Goal: Transaction & Acquisition: Purchase product/service

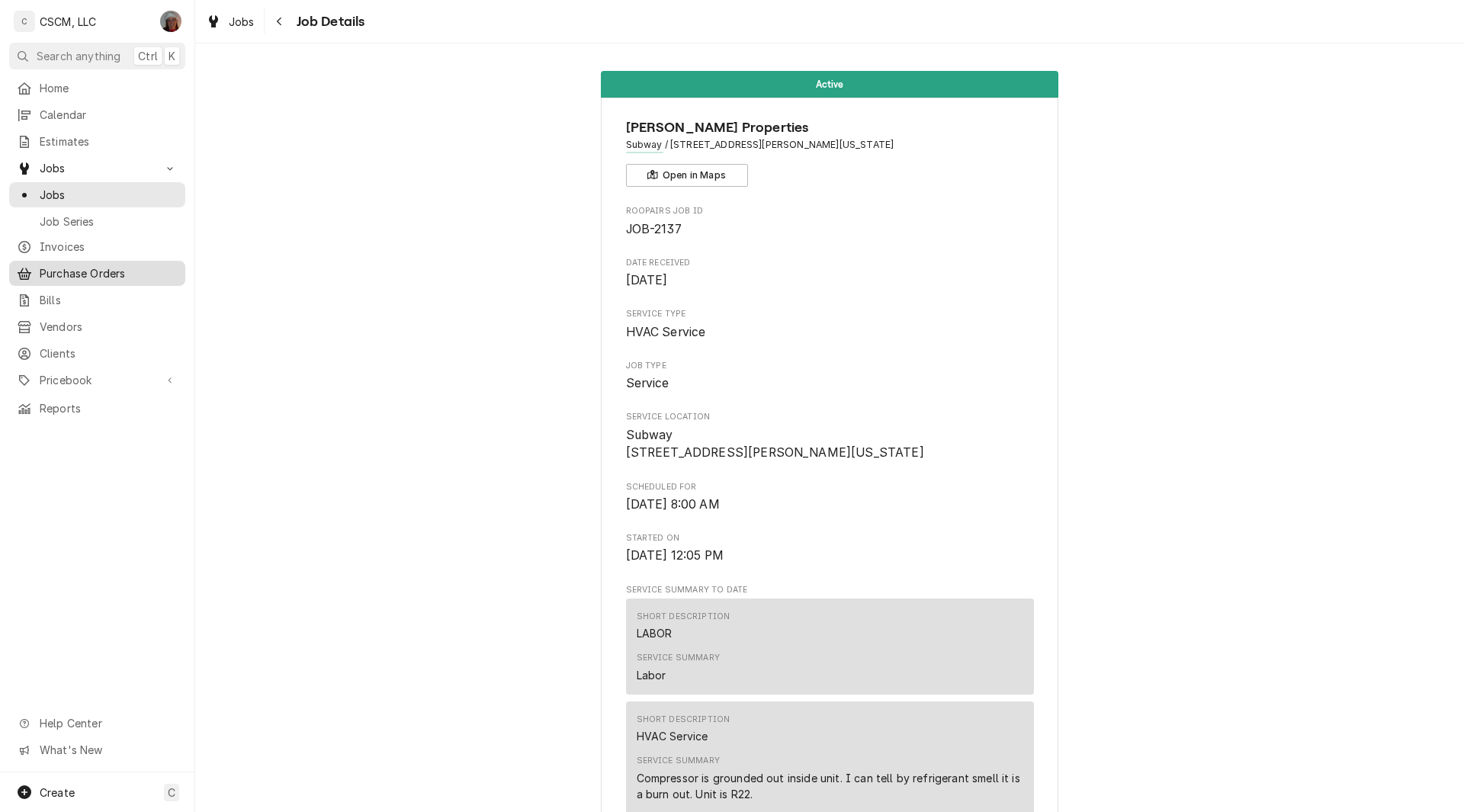
click at [101, 275] on div "Purchase Orders" at bounding box center [97, 274] width 170 height 19
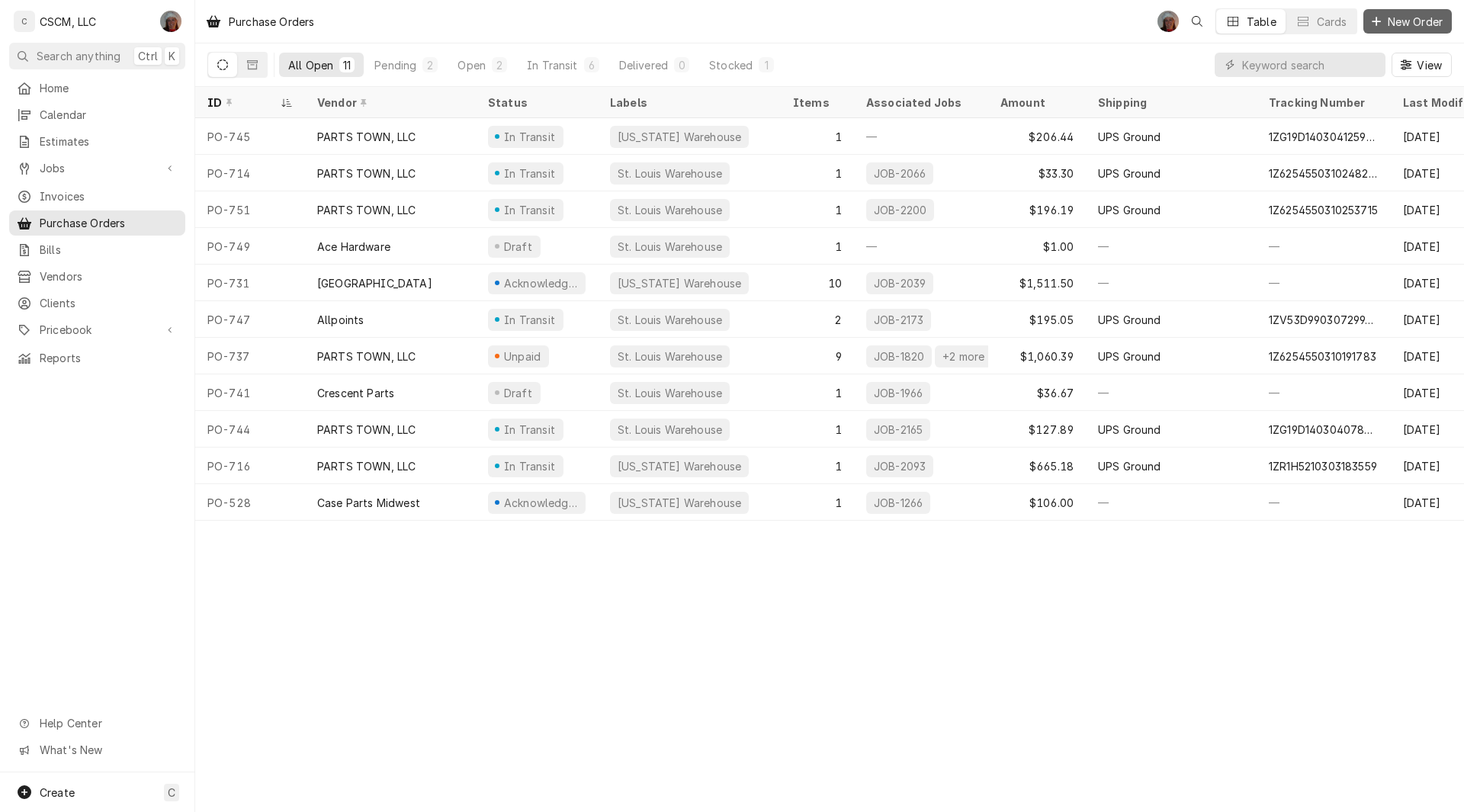
click at [1375, 20] on icon "Dynamic Content Wrapper" at bounding box center [1376, 20] width 8 height 8
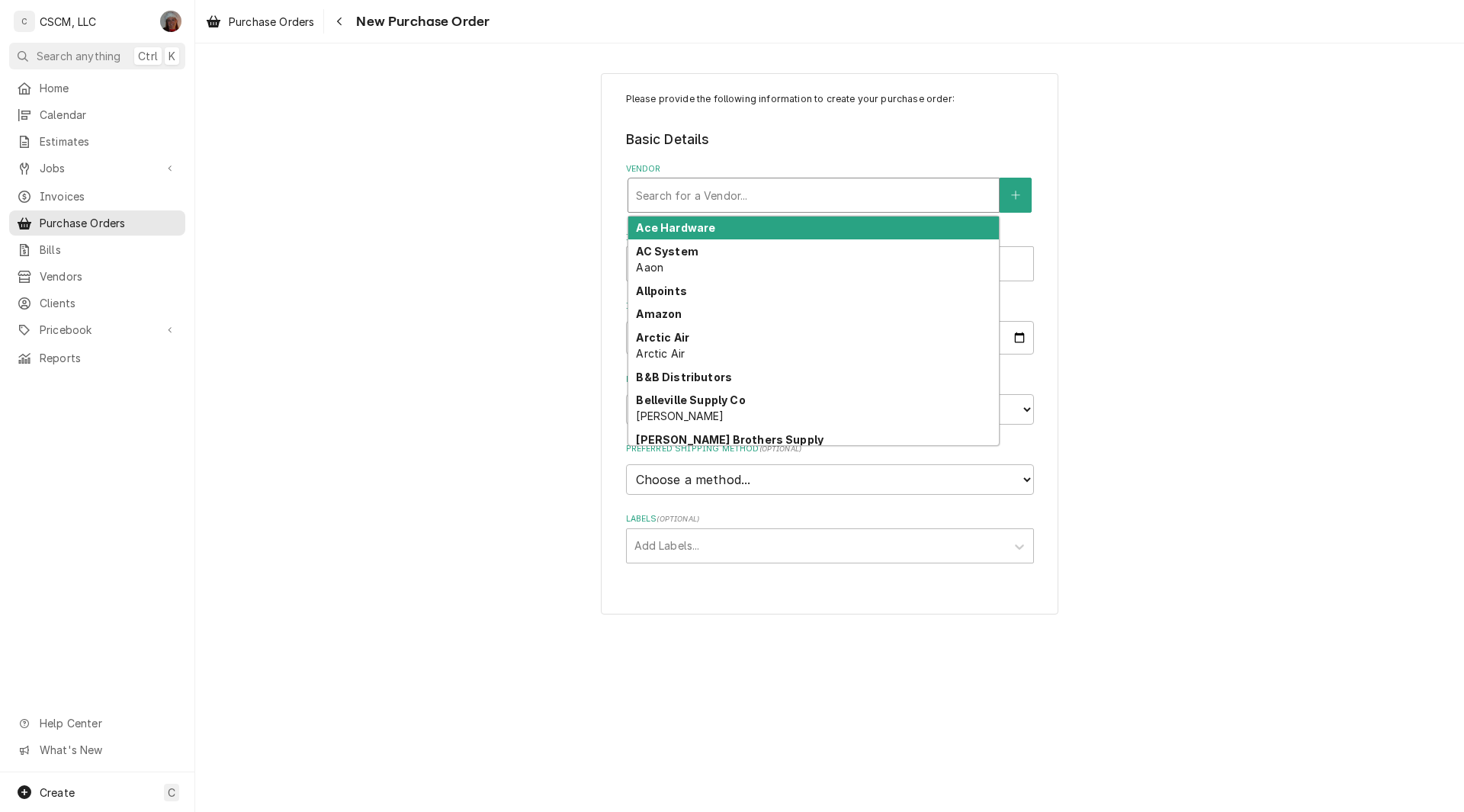
click at [706, 194] on div "Vendor" at bounding box center [813, 195] width 355 height 27
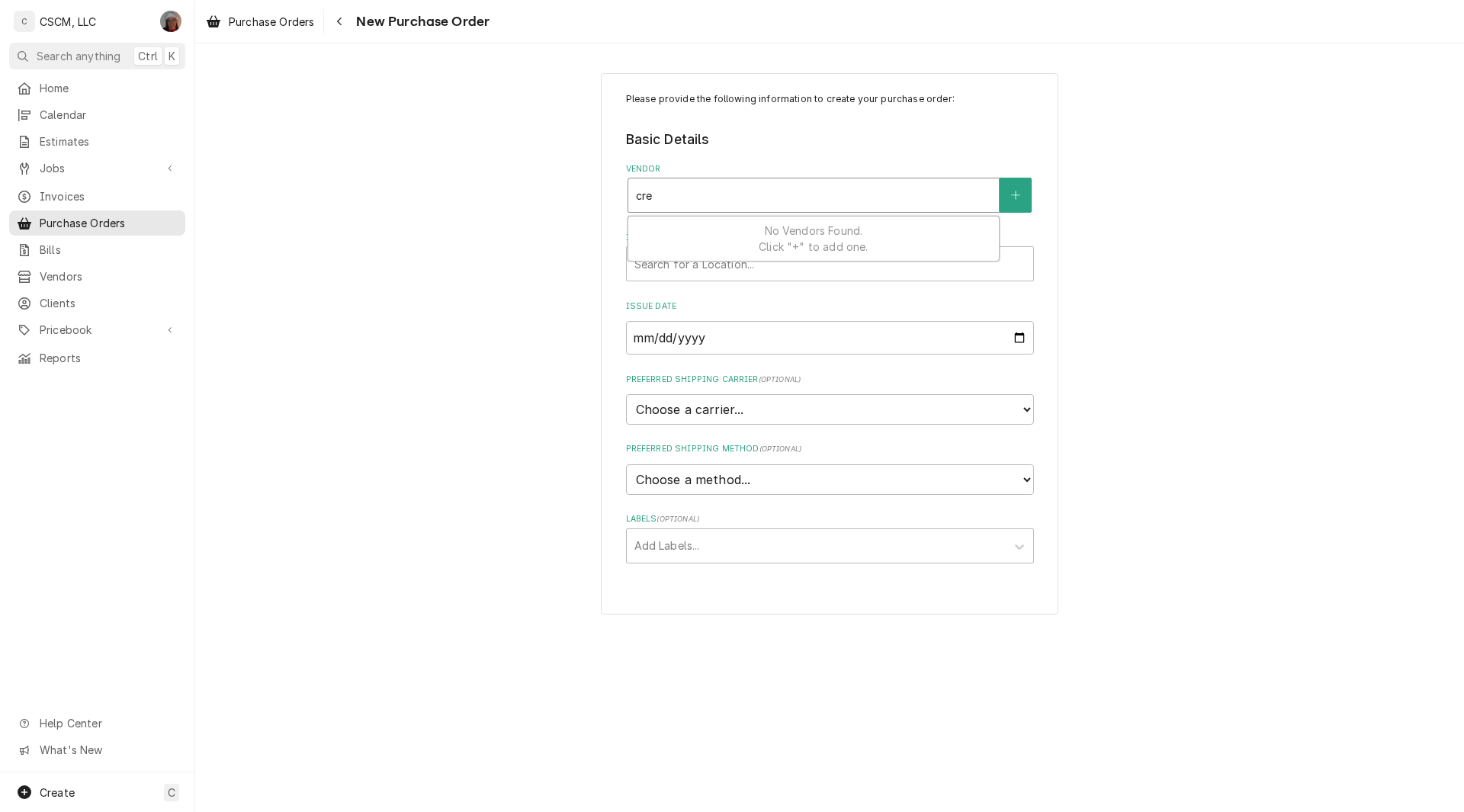
type input "cres"
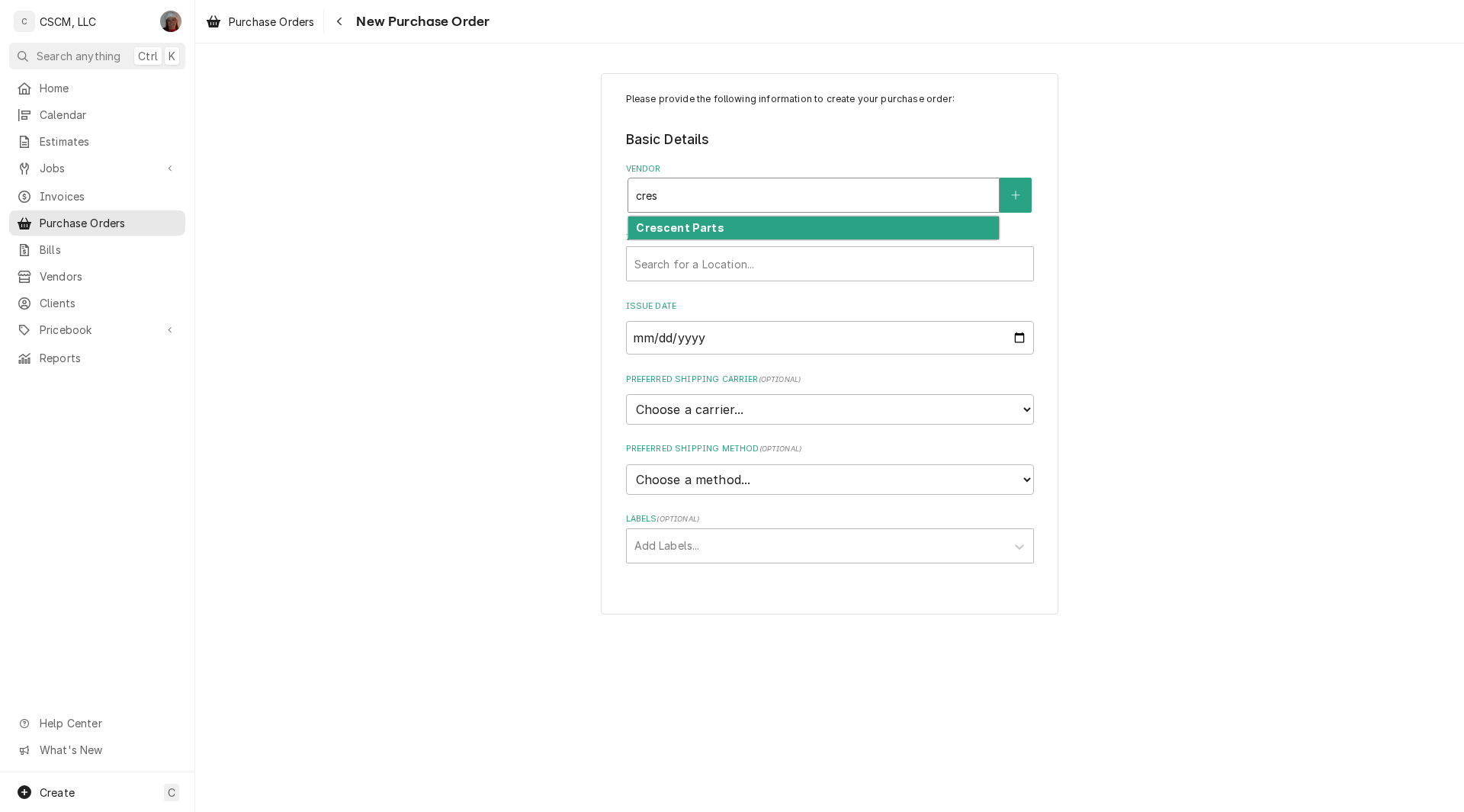
click at [696, 228] on strong "Crescent Parts" at bounding box center [679, 228] width 88 height 13
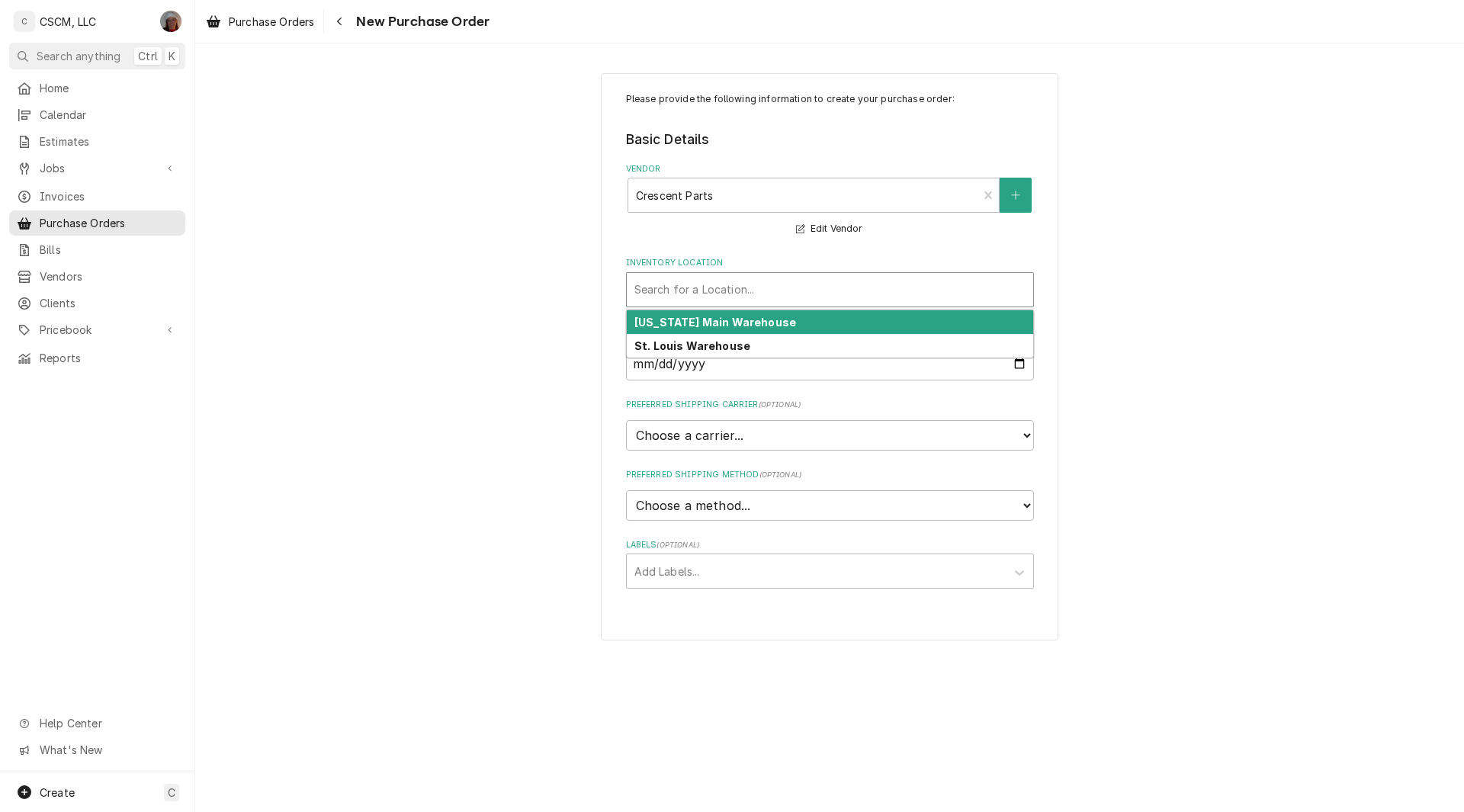
click at [715, 287] on div "Inventory Location" at bounding box center [830, 290] width 391 height 27
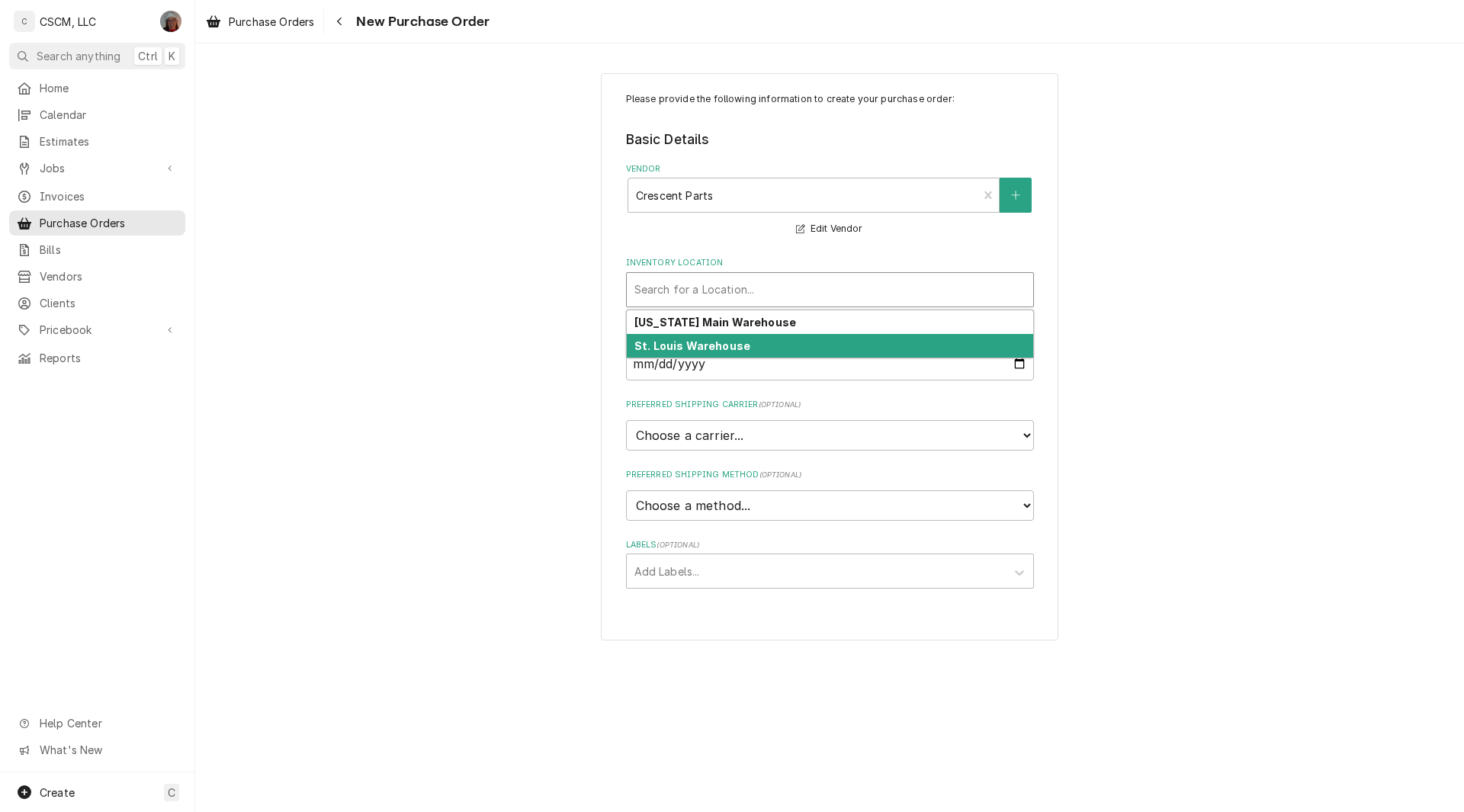
click at [686, 344] on strong "St. Louis Warehouse" at bounding box center [692, 345] width 116 height 13
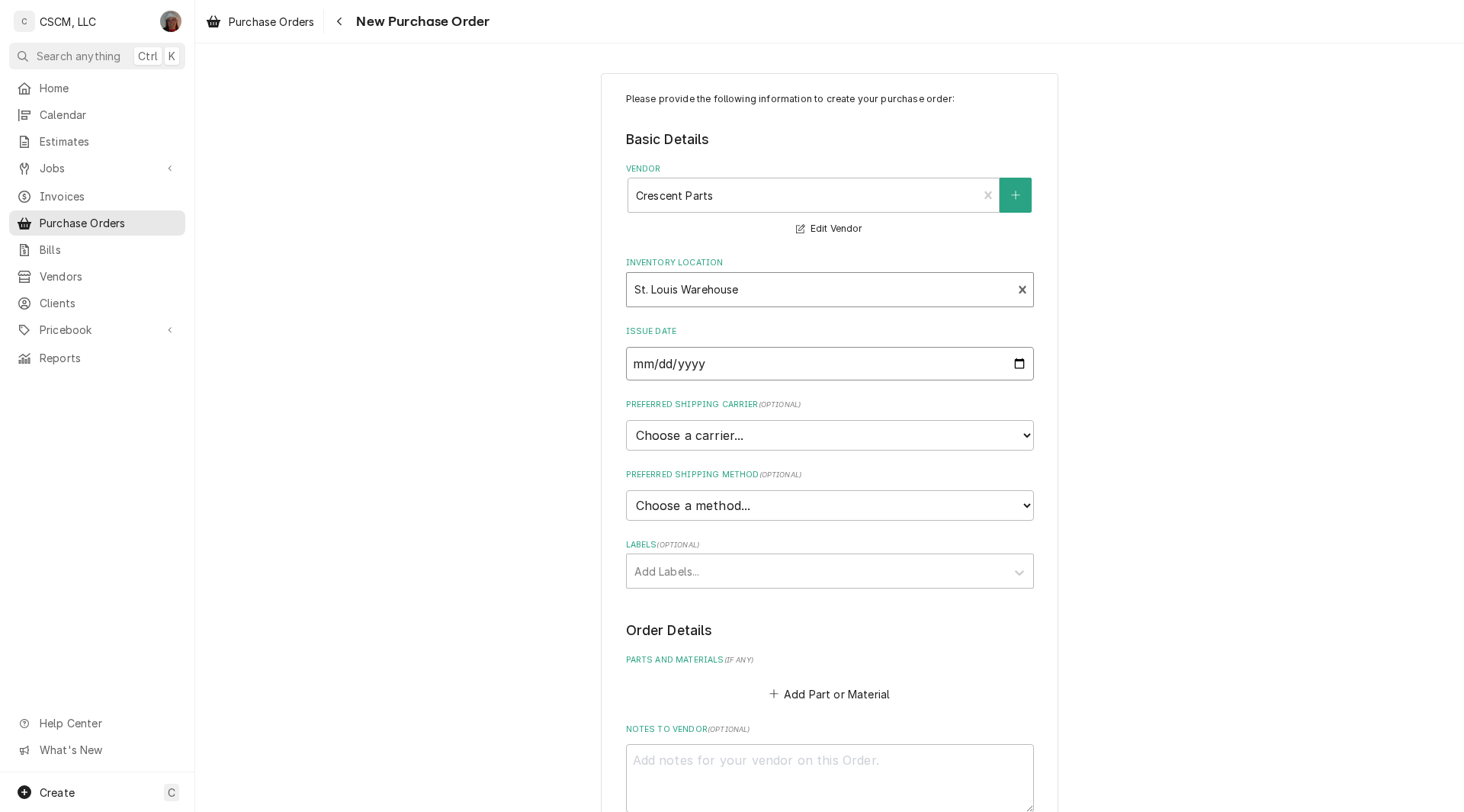
click at [1018, 363] on input "2025-09-12" at bounding box center [830, 364] width 408 height 34
type input "2025-09-11"
type textarea "x"
click at [1016, 505] on select "Choose a method... Ground Next Day Early AM Next Day Air 2 Day Air Other" at bounding box center [830, 506] width 408 height 30
select select "0"
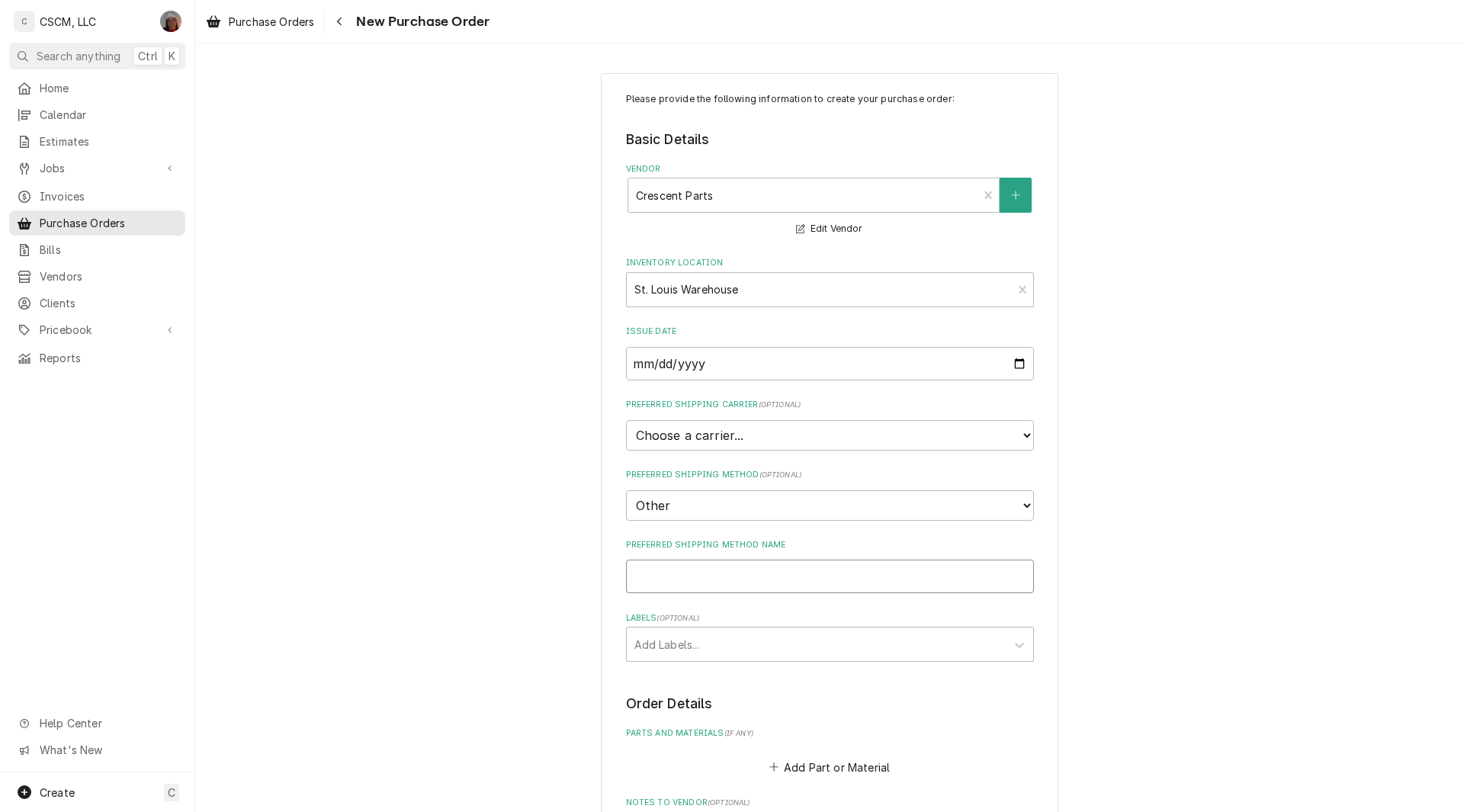
click at [667, 584] on input "Preferred Shipping Method Name" at bounding box center [830, 576] width 408 height 34
type textarea "x"
type input "W"
type textarea "x"
type input "Wi"
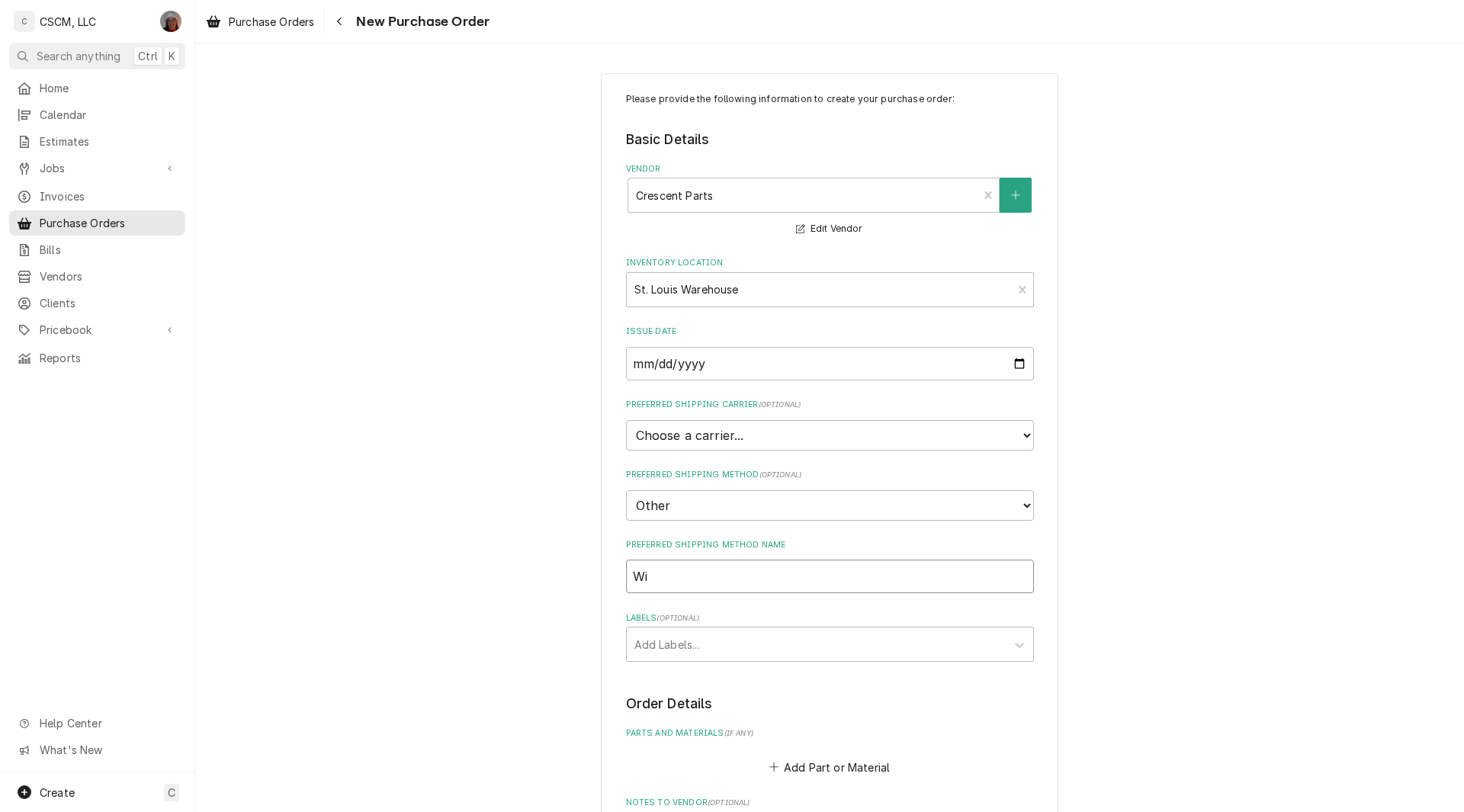
type textarea "x"
type input "Wil"
type textarea "x"
type input "Will"
type textarea "x"
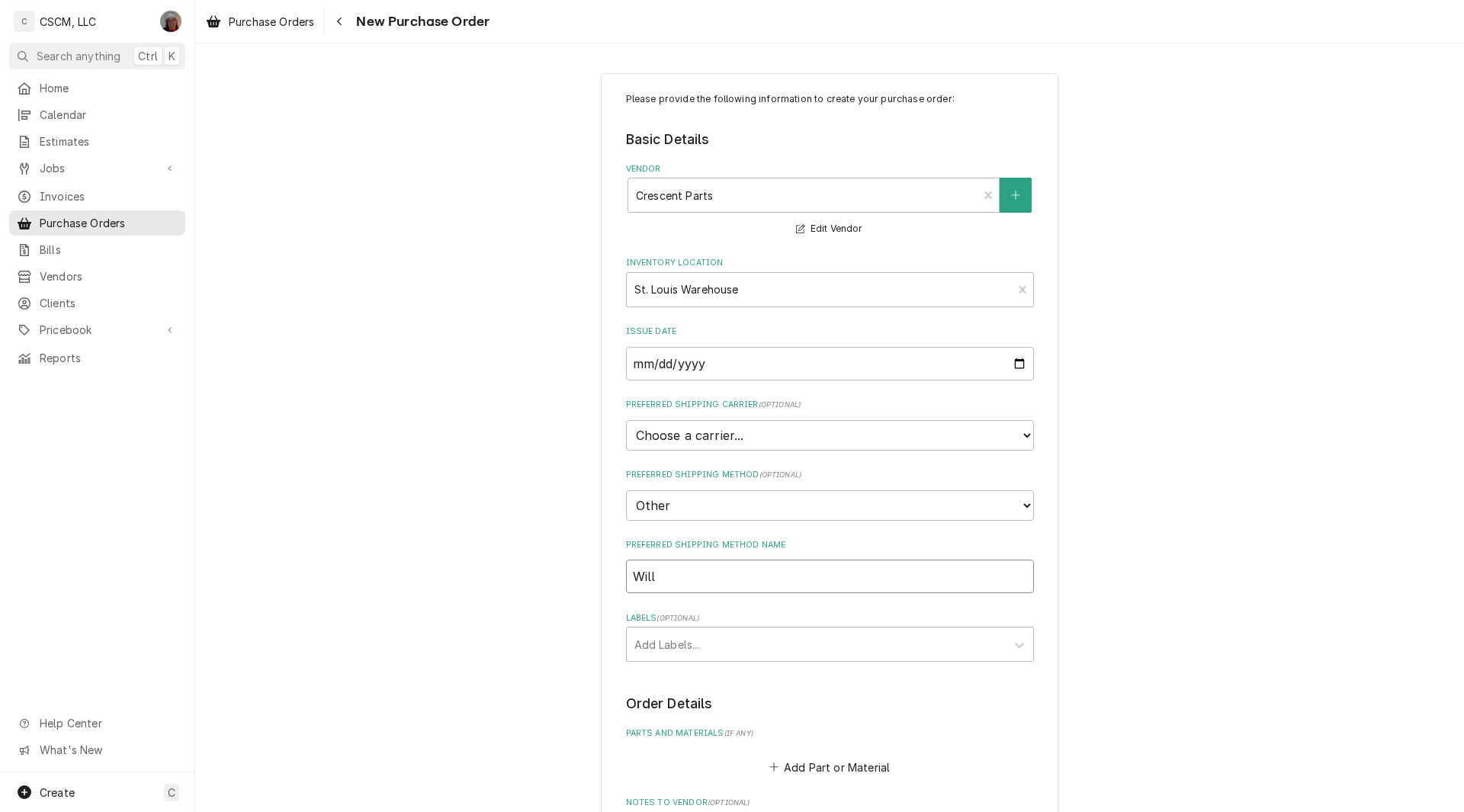
type input "Will"
type textarea "x"
type input "Will C"
type textarea "x"
type input "Will Cal"
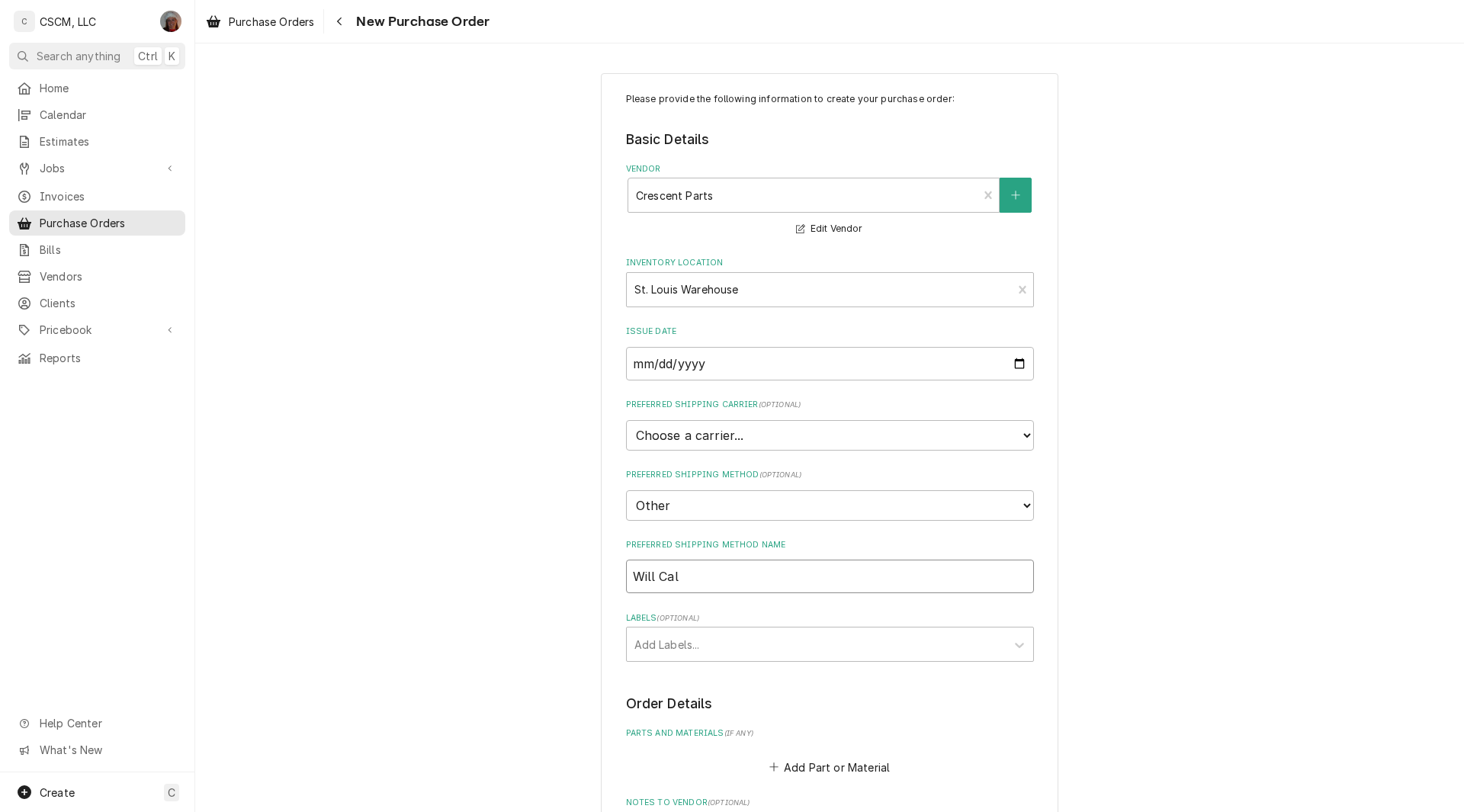
type textarea "x"
type input "Will Call"
type textarea "x"
type input "Will Call"
type textarea "x"
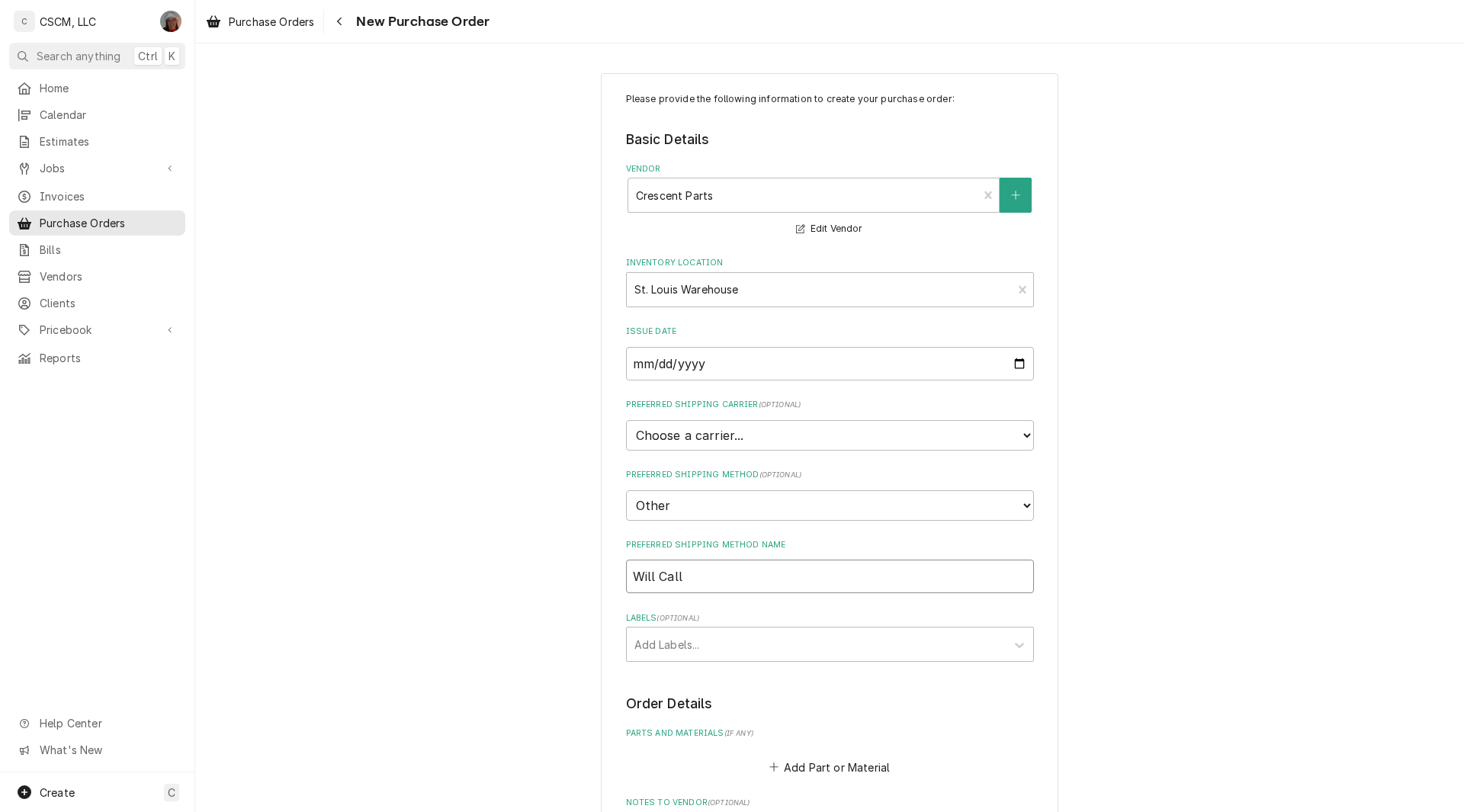
type input "Will Call S"
type textarea "x"
type input "Will Call St"
type textarea "x"
type input "Will Call St."
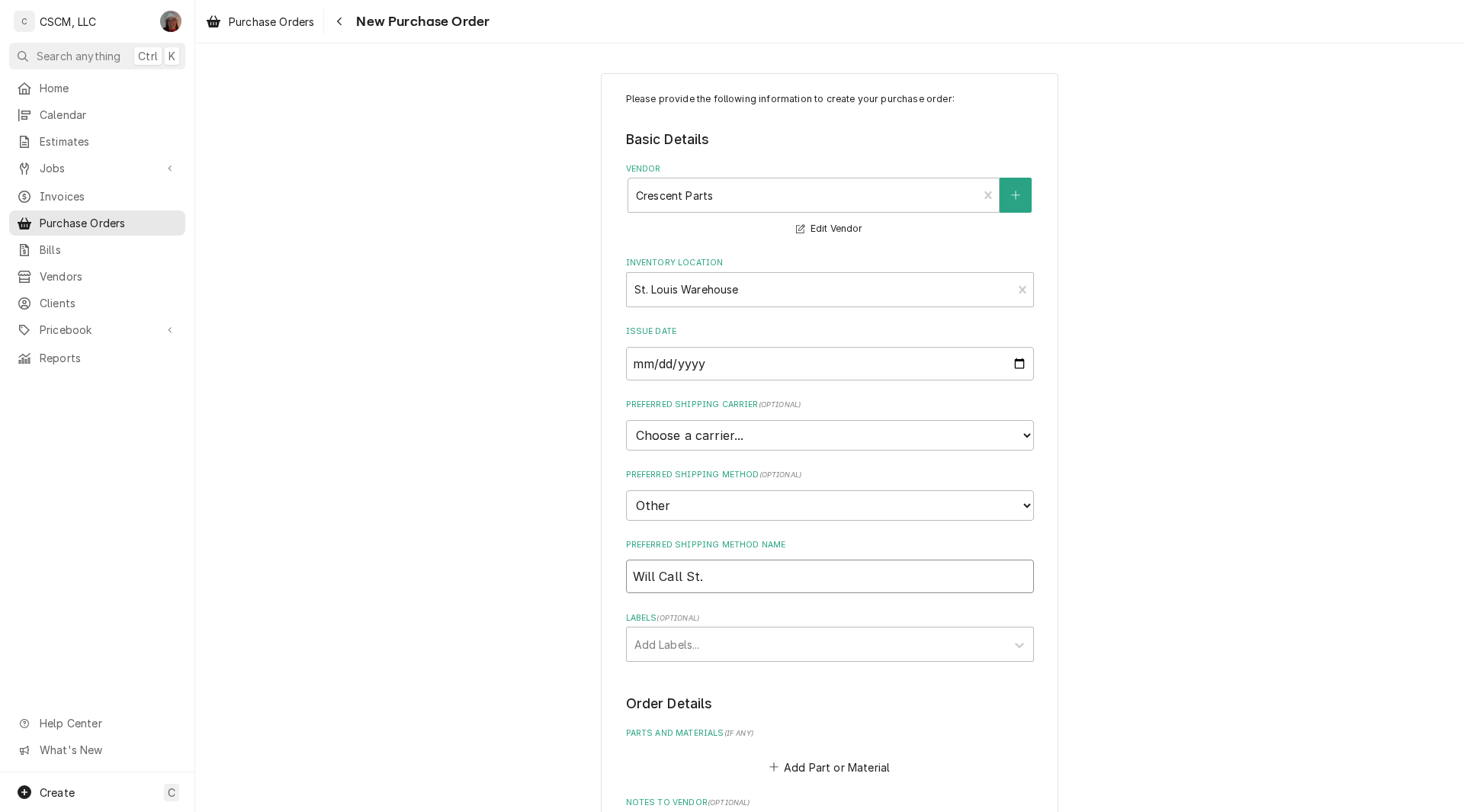
type textarea "x"
type input "Will Call St."
type textarea "x"
type input "Will Call St. P"
type textarea "x"
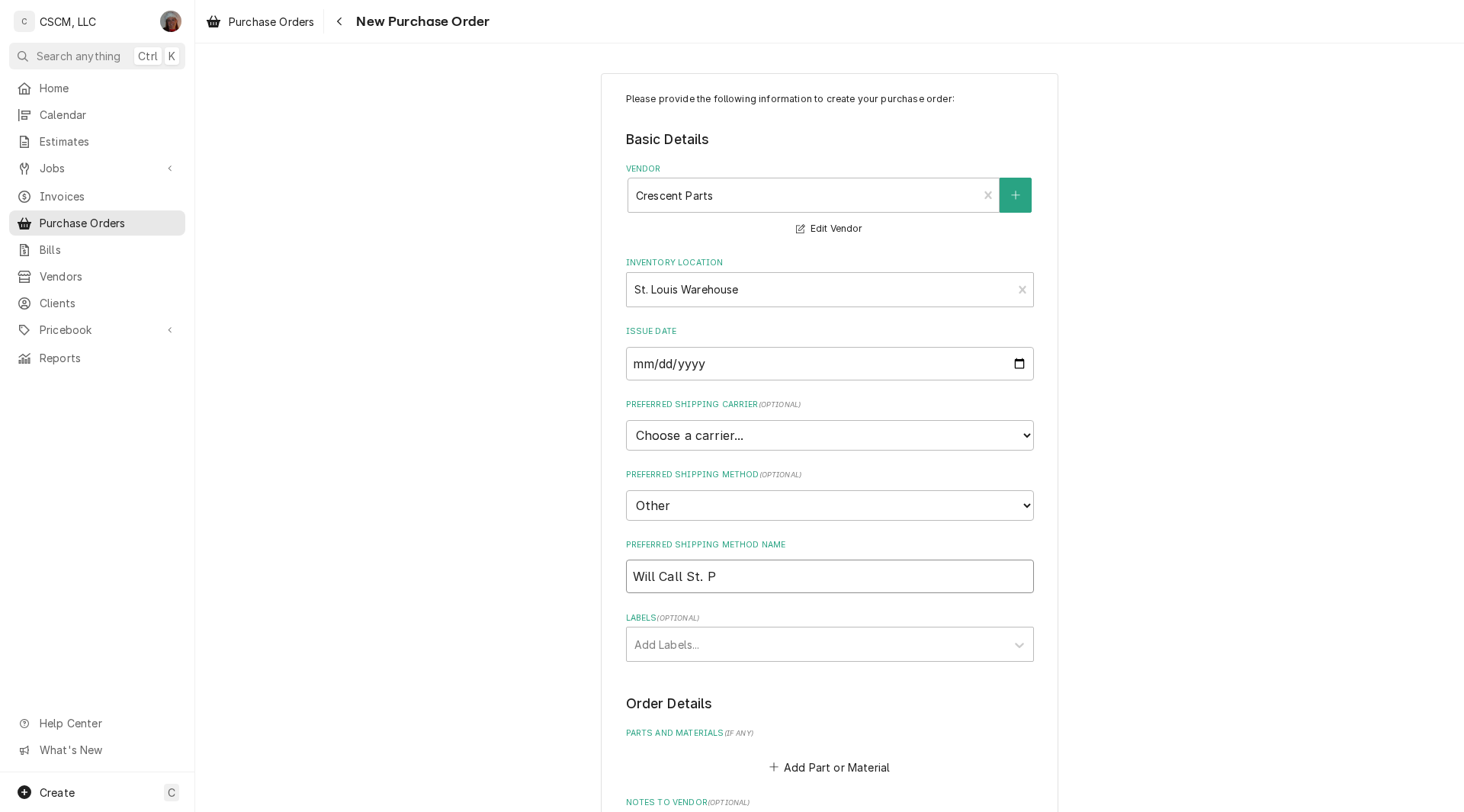
type input "Will Call St. Pe"
type textarea "x"
type input "Will Call St. Pet"
type textarea "x"
type input "Will Call St. Pete"
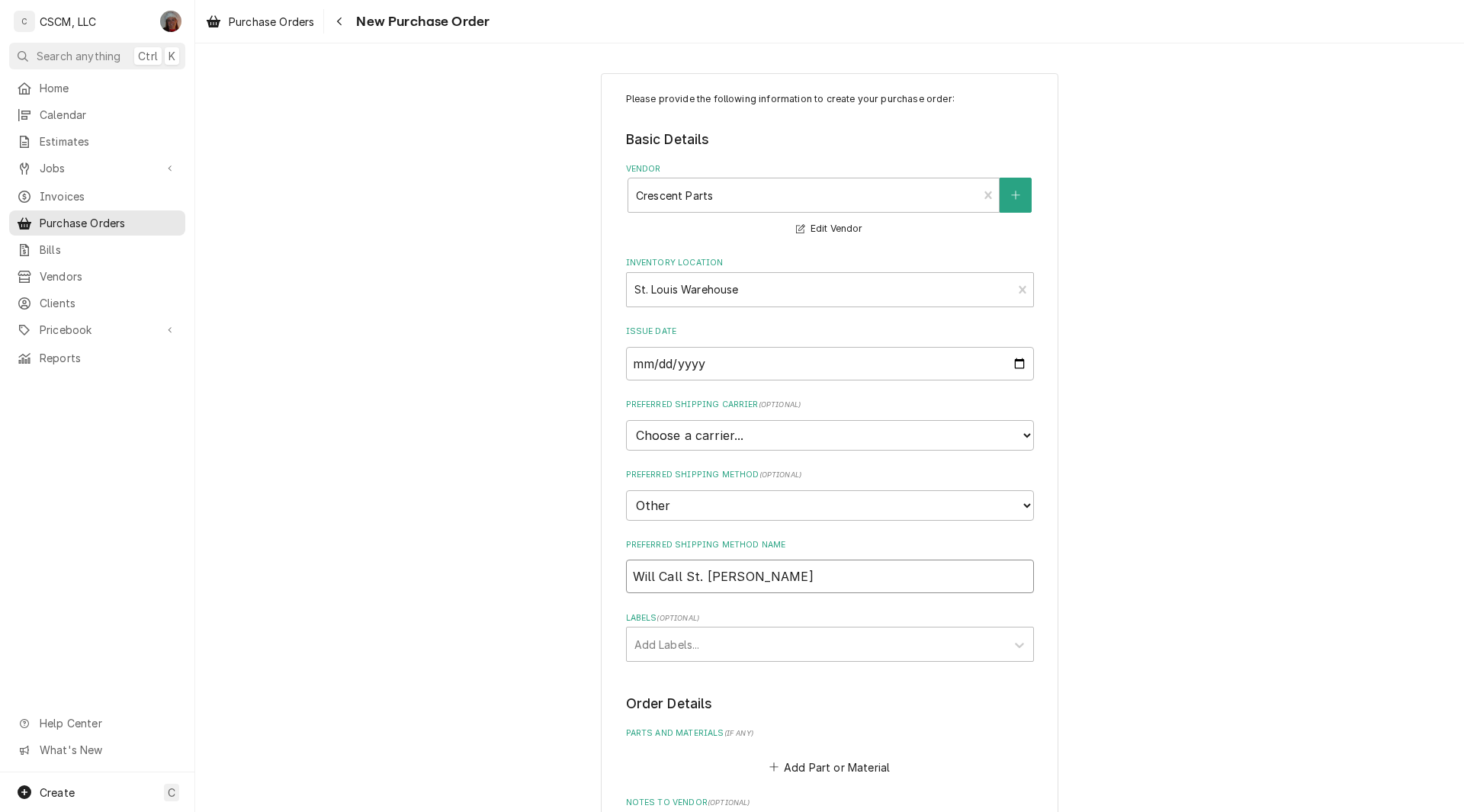
type textarea "x"
type input "Will Call St. Peter"
type textarea "x"
type input "Will Call St. Peters"
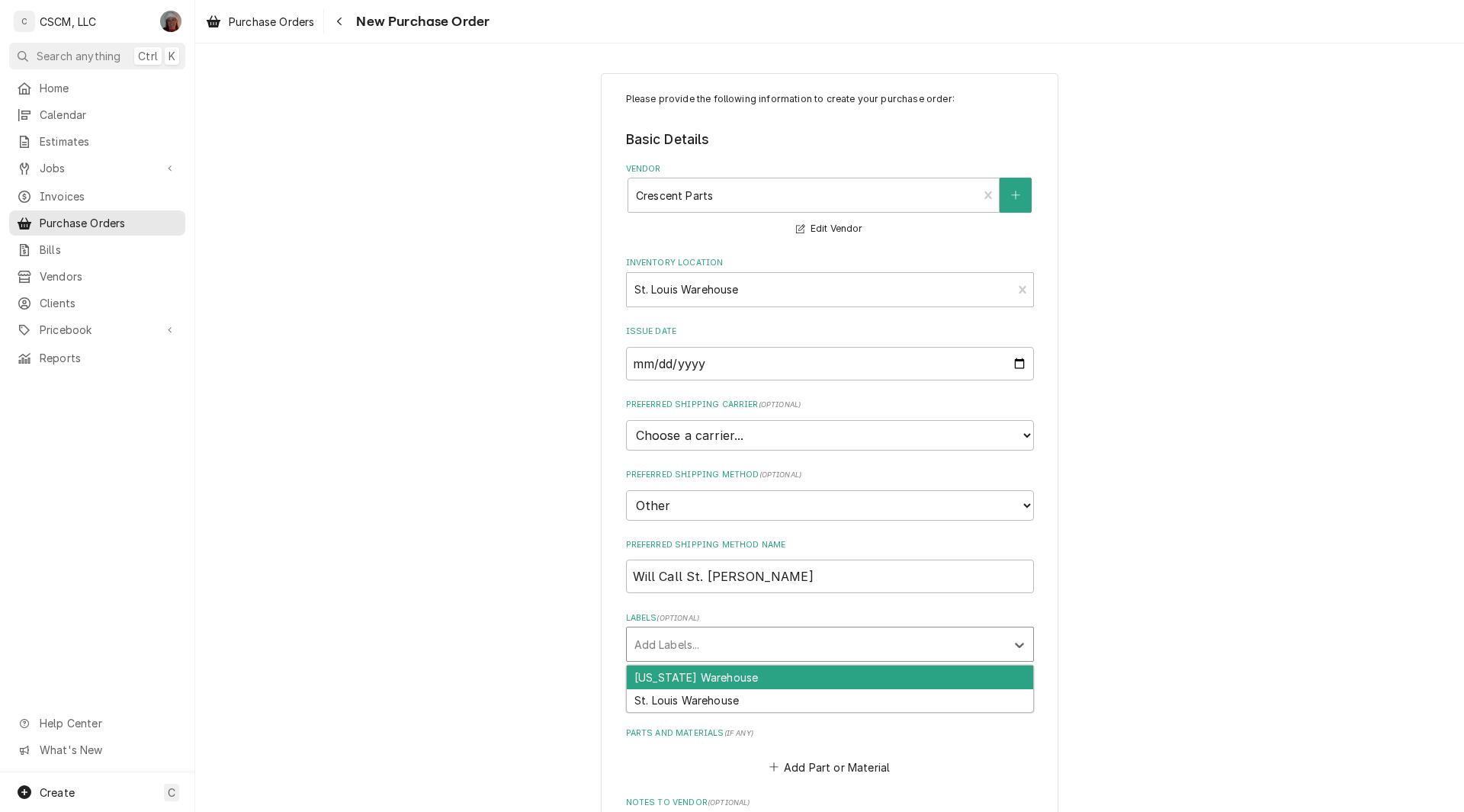
click at [891, 631] on div "Labels" at bounding box center [816, 644] width 364 height 27
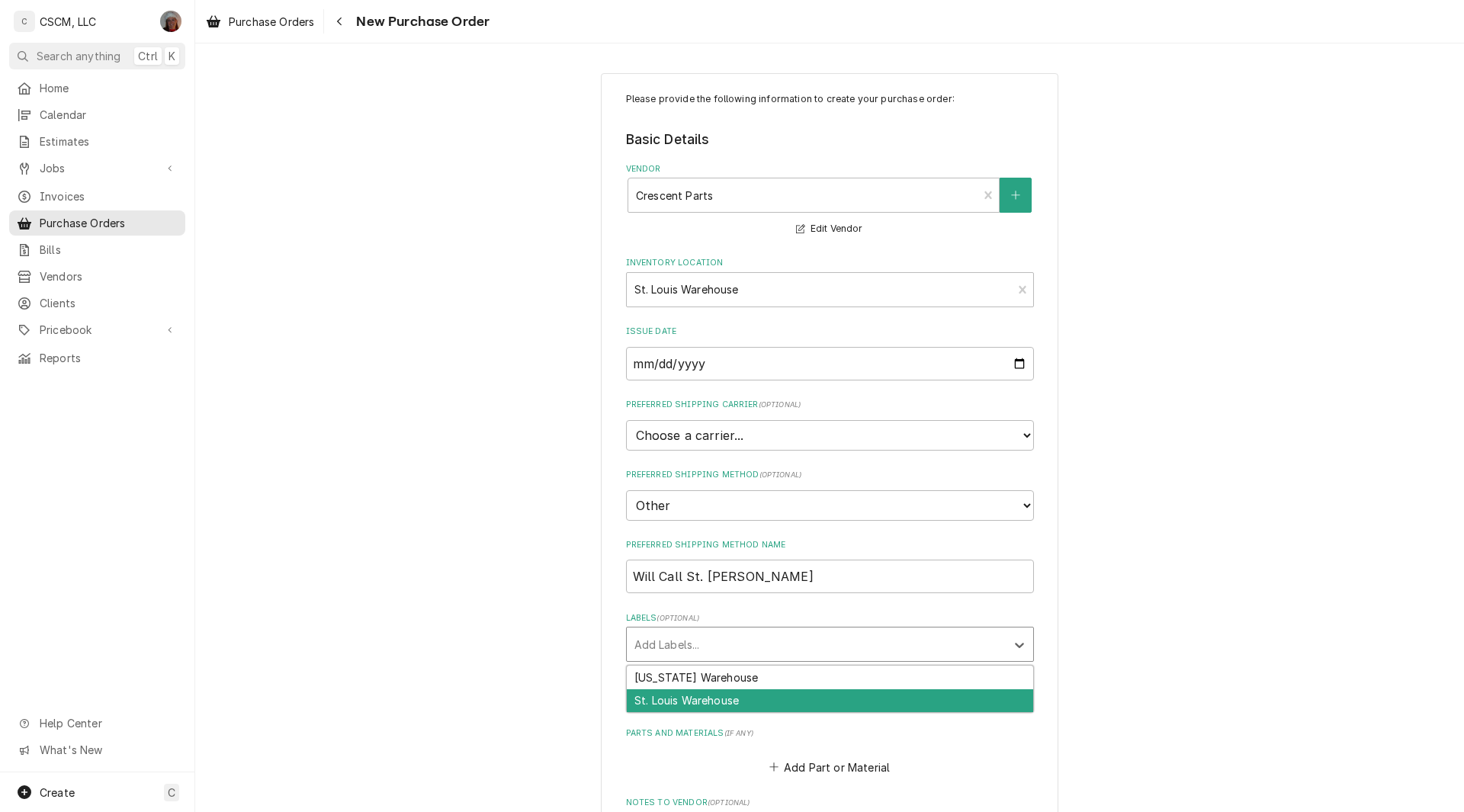
click at [717, 694] on div "St. Louis Warehouse" at bounding box center [830, 700] width 407 height 24
type textarea "x"
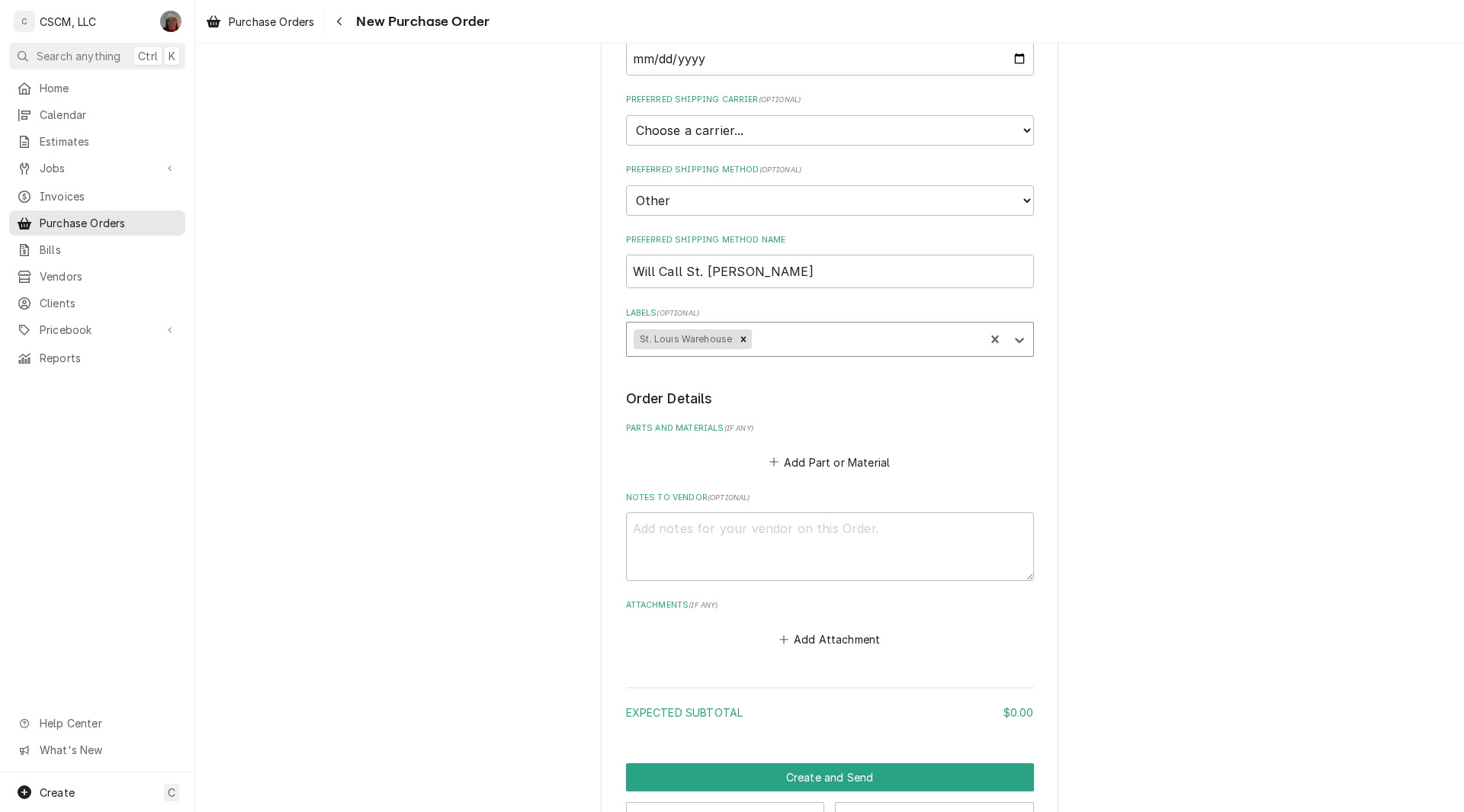
scroll to position [356, 0]
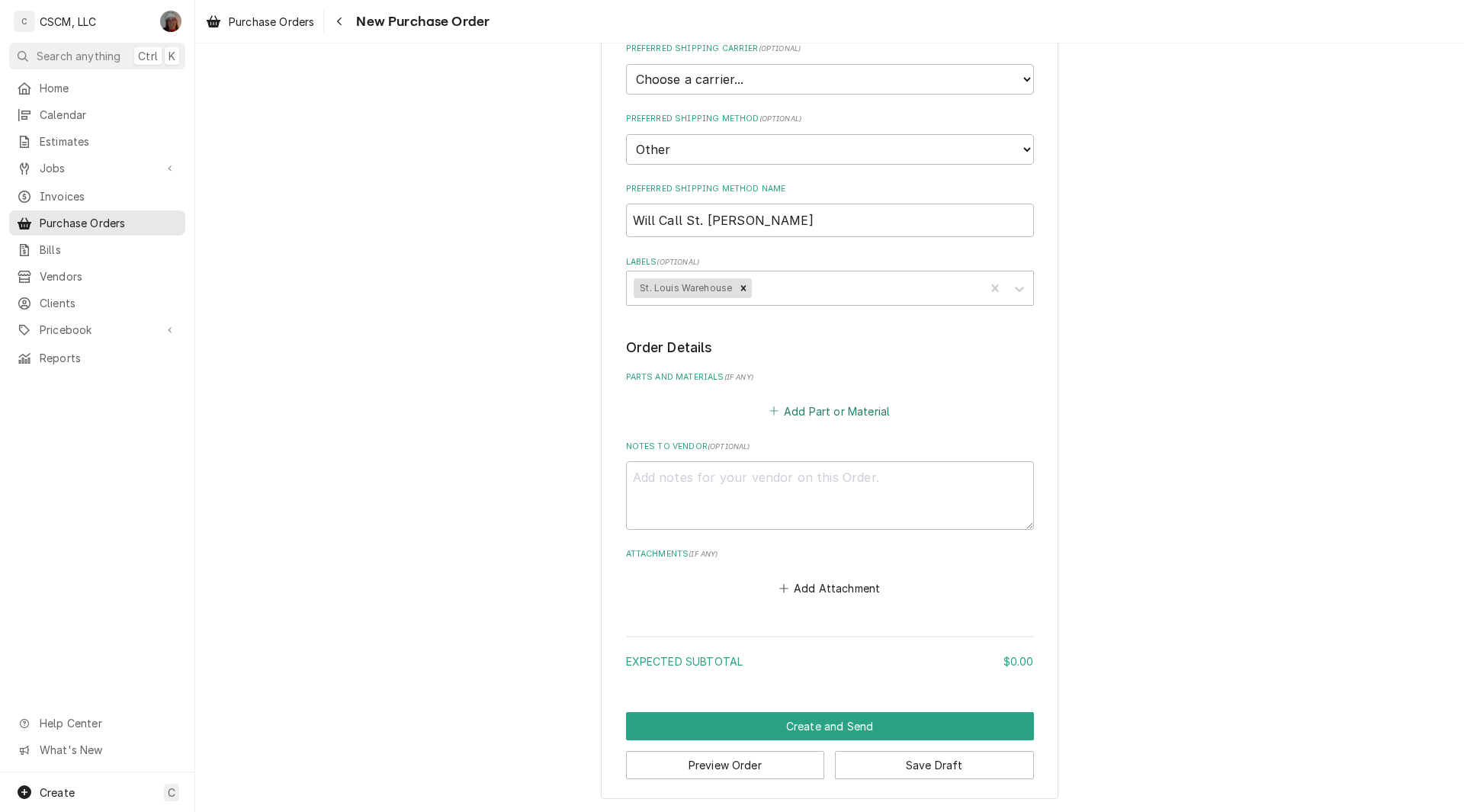
click at [804, 409] on button "Add Part or Material" at bounding box center [829, 411] width 126 height 21
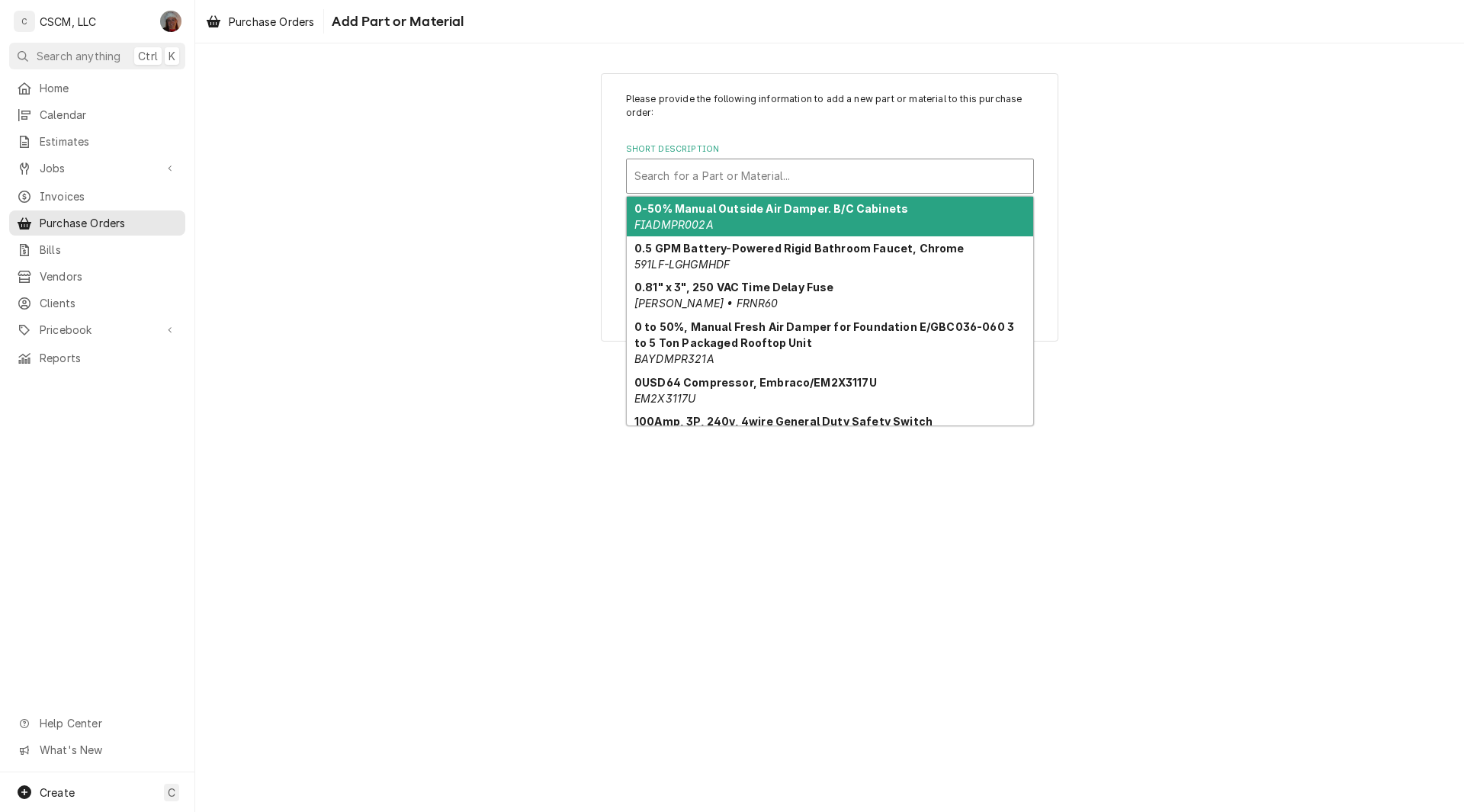
click at [751, 181] on div "Short Description" at bounding box center [830, 175] width 391 height 27
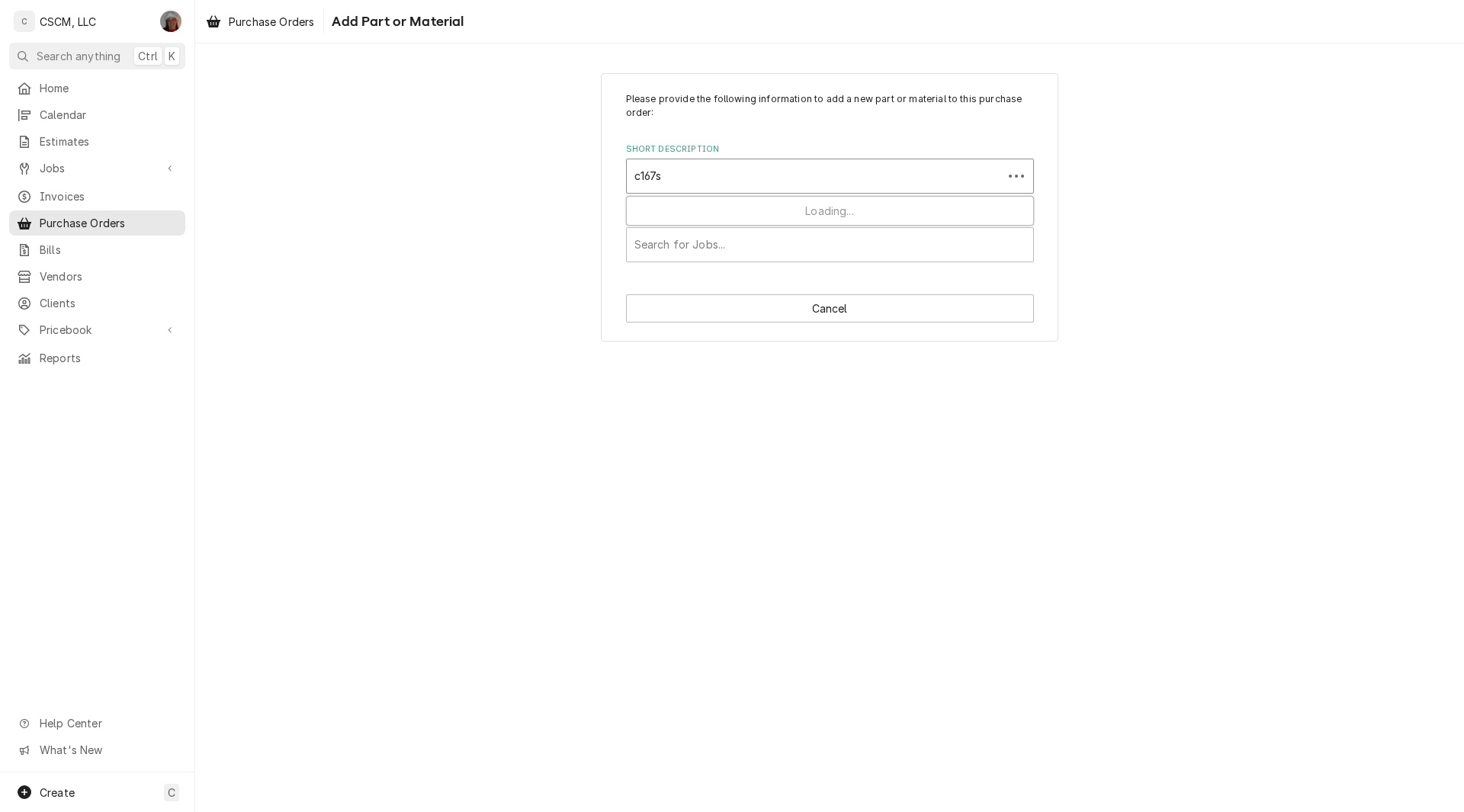
type input "c167st"
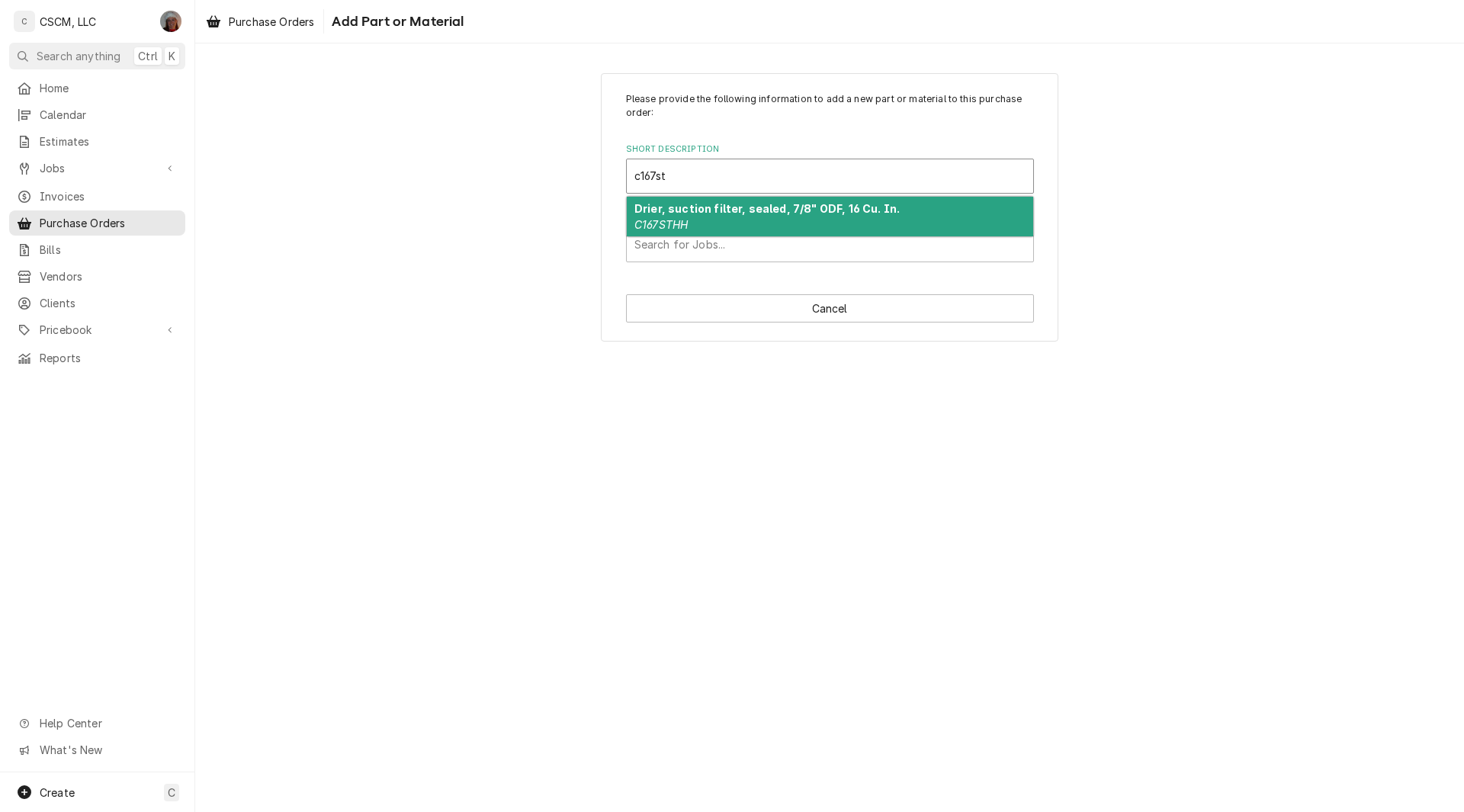
click at [742, 214] on strong "Drier, suction filter, sealed, 7/8" ODF, 16 Cu. In." at bounding box center [767, 208] width 266 height 13
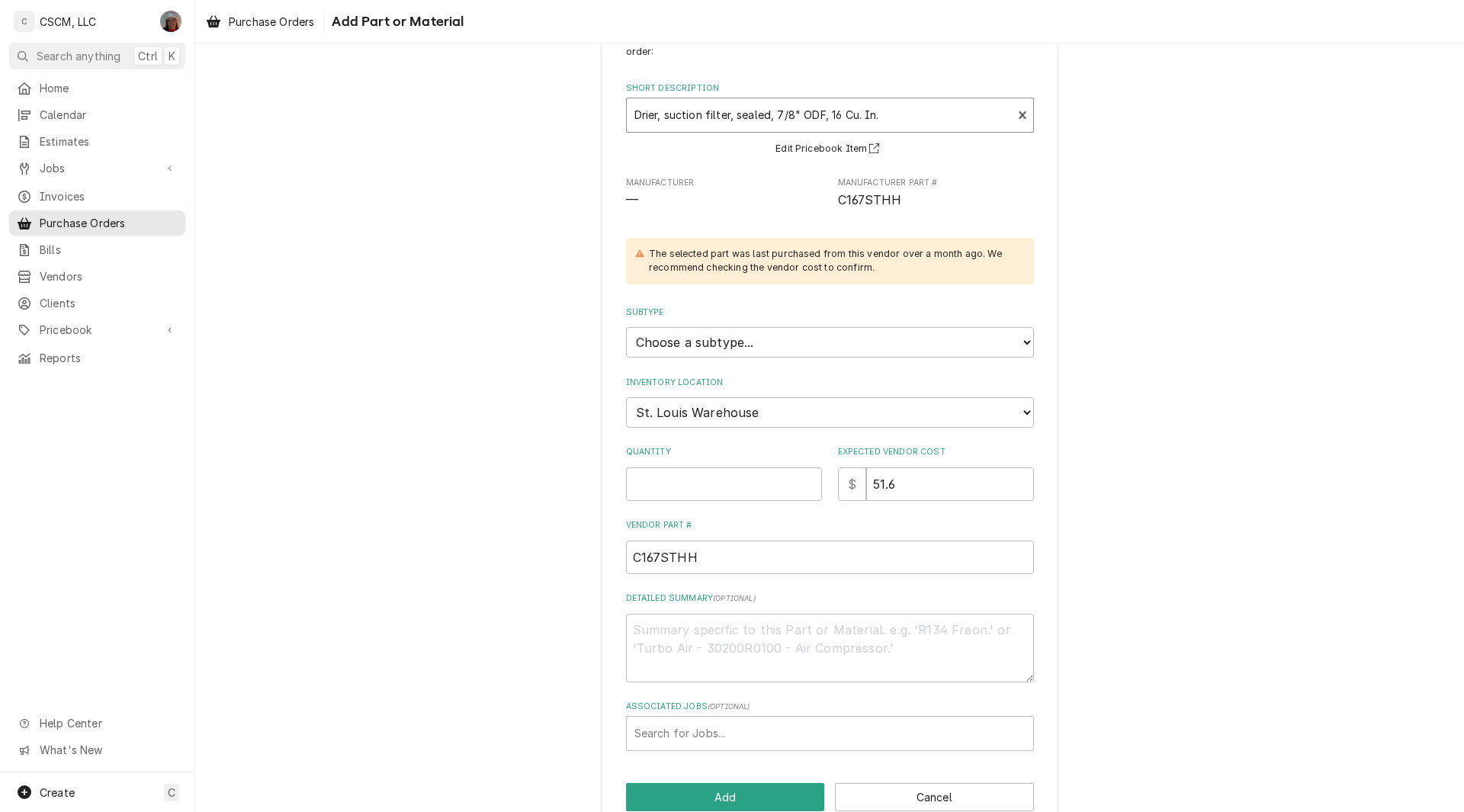
scroll to position [93, 0]
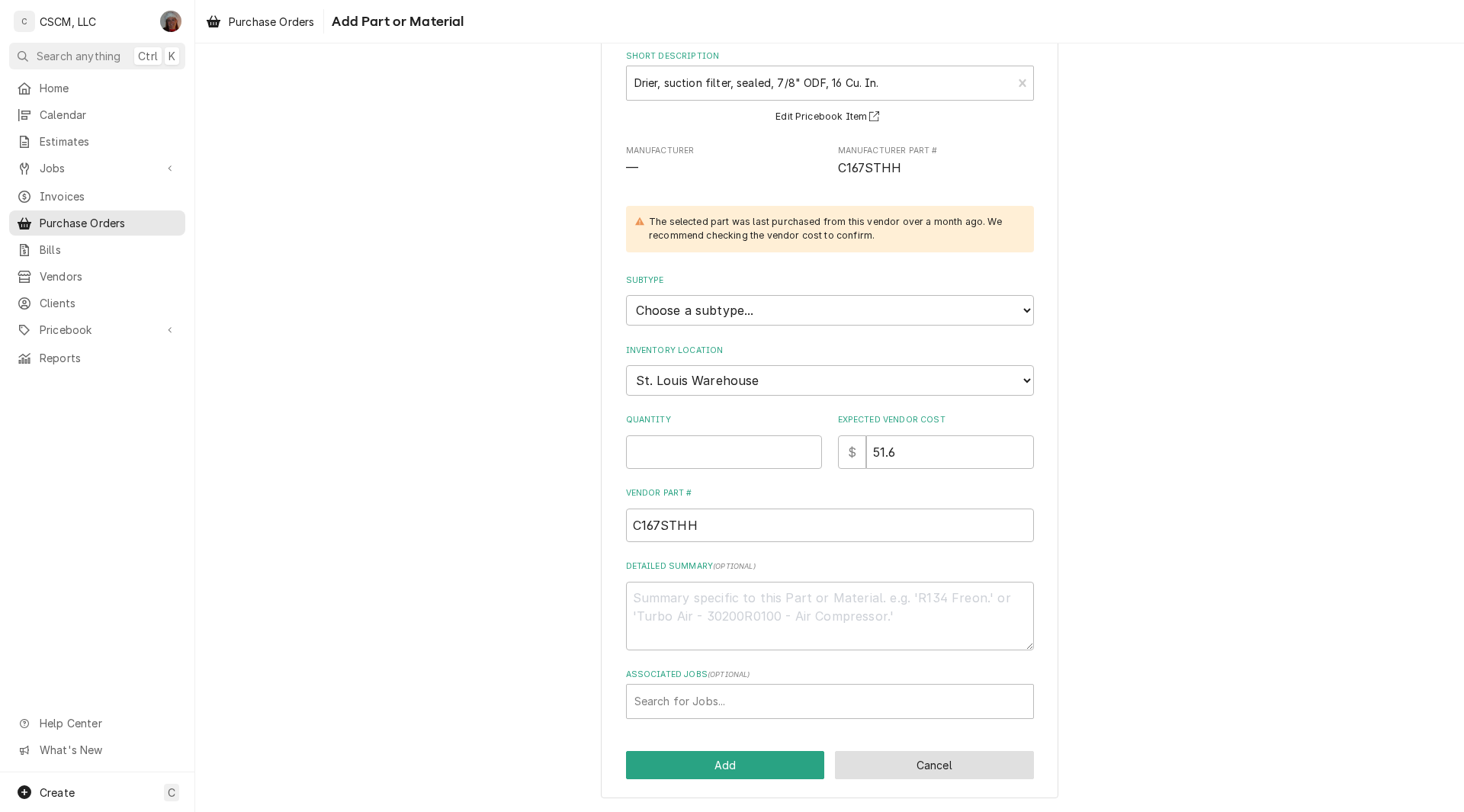
click at [900, 759] on button "Cancel" at bounding box center [934, 765] width 199 height 28
type textarea "x"
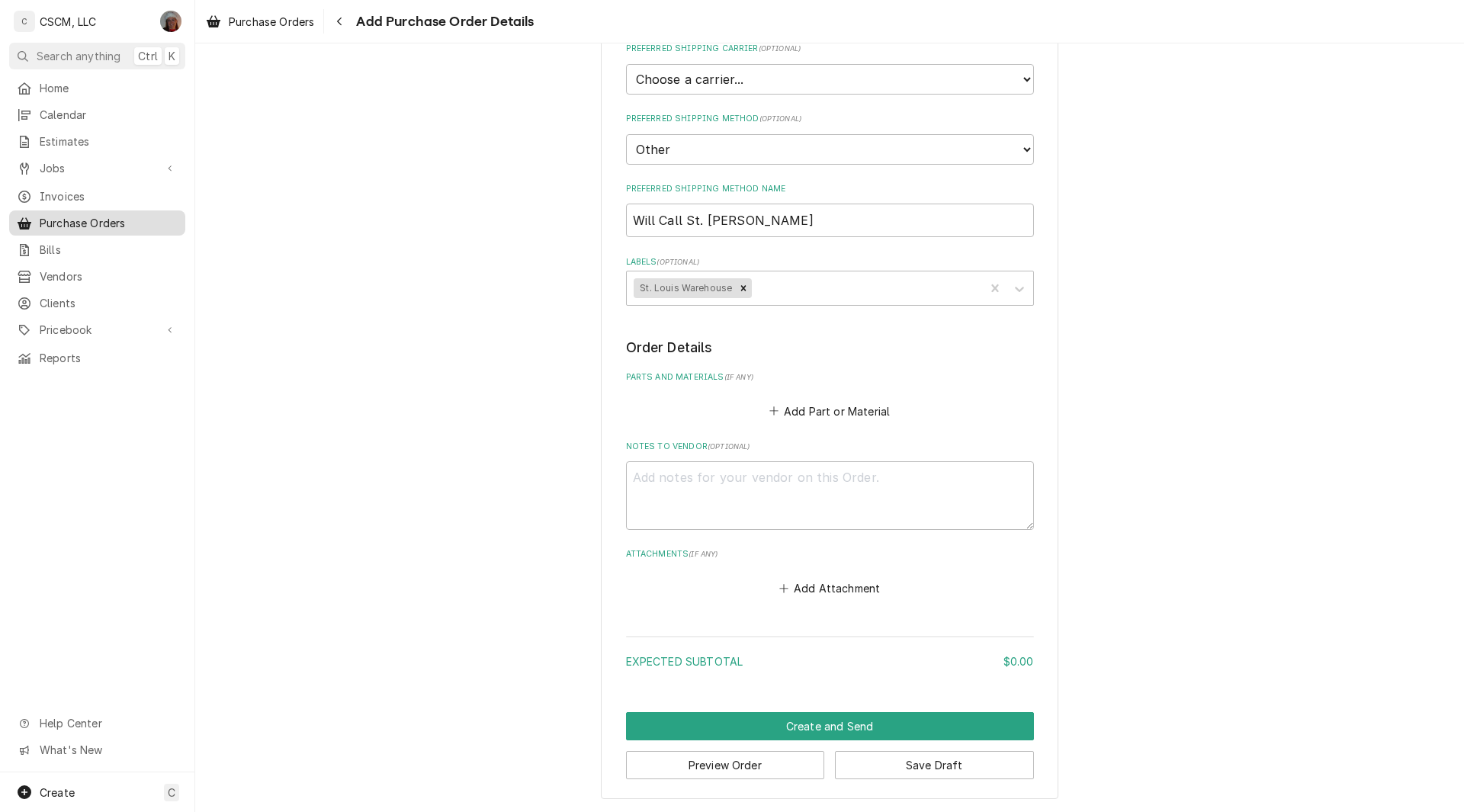
click at [77, 215] on span "Purchase Orders" at bounding box center [109, 223] width 138 height 16
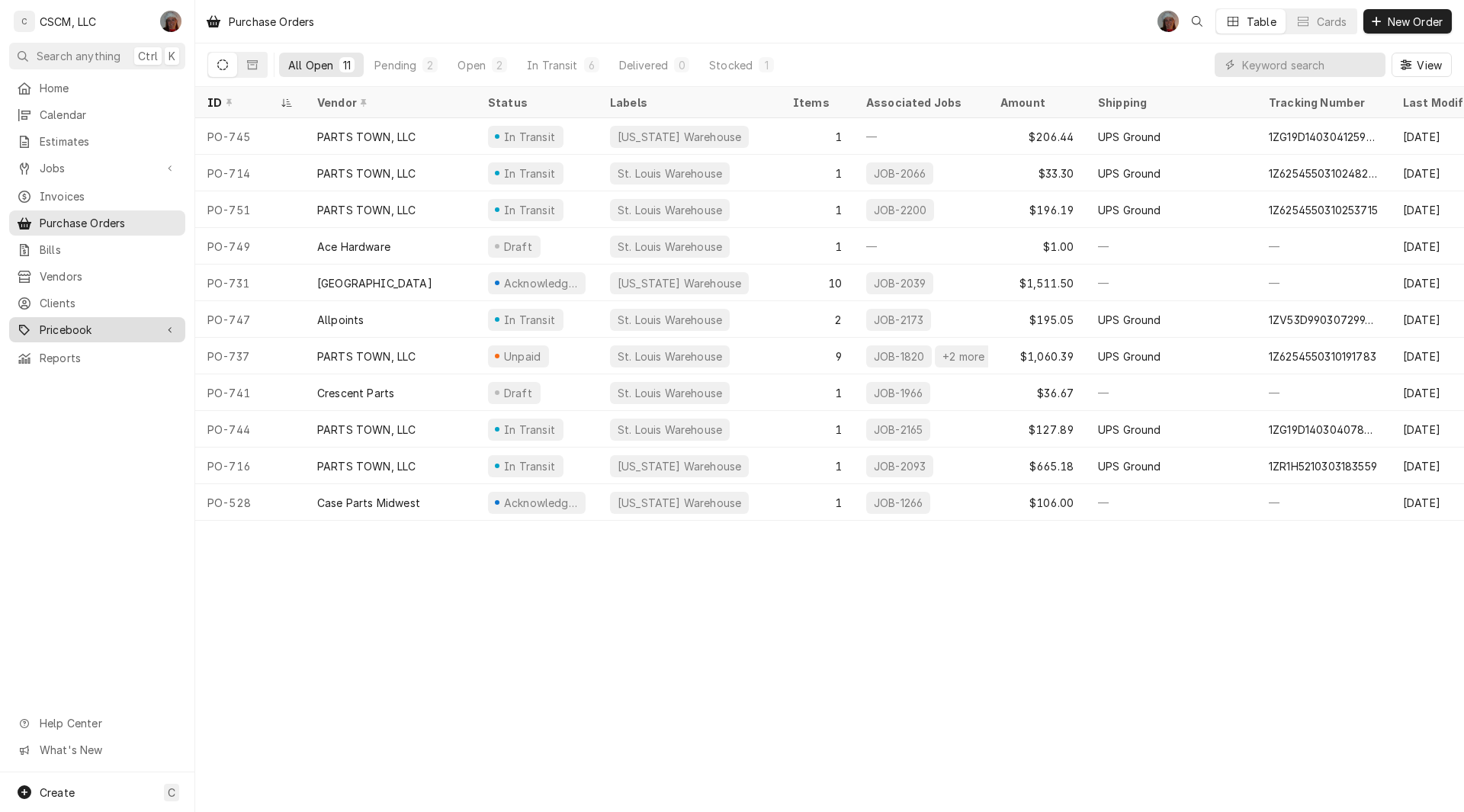
click at [93, 321] on span "Pricebook" at bounding box center [97, 329] width 115 height 16
click at [97, 375] on span "Parts & Materials" at bounding box center [109, 383] width 138 height 16
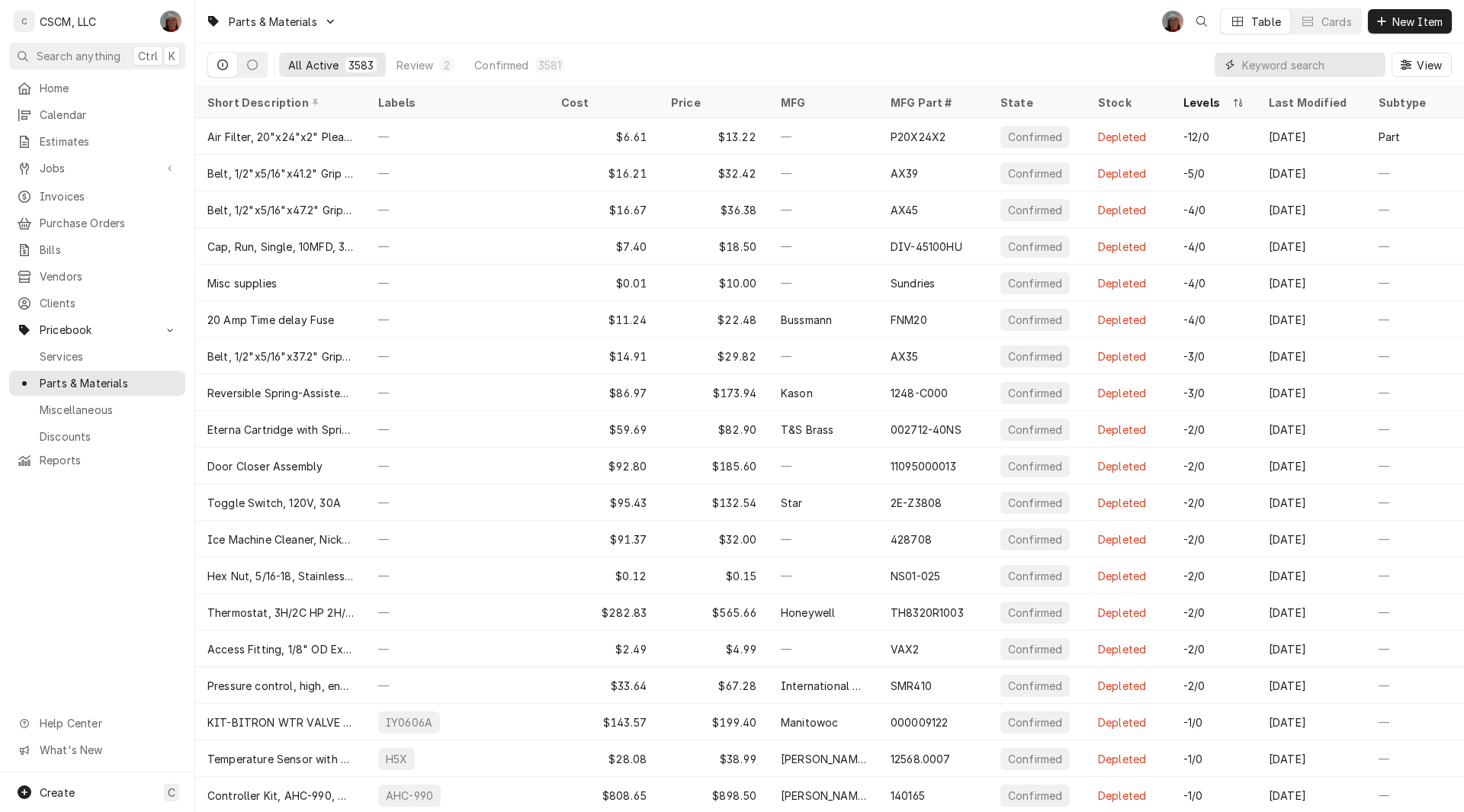
click at [1266, 68] on input "Dynamic Content Wrapper" at bounding box center [1310, 65] width 136 height 25
paste input "71138"
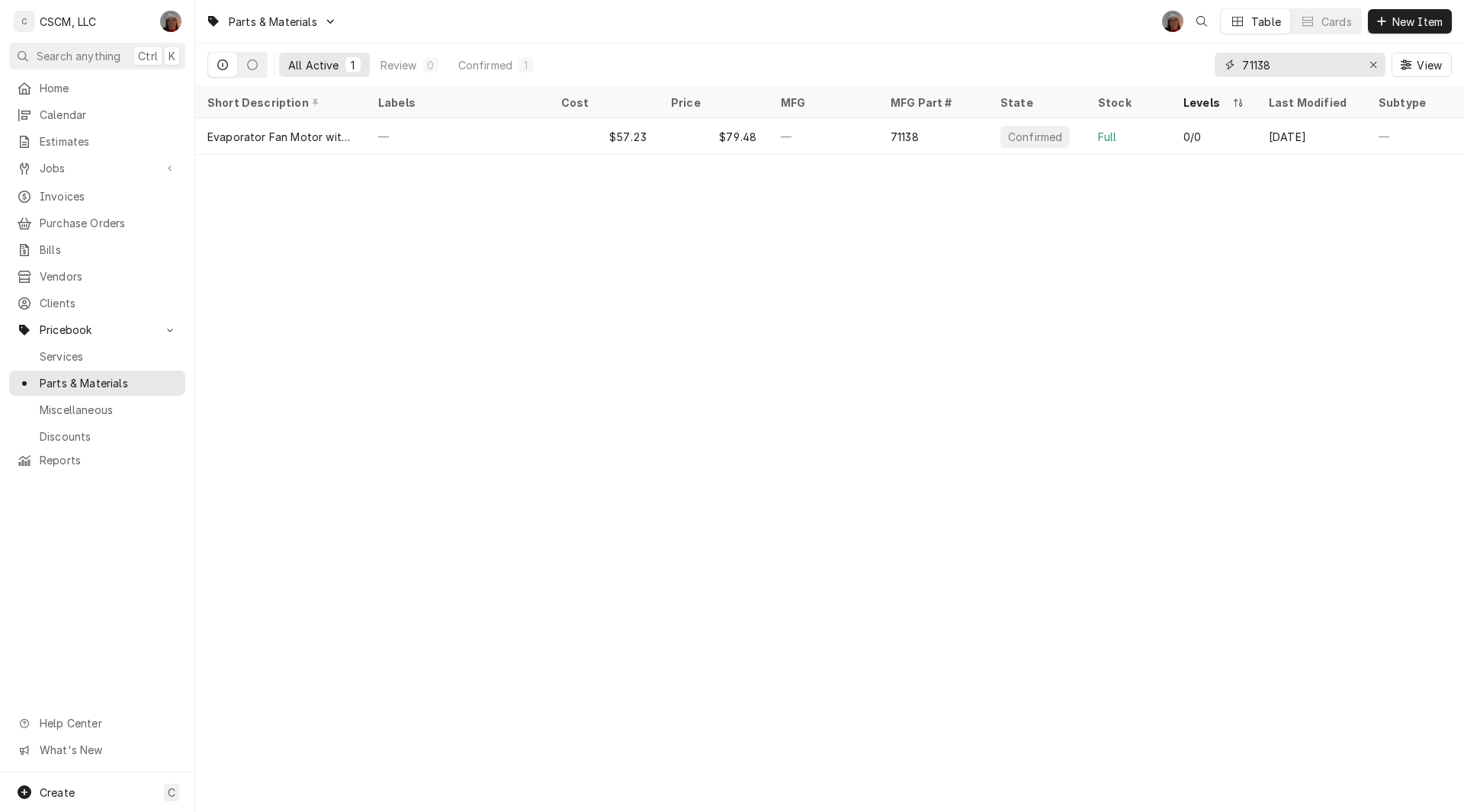
type input "71138"
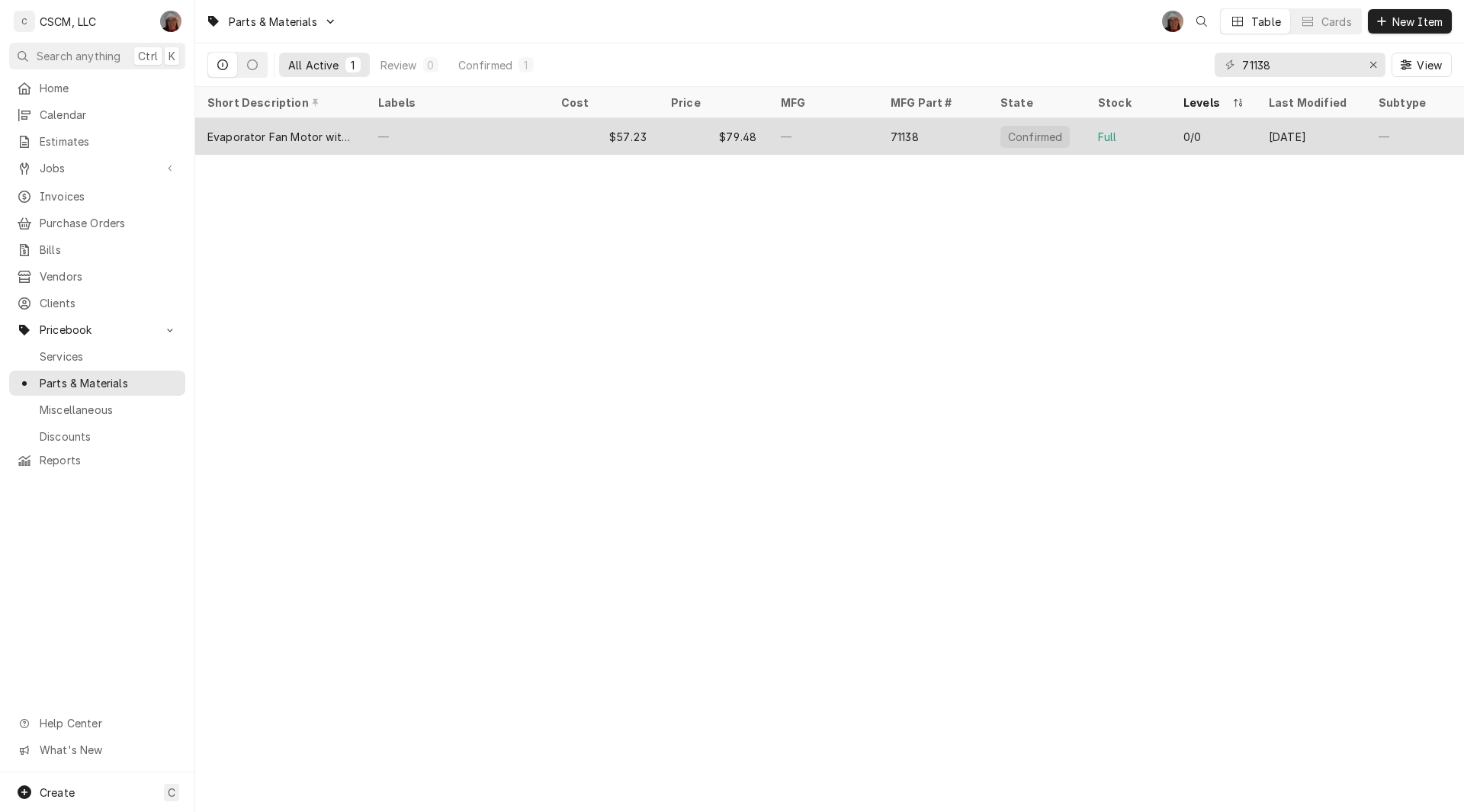
click at [464, 133] on div "—" at bounding box center [457, 135] width 183 height 36
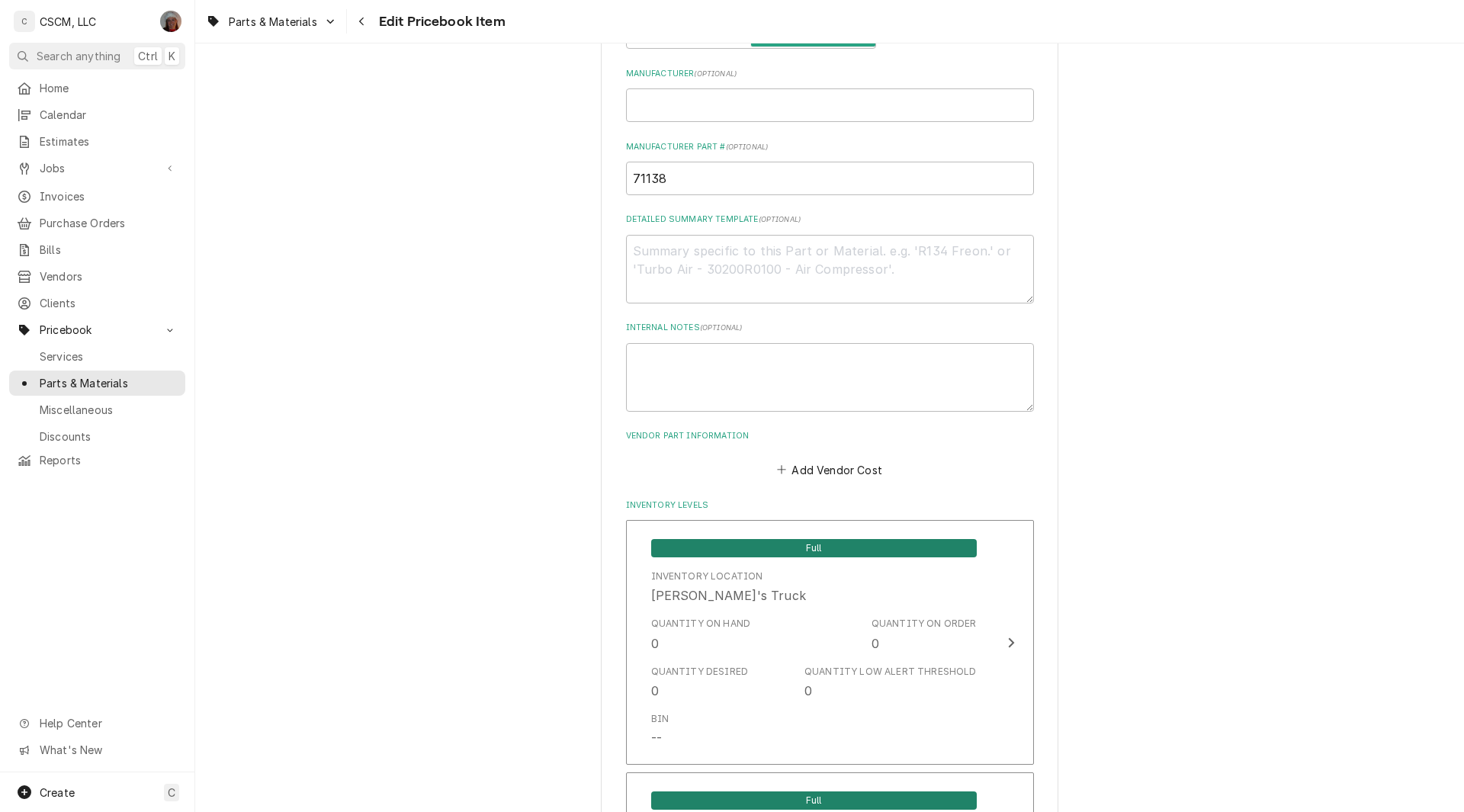
scroll to position [693, 0]
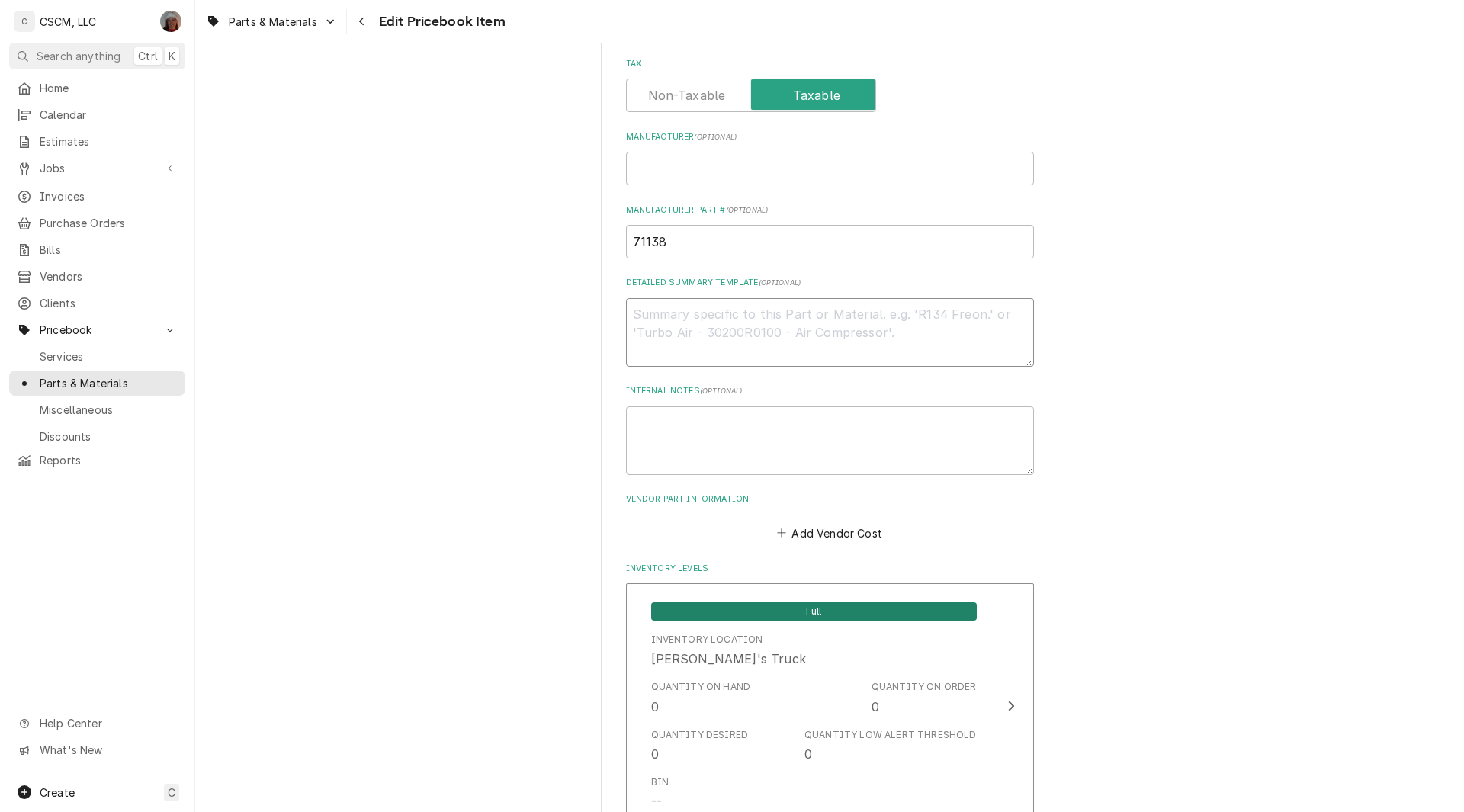
click at [691, 322] on textarea "Detailed Summary Template ( optional )" at bounding box center [830, 333] width 408 height 69
paste textarea "71138 Evaporator Fan Motor with Blade"
type textarea "x"
type textarea "71138 Evaporator Fan Motor with Blade"
click at [667, 316] on textarea "71138 Evaporator Fan Motor with Blade" at bounding box center [830, 333] width 408 height 69
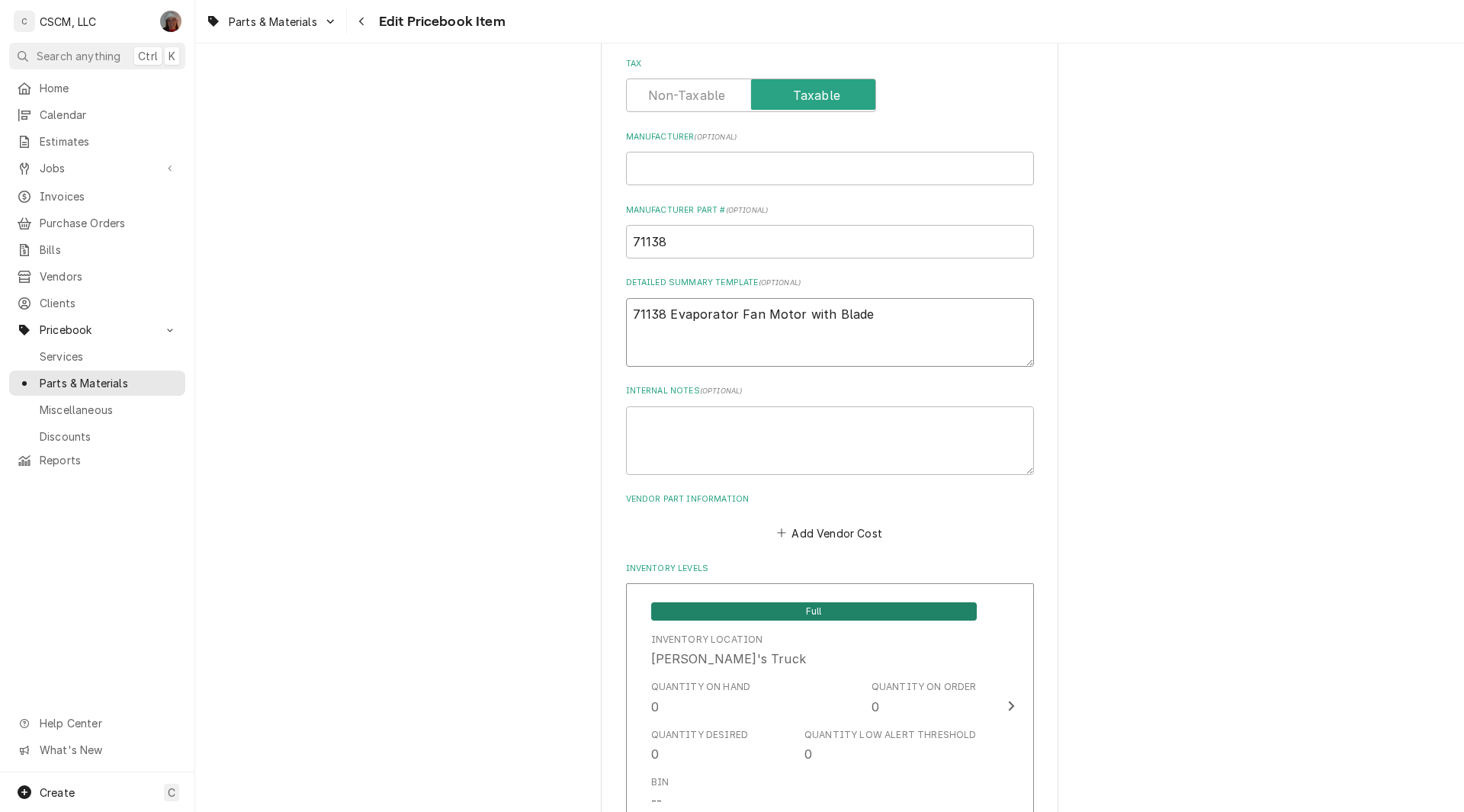
type textarea "x"
type textarea "71138 Evaporator Fan Motor with Blade"
click at [816, 532] on button "Add Vendor Cost" at bounding box center [830, 533] width 111 height 21
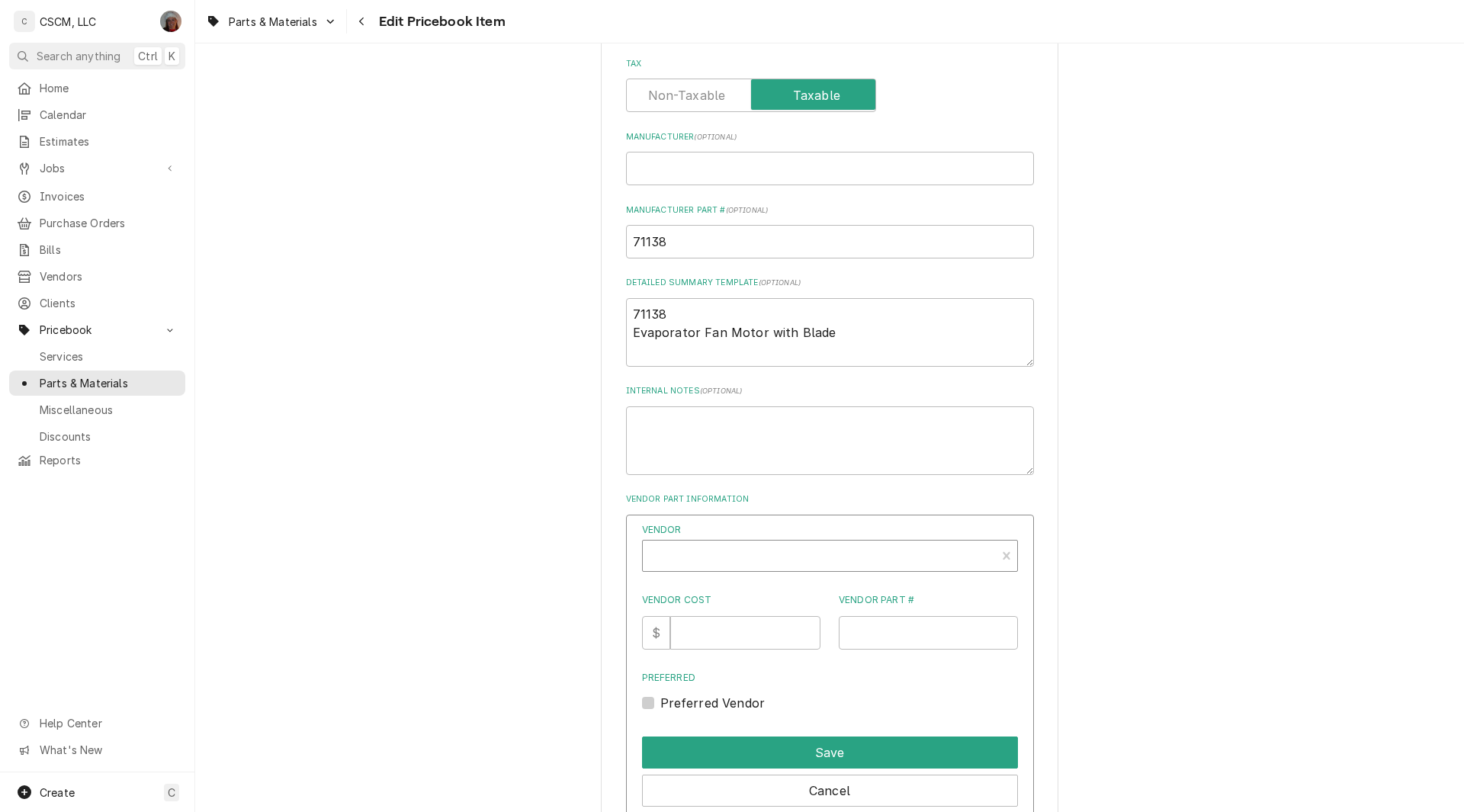
type textarea "x"
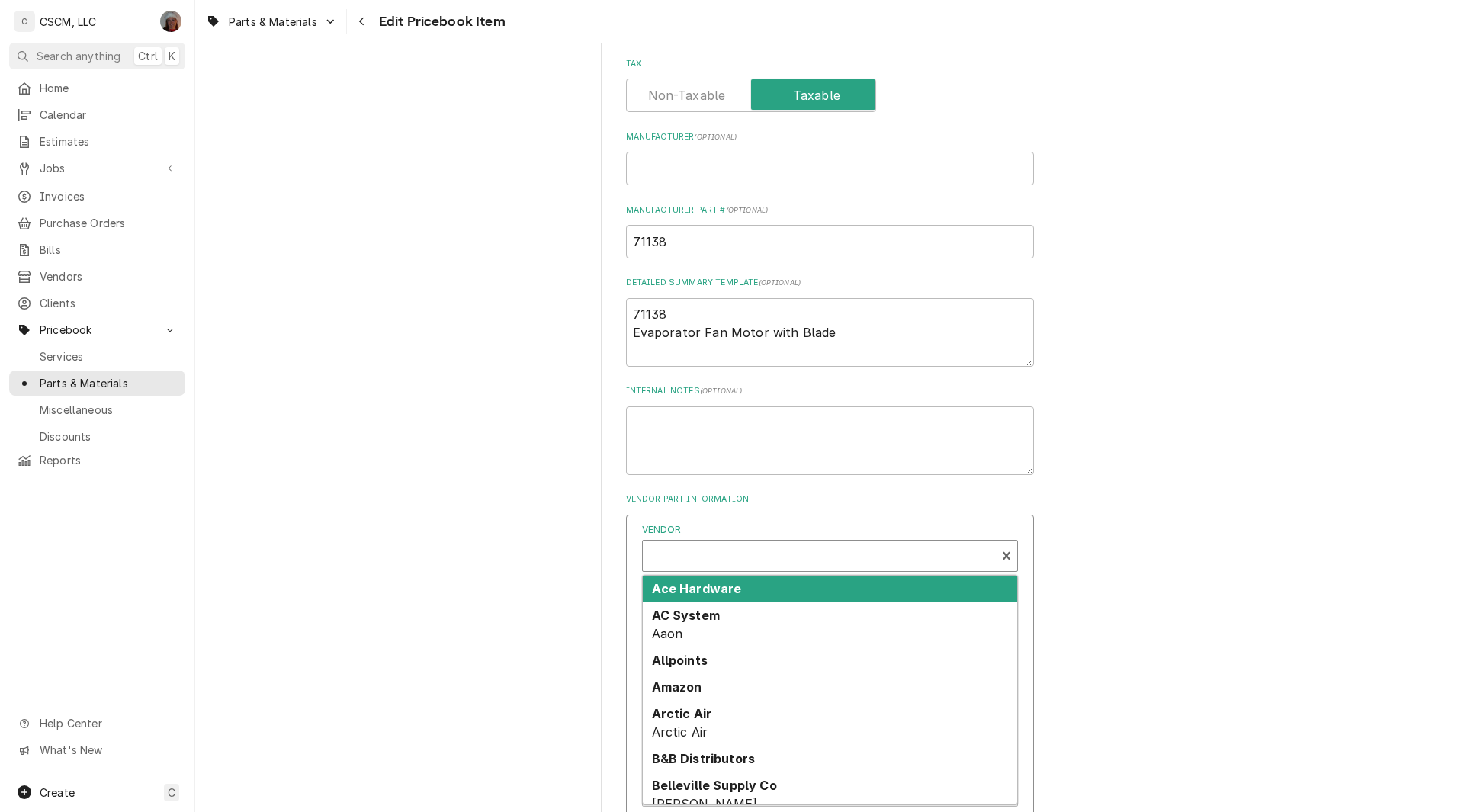
scroll to position [4, 0]
click at [700, 551] on div "Vendor" at bounding box center [819, 557] width 337 height 36
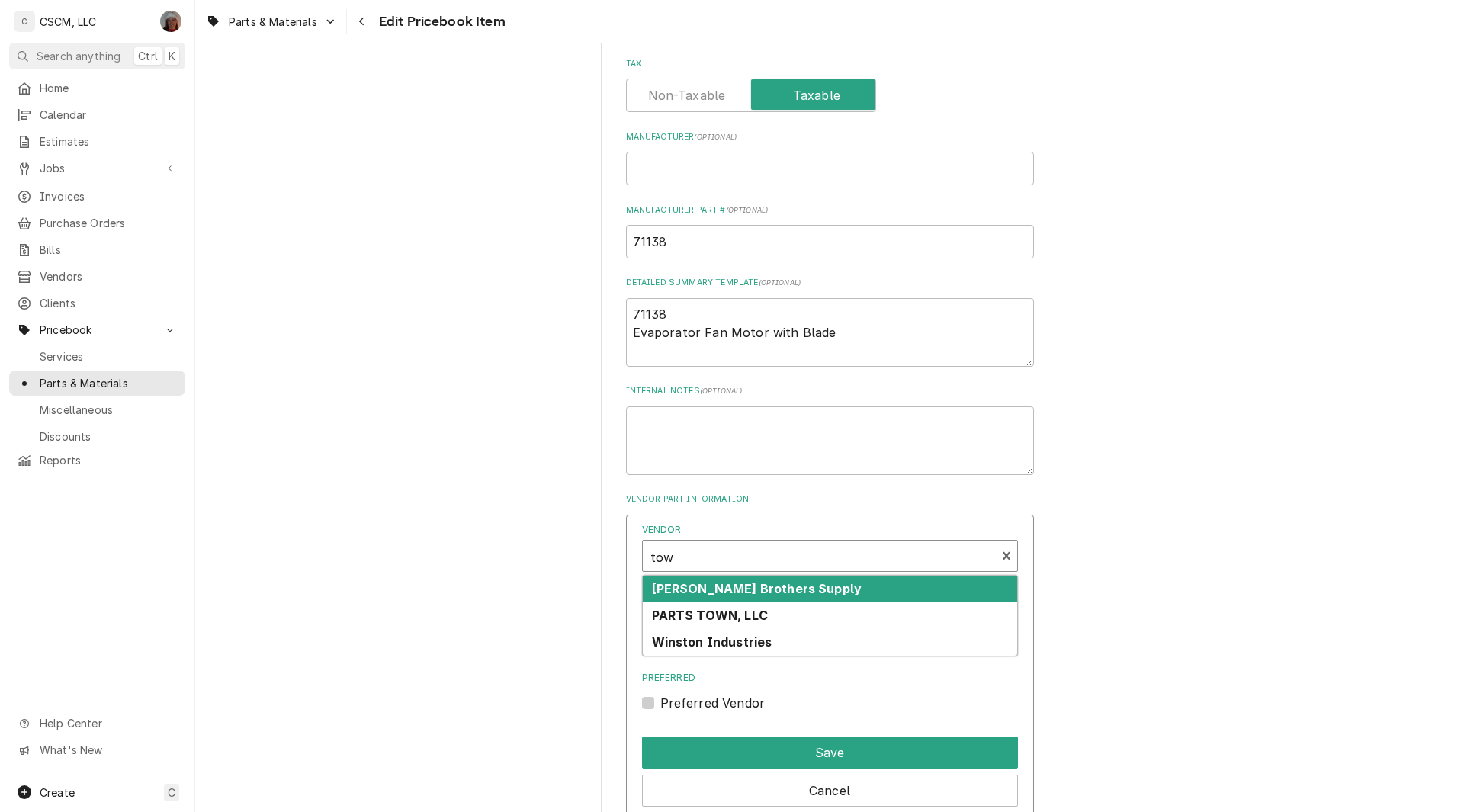
type input "town"
click at [702, 596] on strong "PARTS TOWN, LLC" at bounding box center [709, 588] width 116 height 15
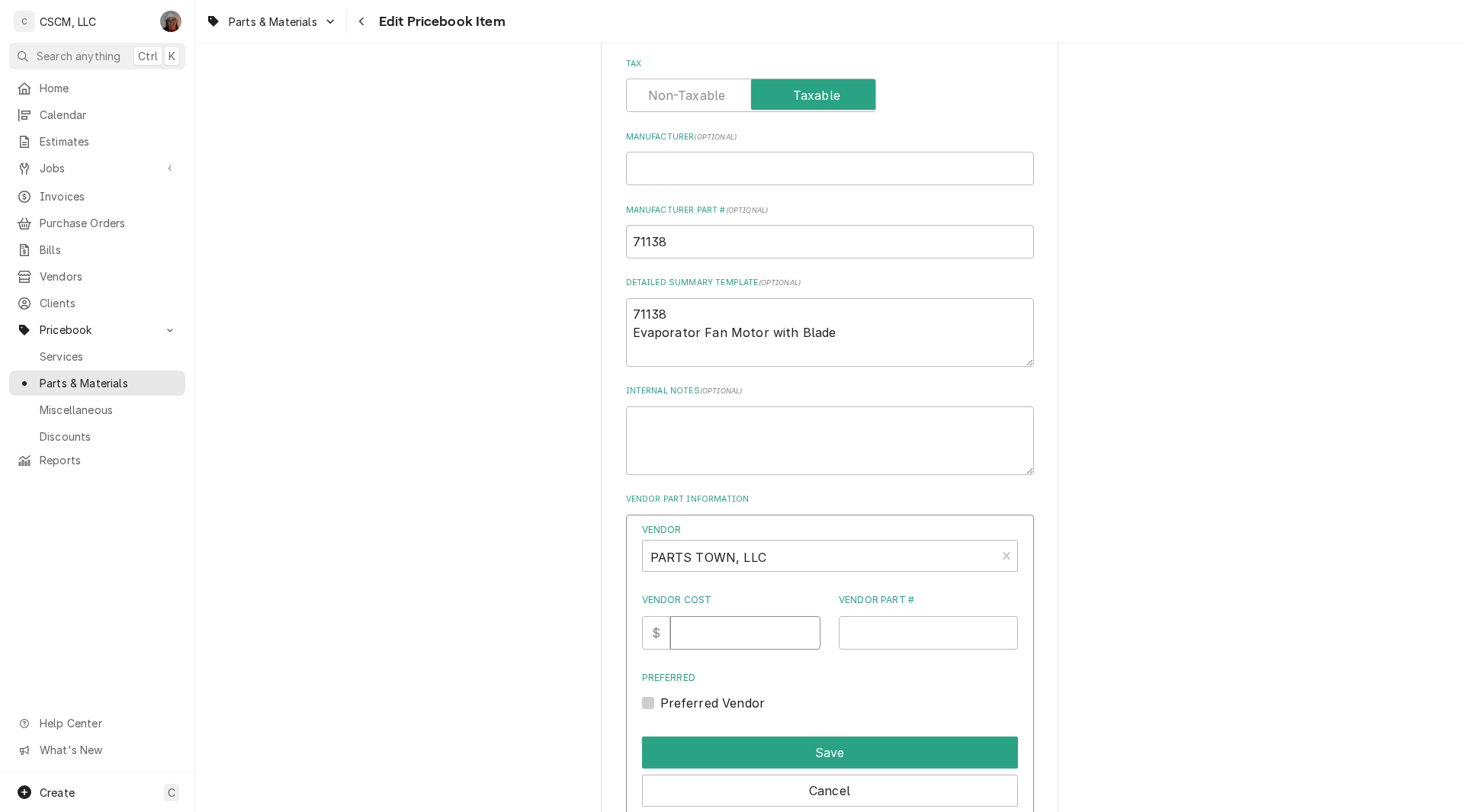
click at [707, 634] on input "Vendor Cost" at bounding box center [746, 633] width 151 height 34
type input "57.23"
paste input "DUK71138"
click at [855, 633] on input "DUK71138" at bounding box center [928, 633] width 179 height 34
type input "DUK71138"
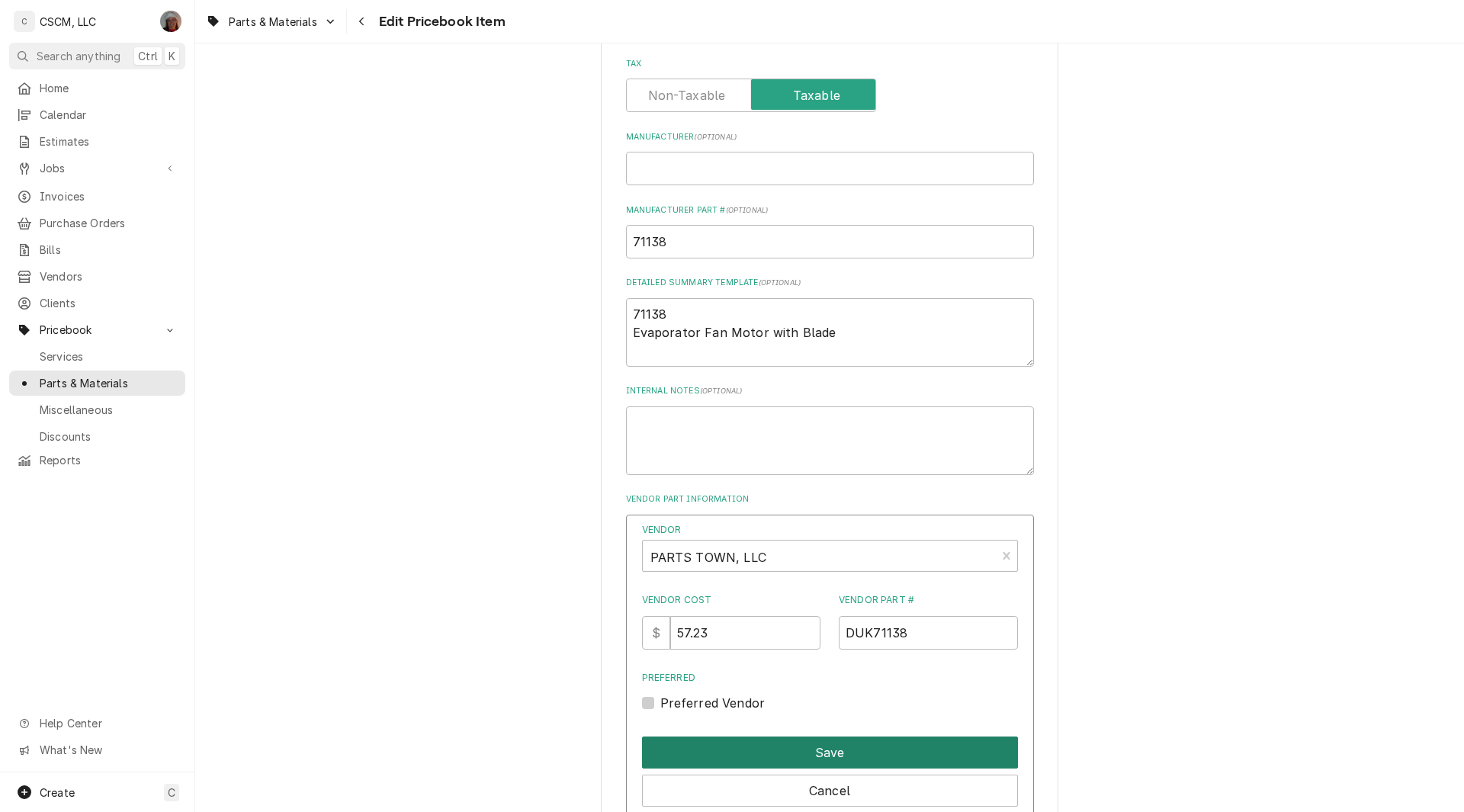
click at [843, 760] on button "Save" at bounding box center [830, 753] width 376 height 32
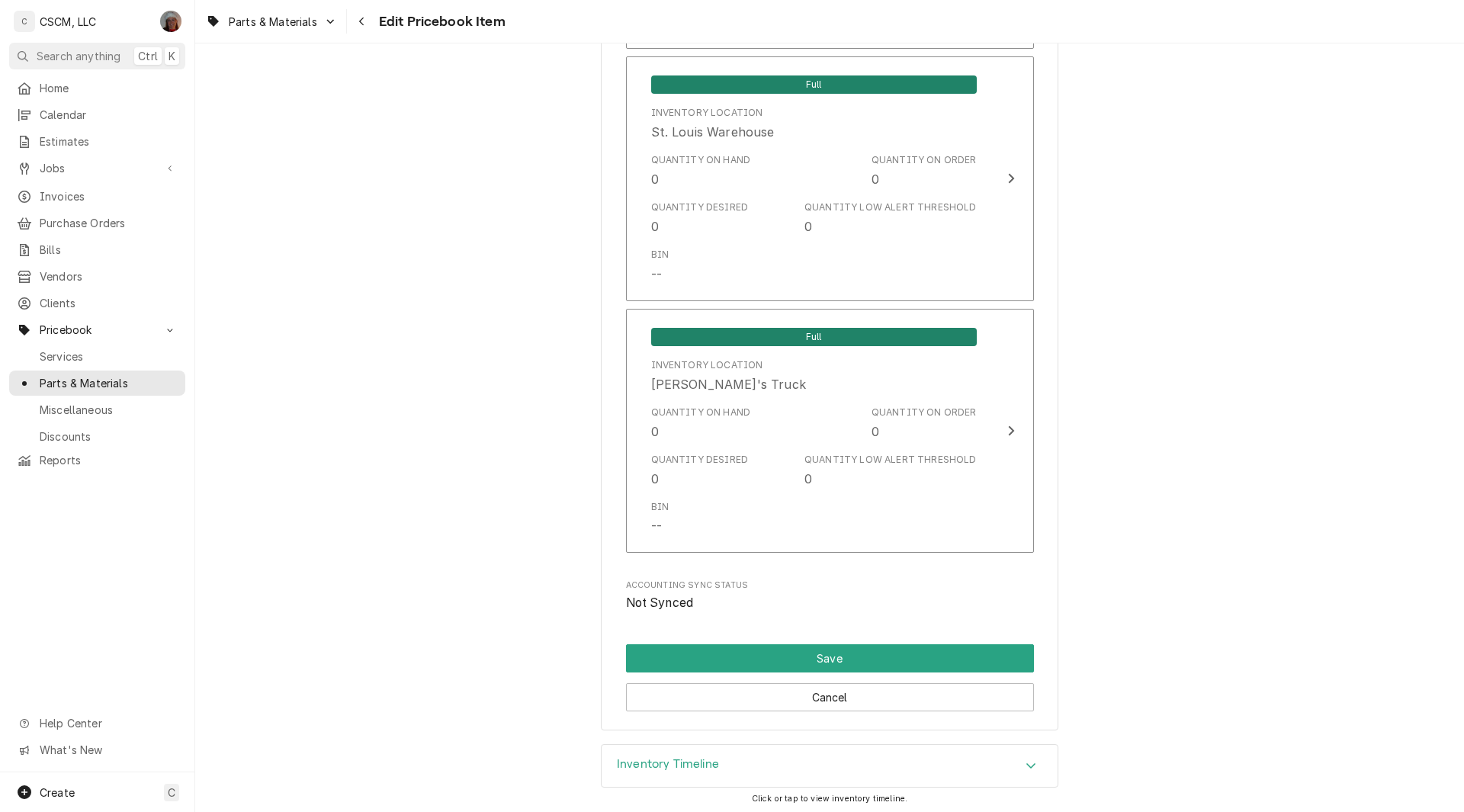
scroll to position [3187, 0]
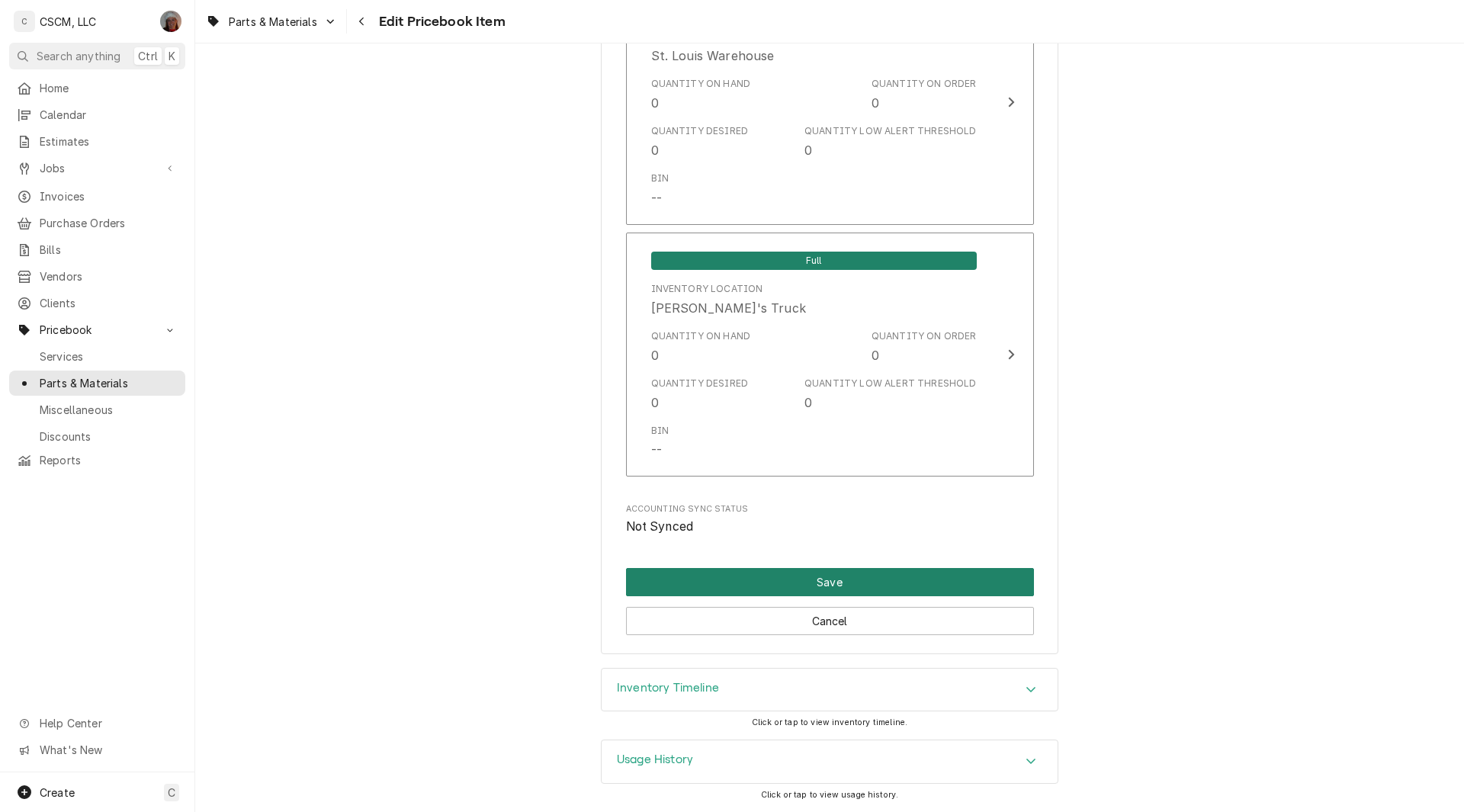
click at [827, 584] on button "Save" at bounding box center [830, 583] width 408 height 28
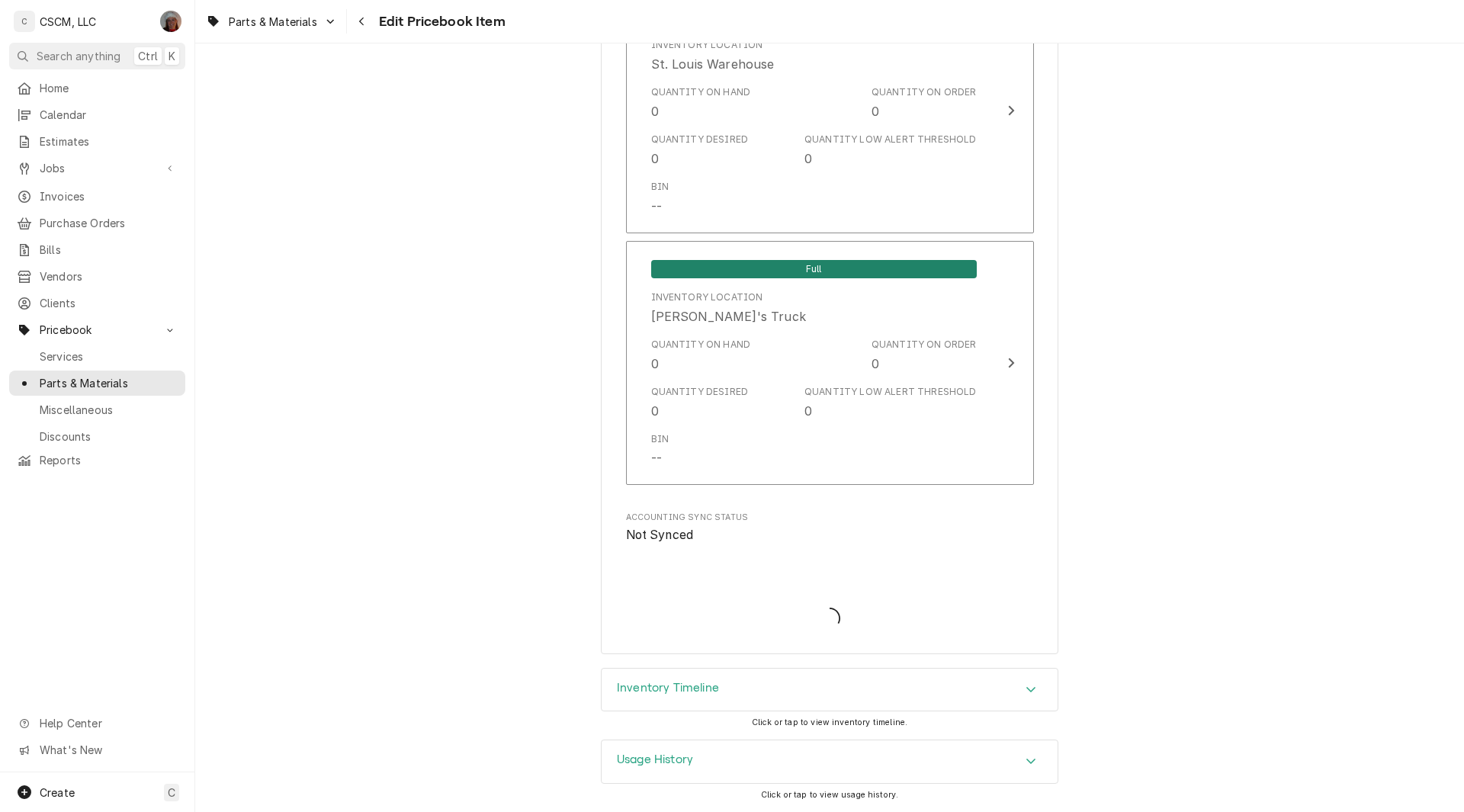
scroll to position [3179, 0]
type textarea "x"
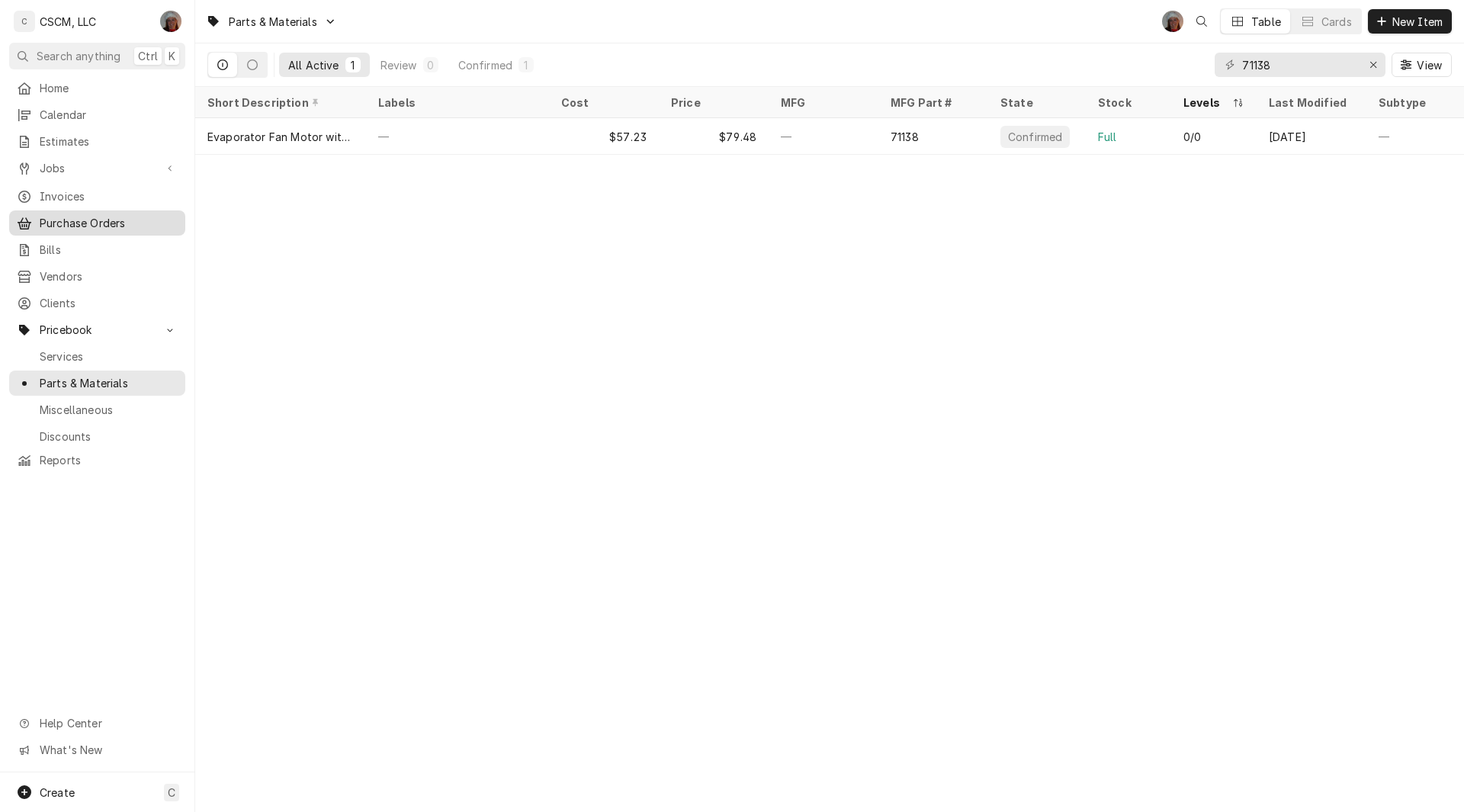
click at [103, 215] on span "Purchase Orders" at bounding box center [109, 223] width 138 height 16
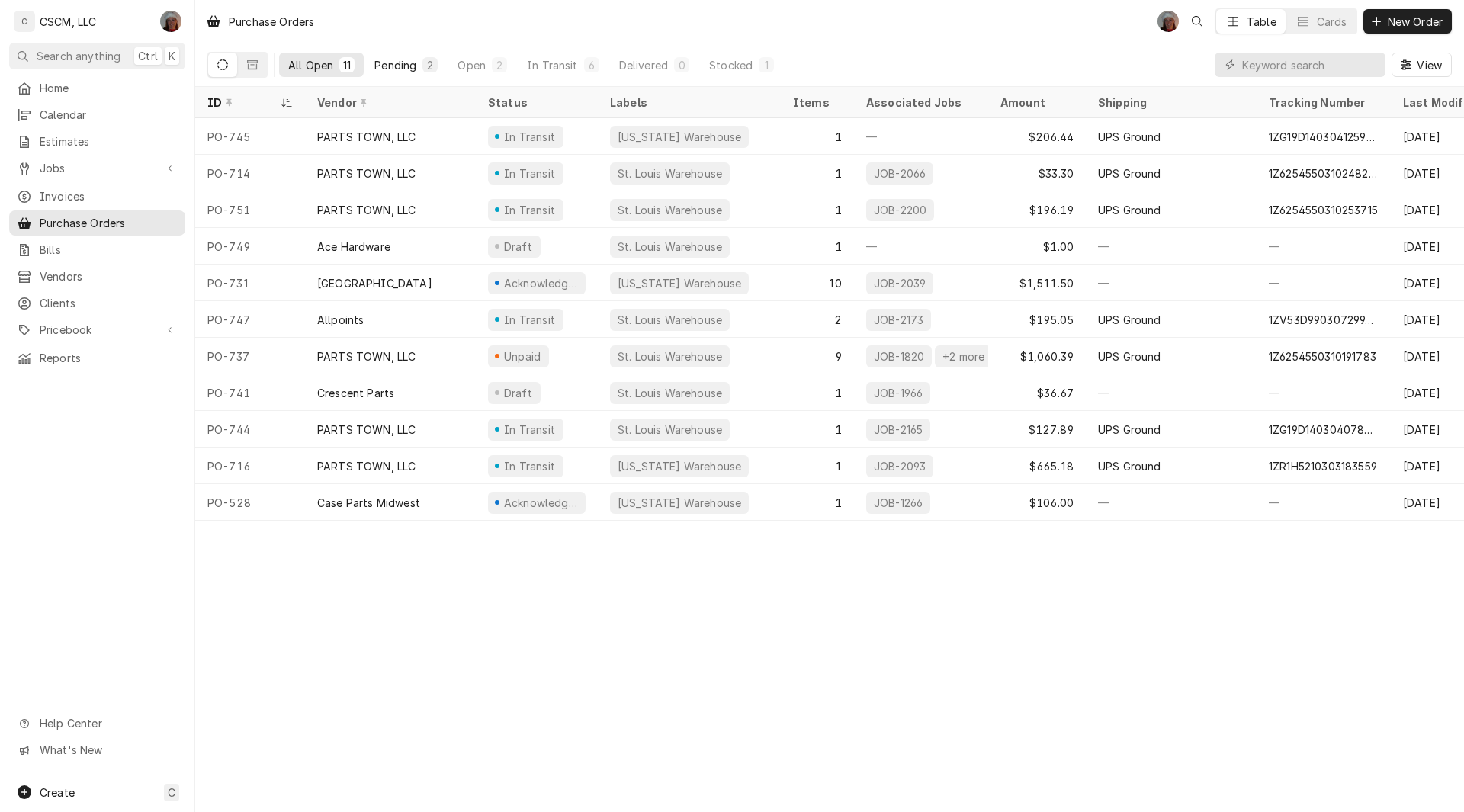
click at [406, 71] on div "Pending" at bounding box center [395, 66] width 42 height 16
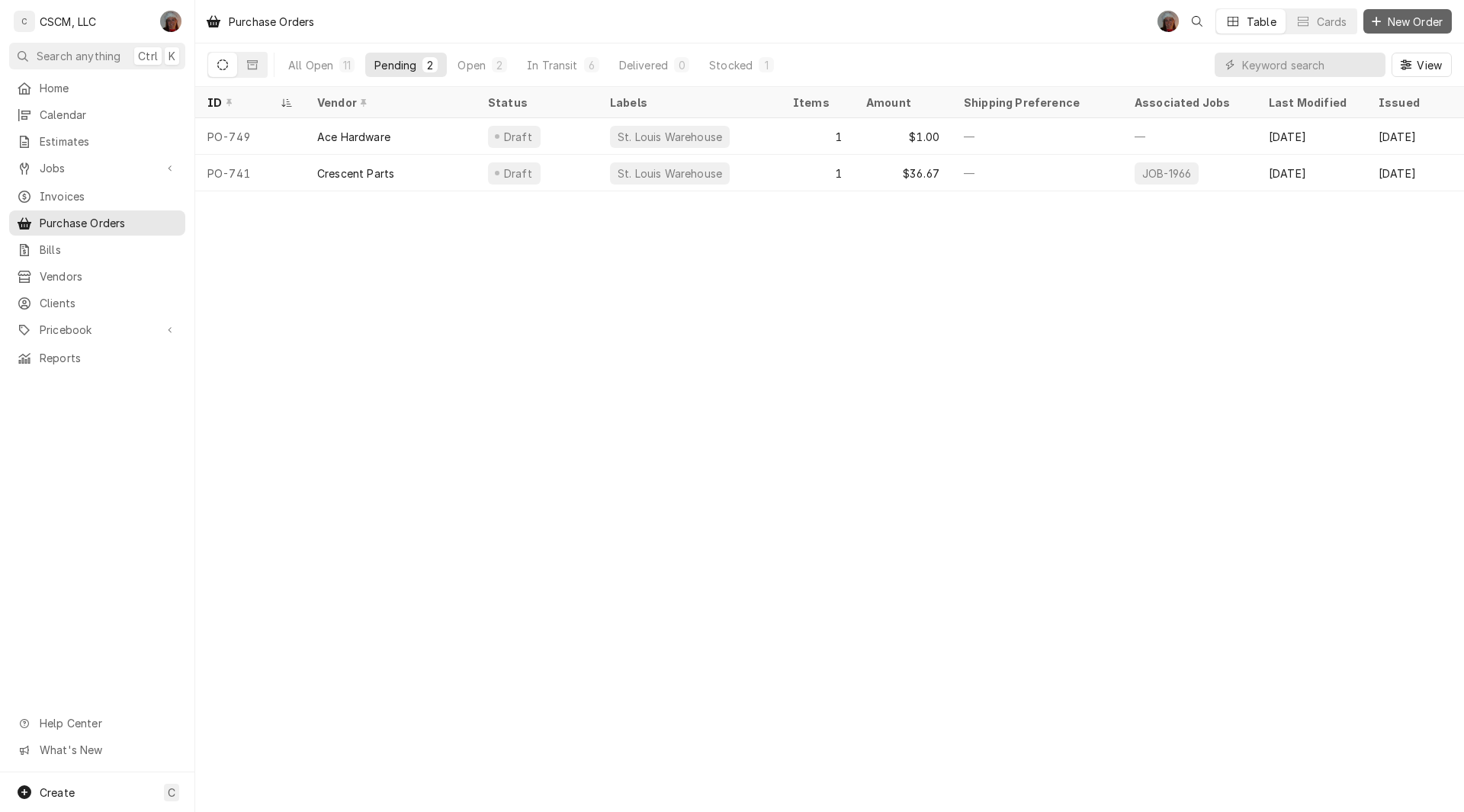
click at [1390, 14] on span "New Order" at bounding box center [1415, 22] width 61 height 16
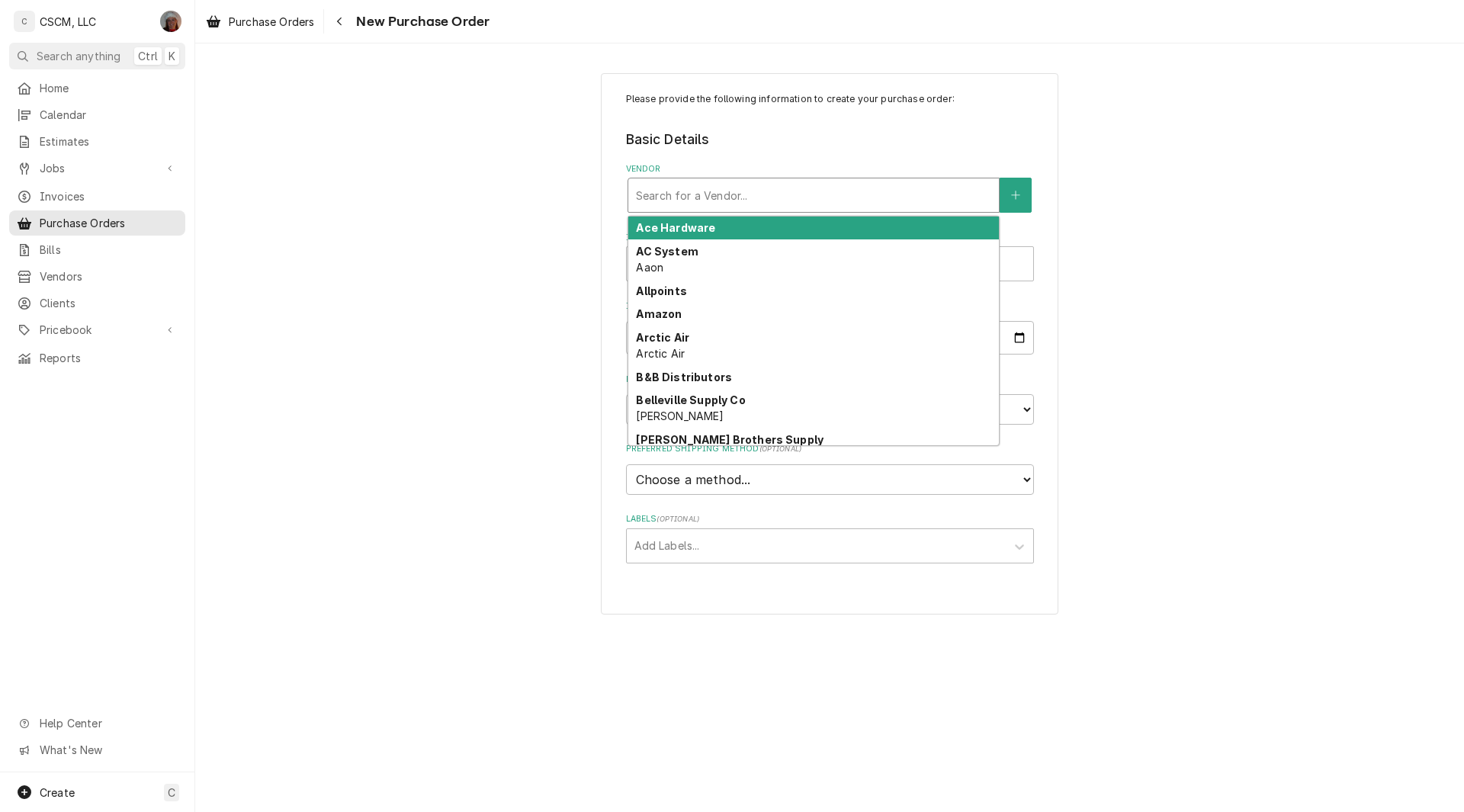
click at [716, 198] on div "Vendor" at bounding box center [813, 195] width 355 height 27
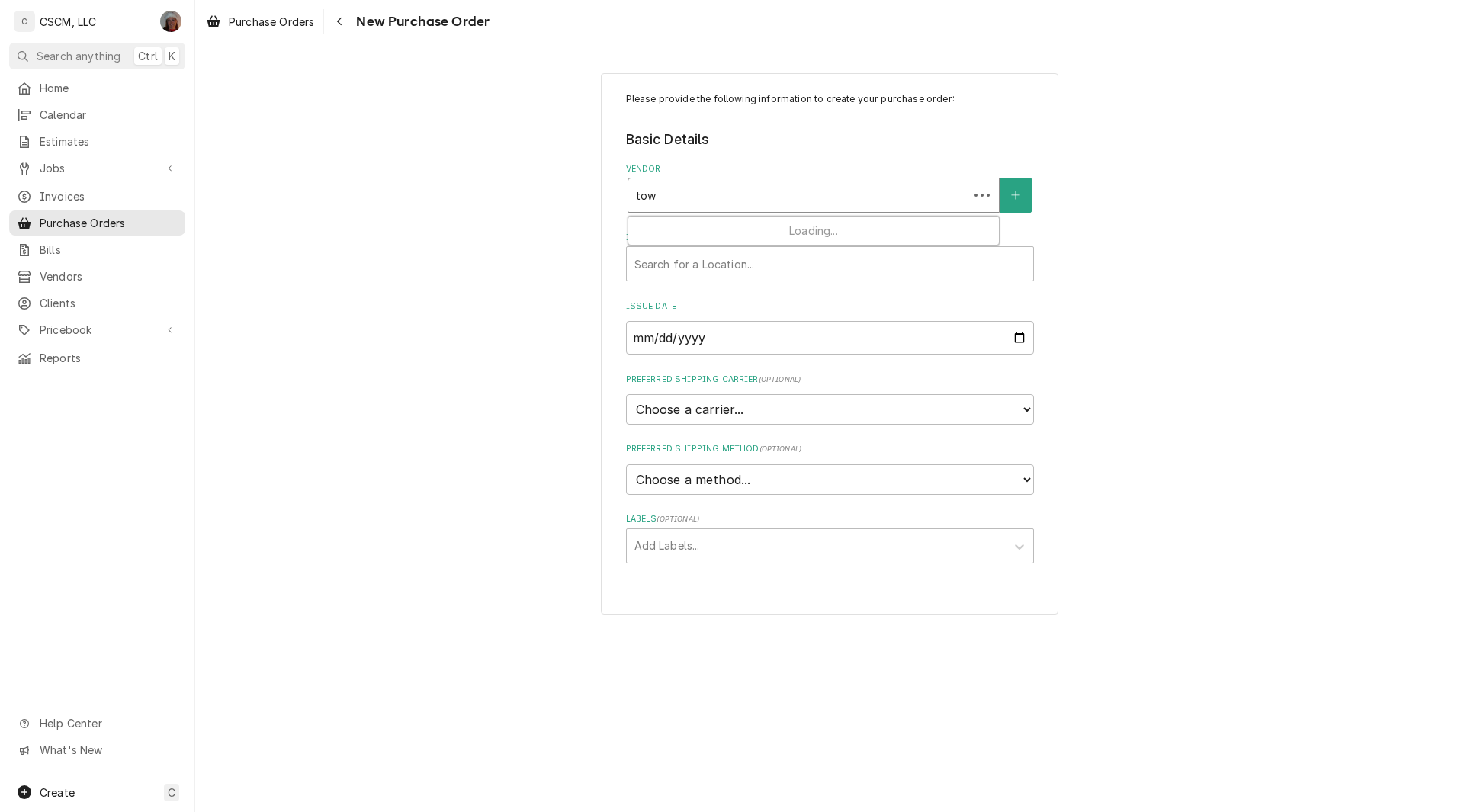
type input "town"
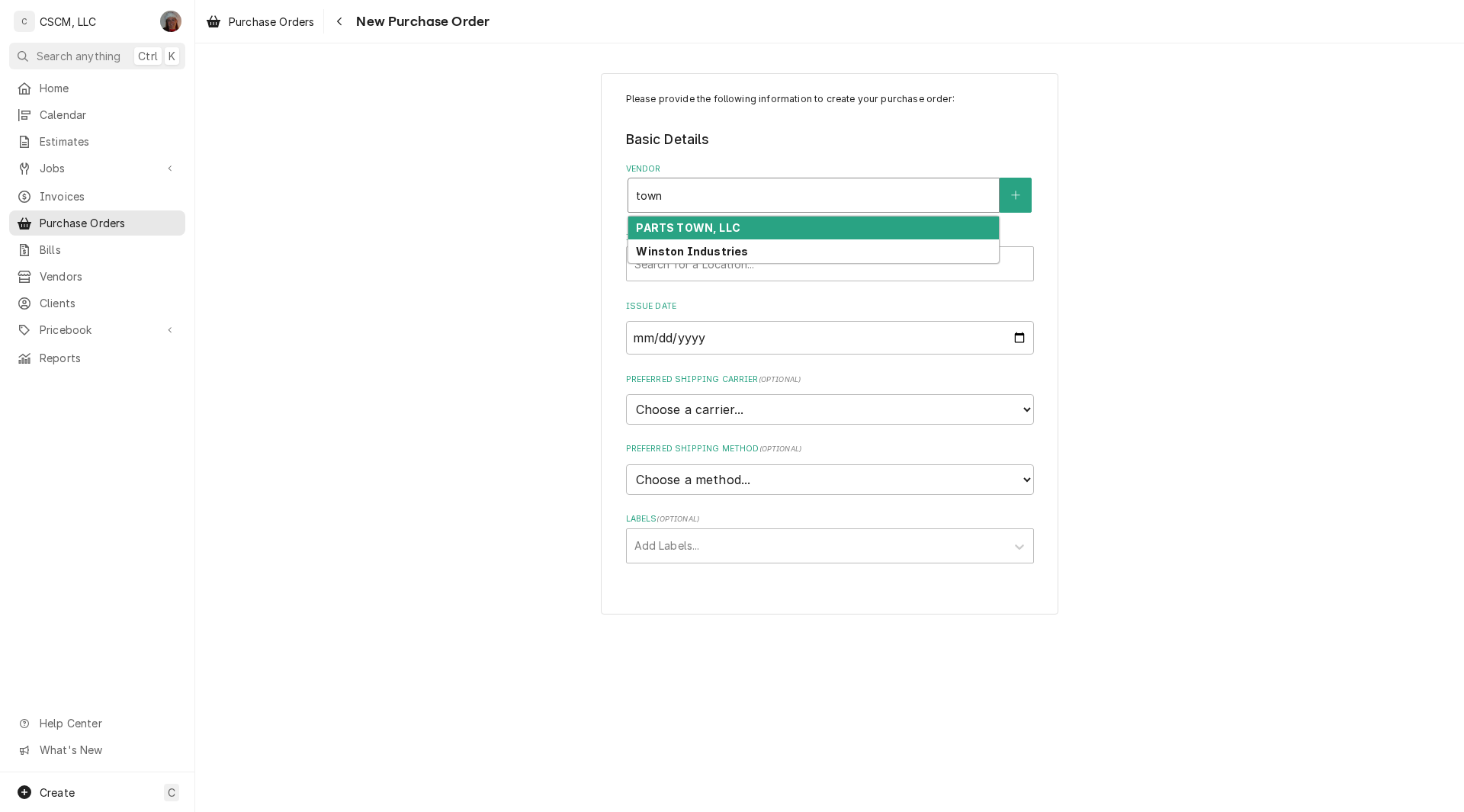
click at [715, 228] on strong "PARTS TOWN, LLC" at bounding box center [687, 228] width 104 height 13
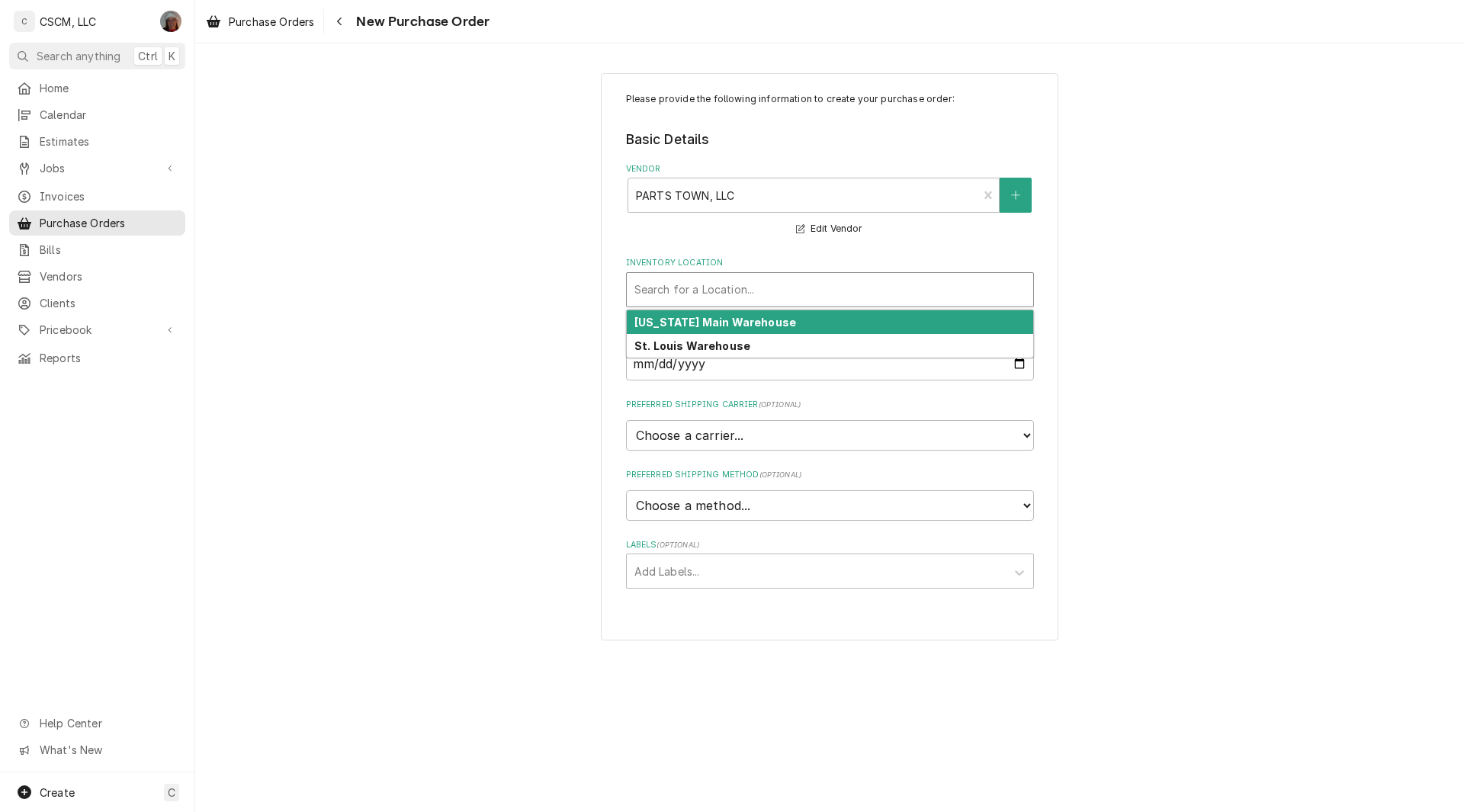
click at [646, 290] on div "Inventory Location" at bounding box center [830, 290] width 391 height 27
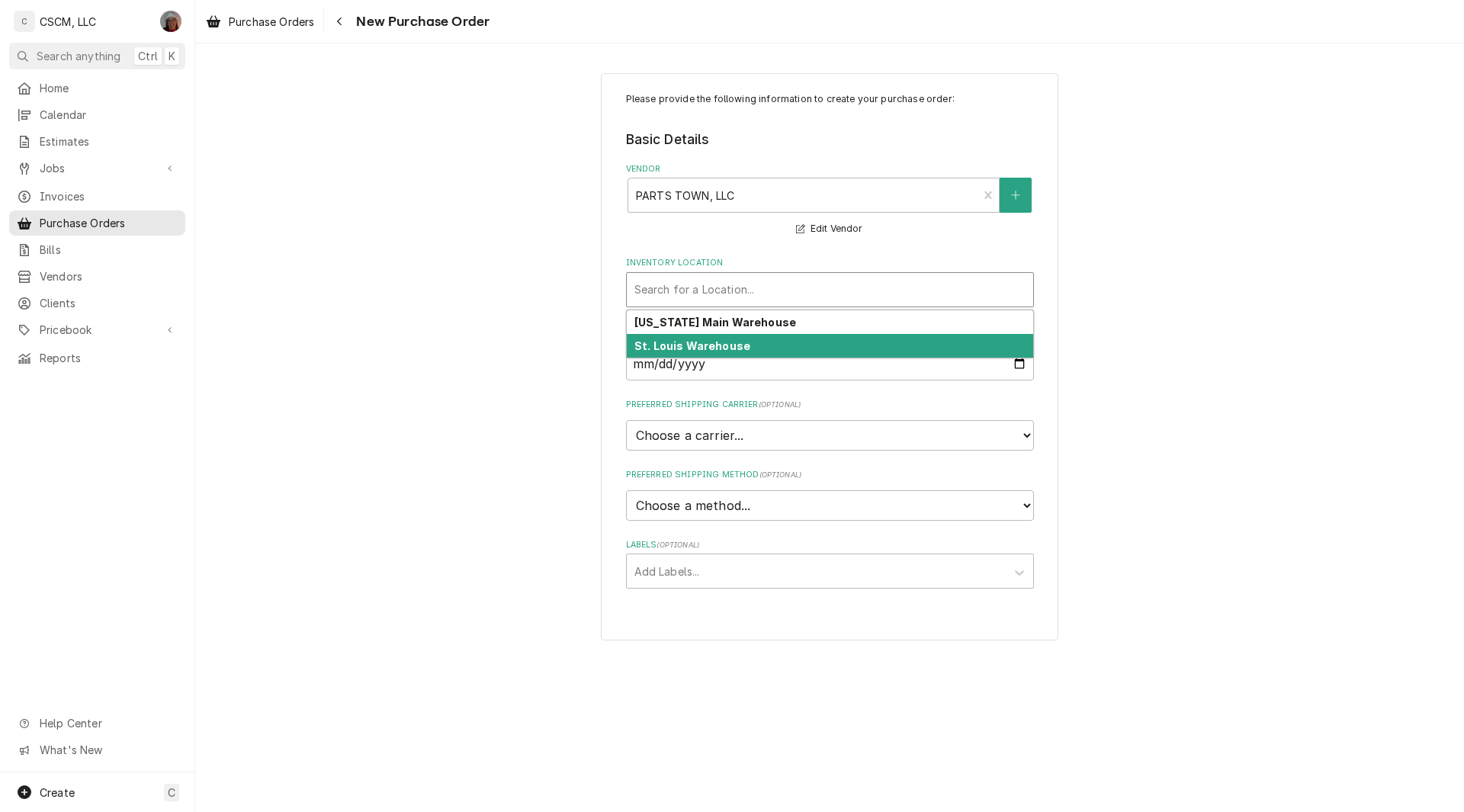
click at [674, 348] on strong "St. Louis Warehouse" at bounding box center [692, 345] width 116 height 13
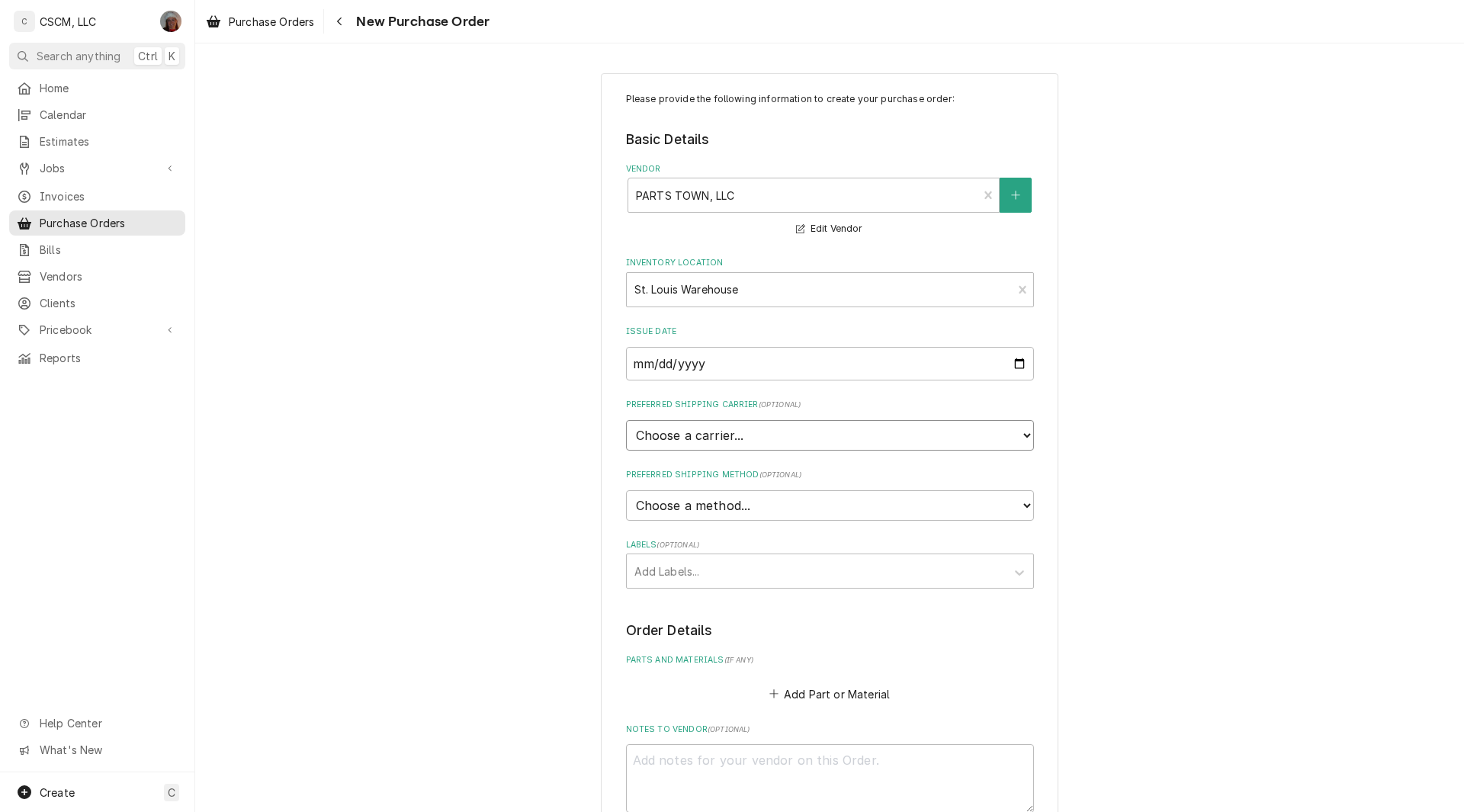
click at [738, 431] on select "Choose a carrier... U.S. Postal Service Stamps.com FedEx UPS DHL Express DHL EC…" at bounding box center [830, 435] width 408 height 30
select select "4"
click at [626, 420] on select "Choose a carrier... U.S. Postal Service Stamps.com FedEx UPS DHL Express DHL EC…" at bounding box center [830, 435] width 408 height 30
type textarea "x"
click at [802, 507] on select "Choose a method... Ground Next Day Early AM Next Day Air 2 Day Air Other" at bounding box center [830, 506] width 408 height 30
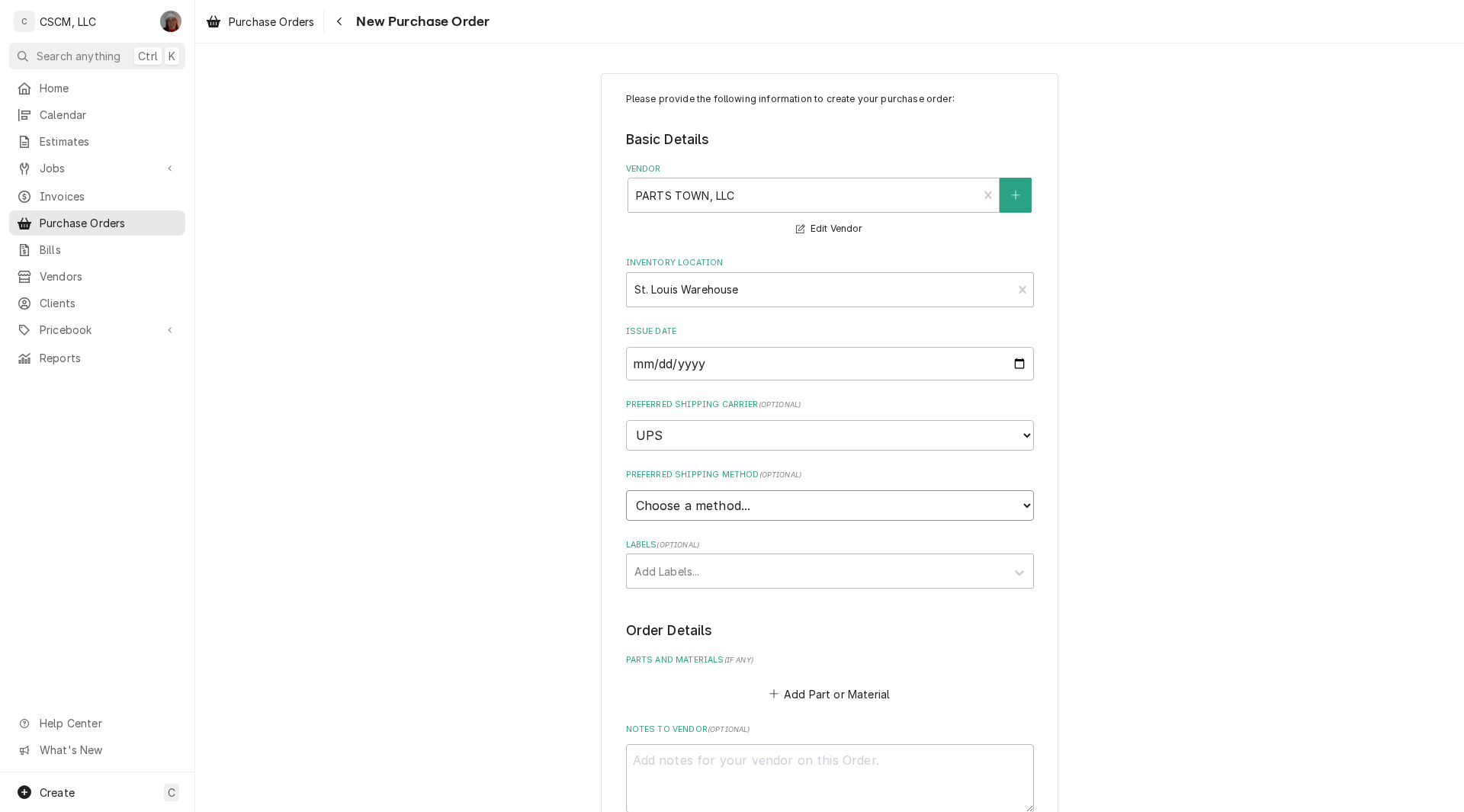
select select "1"
click at [626, 491] on select "Choose a method... Ground Next Day Early AM Next Day Air 2 Day Air Other" at bounding box center [830, 506] width 408 height 30
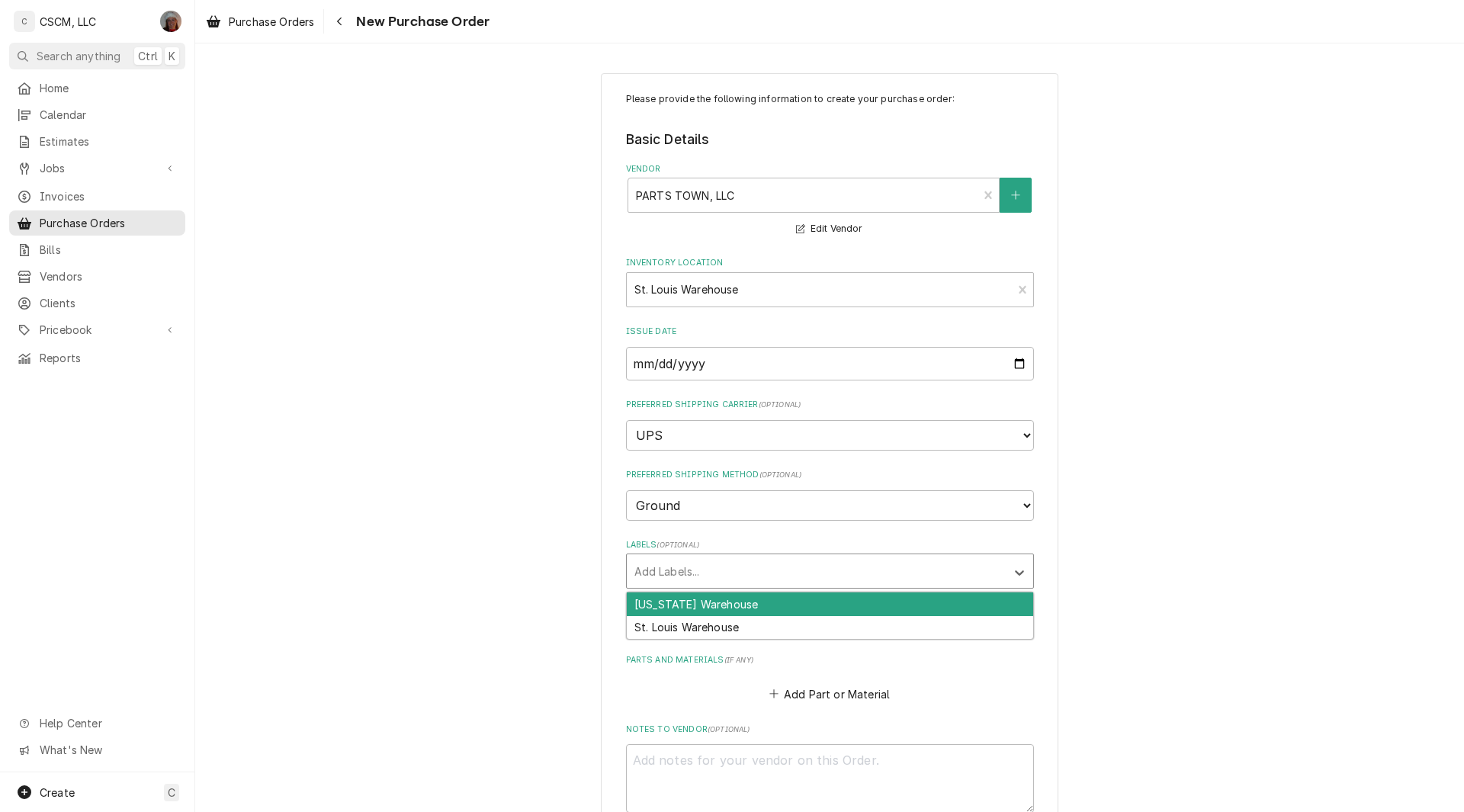
click at [662, 573] on div "Labels" at bounding box center [816, 570] width 364 height 27
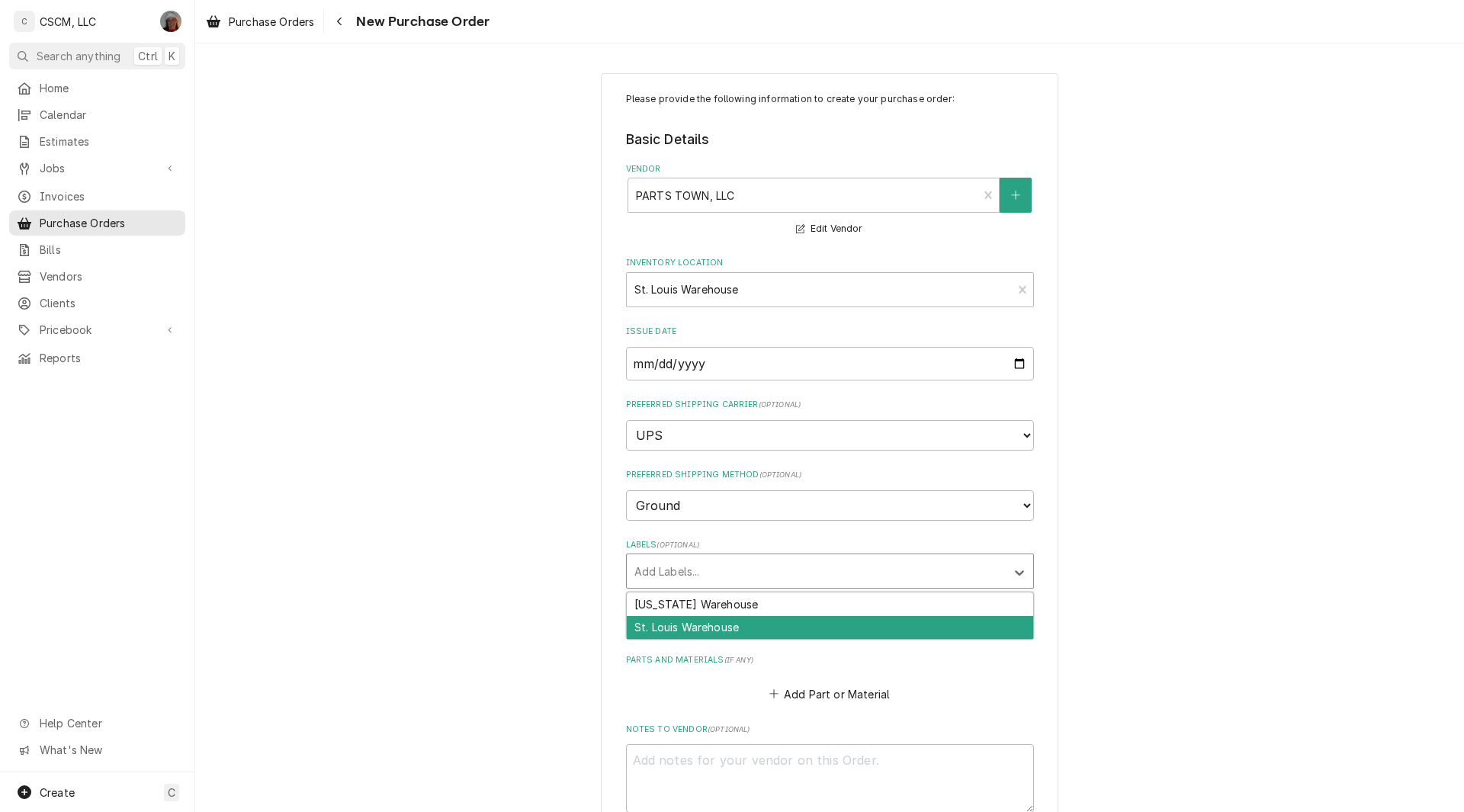
click at [665, 618] on div "St. Louis Warehouse" at bounding box center [830, 628] width 407 height 24
type textarea "x"
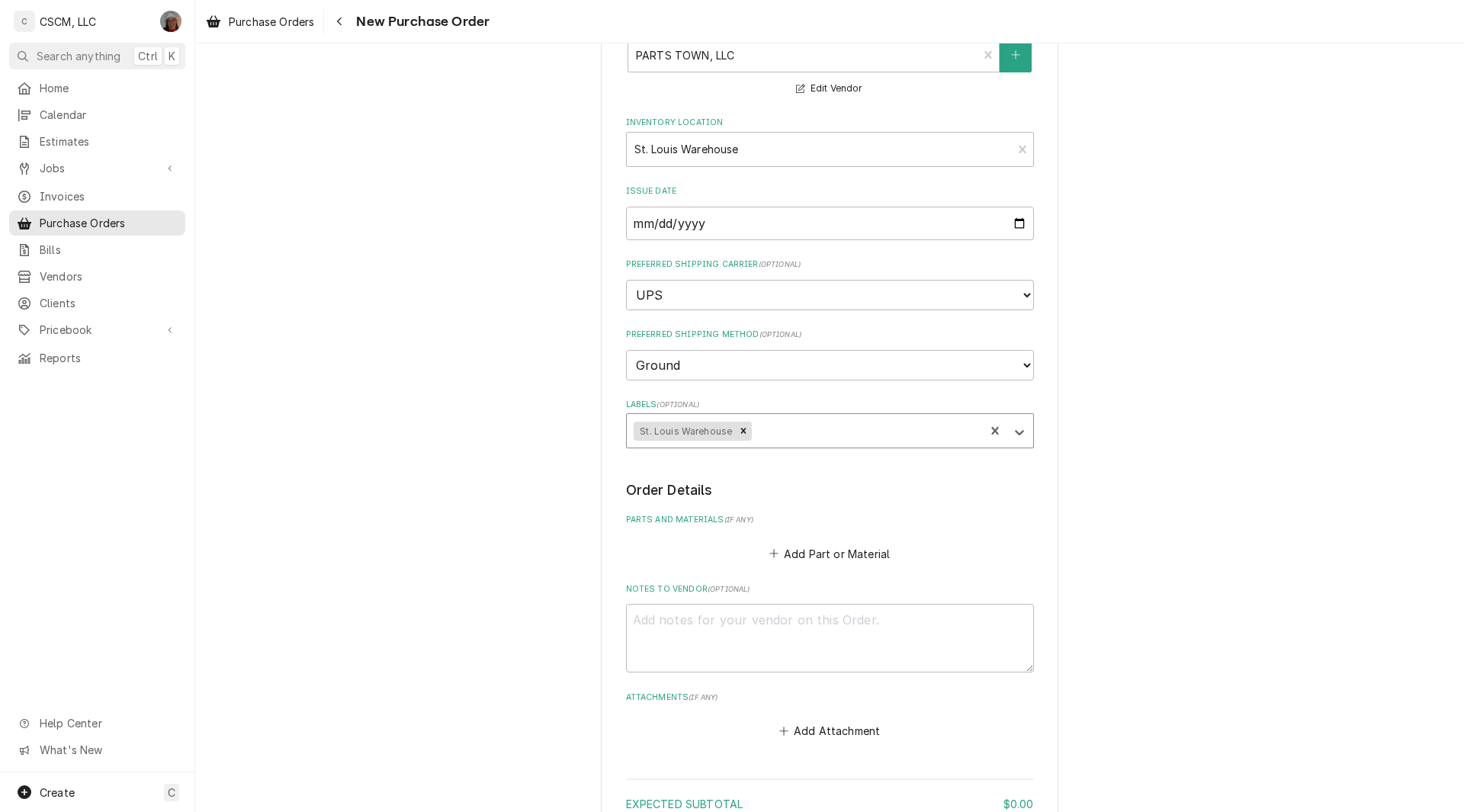
scroll to position [228, 0]
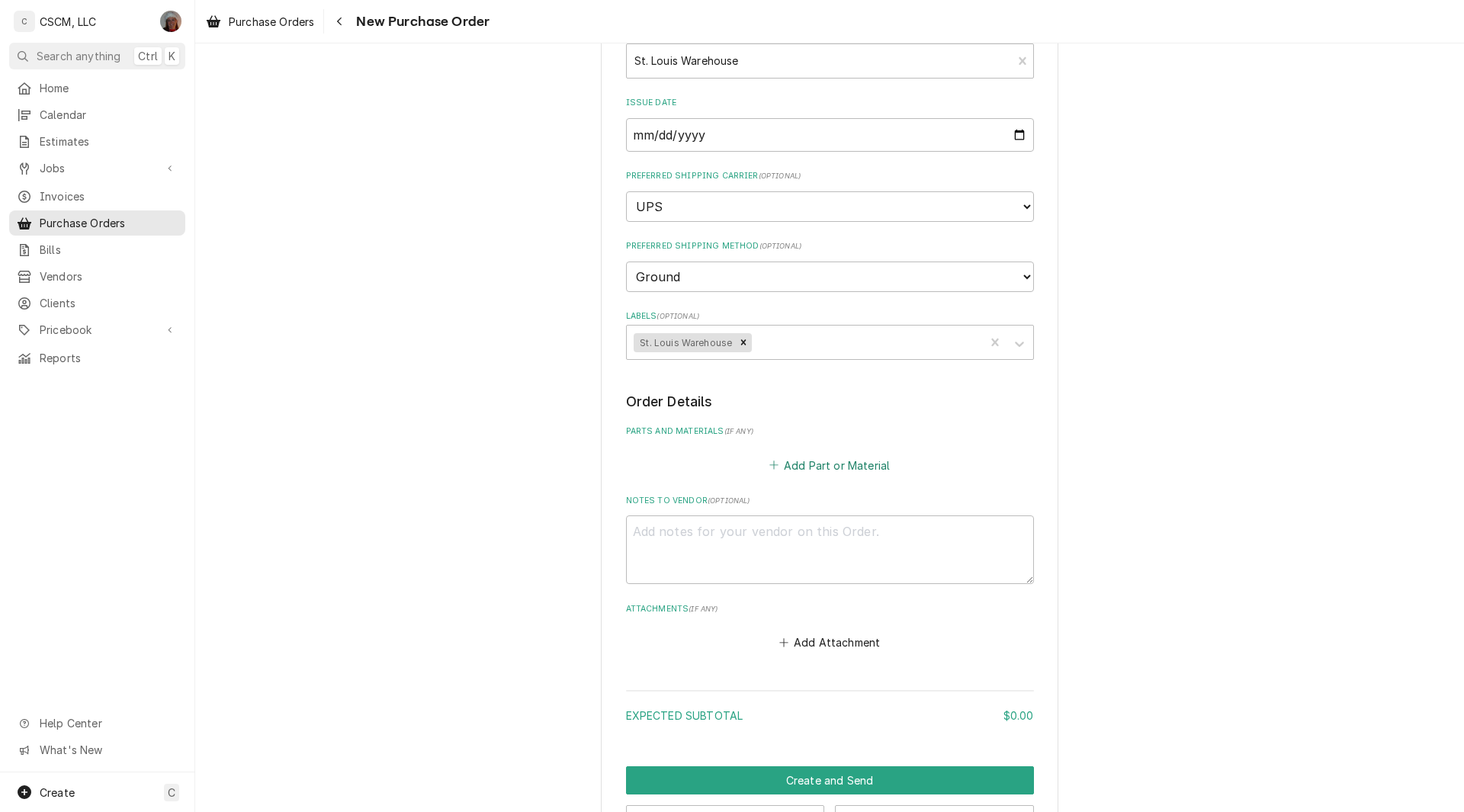
click at [799, 469] on button "Add Part or Material" at bounding box center [829, 465] width 126 height 21
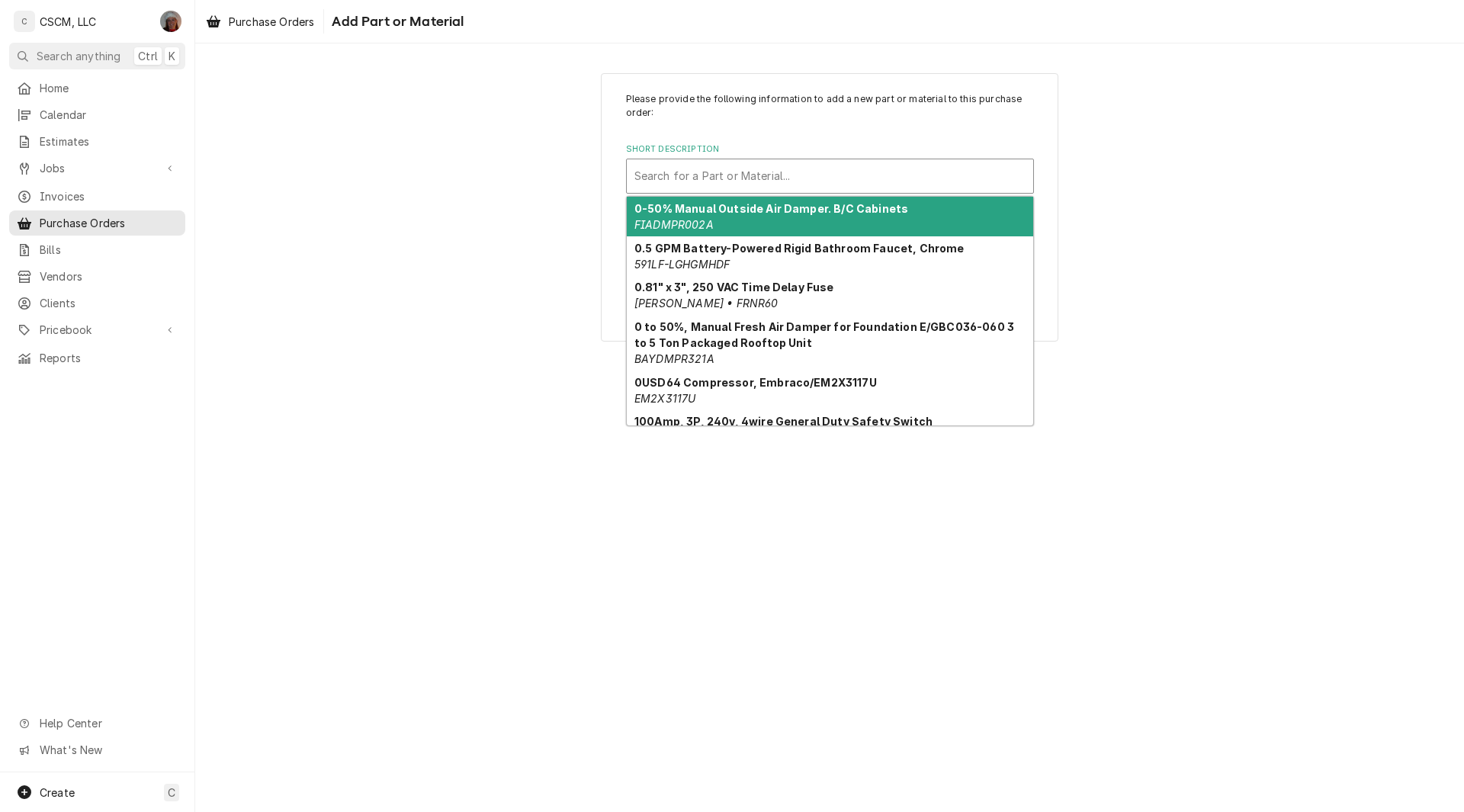
click at [798, 174] on div "Short Description" at bounding box center [830, 175] width 391 height 27
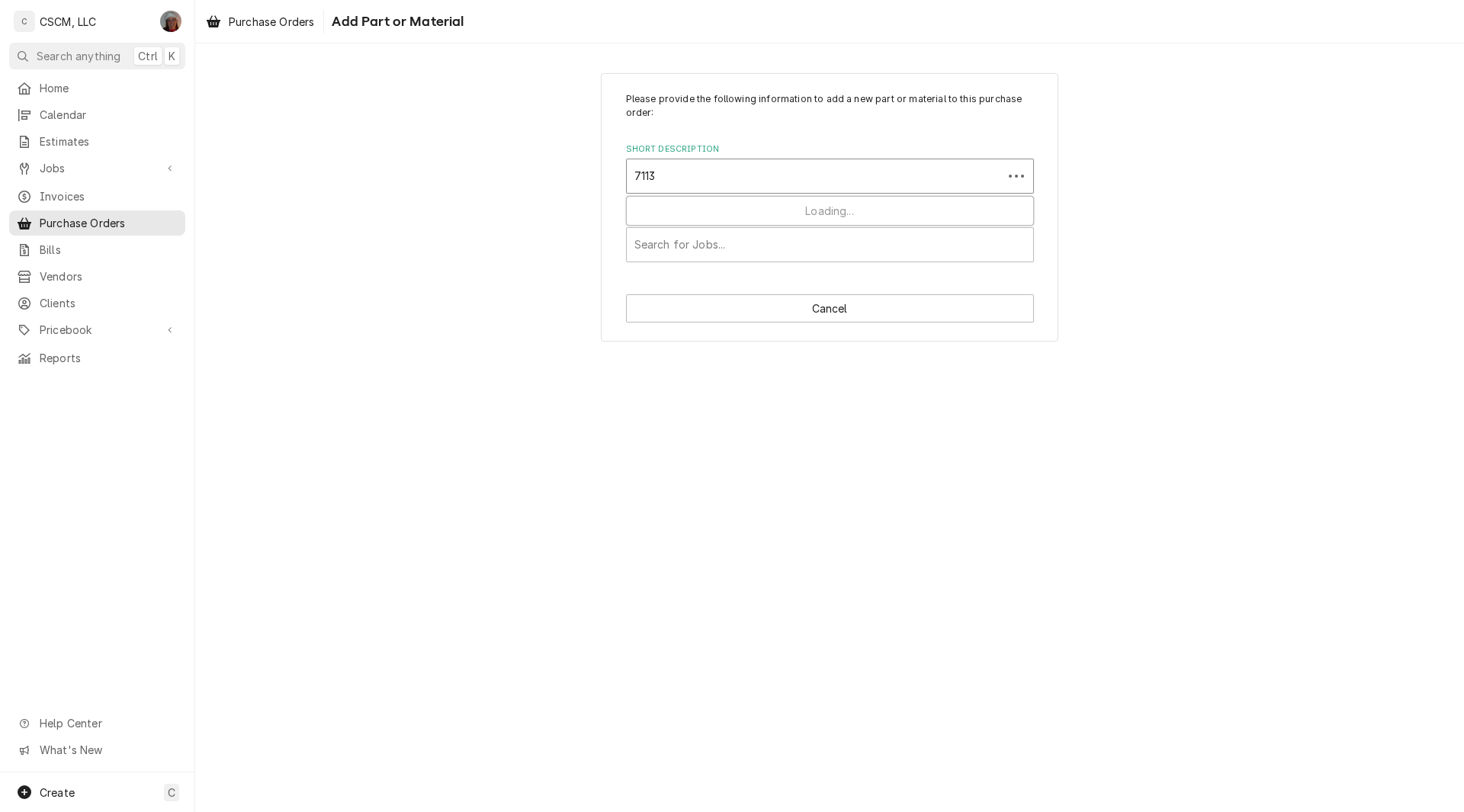
type input "71138"
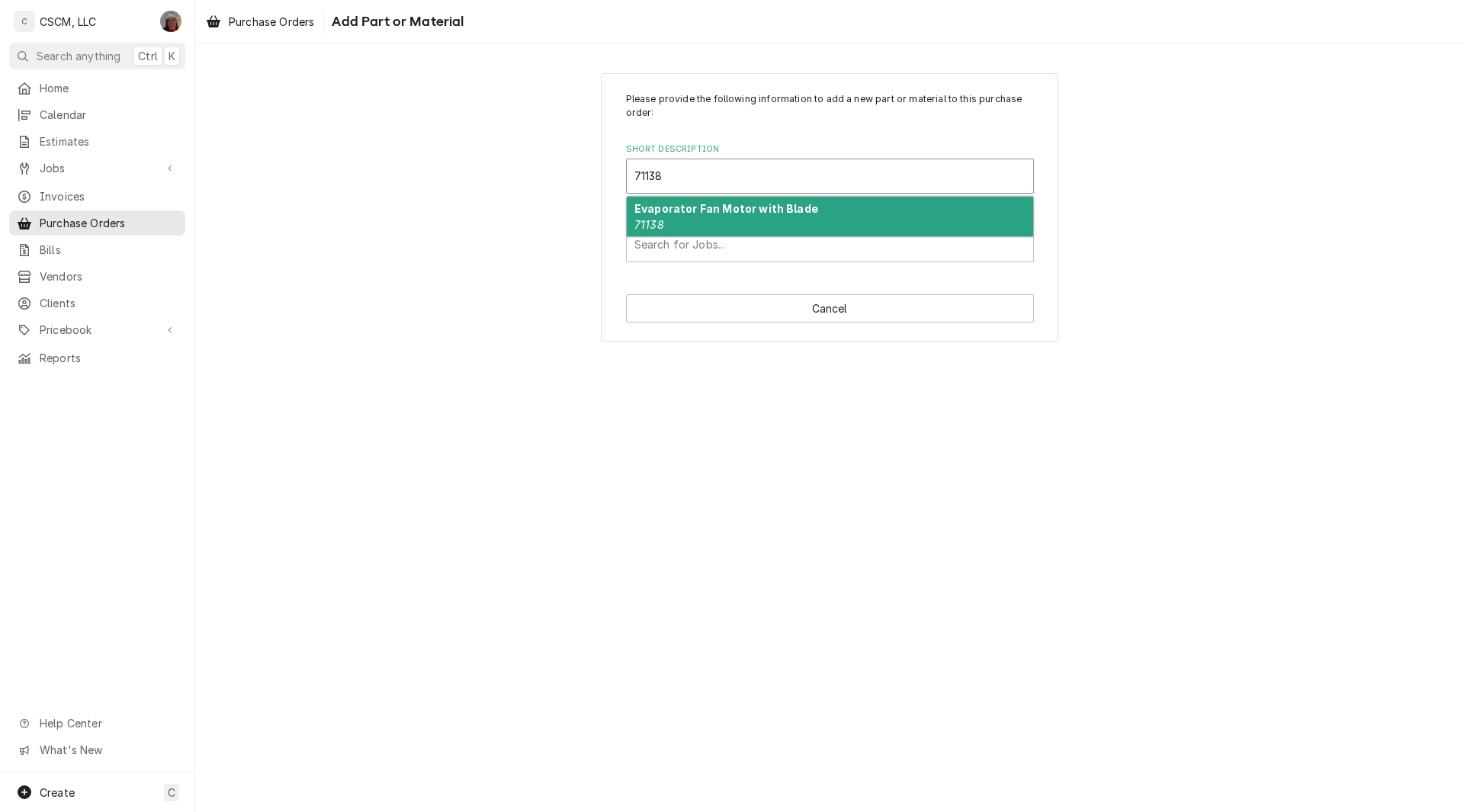
click at [717, 227] on div "Evaporator Fan Motor with Blade 71138" at bounding box center [830, 216] width 407 height 40
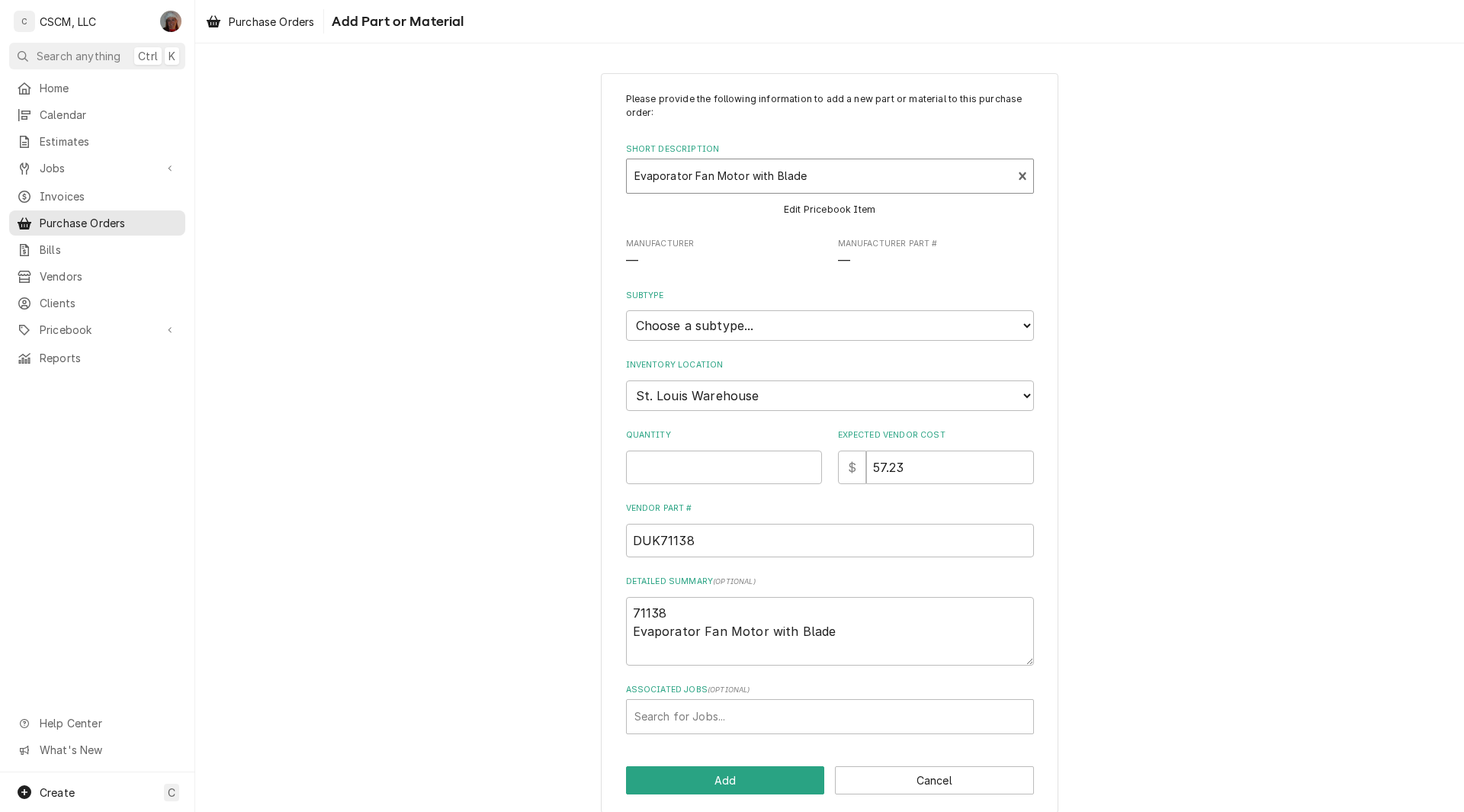
type textarea "x"
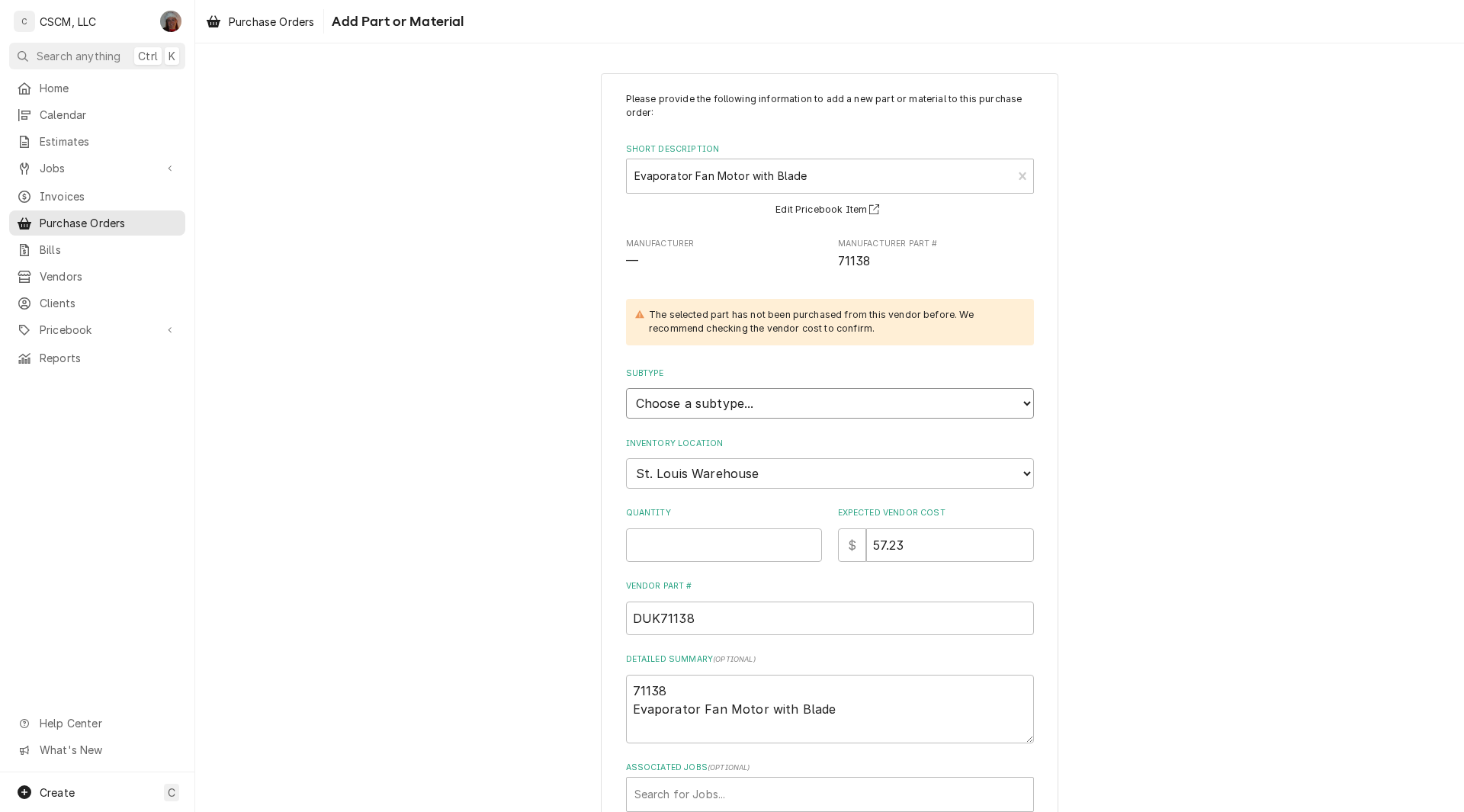
click at [758, 404] on select "Choose a subtype... Equipment Part Refrigerant Supply or Material Tool" at bounding box center [830, 403] width 408 height 30
select select "148"
click at [626, 388] on select "Choose a subtype... Equipment Part Refrigerant Supply or Material Tool" at bounding box center [830, 403] width 408 height 30
type textarea "x"
click at [684, 477] on select "Choose a location... Chris's Truck Colorado Main Warehouse Izaia's truck Jimmy'…" at bounding box center [830, 474] width 408 height 30
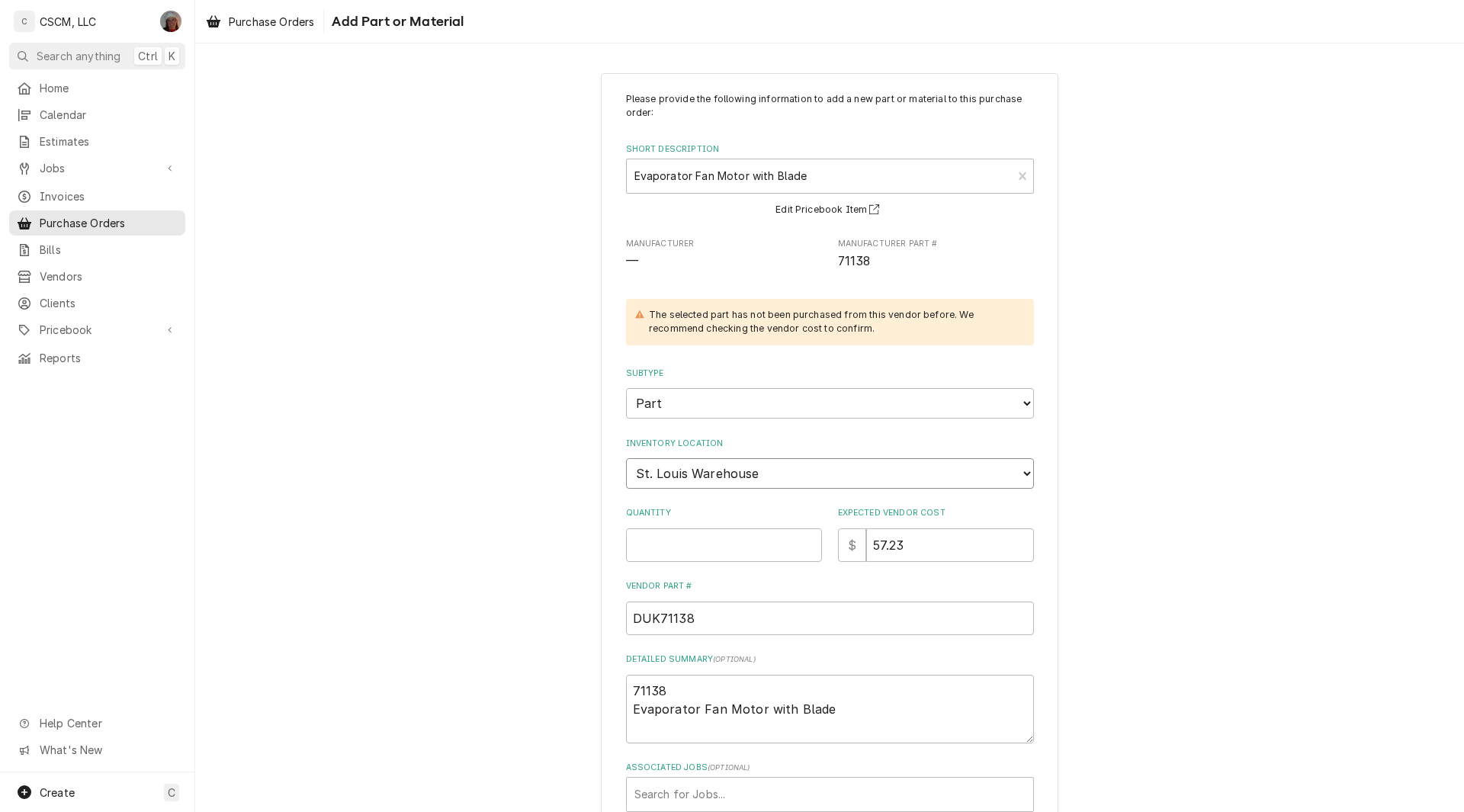
select select "425"
click at [626, 459] on select "Choose a location... Chris's Truck Colorado Main Warehouse Izaia's truck Jimmy'…" at bounding box center [830, 474] width 408 height 30
click at [670, 548] on input "Quantity" at bounding box center [724, 545] width 196 height 34
type textarea "x"
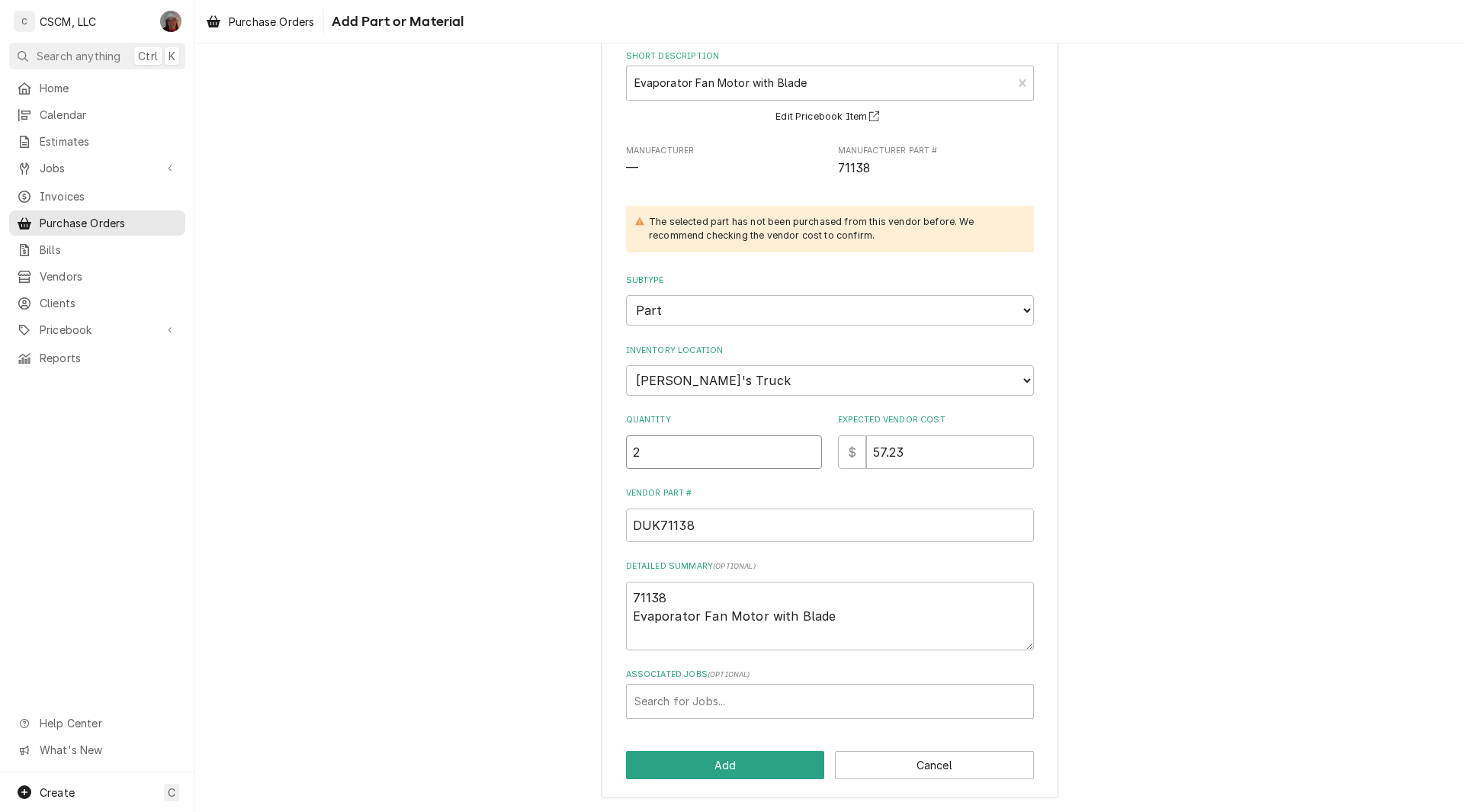
type input "2"
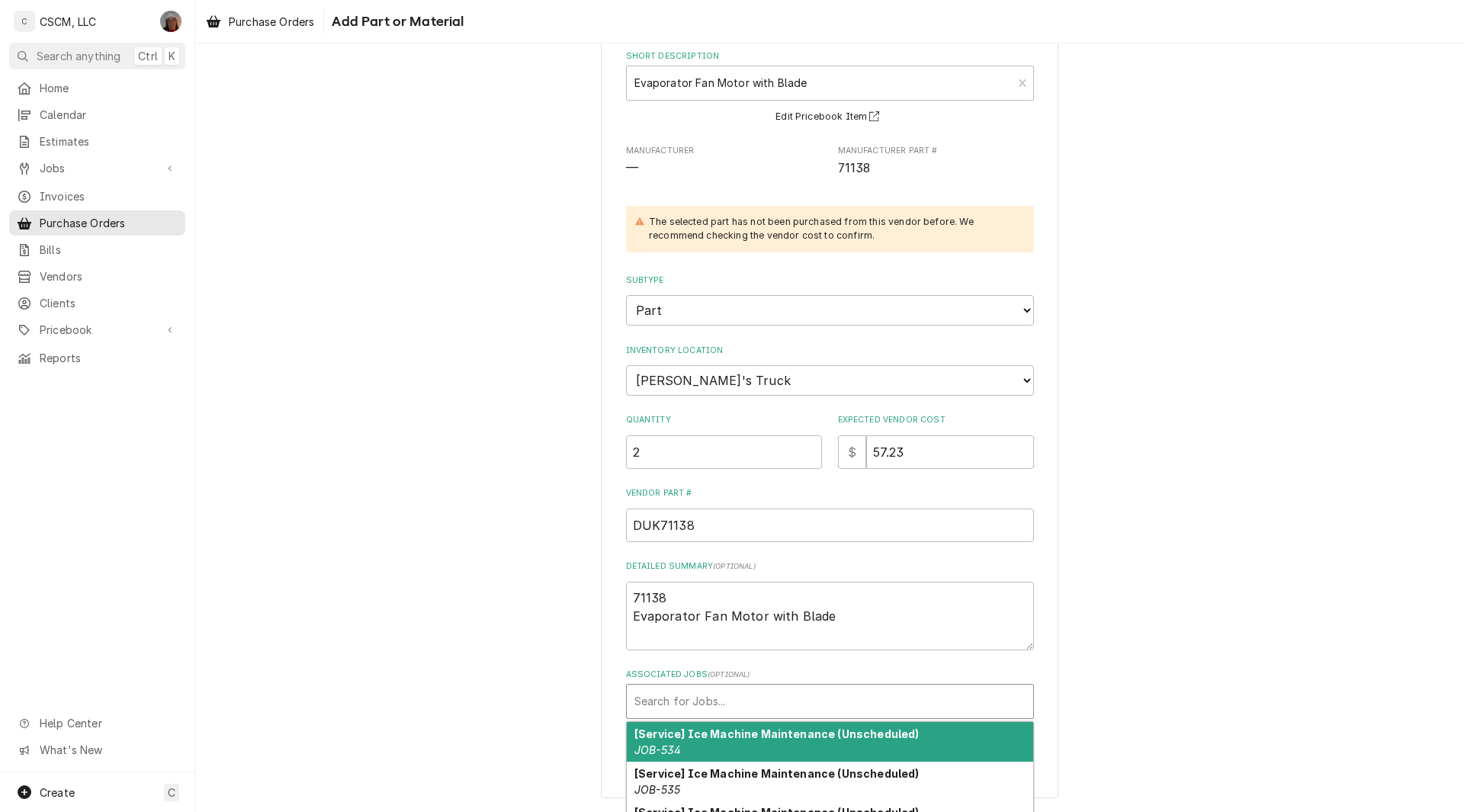
click at [669, 698] on div "Associated Jobs" at bounding box center [830, 701] width 391 height 27
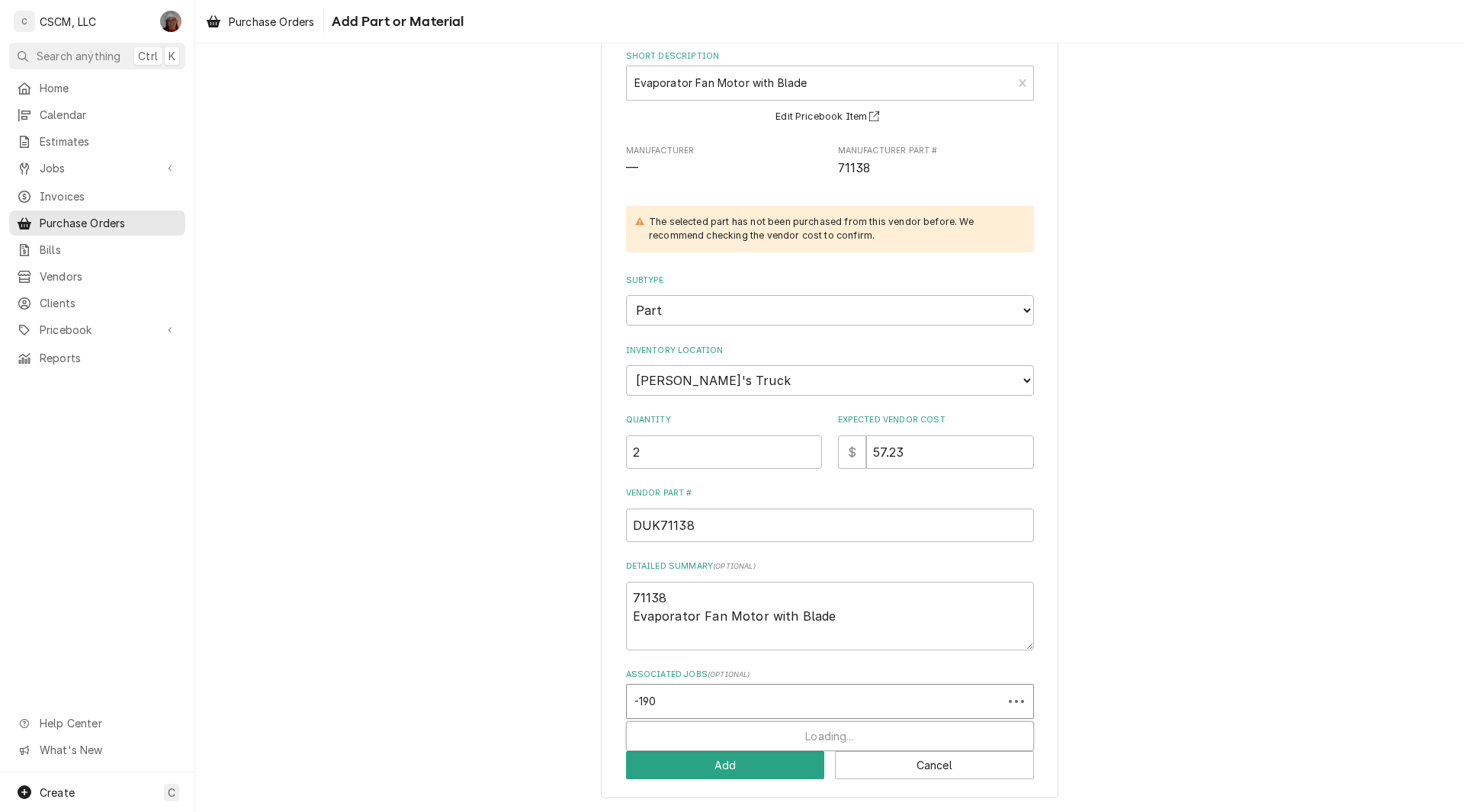
type input "-1901"
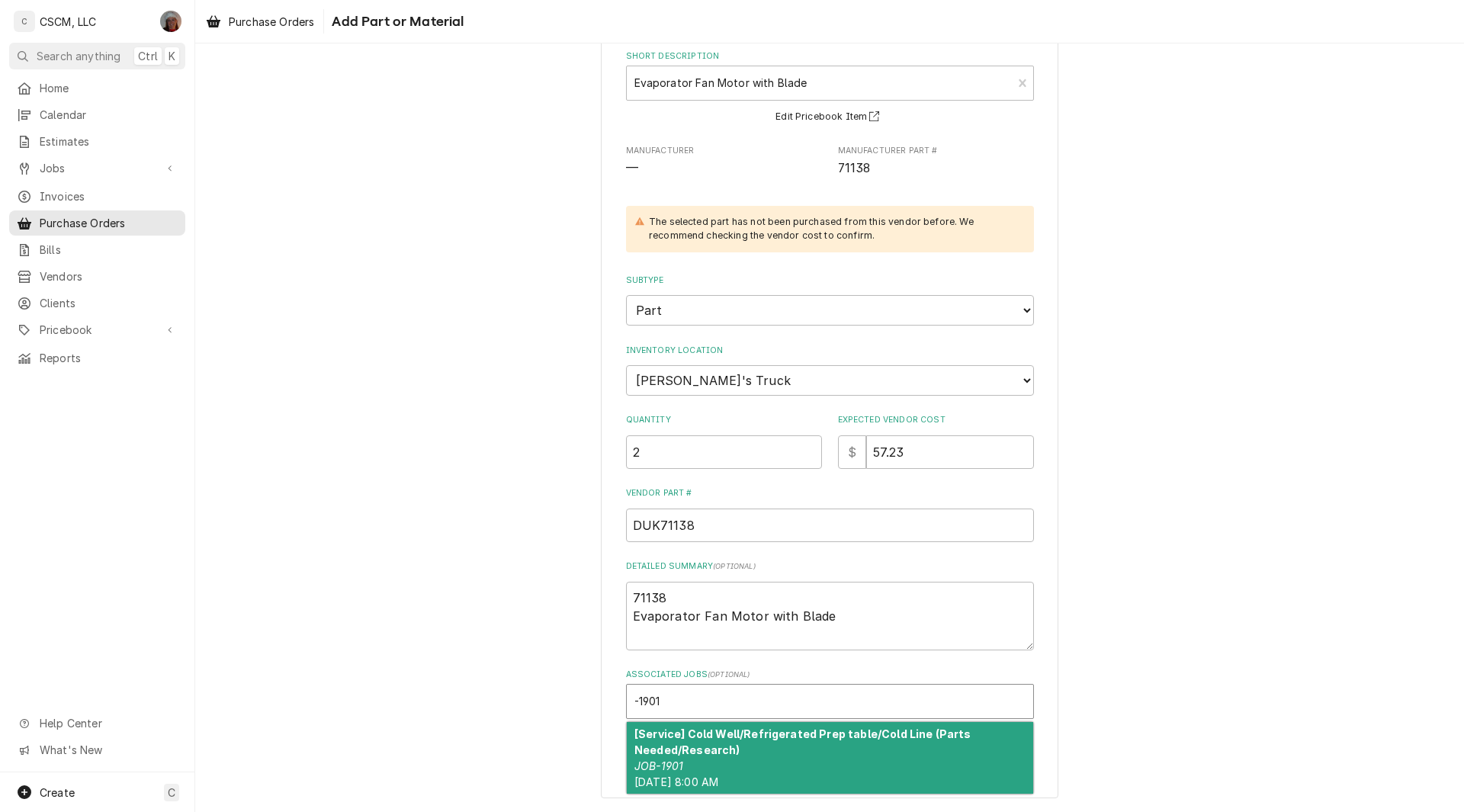
type textarea "x"
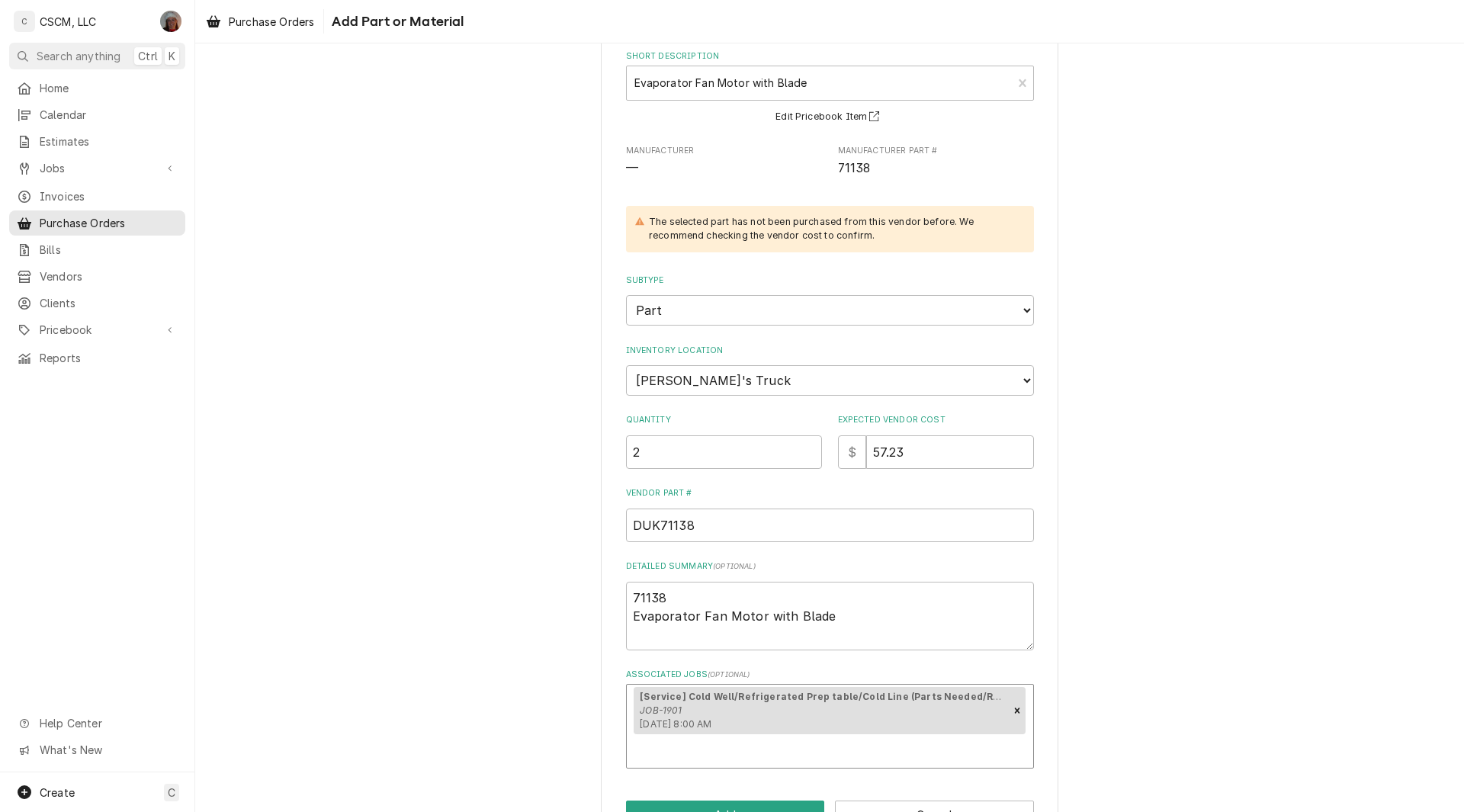
scroll to position [143, 0]
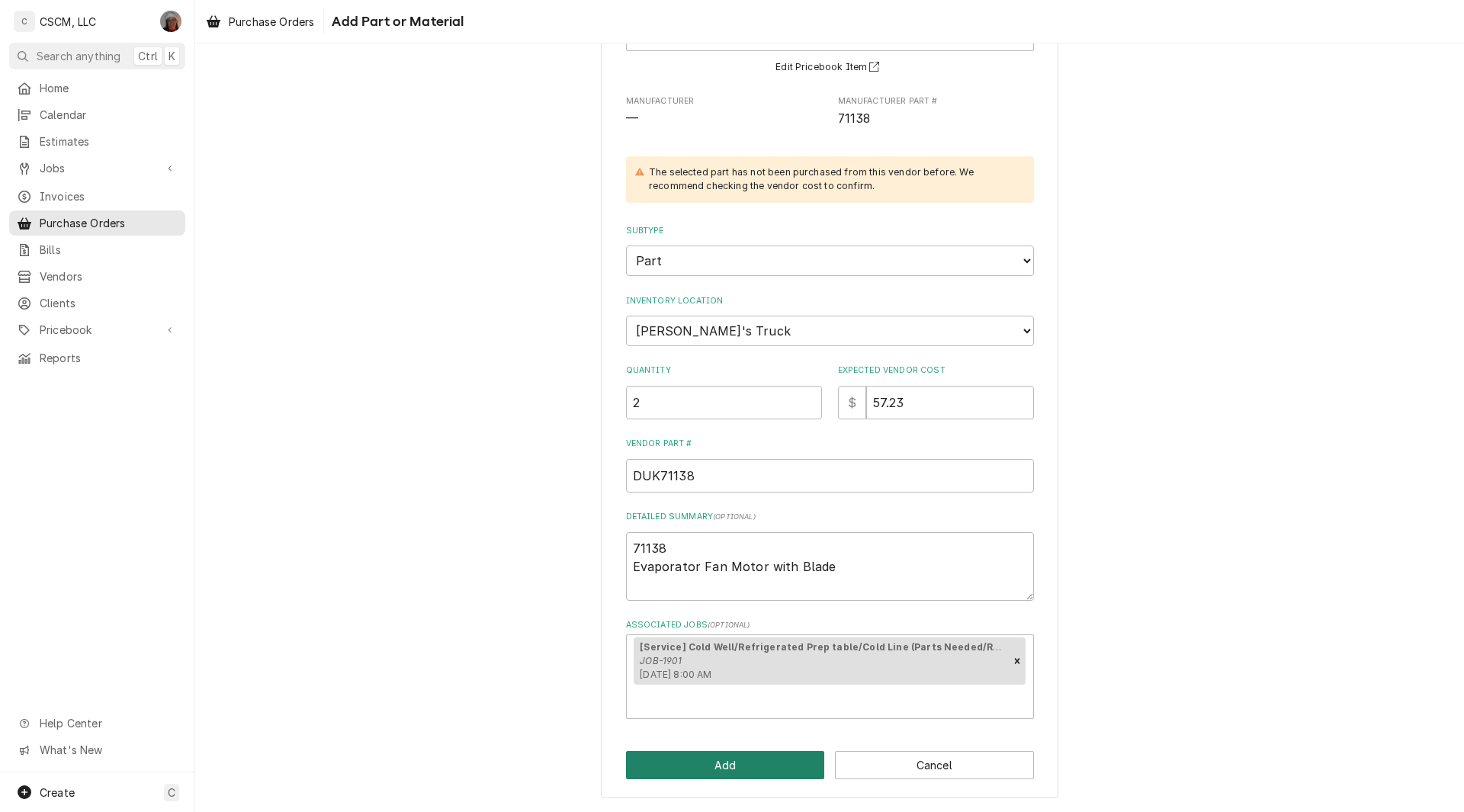
click at [699, 769] on button "Add" at bounding box center [725, 765] width 199 height 28
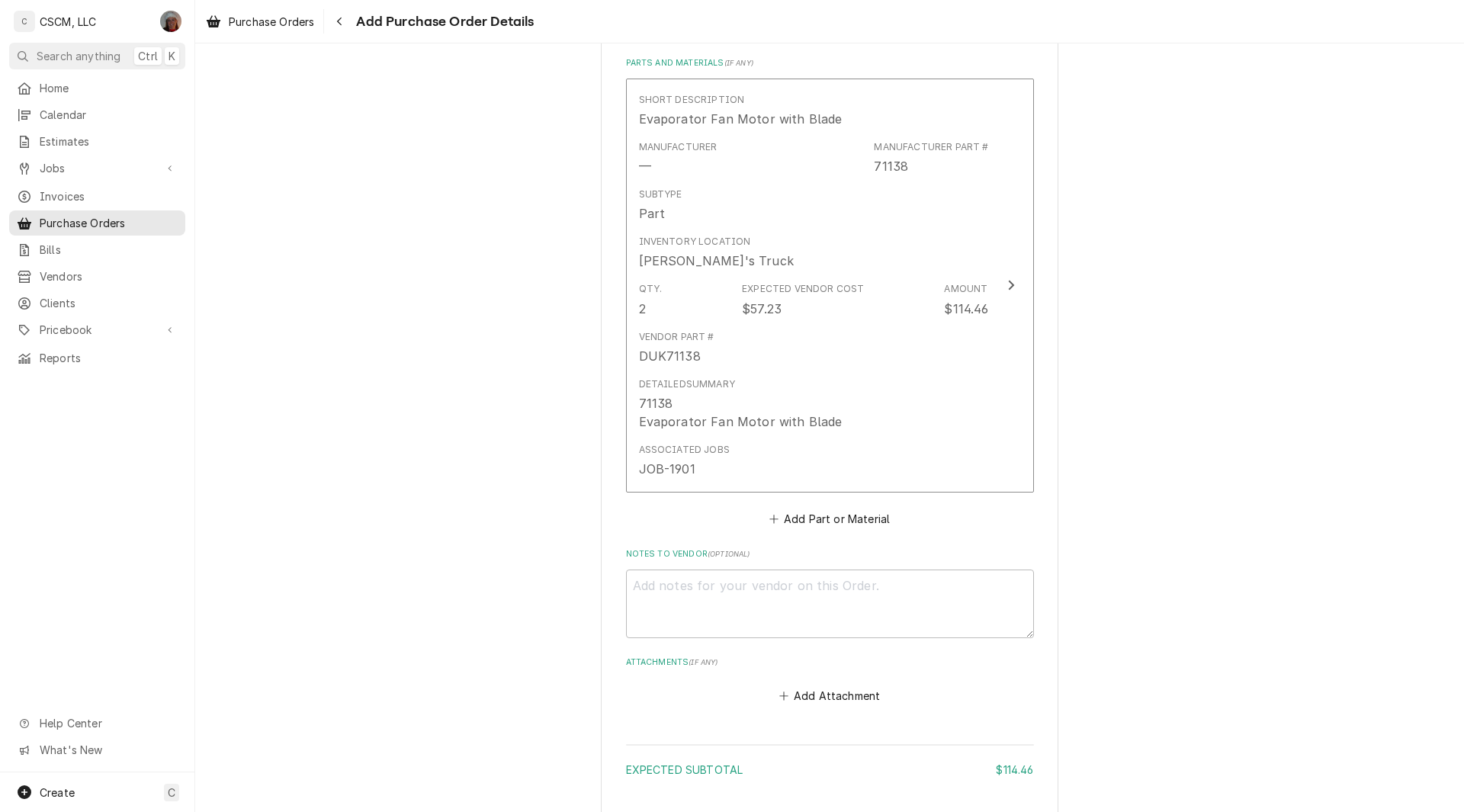
scroll to position [706, 0]
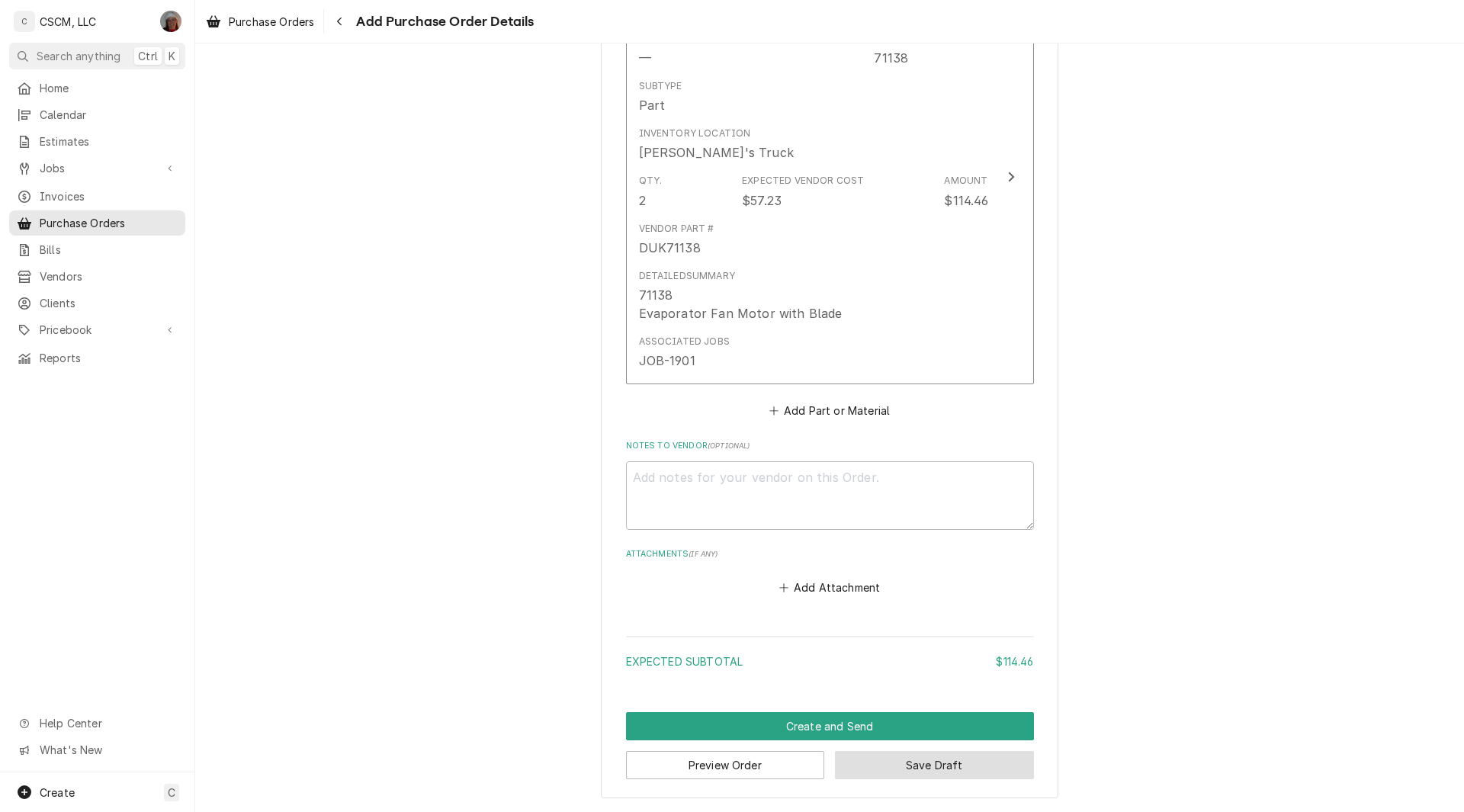
click at [918, 763] on button "Save Draft" at bounding box center [934, 765] width 199 height 28
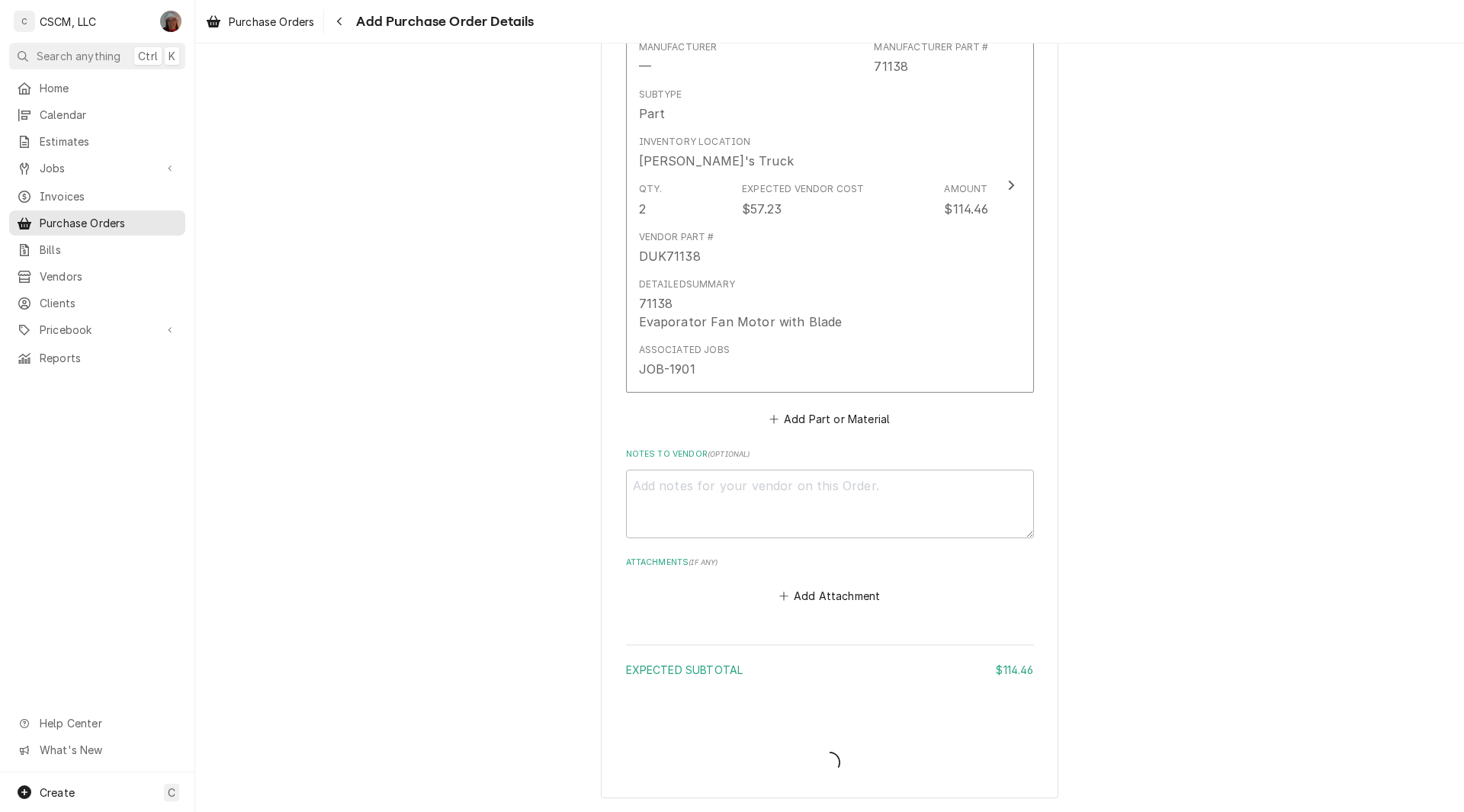
scroll to position [697, 0]
type textarea "x"
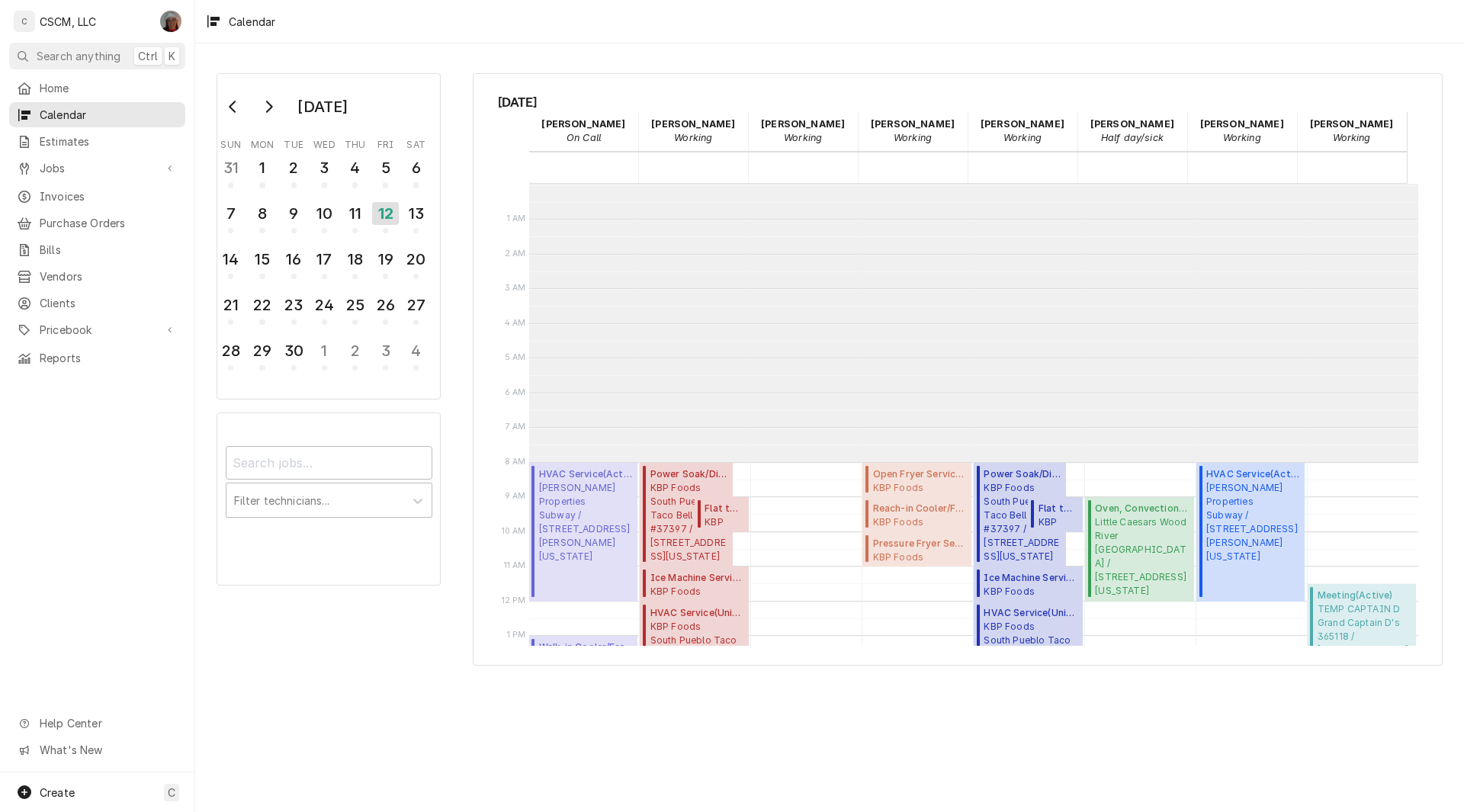
scroll to position [278, 0]
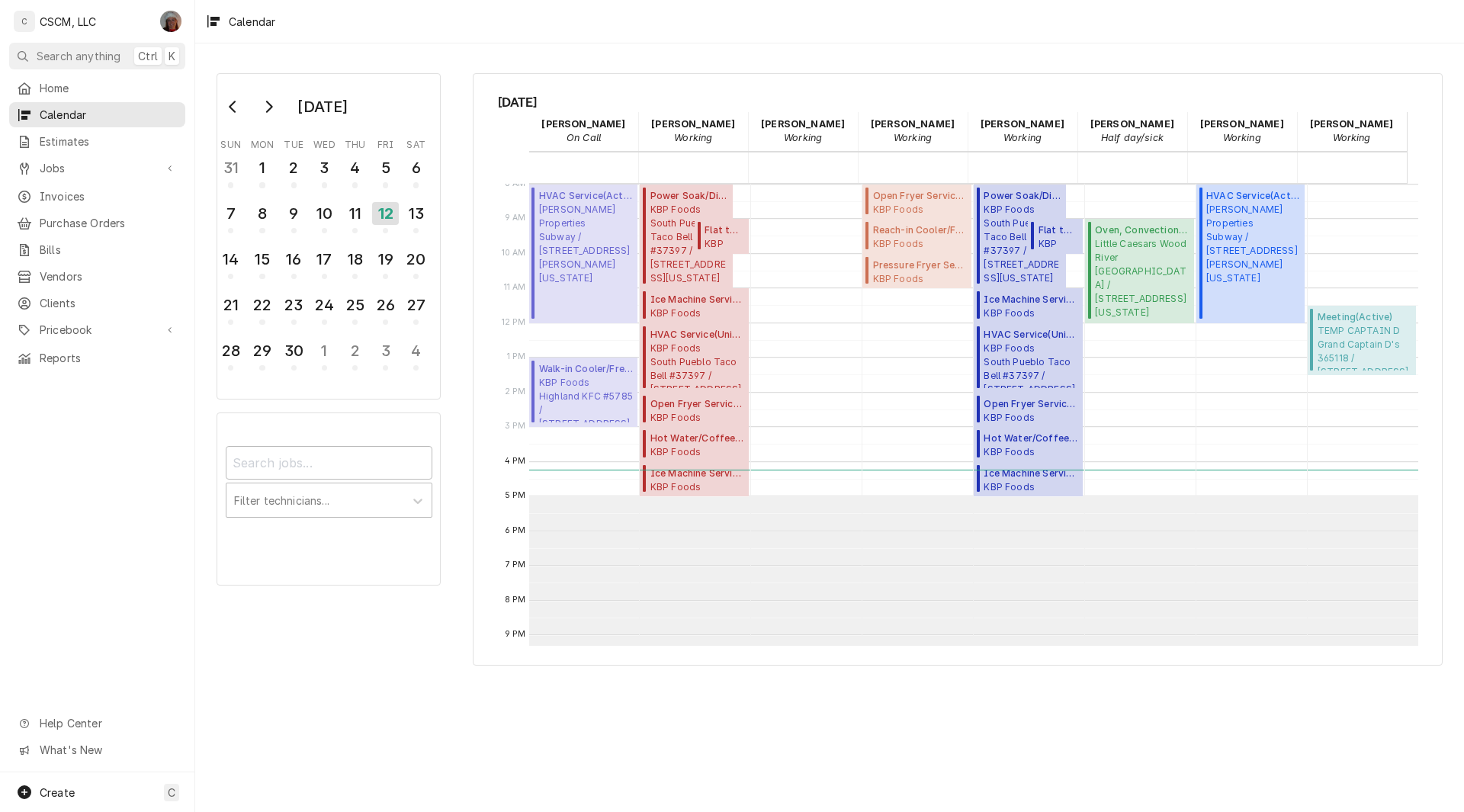
click at [591, 267] on span "Meyer Properties Subway / 120 S. Buchanan St STE 108, Edwardsville, Illinois 62…" at bounding box center [586, 244] width 94 height 82
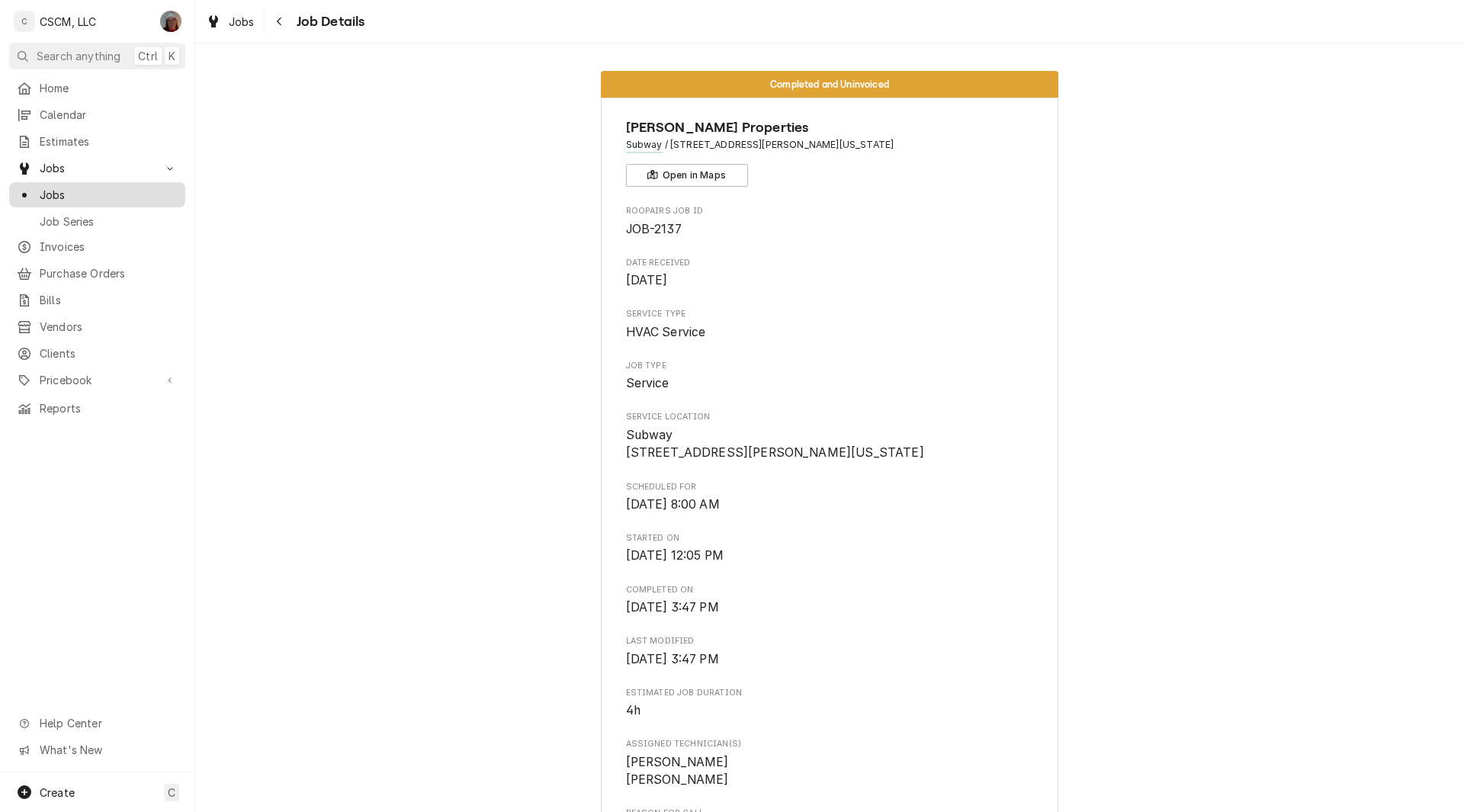
click at [74, 187] on span "Jobs" at bounding box center [109, 195] width 138 height 16
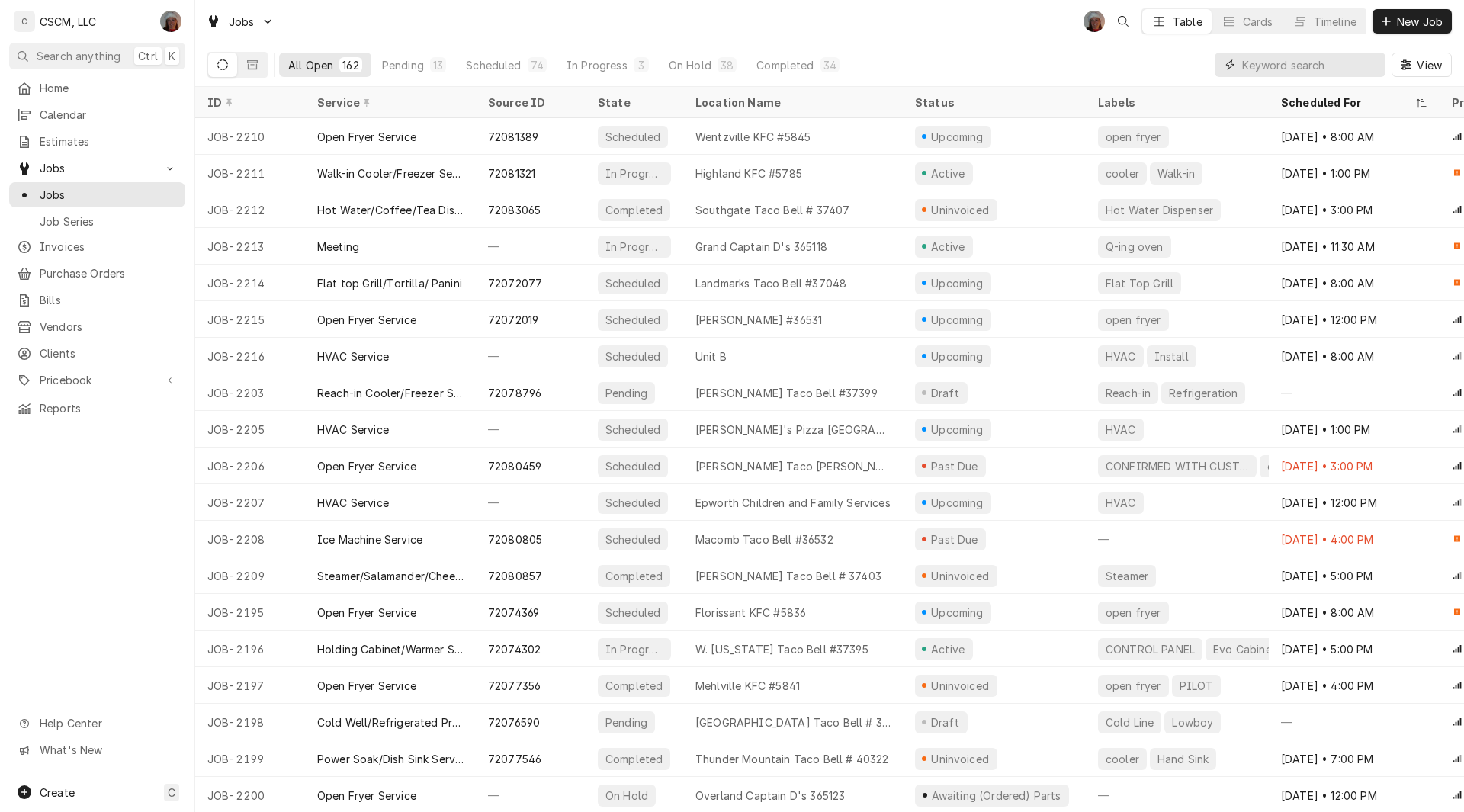
click at [1251, 64] on input "Dynamic Content Wrapper" at bounding box center [1310, 65] width 136 height 25
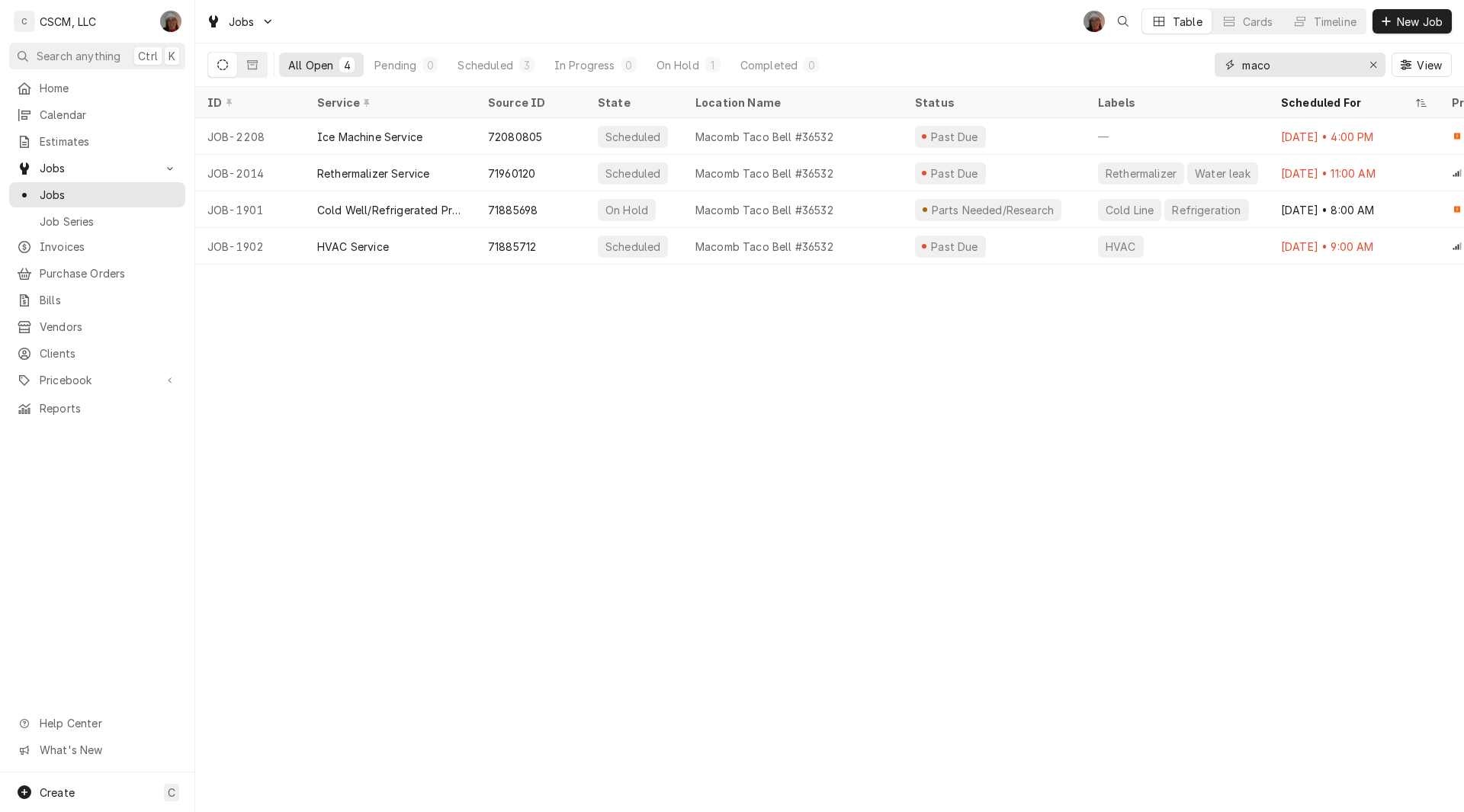
type input "maco"
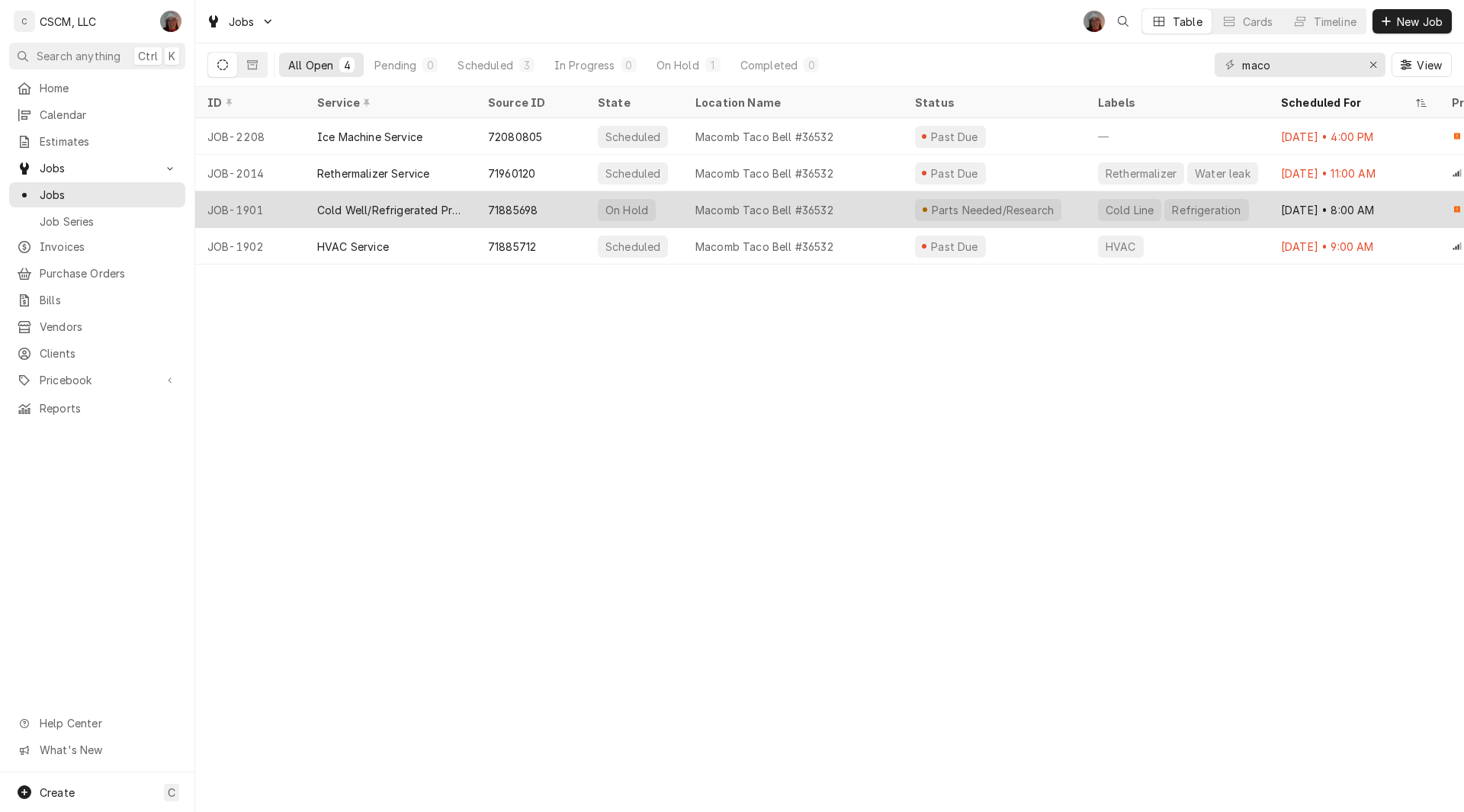
click at [270, 212] on div "JOB-1901" at bounding box center [250, 209] width 110 height 36
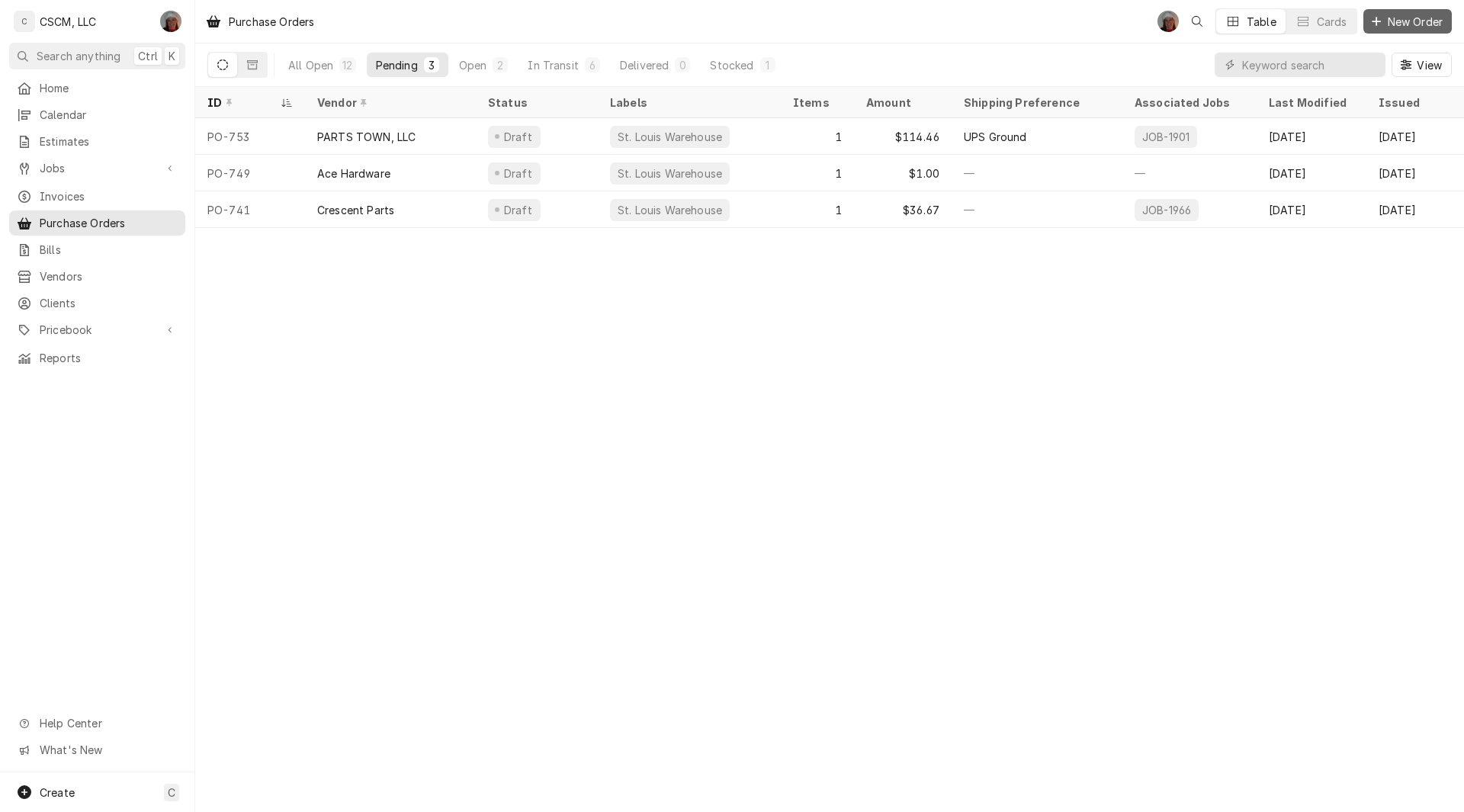
click at [1405, 14] on span "New Order" at bounding box center [1415, 22] width 61 height 16
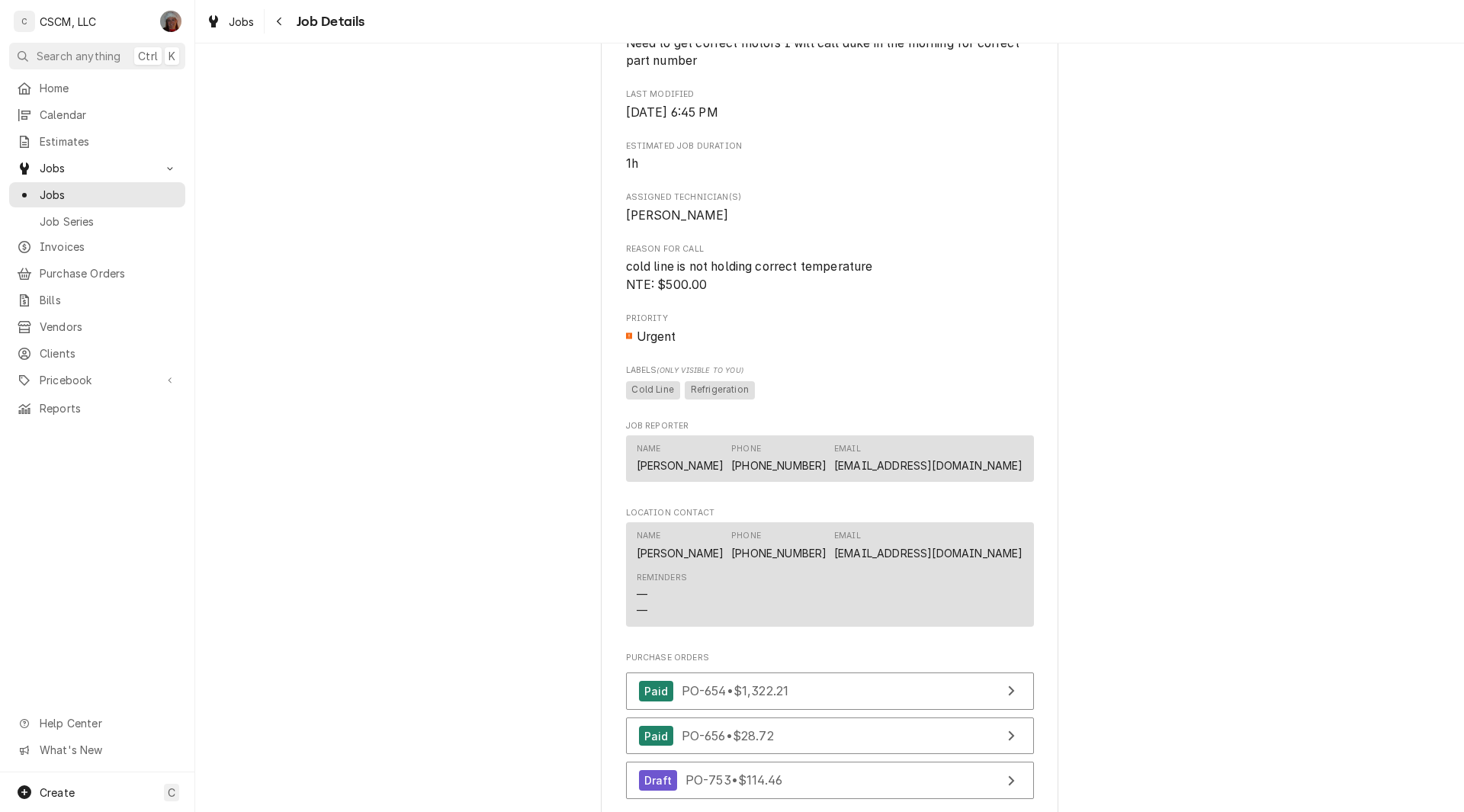
scroll to position [1863, 0]
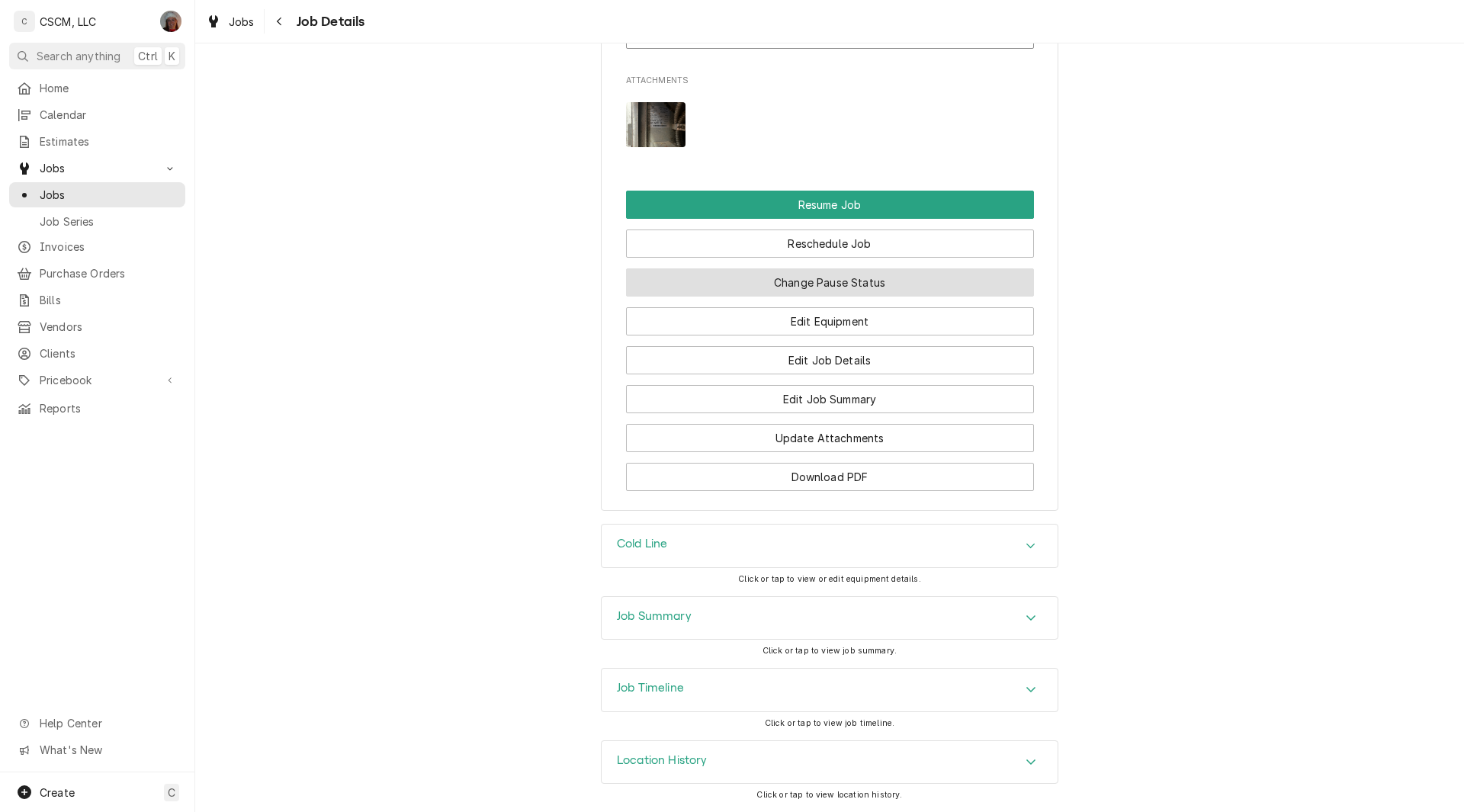
click at [876, 278] on button "Change Pause Status" at bounding box center [830, 282] width 408 height 28
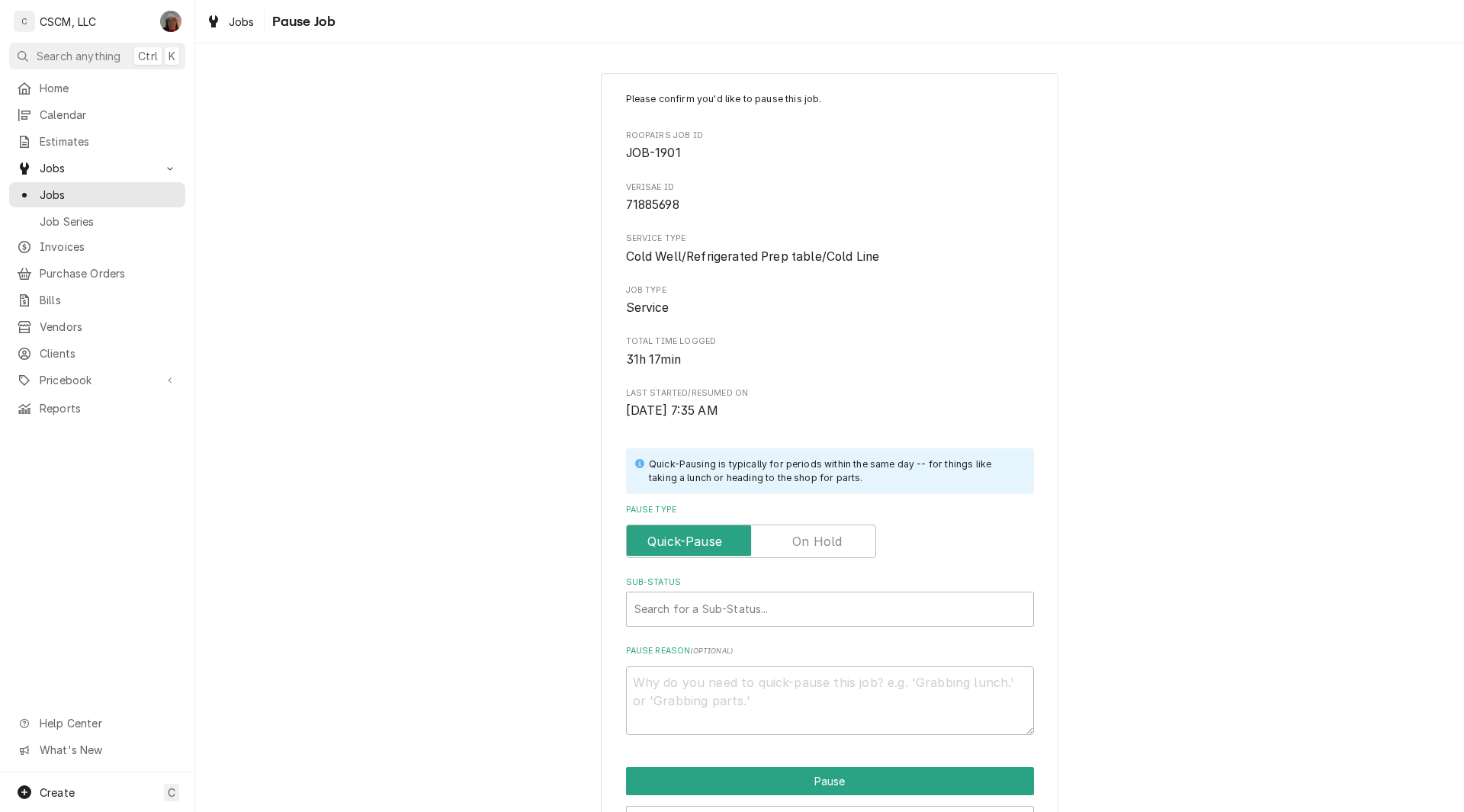
click at [818, 536] on label "Pause Type" at bounding box center [751, 541] width 250 height 34
click at [818, 536] on input "Pause Type" at bounding box center [751, 541] width 236 height 34
checkbox input "true"
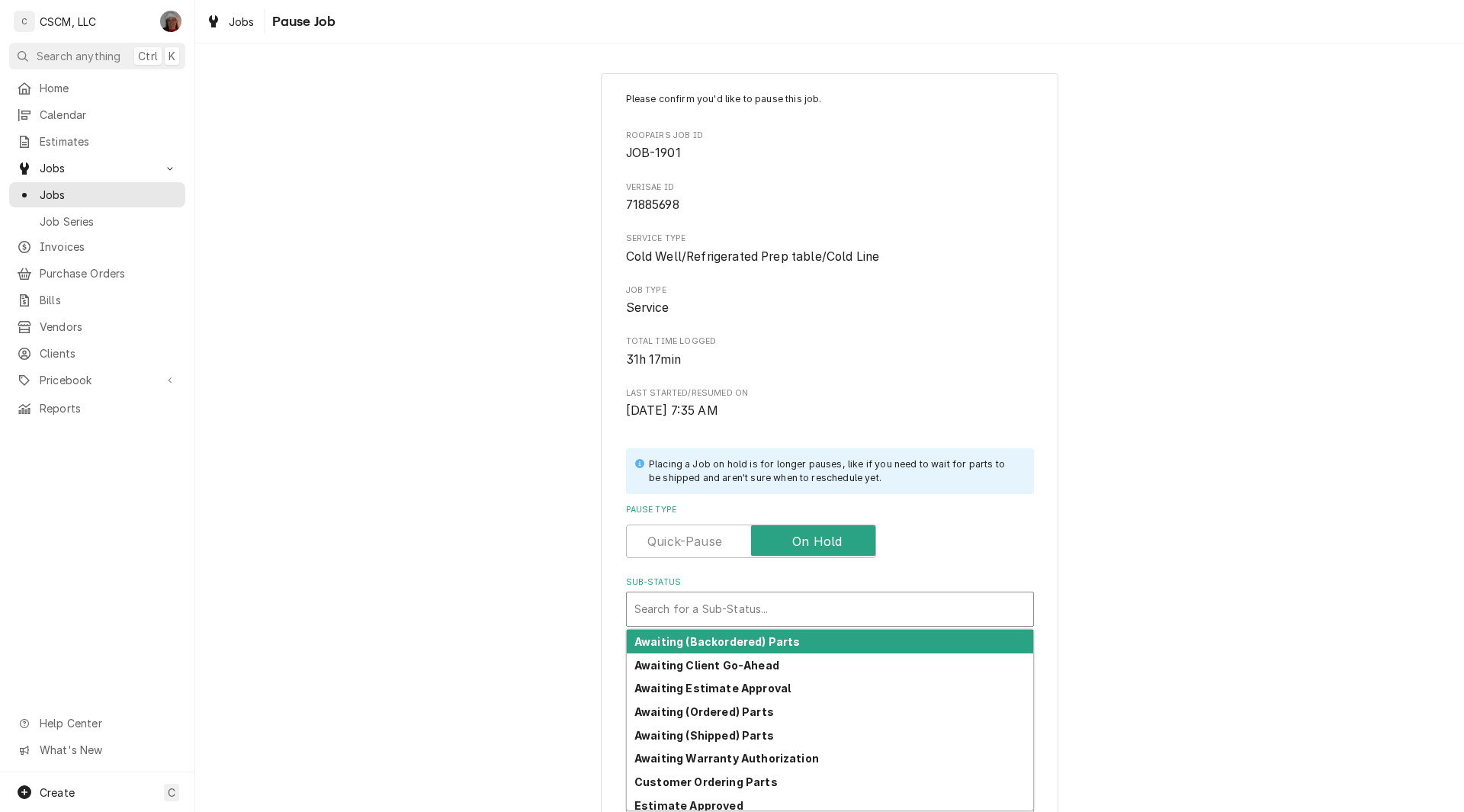
click at [669, 602] on div "Sub-Status" at bounding box center [830, 609] width 391 height 27
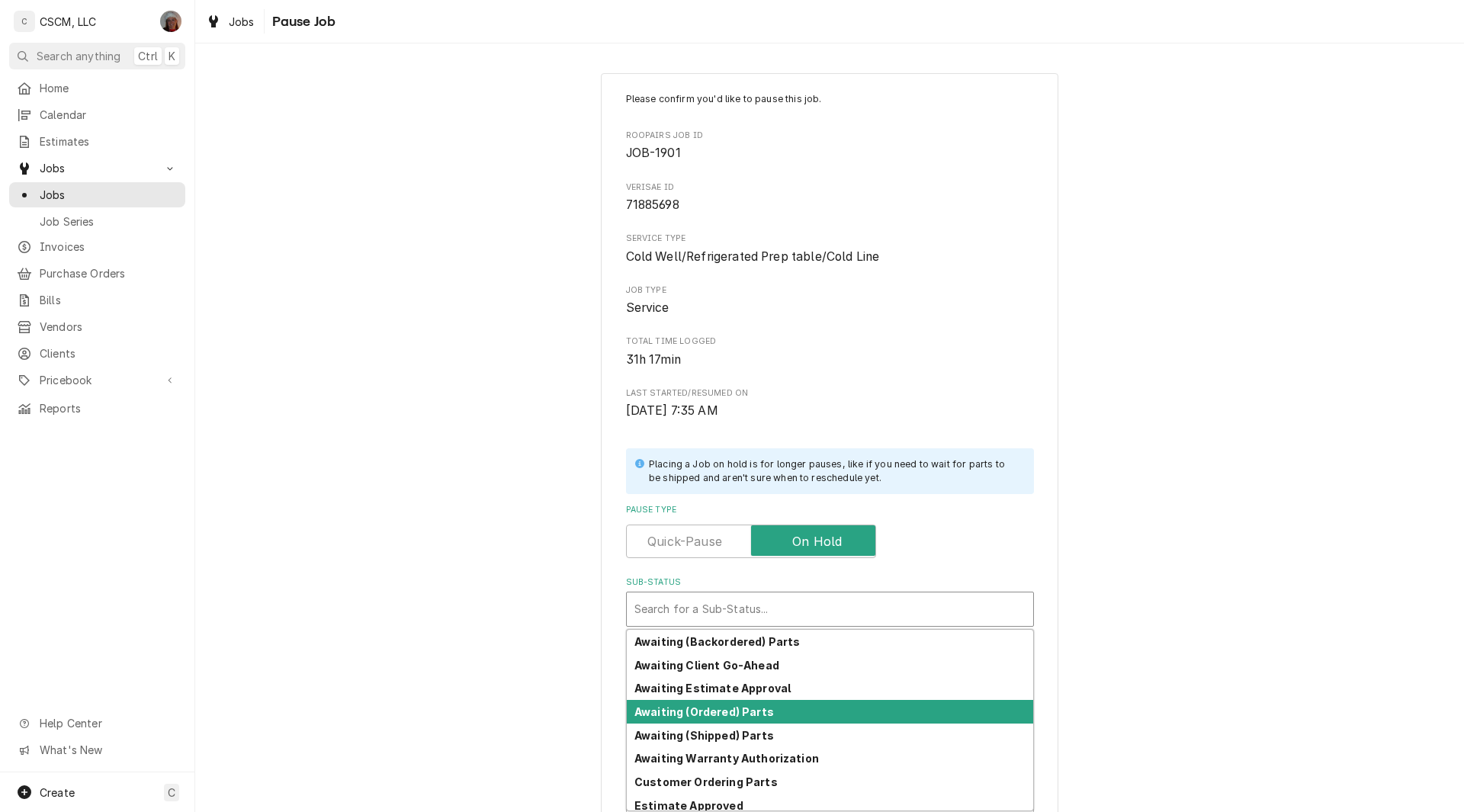
click at [695, 708] on strong "Awaiting (Ordered) Parts" at bounding box center [704, 712] width 140 height 13
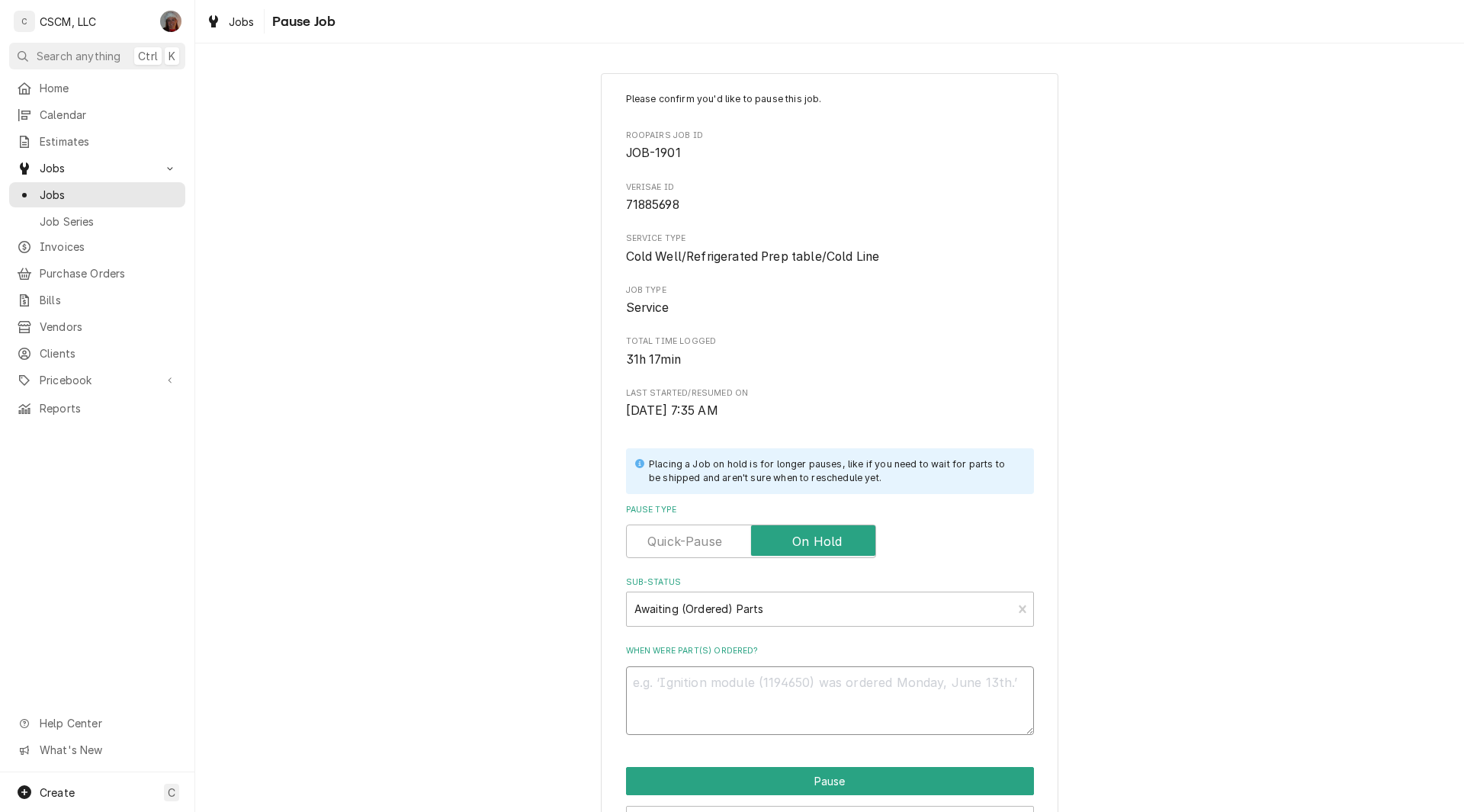
click at [681, 706] on textarea "When were part(s) ordered?" at bounding box center [830, 701] width 408 height 69
type textarea "x"
type textarea "9"
type textarea "x"
type textarea "9-"
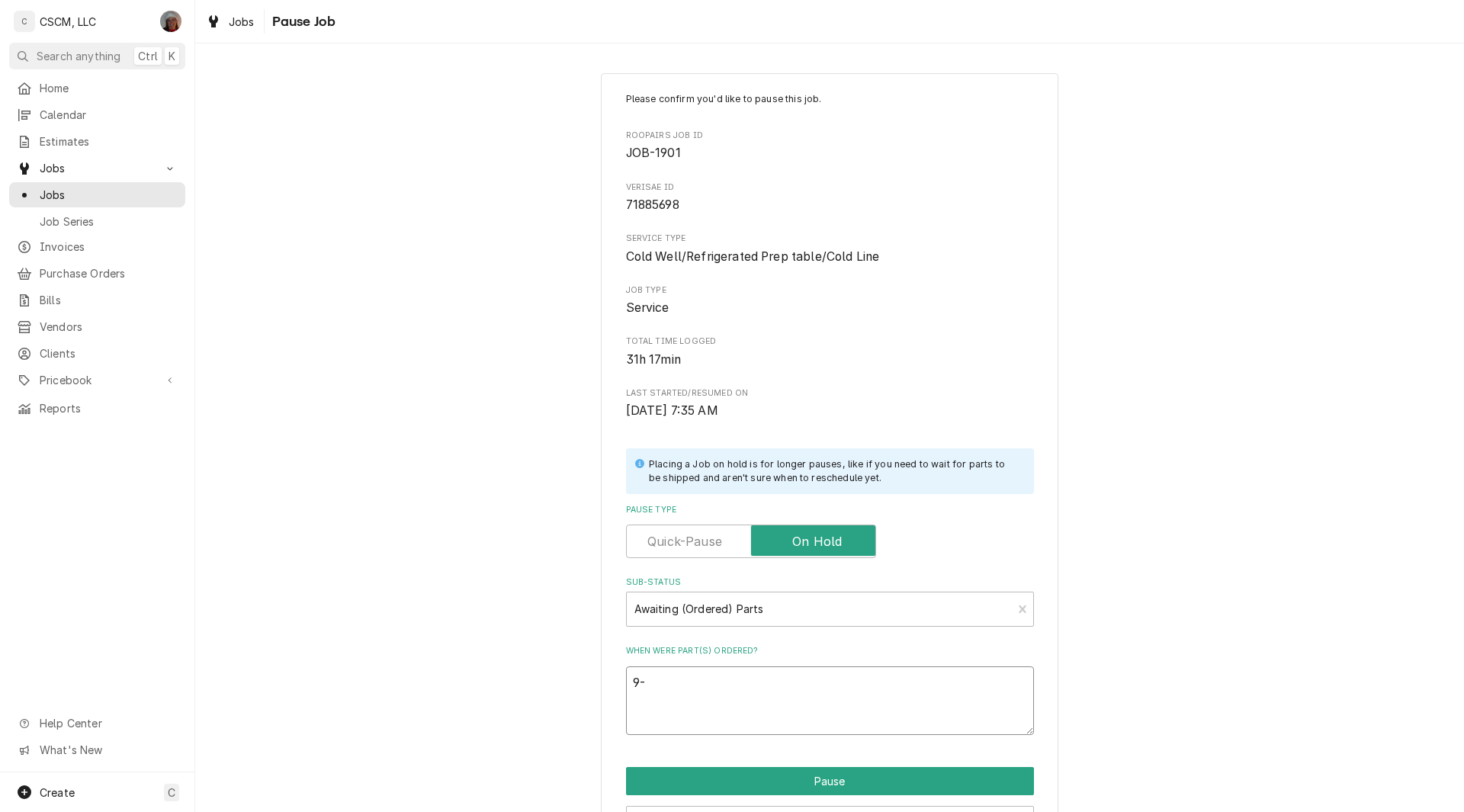
type textarea "x"
type textarea "9"
type textarea "x"
type textarea "9/"
type textarea "x"
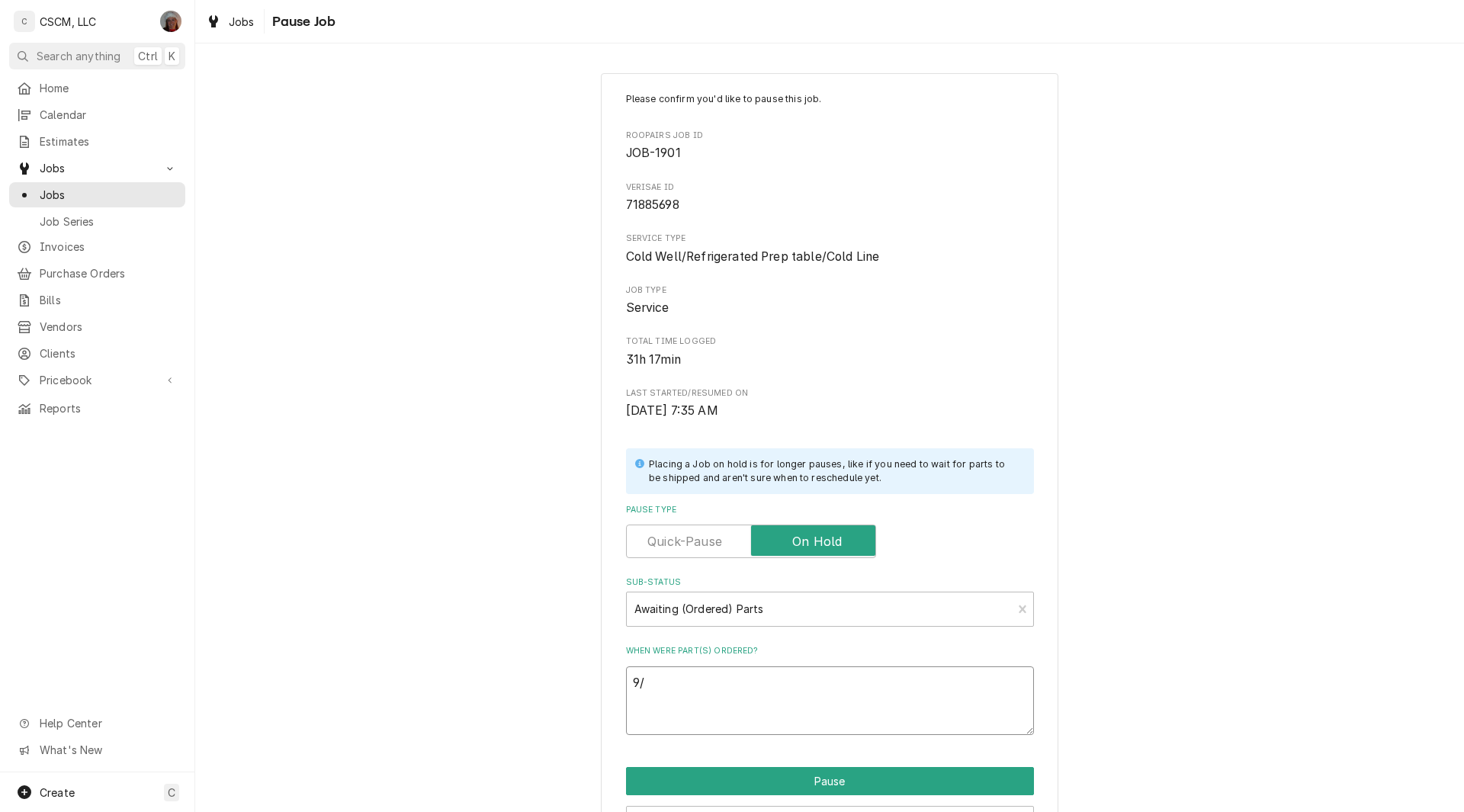
type textarea "9/1"
type textarea "x"
type textarea "9/12"
type textarea "x"
type textarea "9/12"
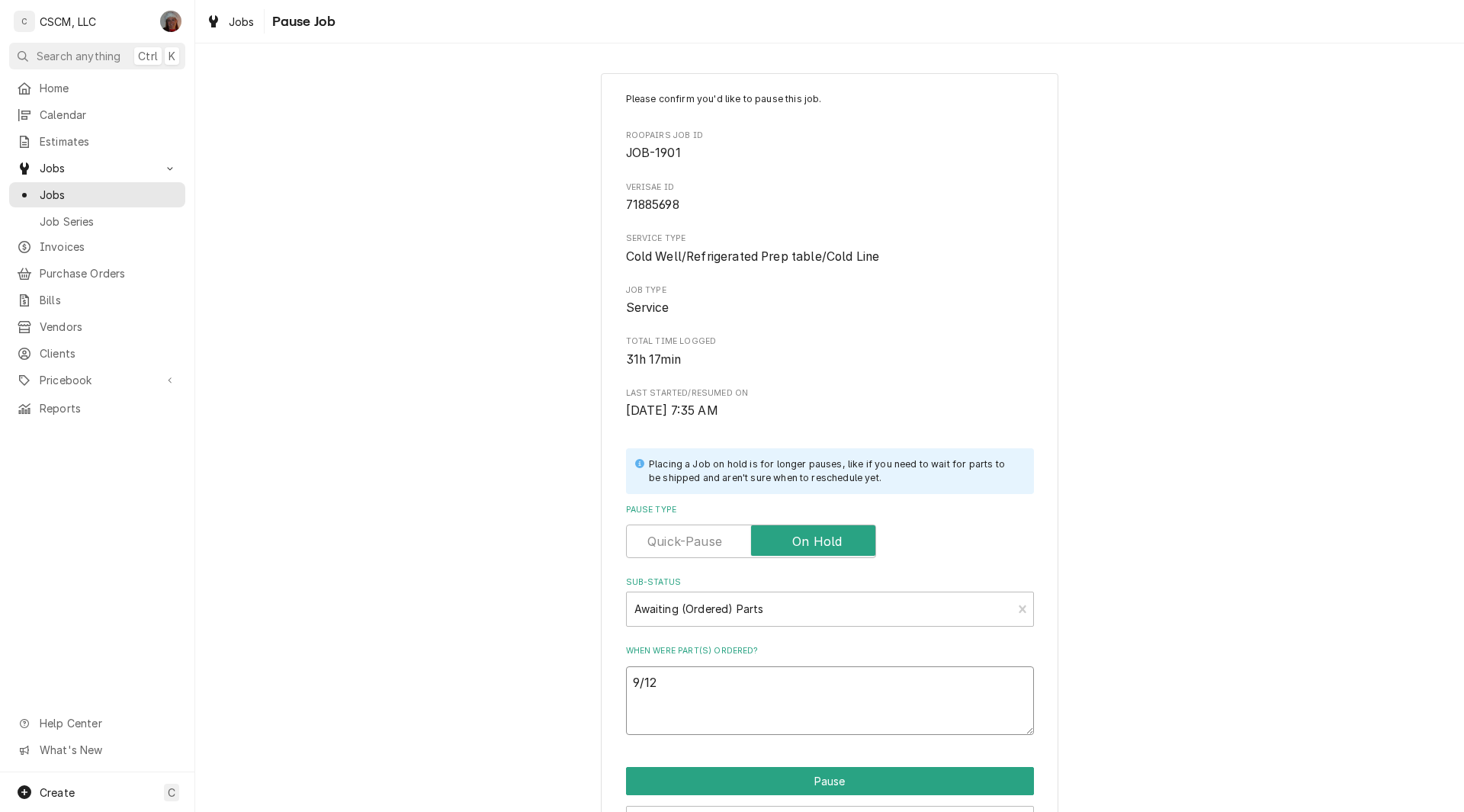
paste textarea "Duke 71138 Evaporator Fan Motor with Blade"
type textarea "x"
type textarea "9/12 Duke 71138 Evaporator Fan Motor with Blade"
type textarea "x"
type textarea "9/12 Duke 71138 Evaporator Fan Motor with Blade"
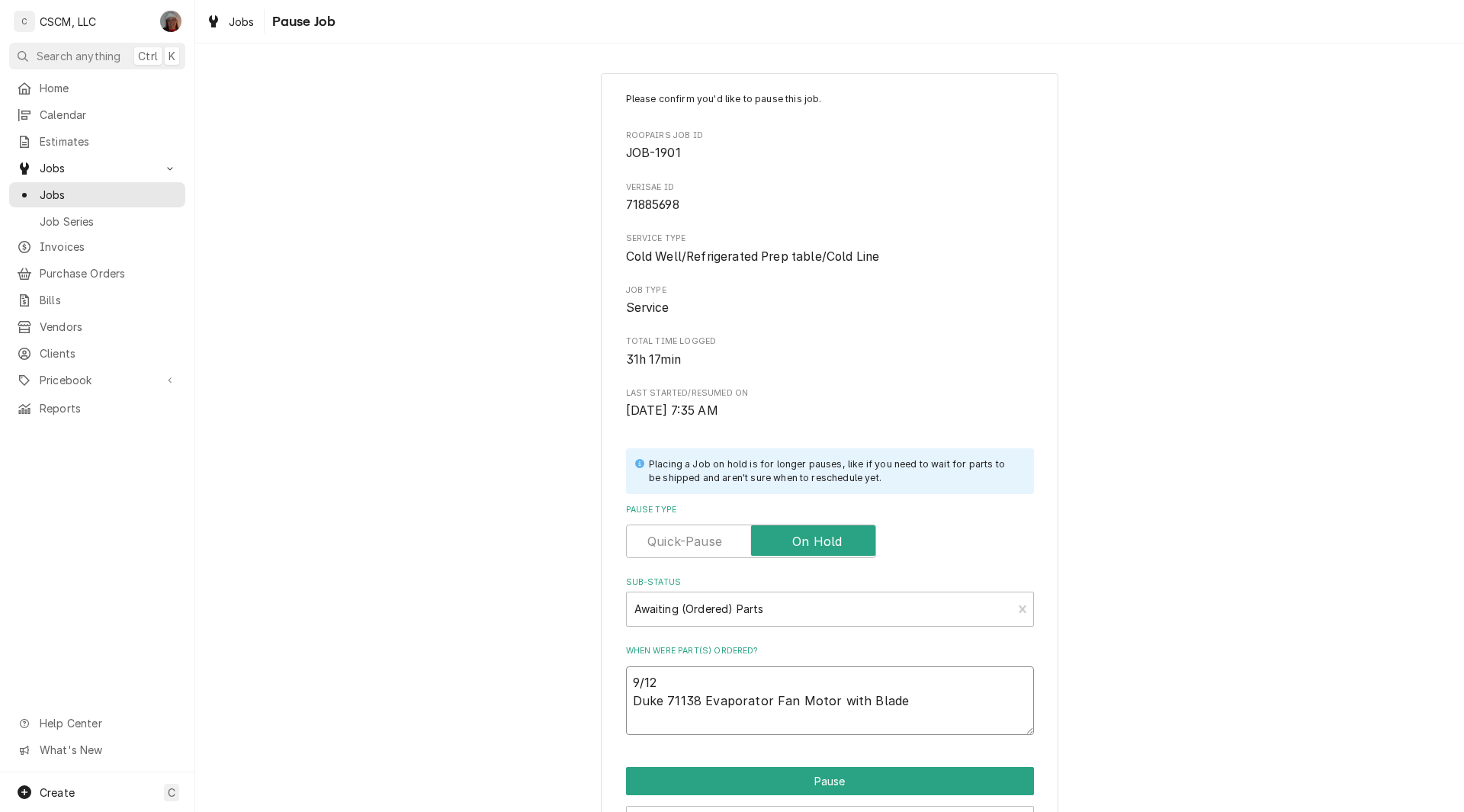
type textarea "x"
type textarea "9/12 Duke 71138 Evaporator Fan Motor with Blade"
type textarea "x"
type textarea "9/12 Duke 71138 Evaporator Fan Motor with Blade ("
type textarea "x"
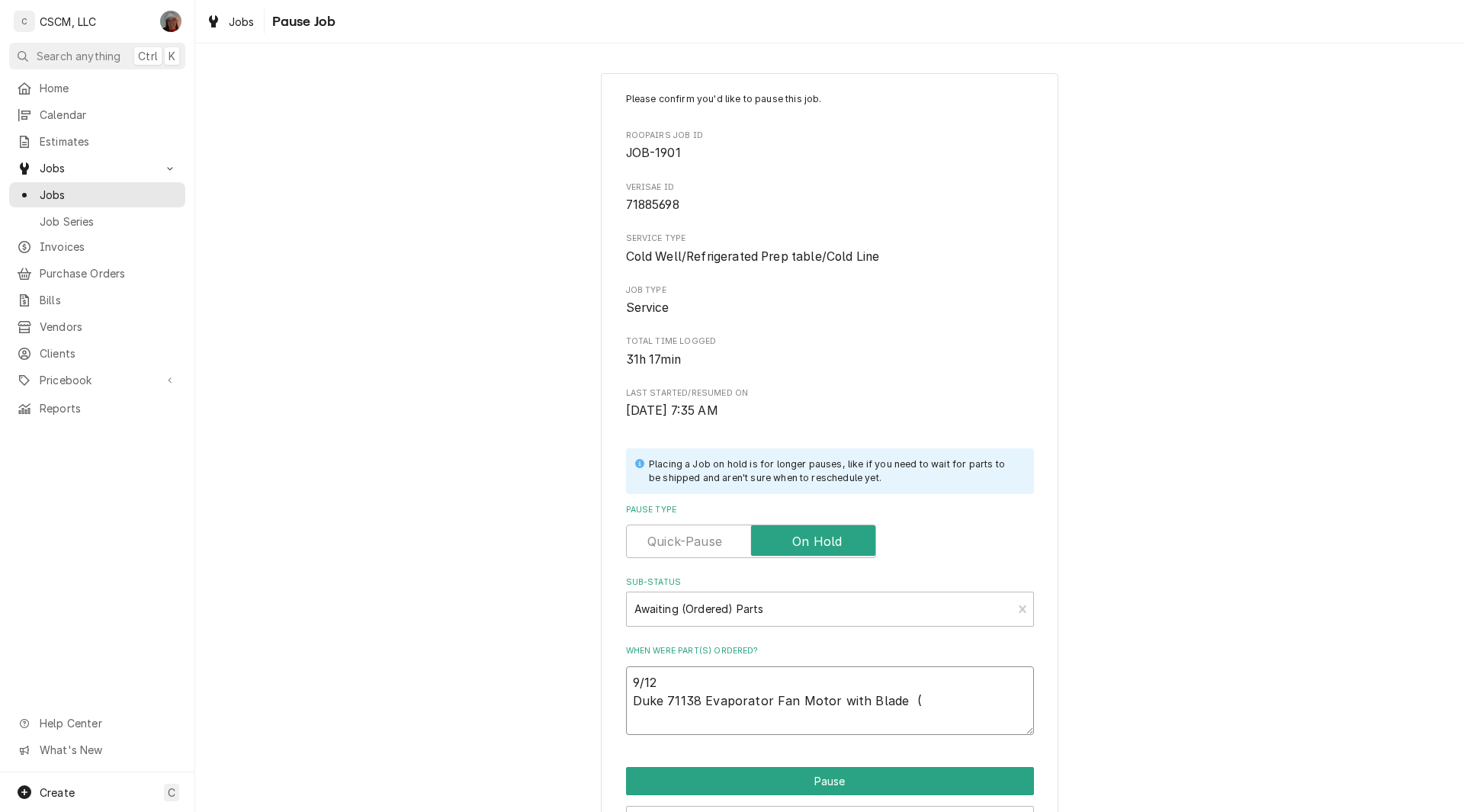
type textarea "9/12 Duke 71138 Evaporator Fan Motor with Blade (2"
type textarea "x"
type textarea "9/12 Duke 71138 Evaporator Fan Motor with Blade (2)"
type textarea "x"
type textarea "9/12 Duke 71138 Evaporator Fan Motor with Blade (2)"
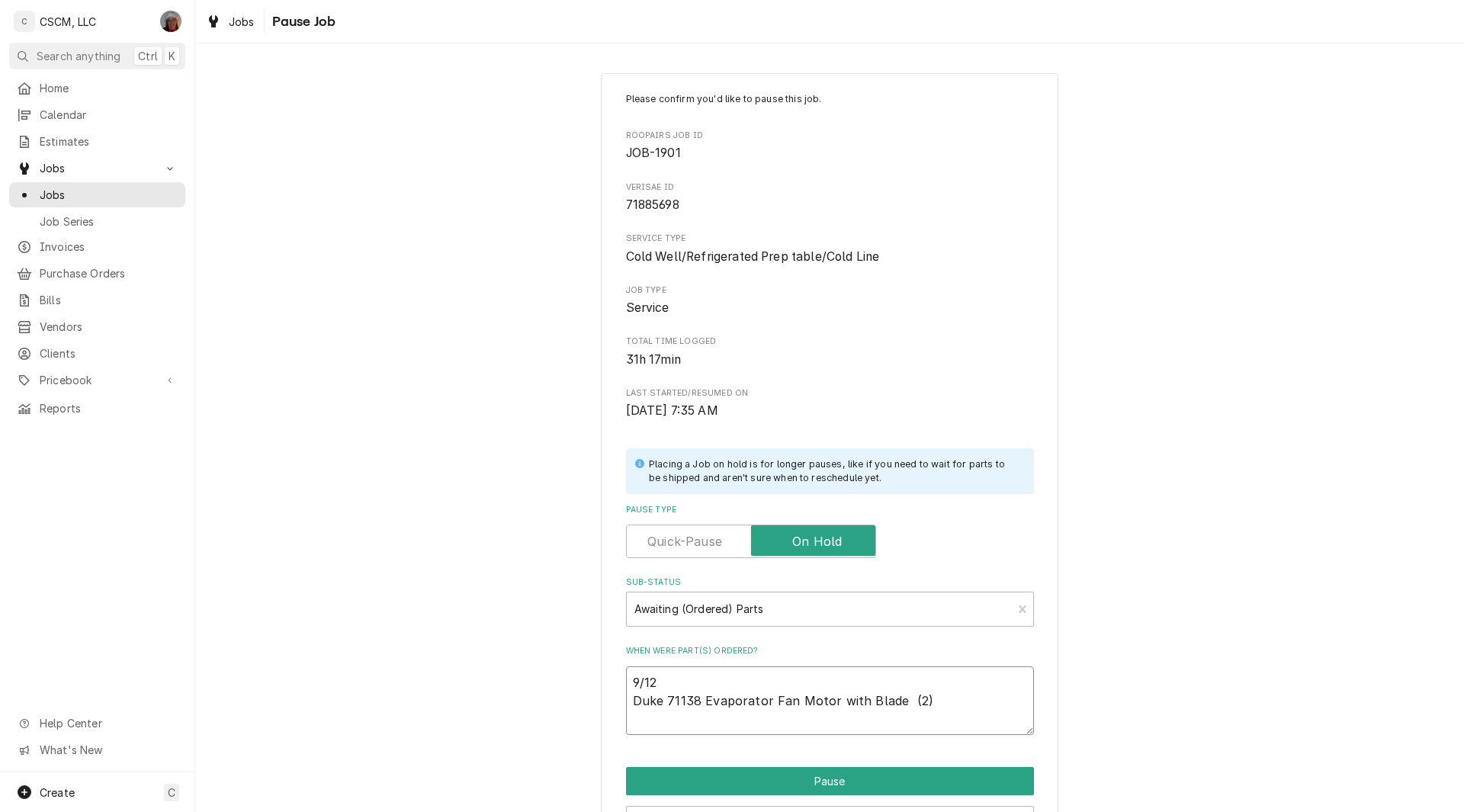
type textarea "x"
type textarea "9/12 Duke 71138 Evaporator Fan Motor with Blade (2) P"
type textarea "x"
type textarea "9/12 Duke 71138 Evaporator Fan Motor with Blade (2) PO"
type textarea "x"
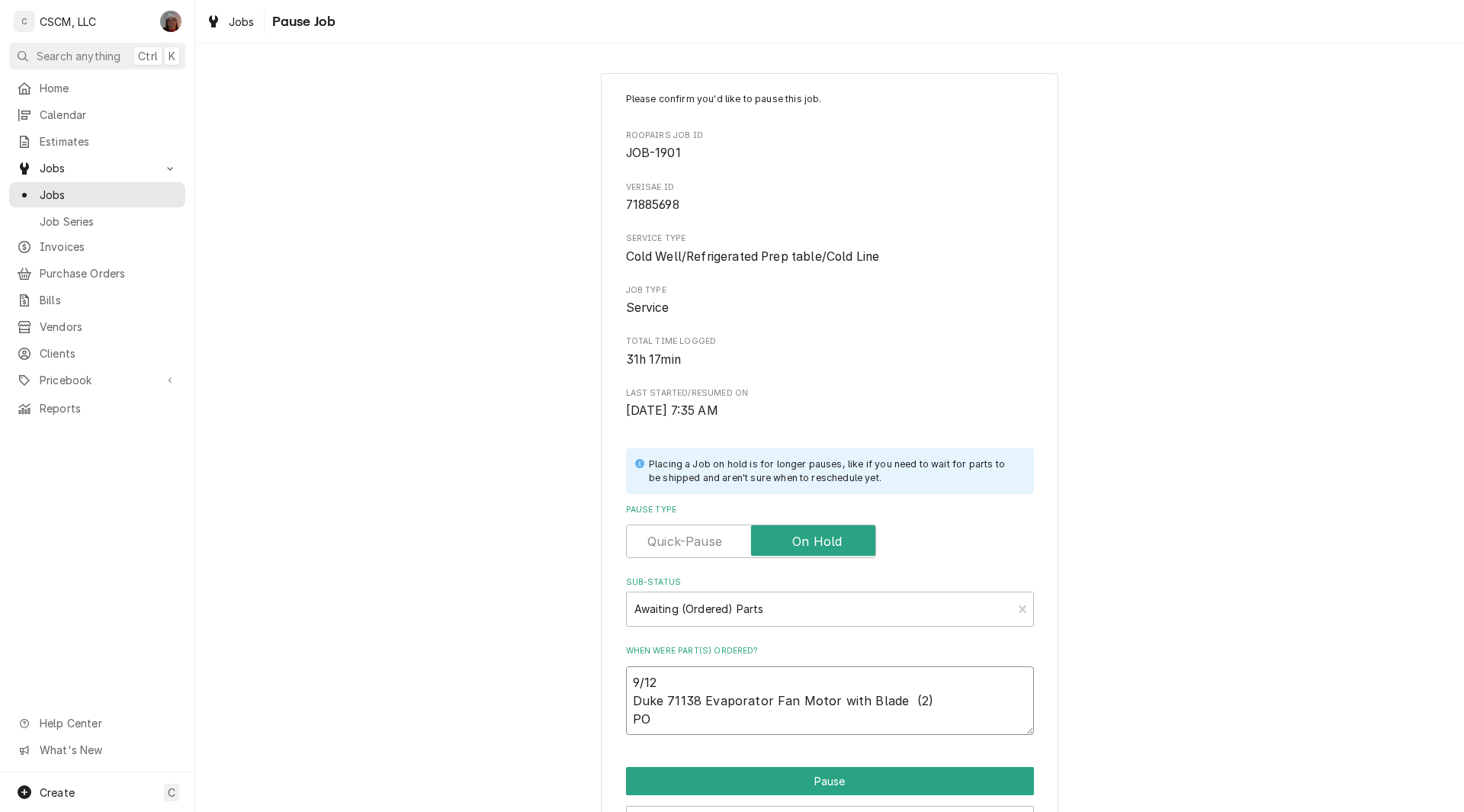
type textarea "9/12 Duke 71138 Evaporator Fan Motor with Blade (2) PO"
type textarea "x"
type textarea "9/12 Duke 71138 Evaporator Fan Motor with Blade (2) PO #"
type textarea "x"
type textarea "9/12 Duke 71138 Evaporator Fan Motor with Blade (2) PO #"
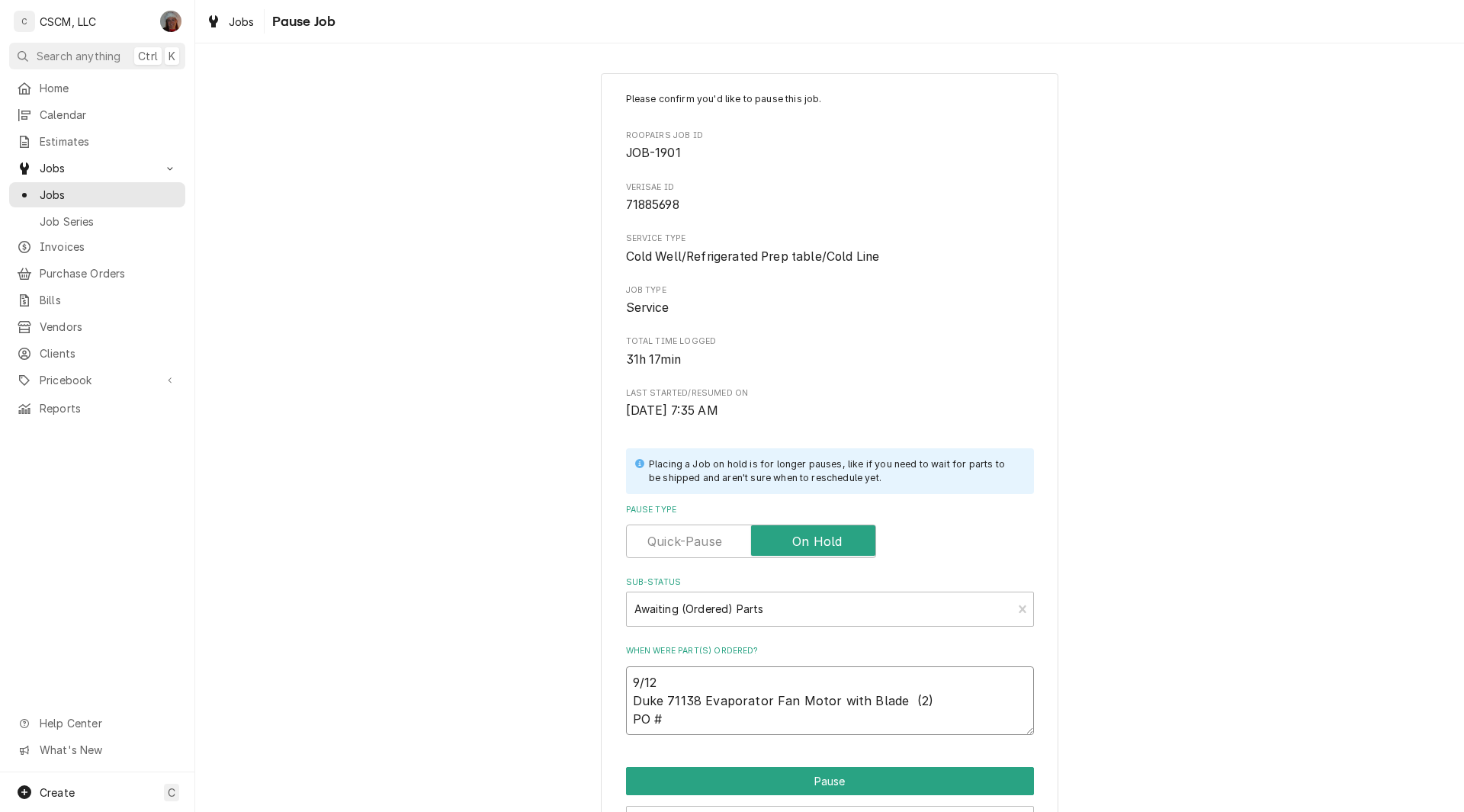
type textarea "x"
type textarea "9/12 Duke 71138 Evaporator Fan Motor with Blade (2) PO # 7"
type textarea "x"
type textarea "9/12 Duke 71138 Evaporator Fan Motor with Blade (2) PO # 75"
type textarea "x"
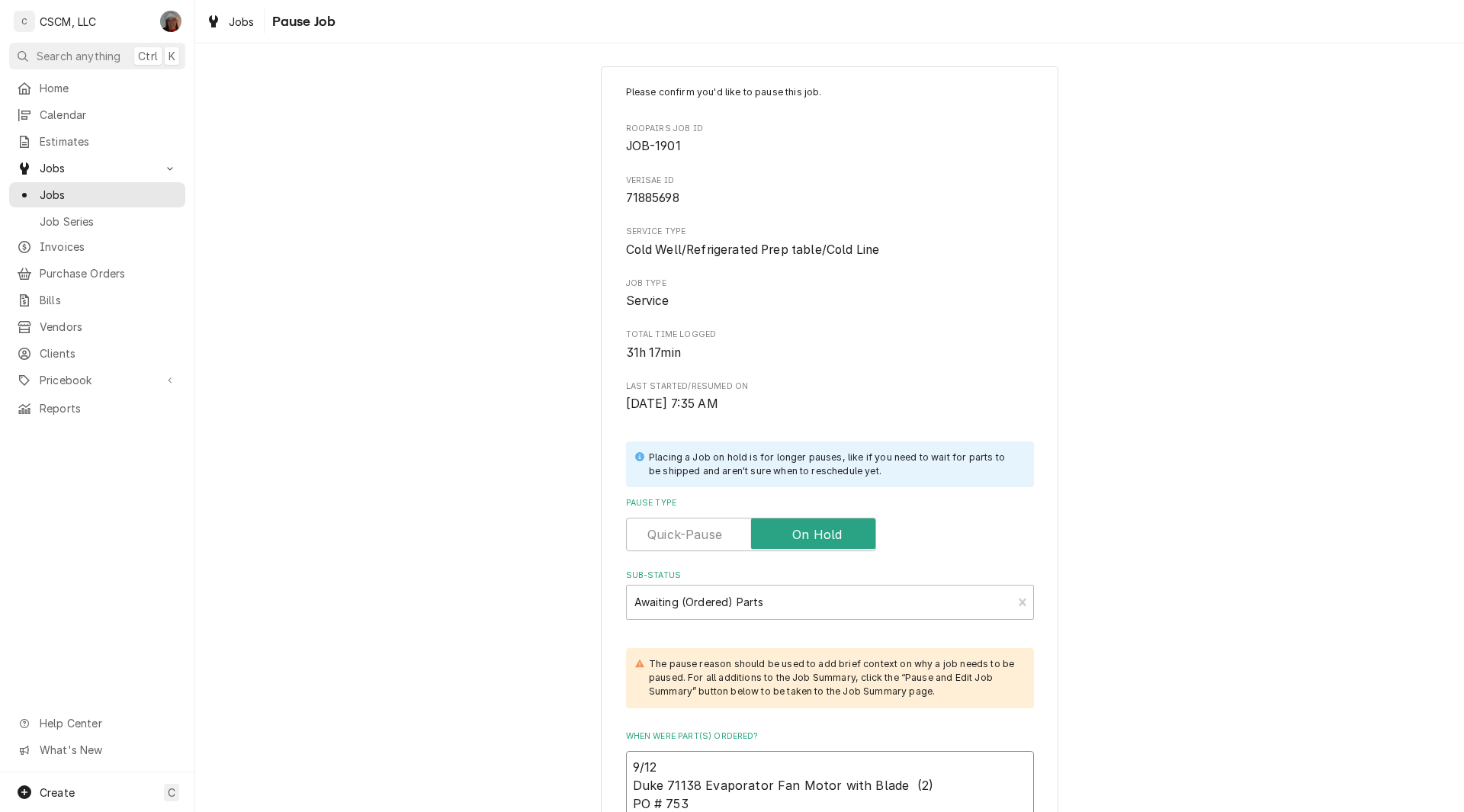
scroll to position [185, 0]
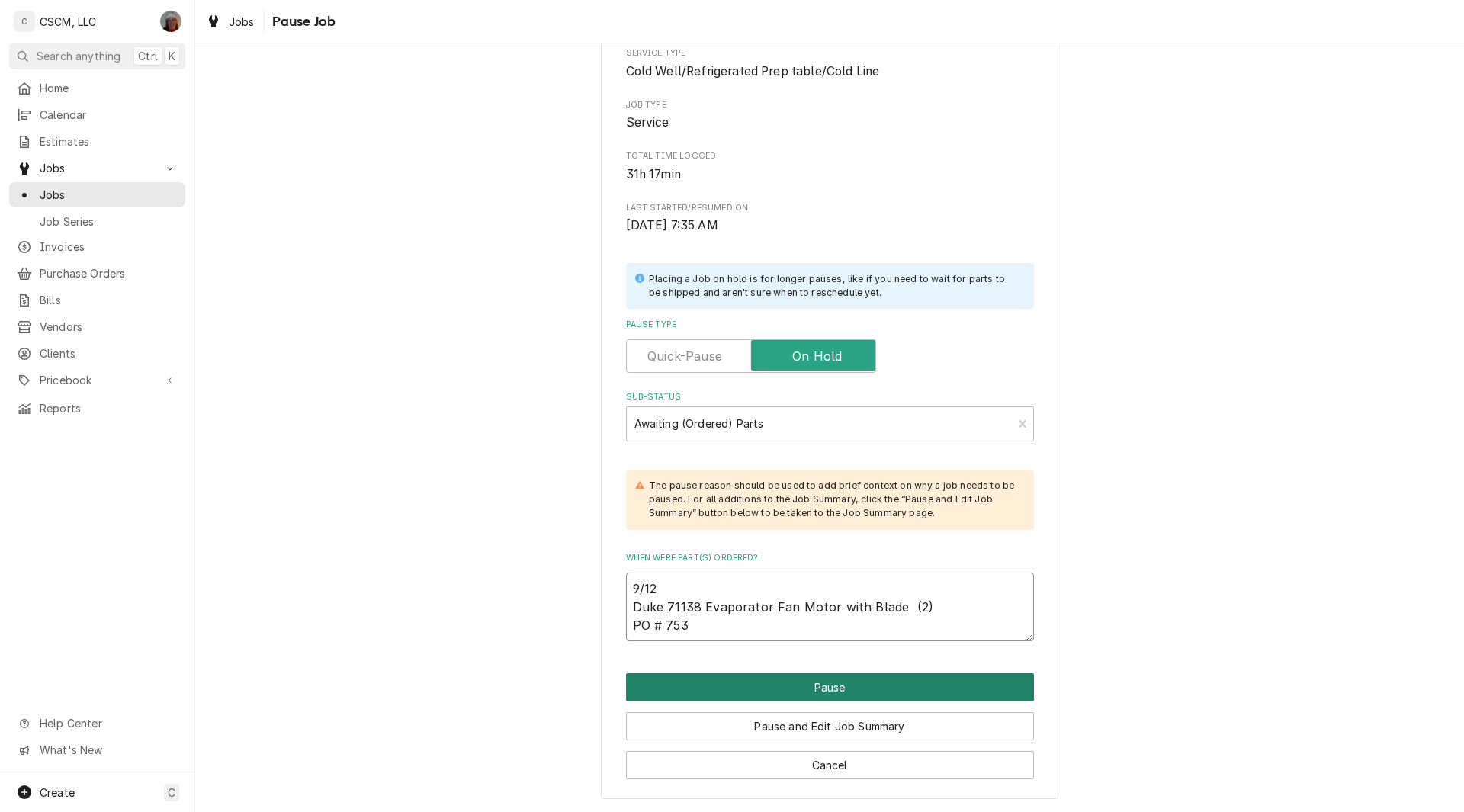
type textarea "9/12 Duke 71138 Evaporator Fan Motor with Blade (2) PO # 753"
click at [819, 684] on button "Pause" at bounding box center [830, 687] width 408 height 28
type textarea "x"
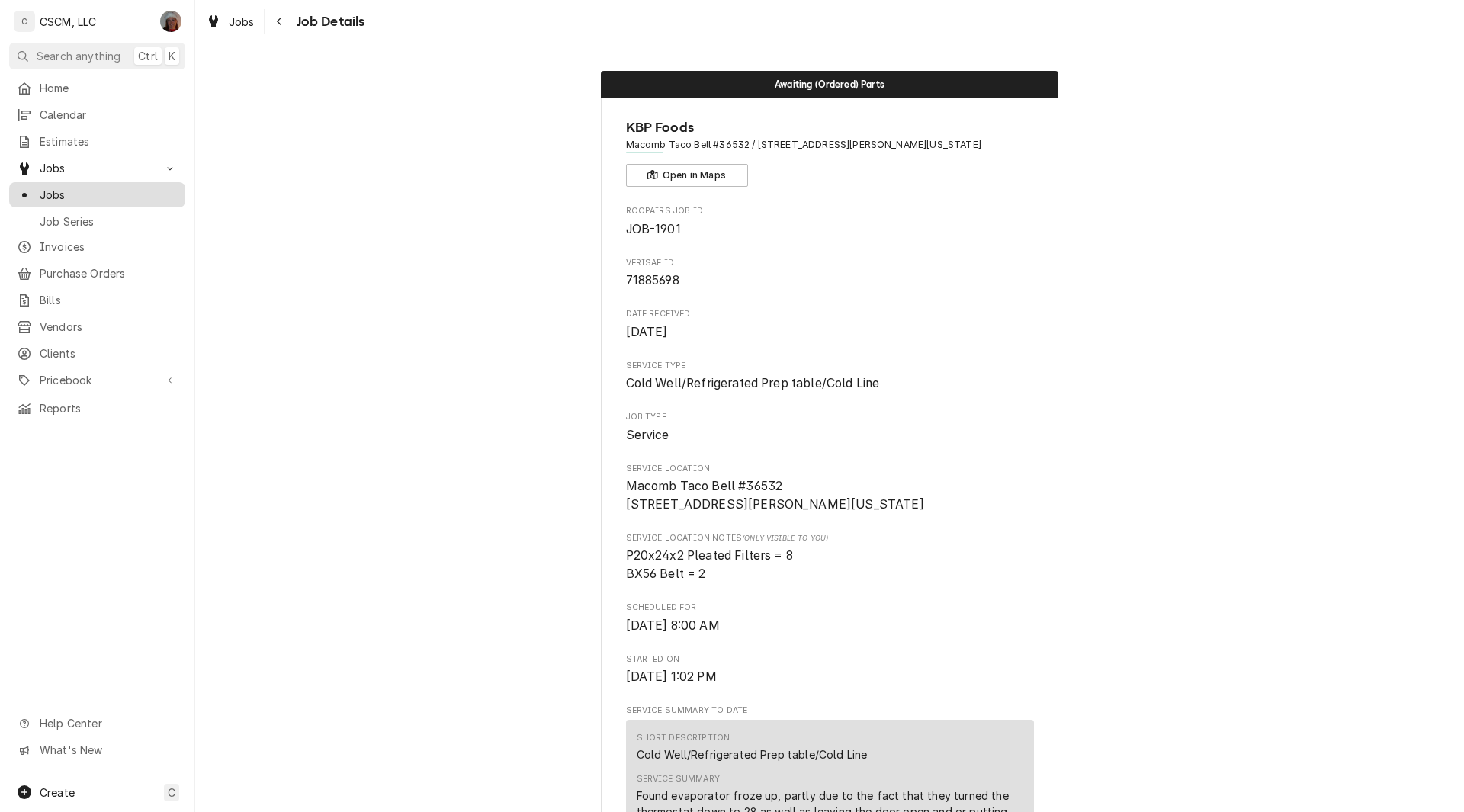
click at [76, 185] on div "Jobs" at bounding box center [97, 195] width 170 height 19
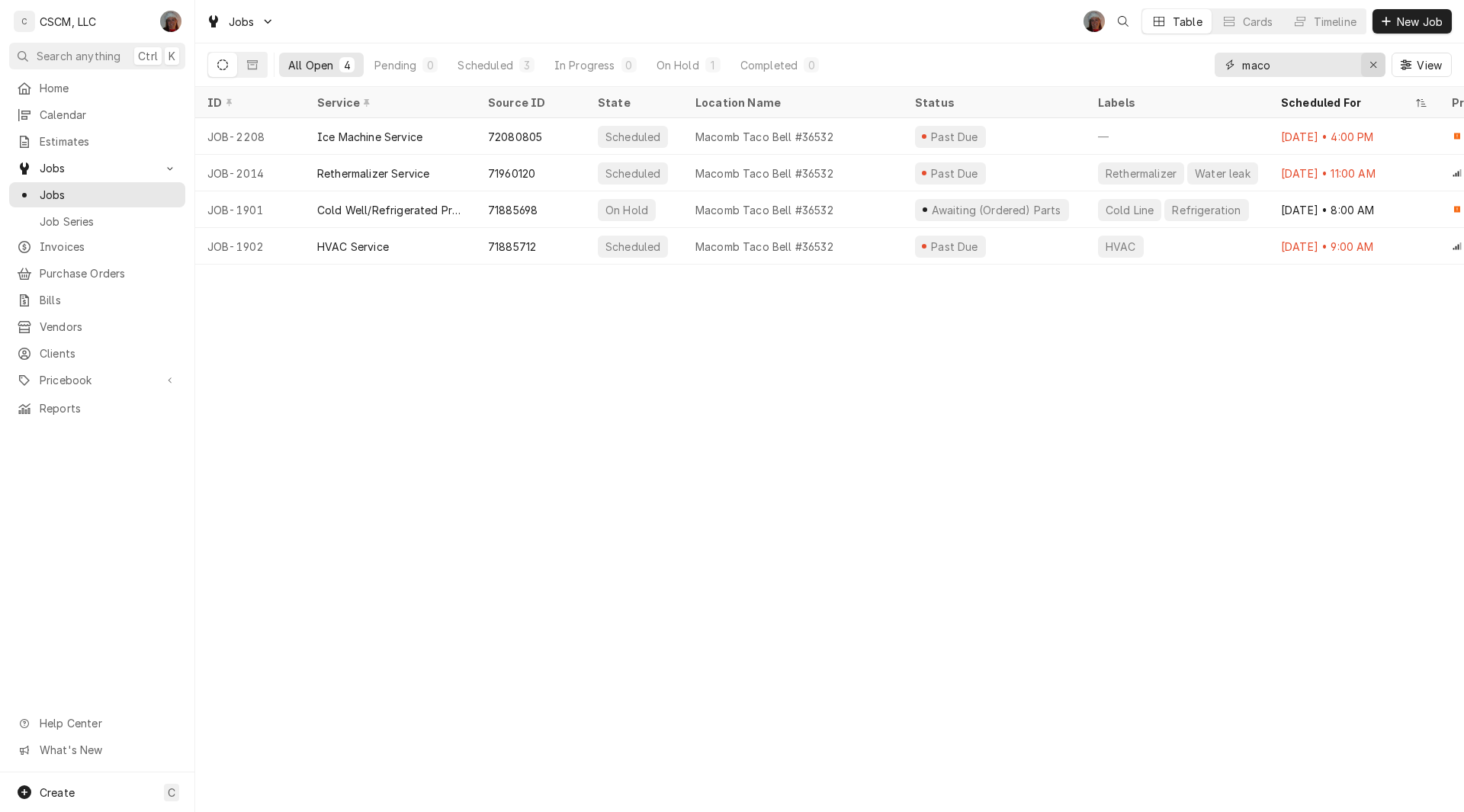
click at [1377, 66] on div "Erase input" at bounding box center [1373, 65] width 15 height 15
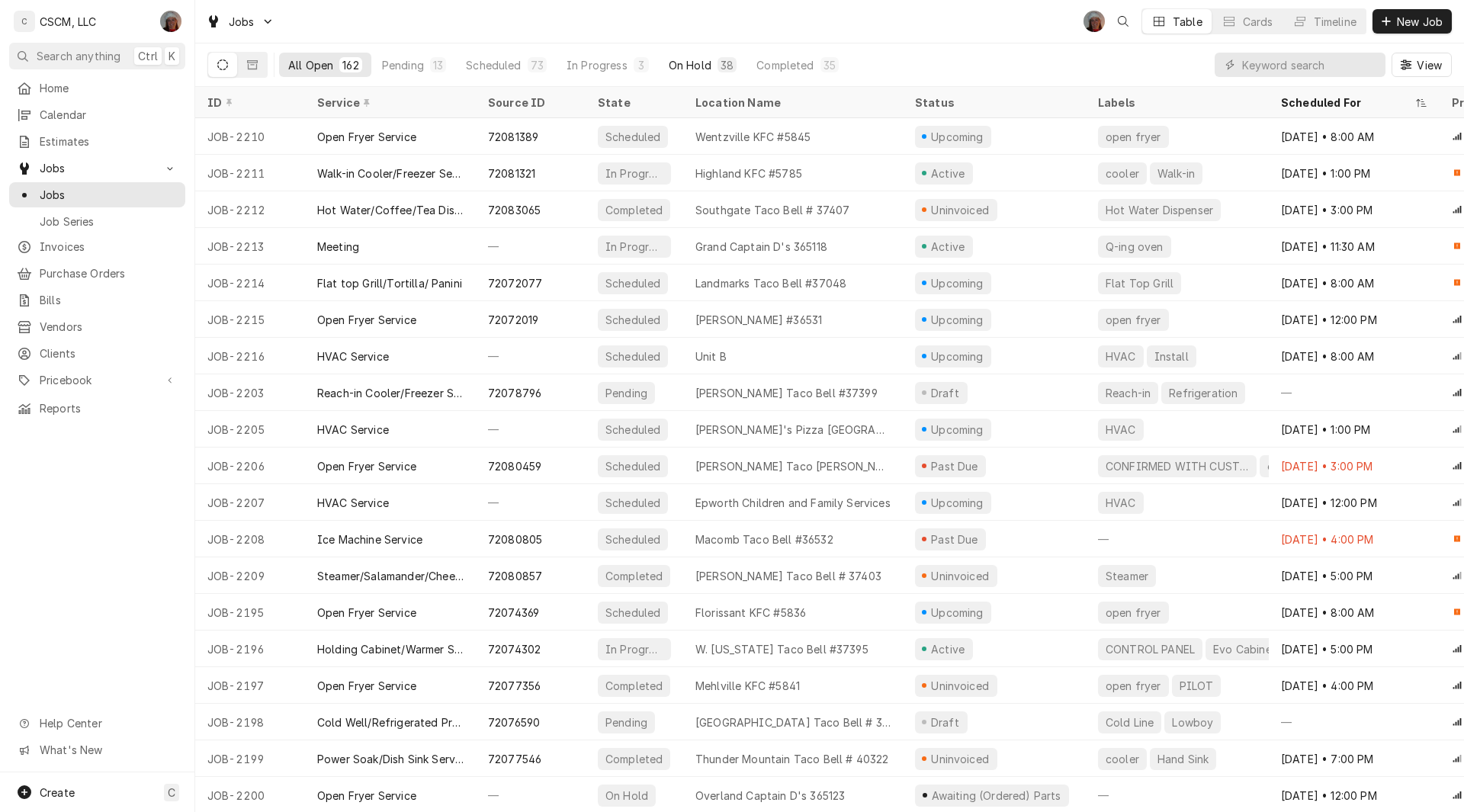
click at [681, 68] on div "On Hold" at bounding box center [690, 66] width 43 height 16
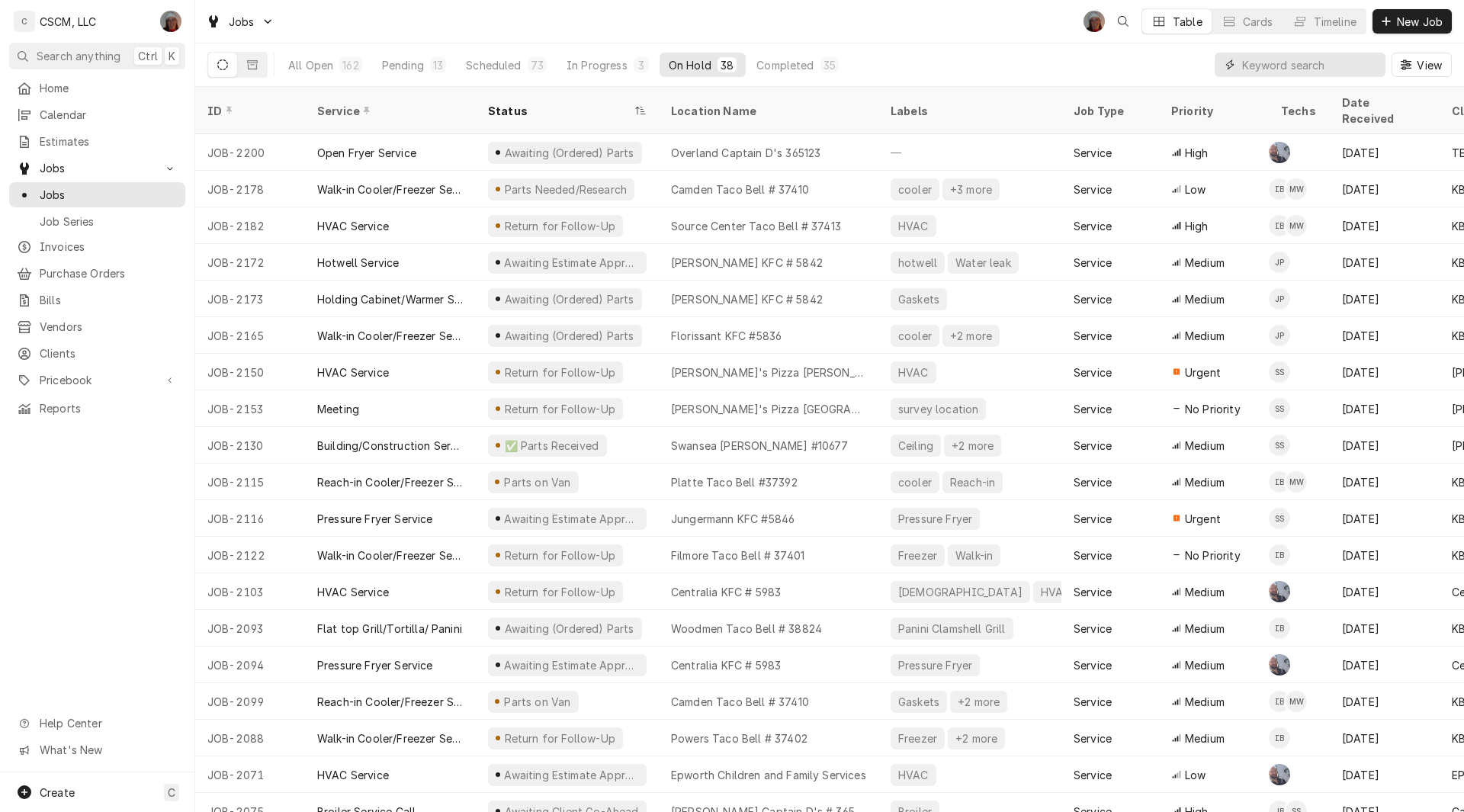
click at [1252, 71] on input "Dynamic Content Wrapper" at bounding box center [1310, 65] width 136 height 25
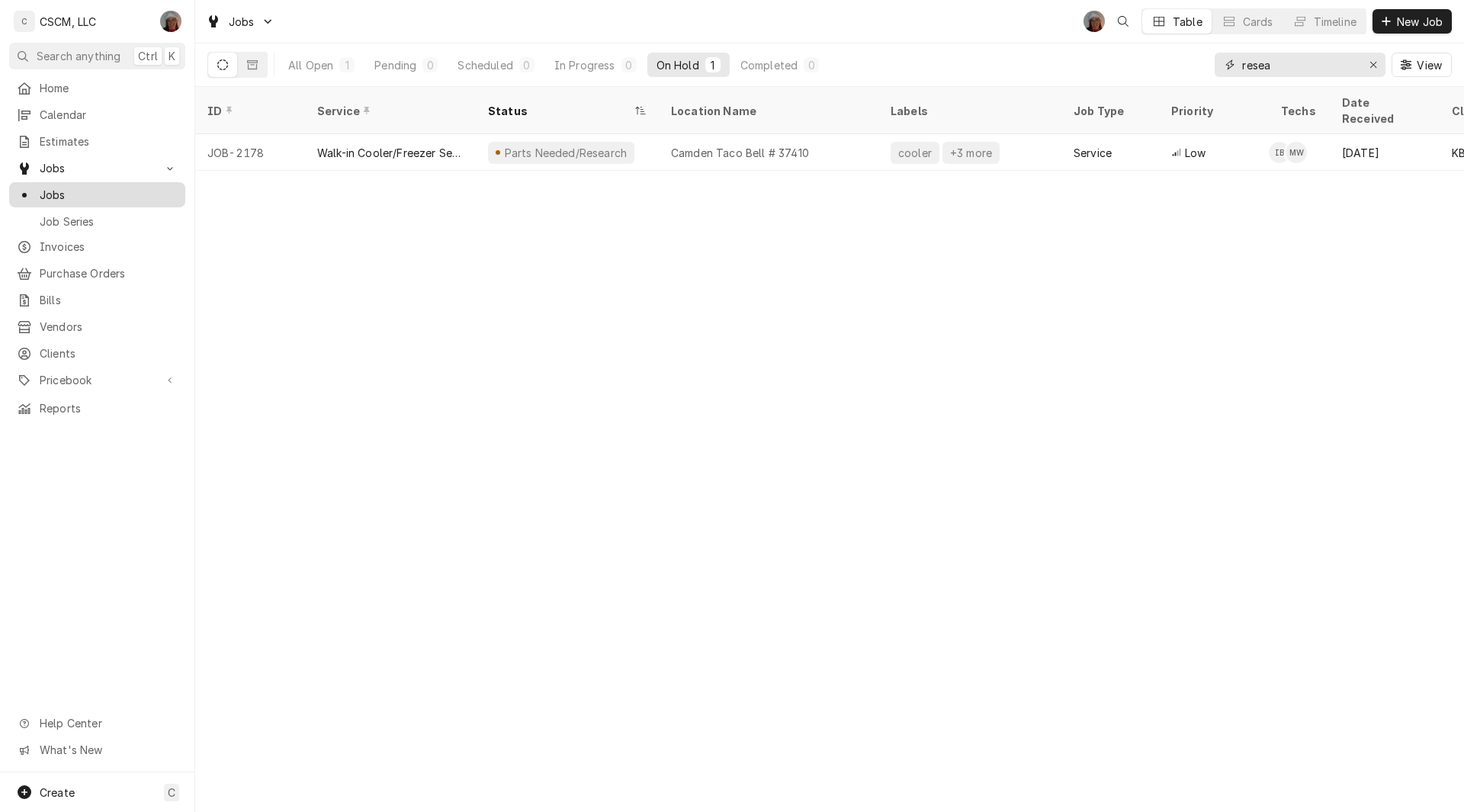
type input "resea"
click at [91, 191] on span "Jobs" at bounding box center [109, 195] width 138 height 16
click at [167, 22] on div "Dena Vecchetti's Avatar" at bounding box center [171, 21] width 21 height 21
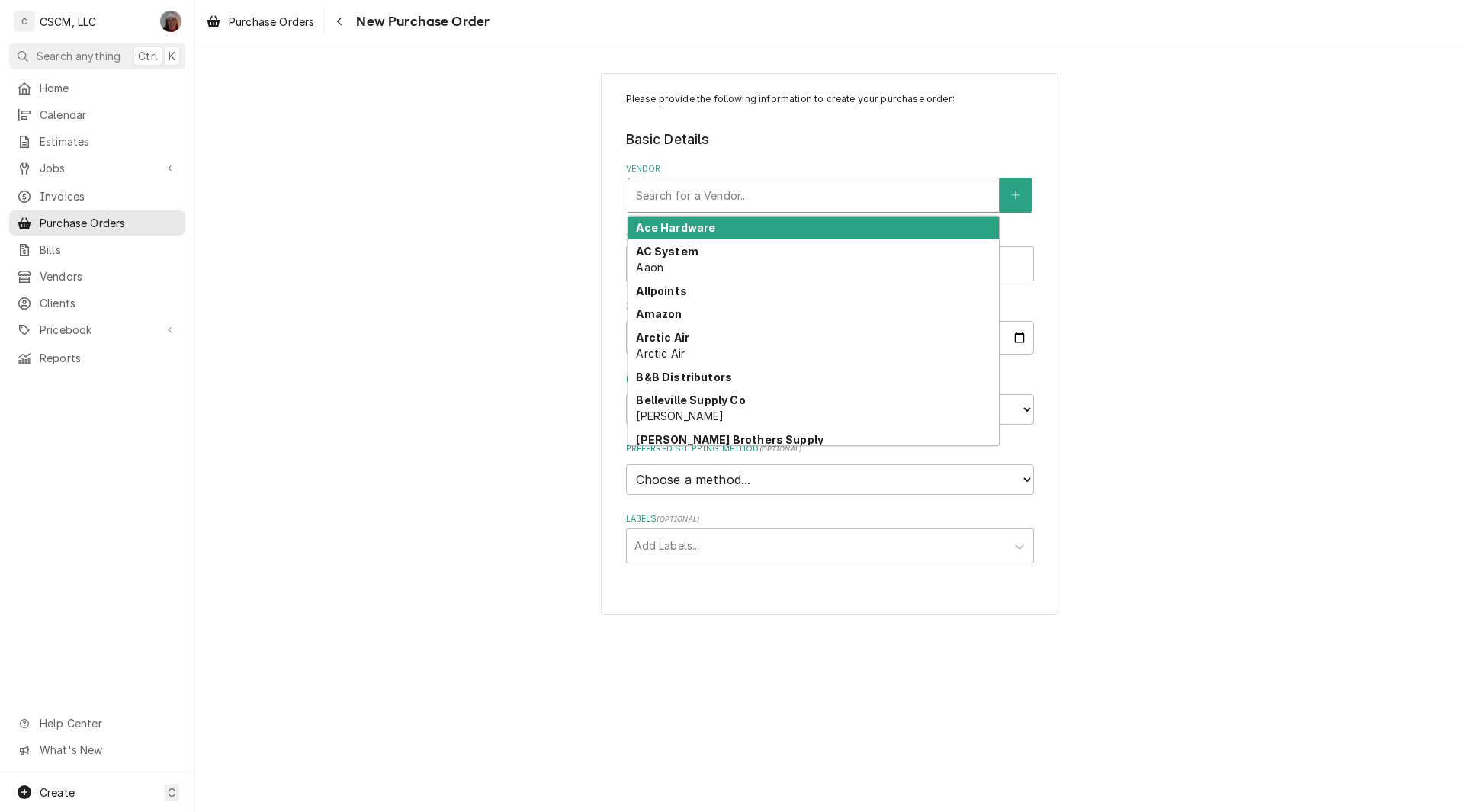
click at [747, 196] on div "Vendor" at bounding box center [813, 195] width 355 height 27
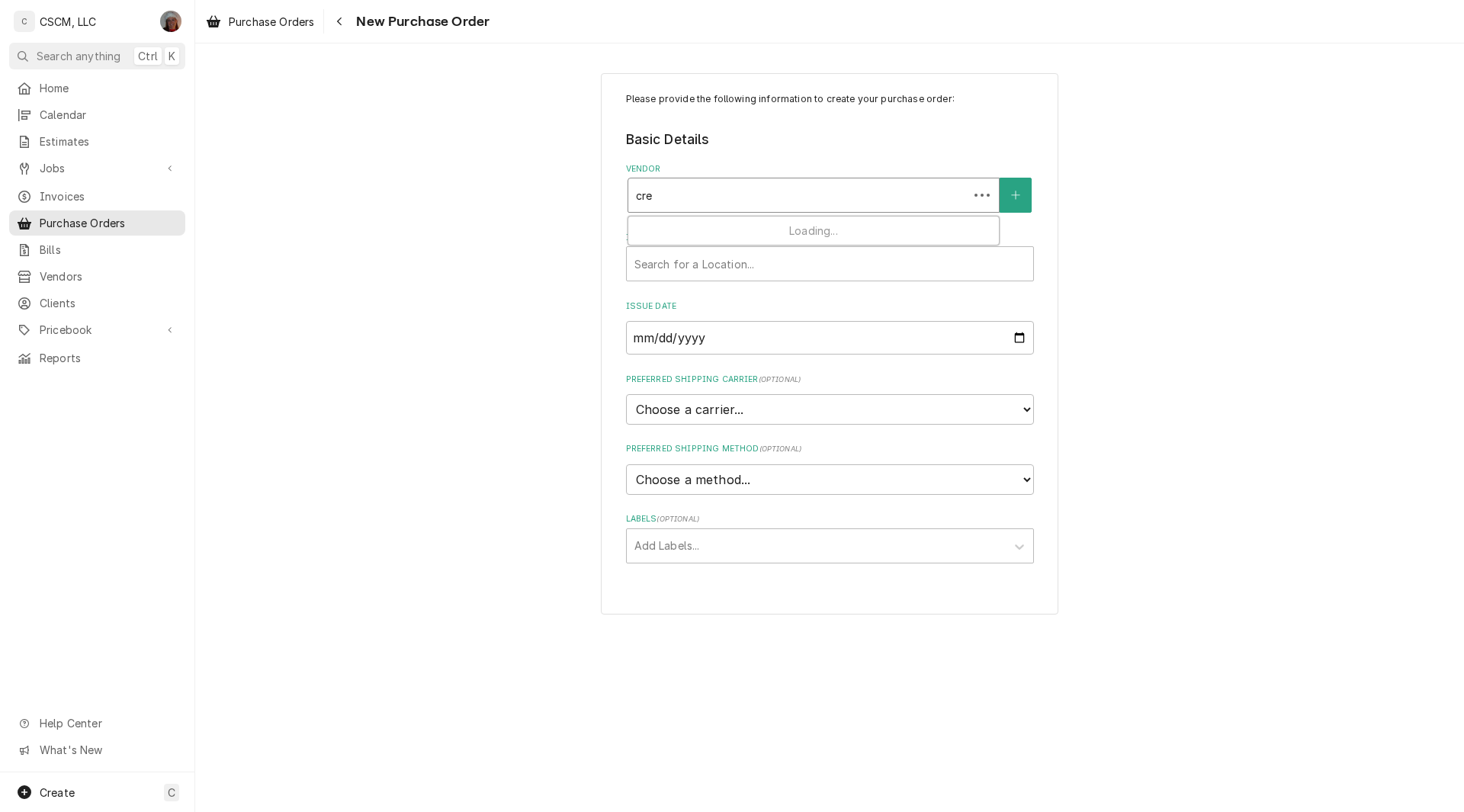
type input "cres"
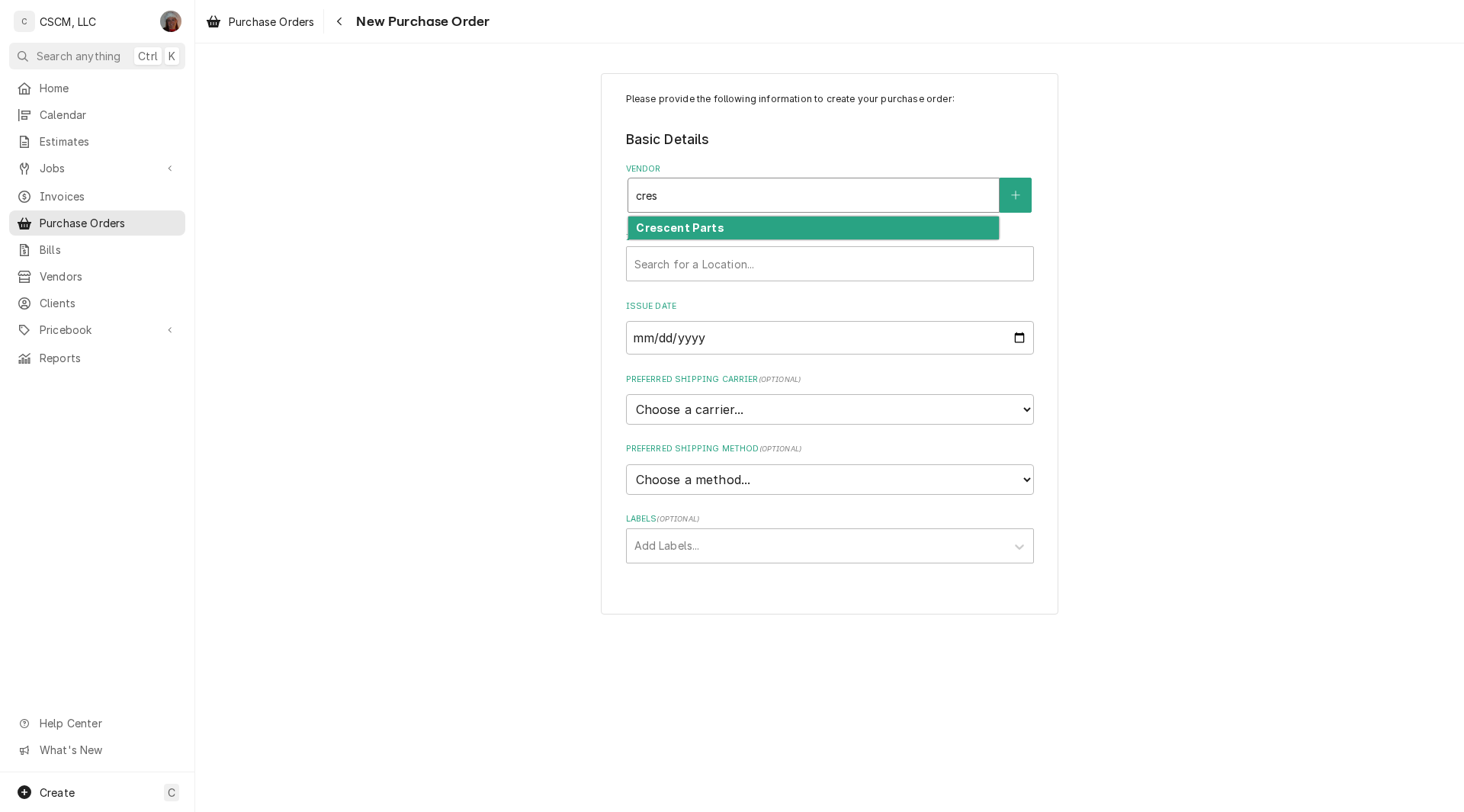
click at [690, 228] on strong "Crescent Parts" at bounding box center [679, 228] width 88 height 13
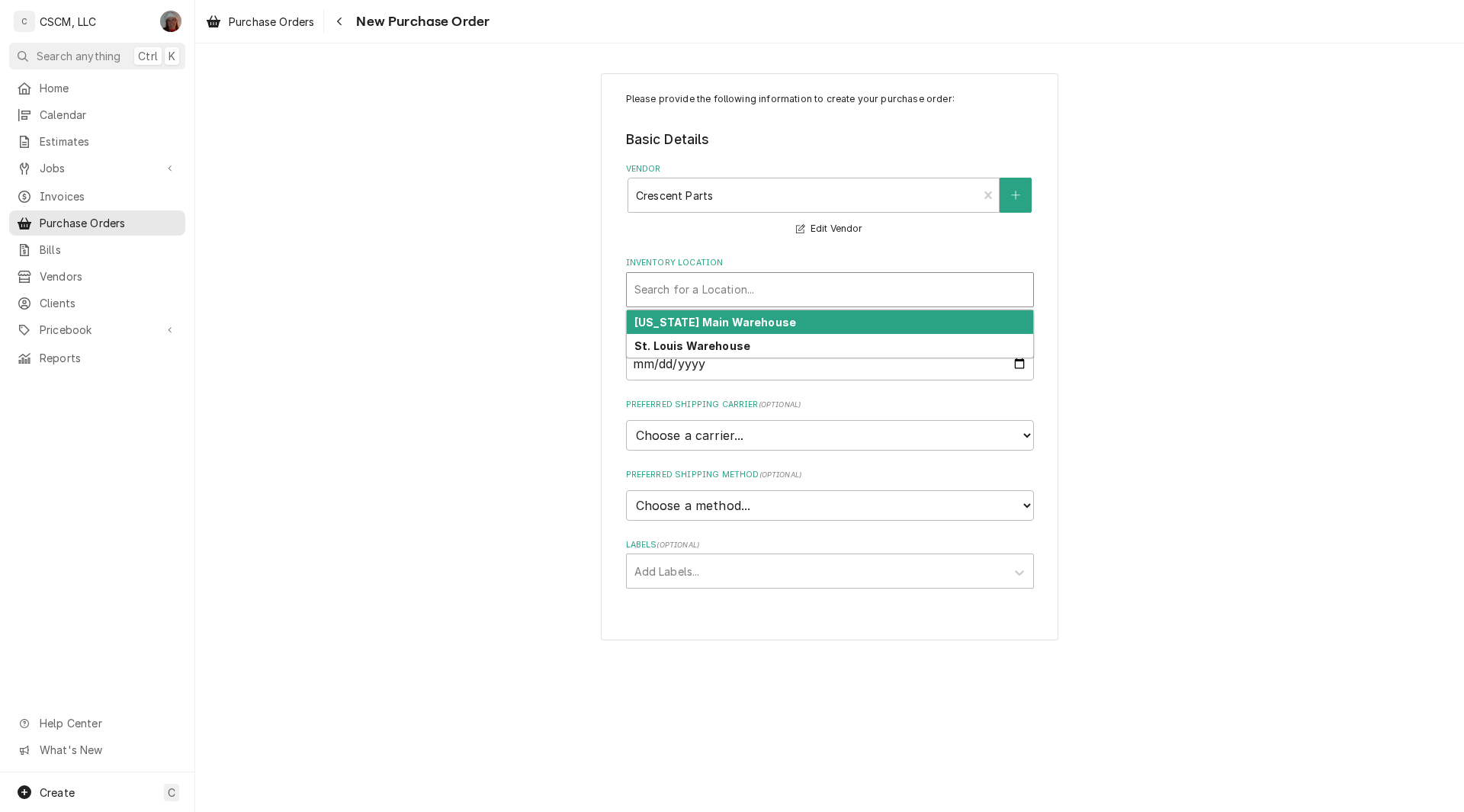
click at [724, 290] on div "Inventory Location" at bounding box center [830, 290] width 391 height 27
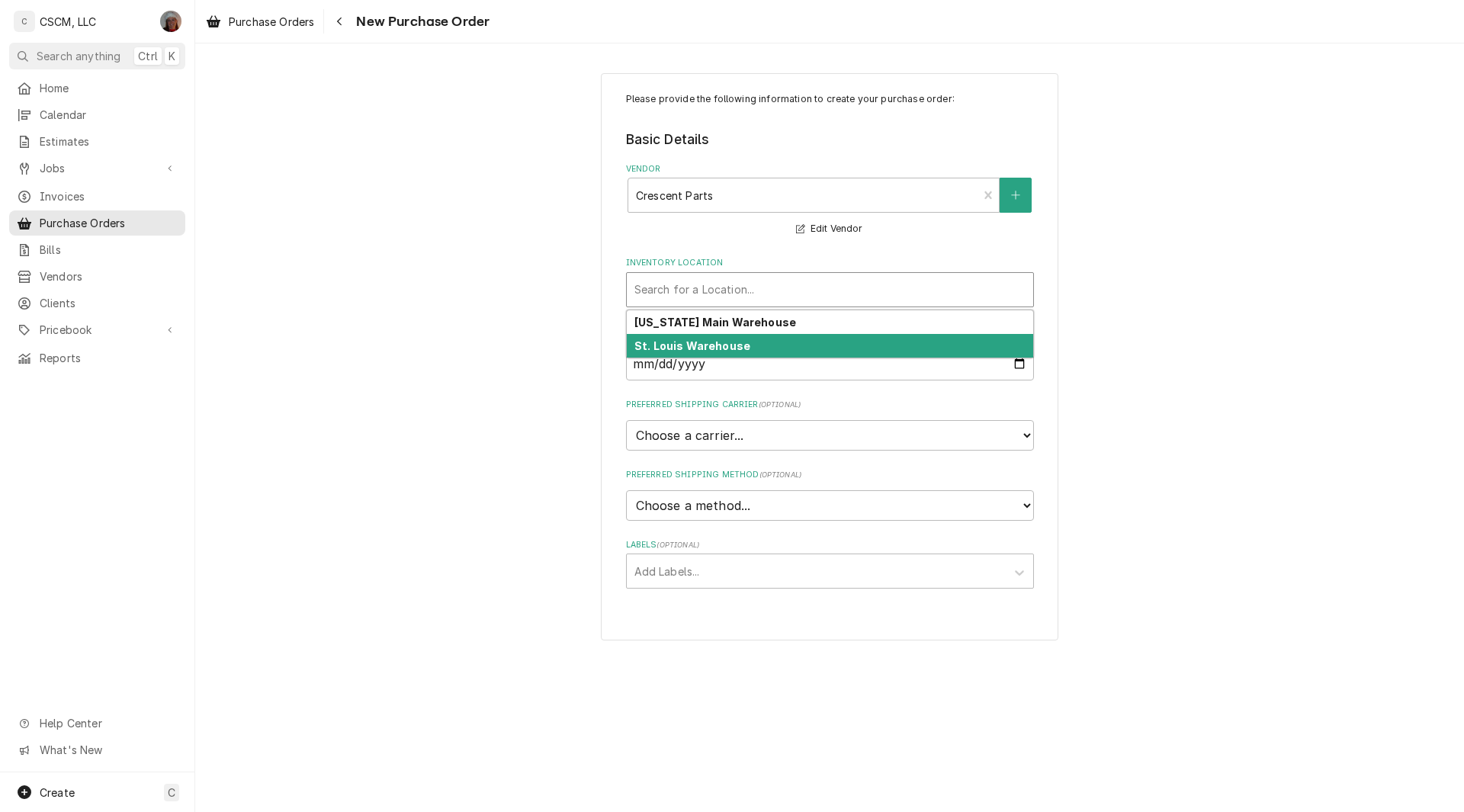
click at [708, 342] on strong "St. Louis Warehouse" at bounding box center [692, 345] width 116 height 13
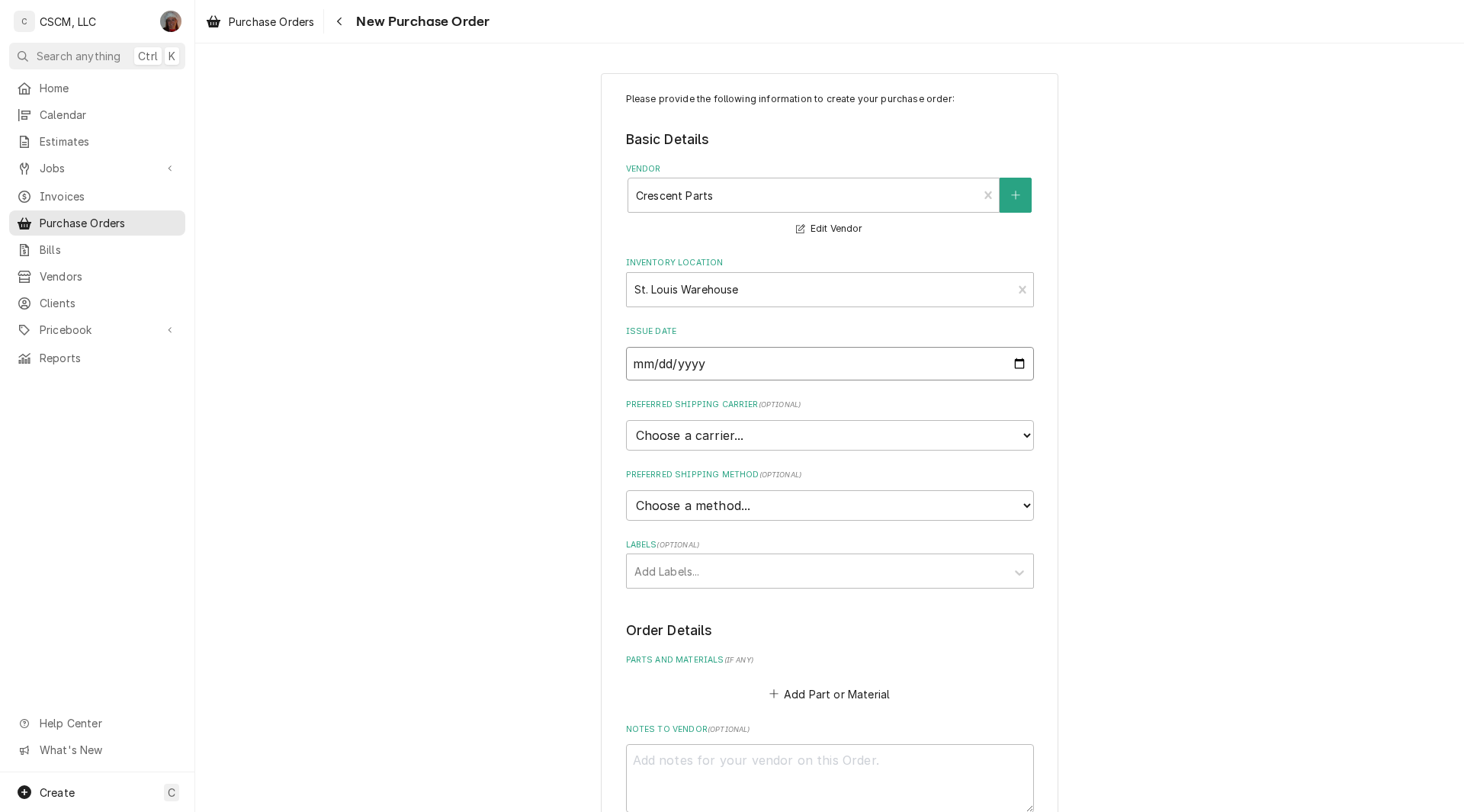
click at [1018, 360] on input "[DATE]" at bounding box center [830, 364] width 408 height 34
type input "[DATE]"
type textarea "x"
click at [718, 506] on select "Choose a method... Ground Next Day Early AM Next Day Air 2 Day Air Other" at bounding box center [830, 506] width 408 height 30
select select "0"
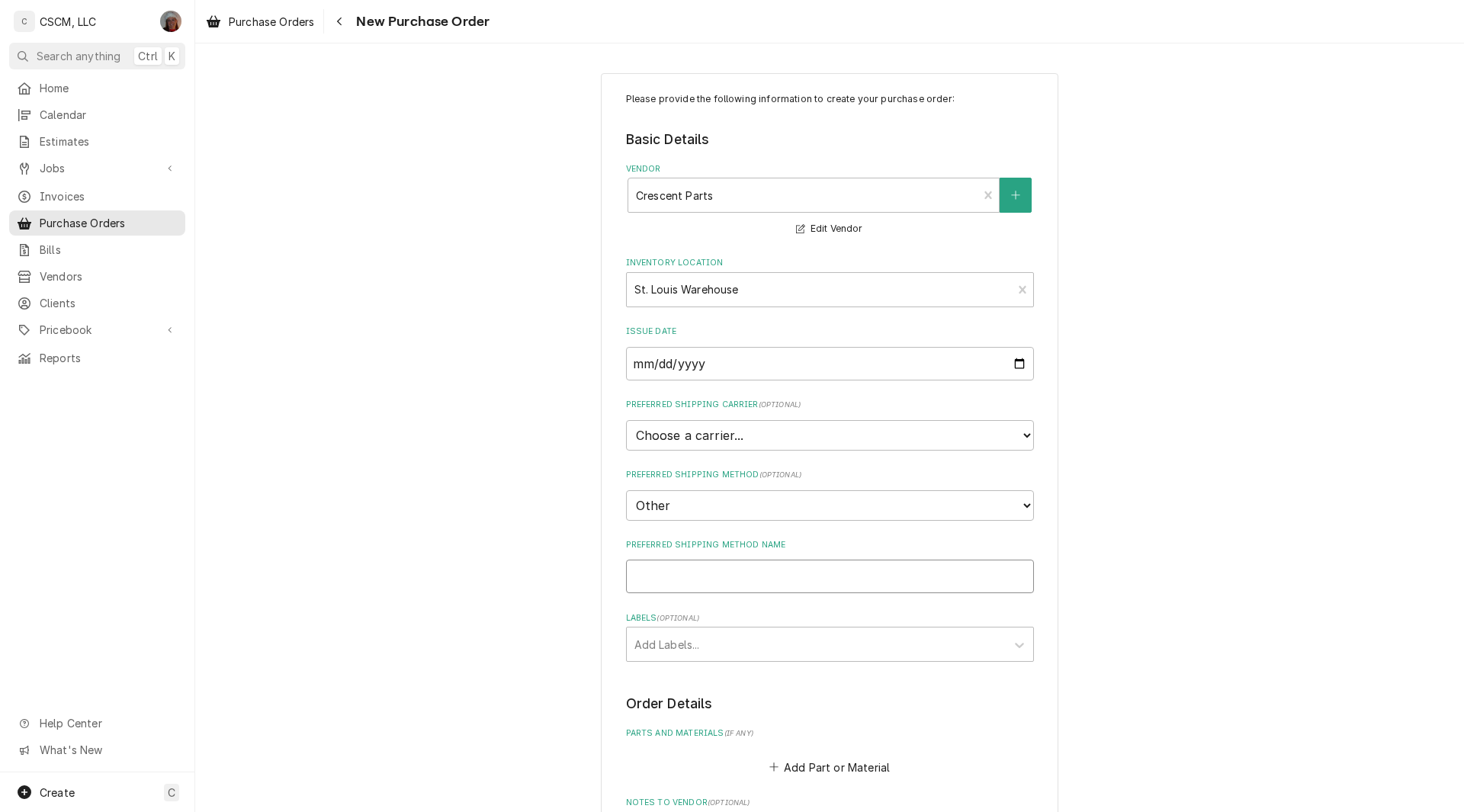
click at [674, 572] on input "Preferred Shipping Method Name" at bounding box center [830, 576] width 408 height 34
type textarea "x"
type input "W"
type textarea "x"
type input "Wi"
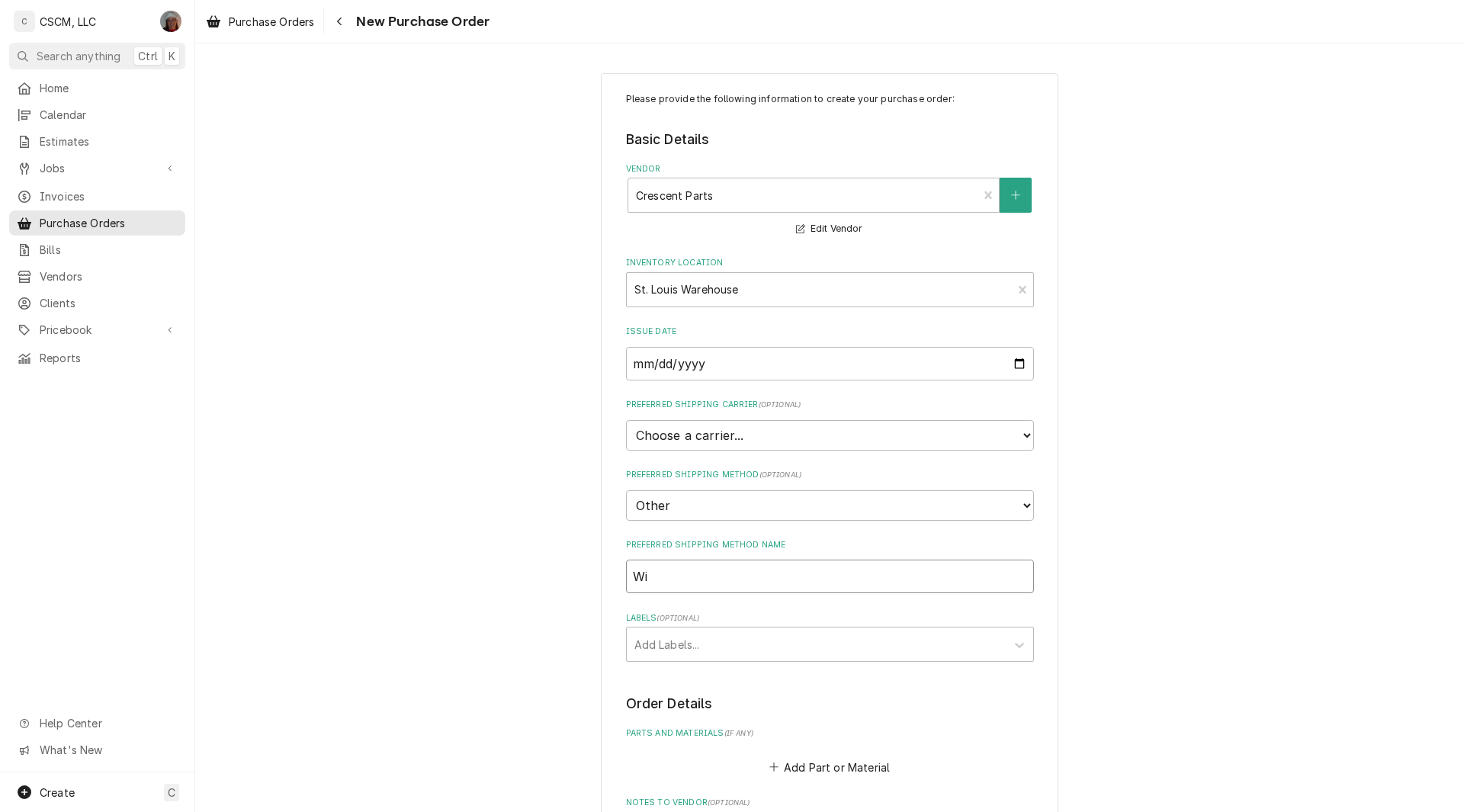
type textarea "x"
type input "Wil"
type textarea "x"
type input "Will"
type textarea "x"
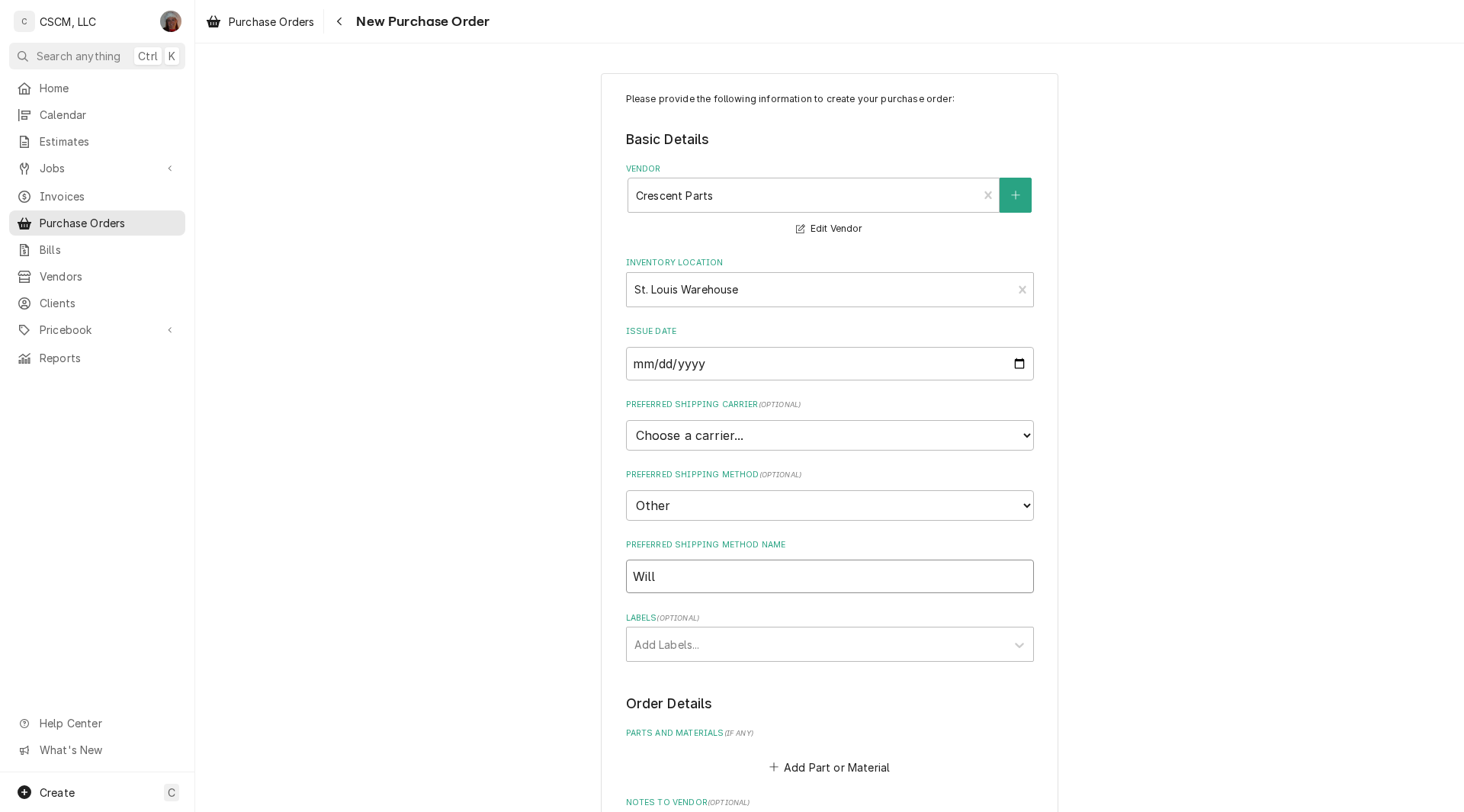
type input "Will"
type textarea "x"
type input "Will C"
type textarea "x"
type input "Will Ca"
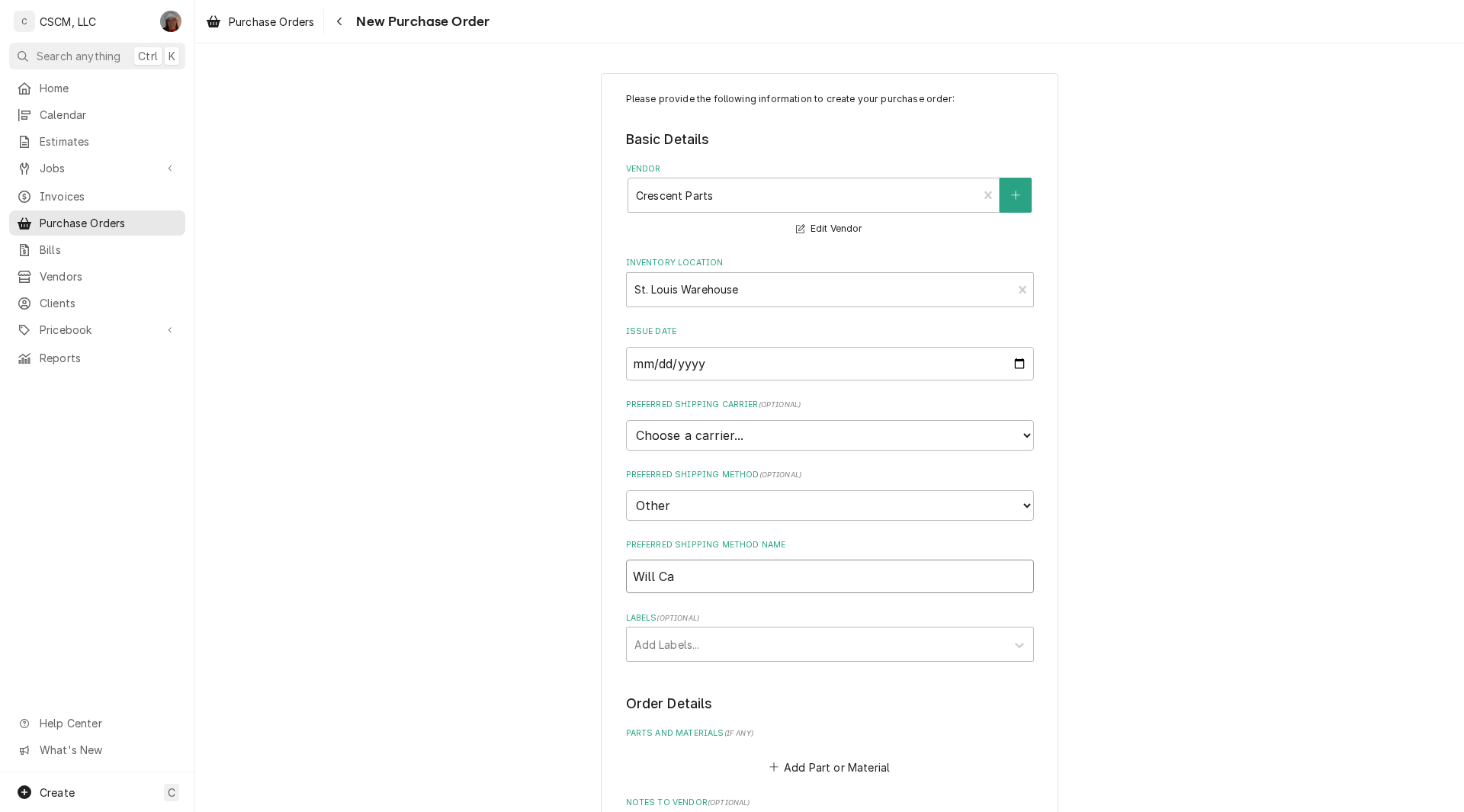
type textarea "x"
type input "Will Cal"
type textarea "x"
type input "Will Call"
type textarea "x"
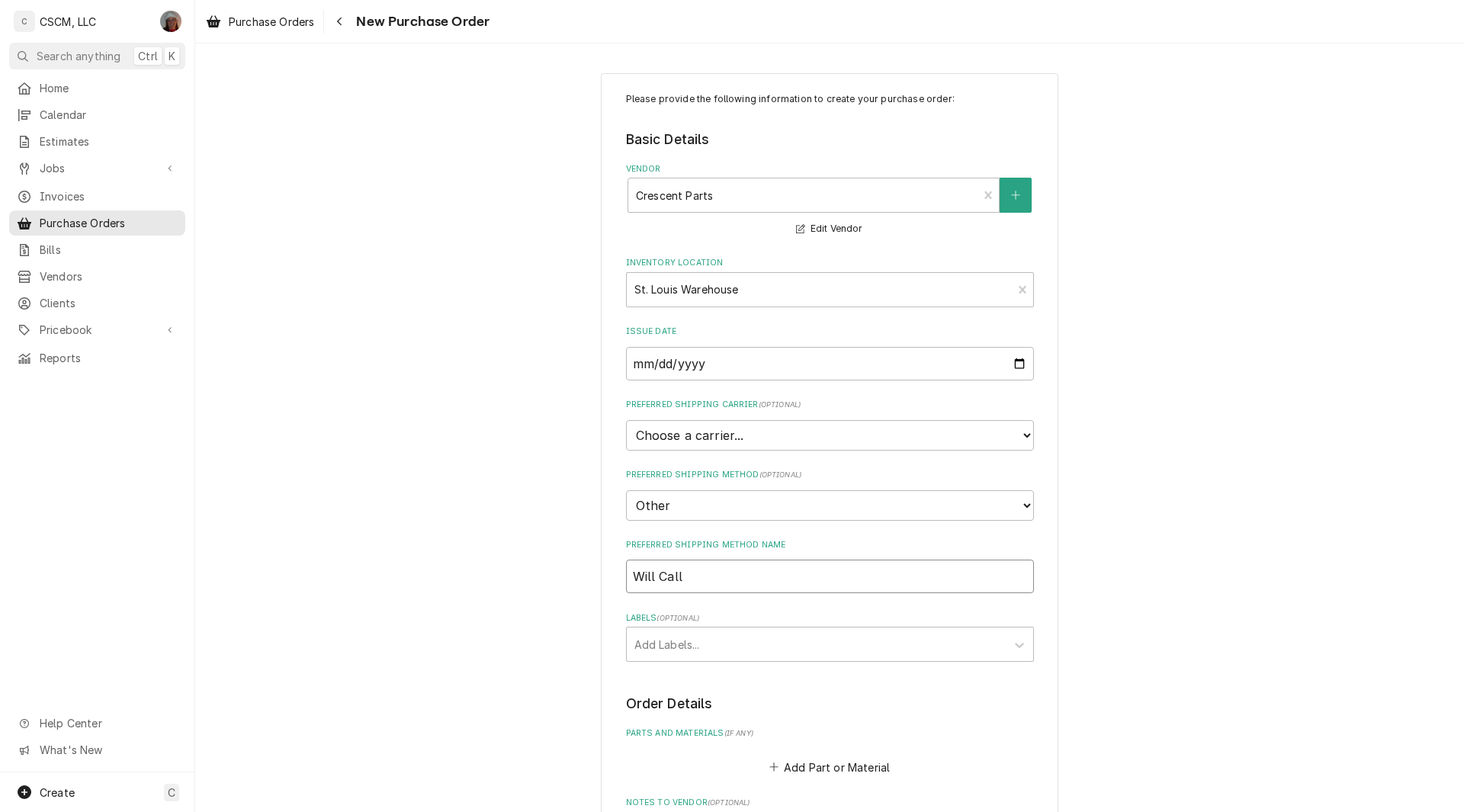
type input "Will Call"
type textarea "x"
type input "Will Call S"
type textarea "x"
type input "Will Call St"
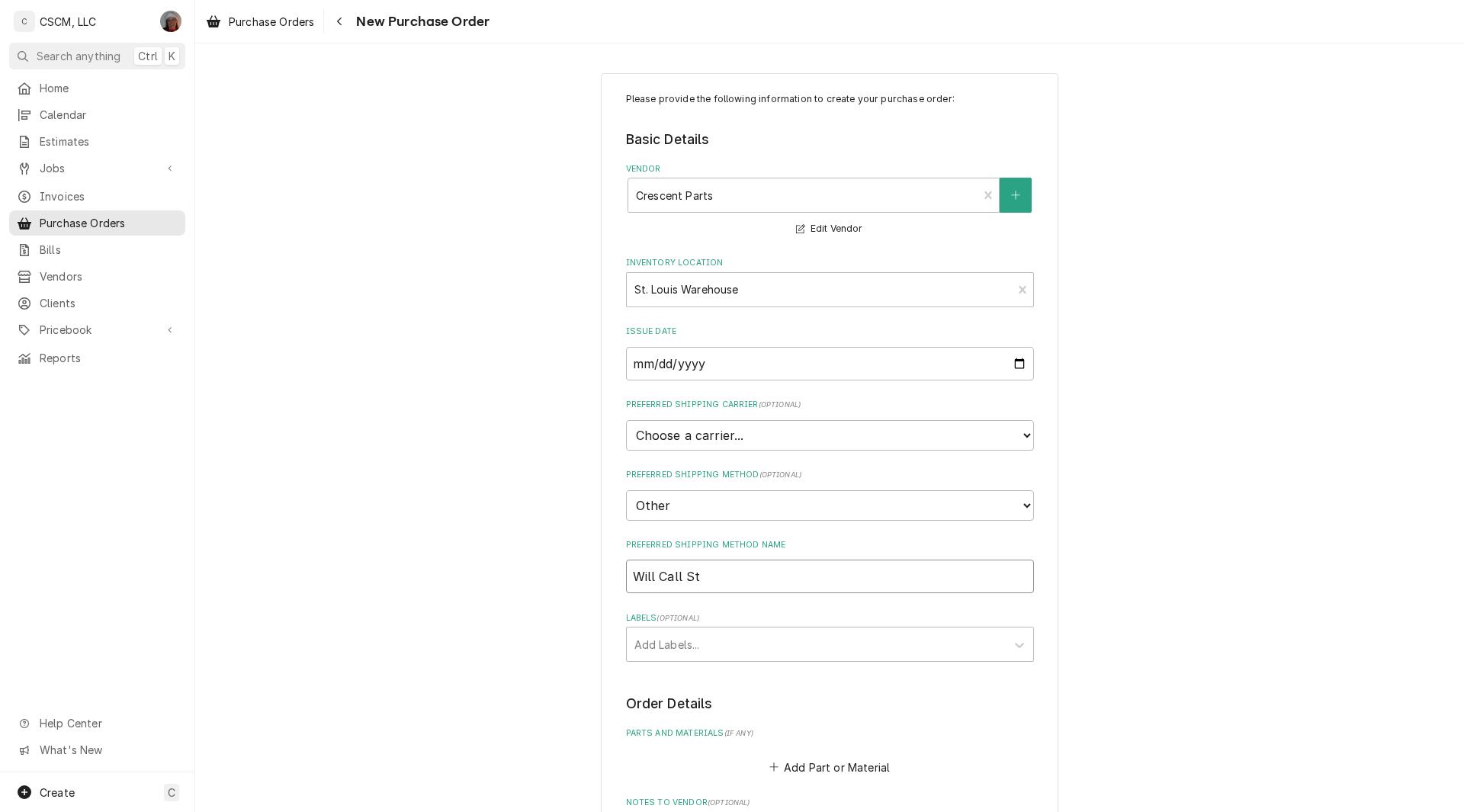
type textarea "x"
type input "Will Call St."
type textarea "x"
type input "Will Call St."
type textarea "x"
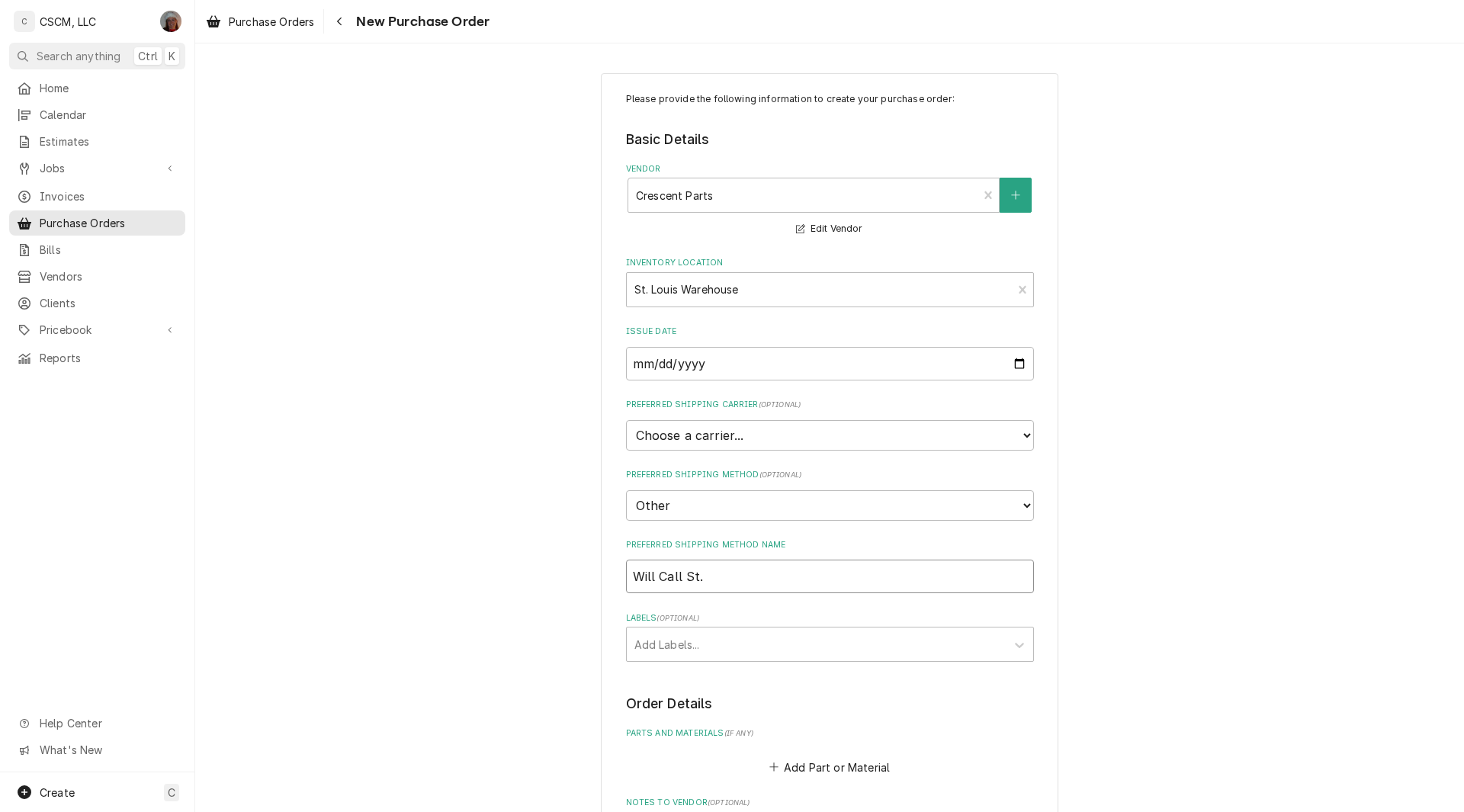
type input "Will Call St. P"
type textarea "x"
type input "Will Call St. Pe"
type textarea "x"
type input "Will Call St. Pet"
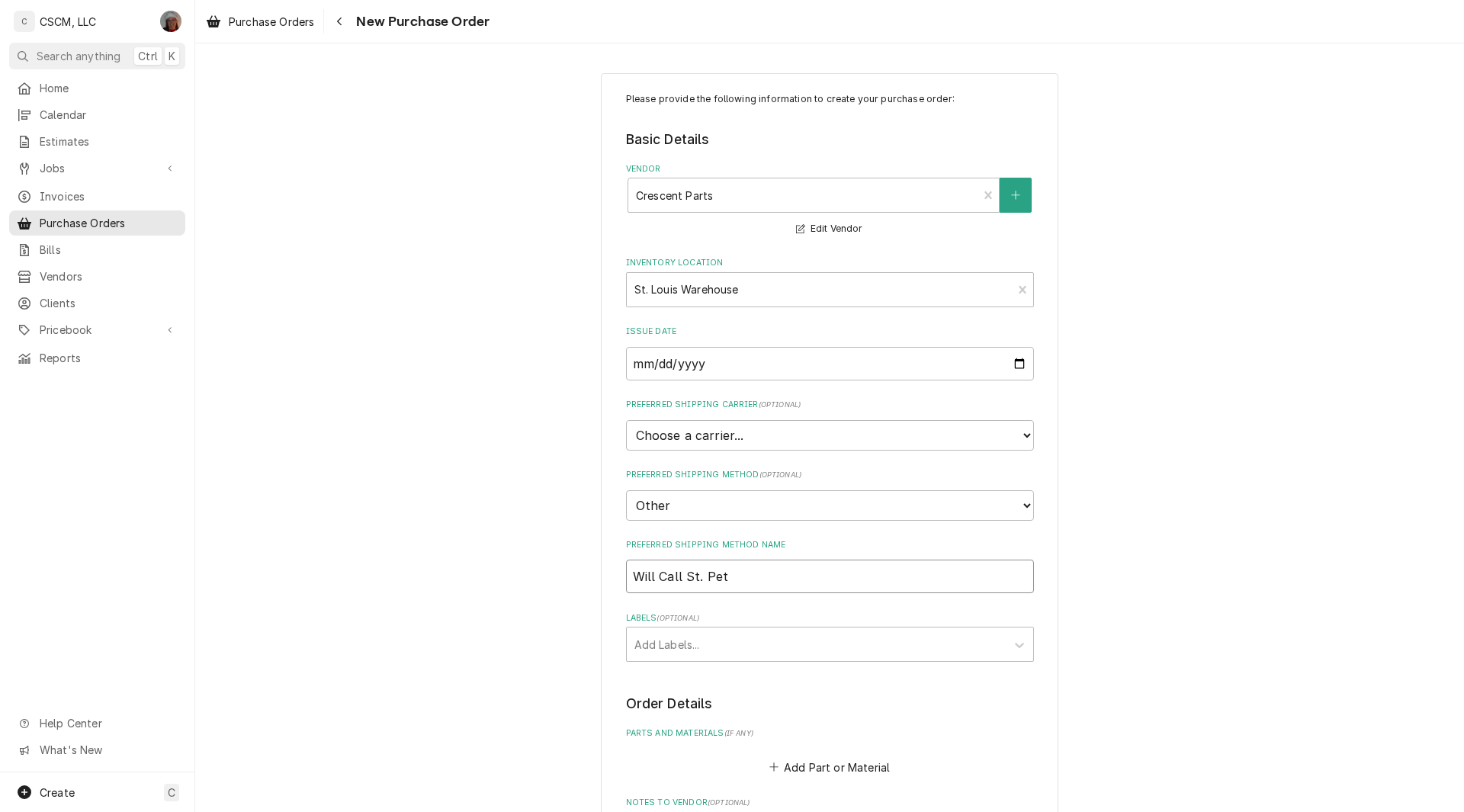
type textarea "x"
type input "Will Call St. [PERSON_NAME]"
type textarea "x"
type input "Will Call St. [PERSON_NAME]"
type textarea "x"
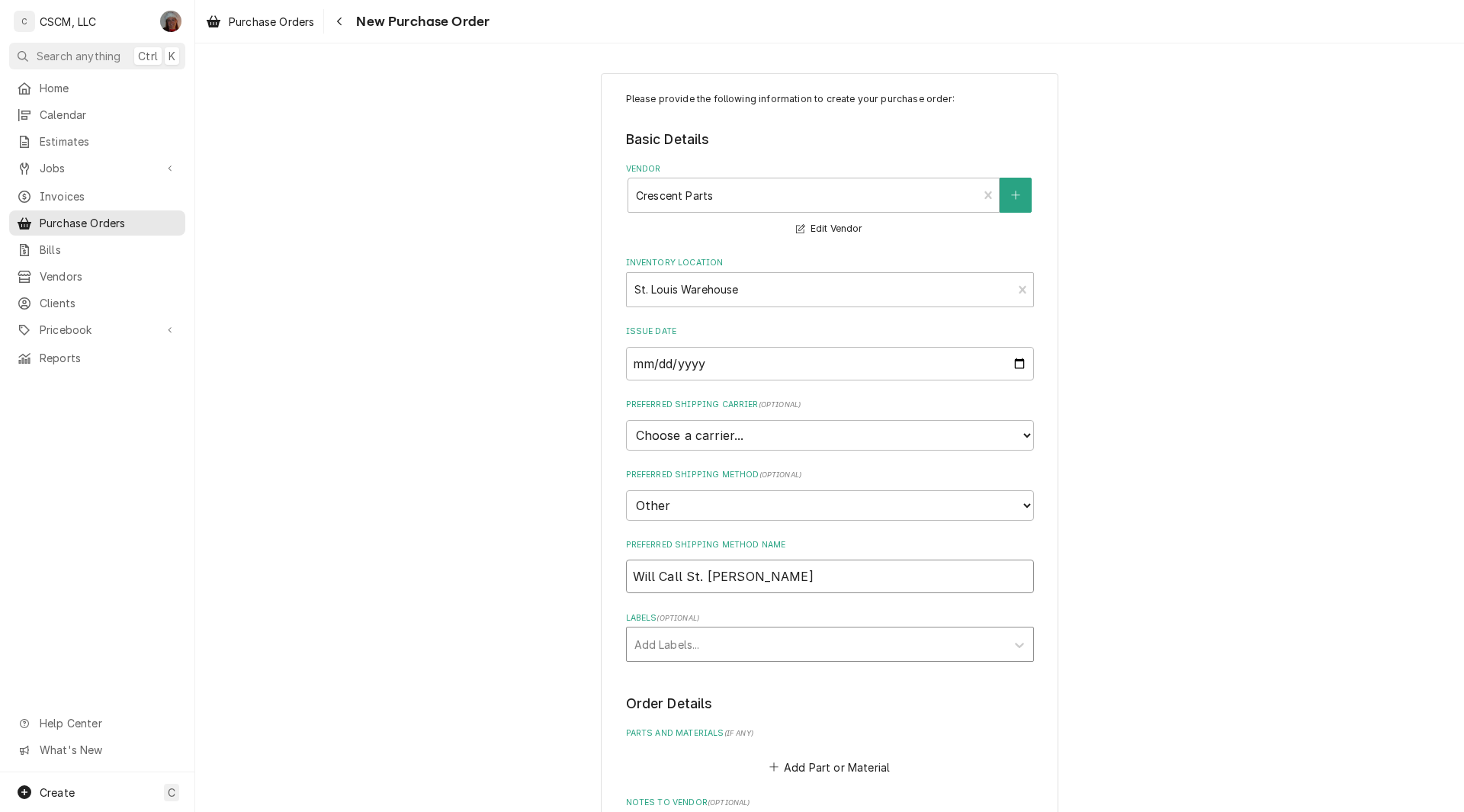
type input "Will Call St. [PERSON_NAME]"
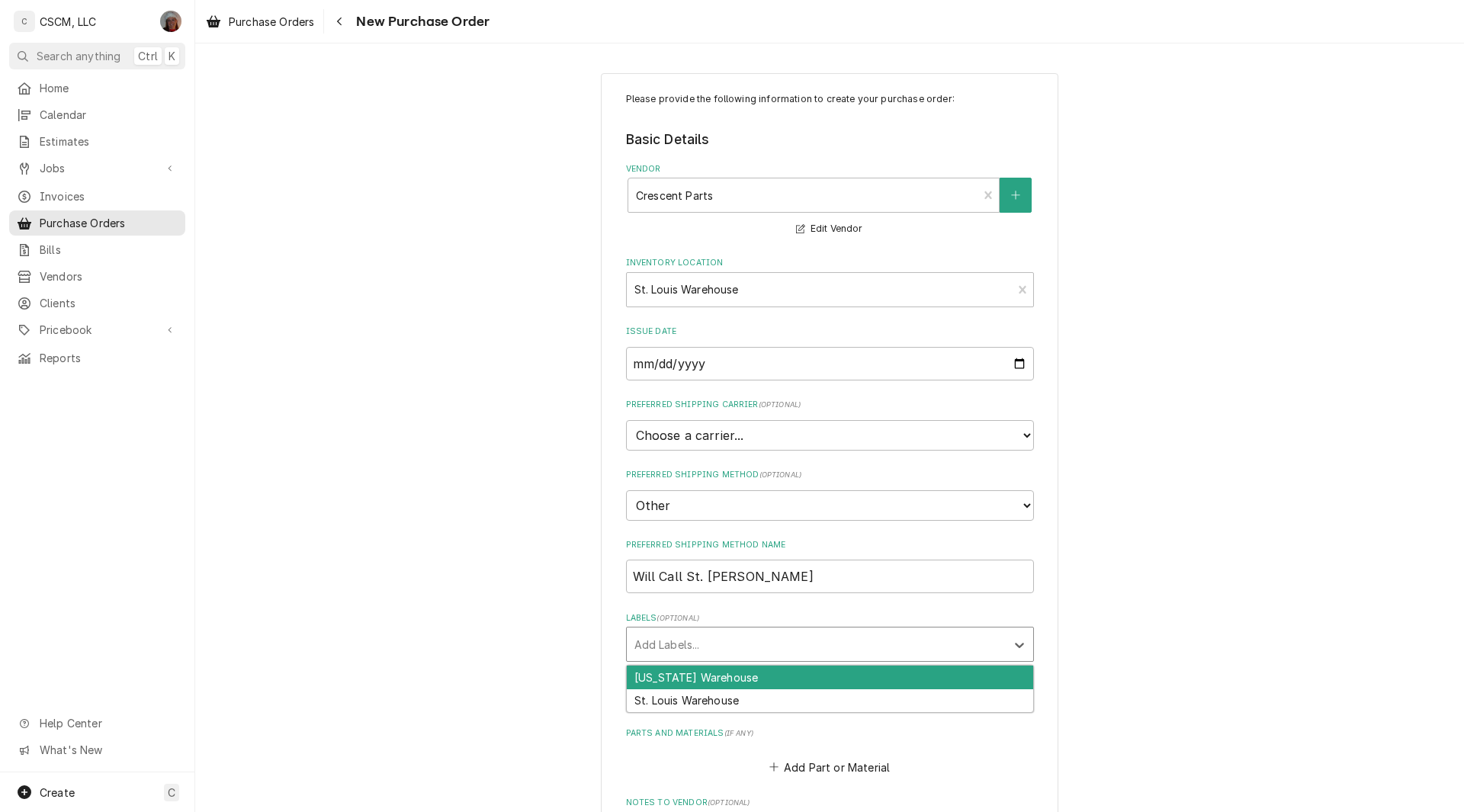
click at [682, 642] on div "Labels" at bounding box center [816, 644] width 364 height 27
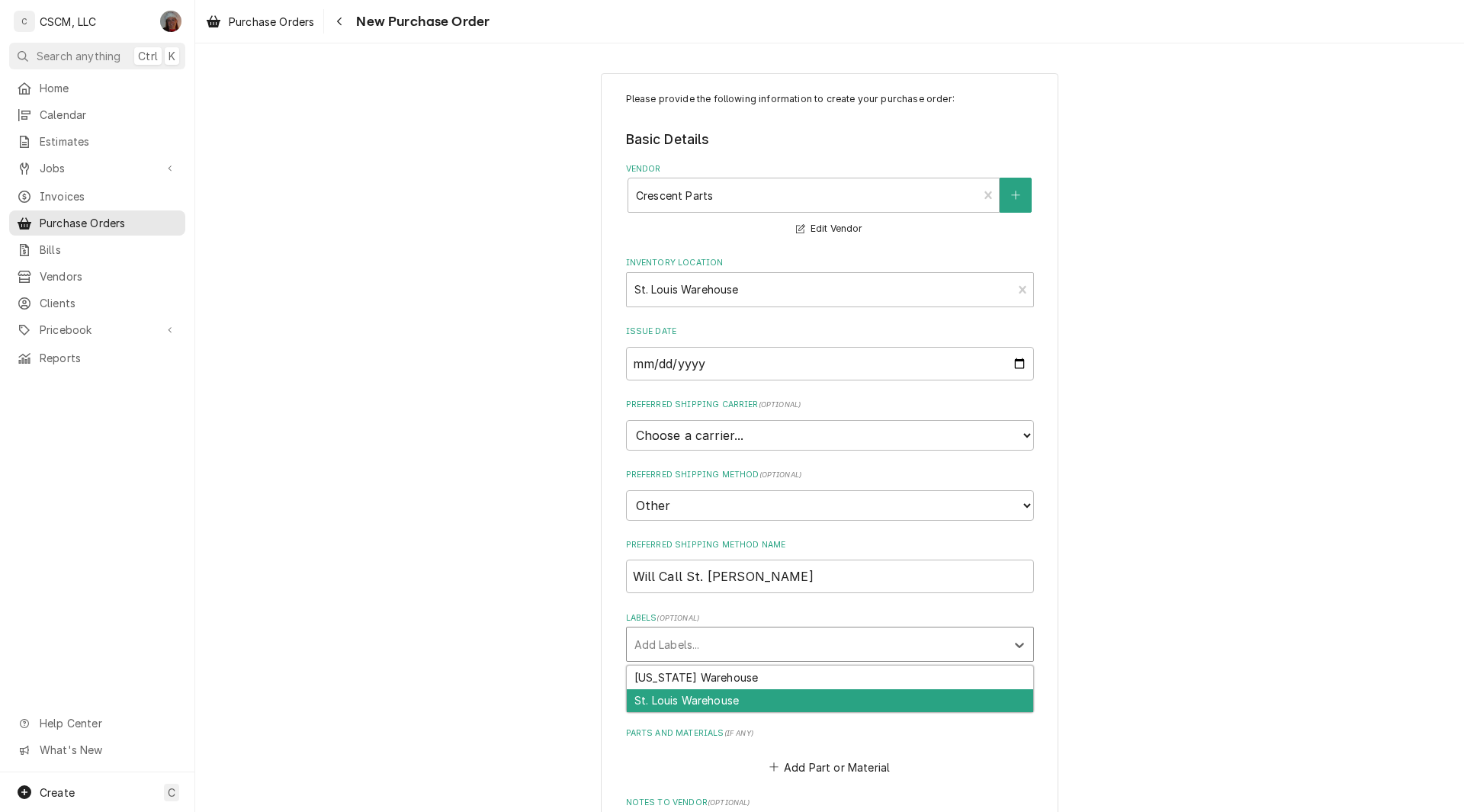
click at [672, 704] on div "St. Louis Warehouse" at bounding box center [830, 700] width 407 height 24
type textarea "x"
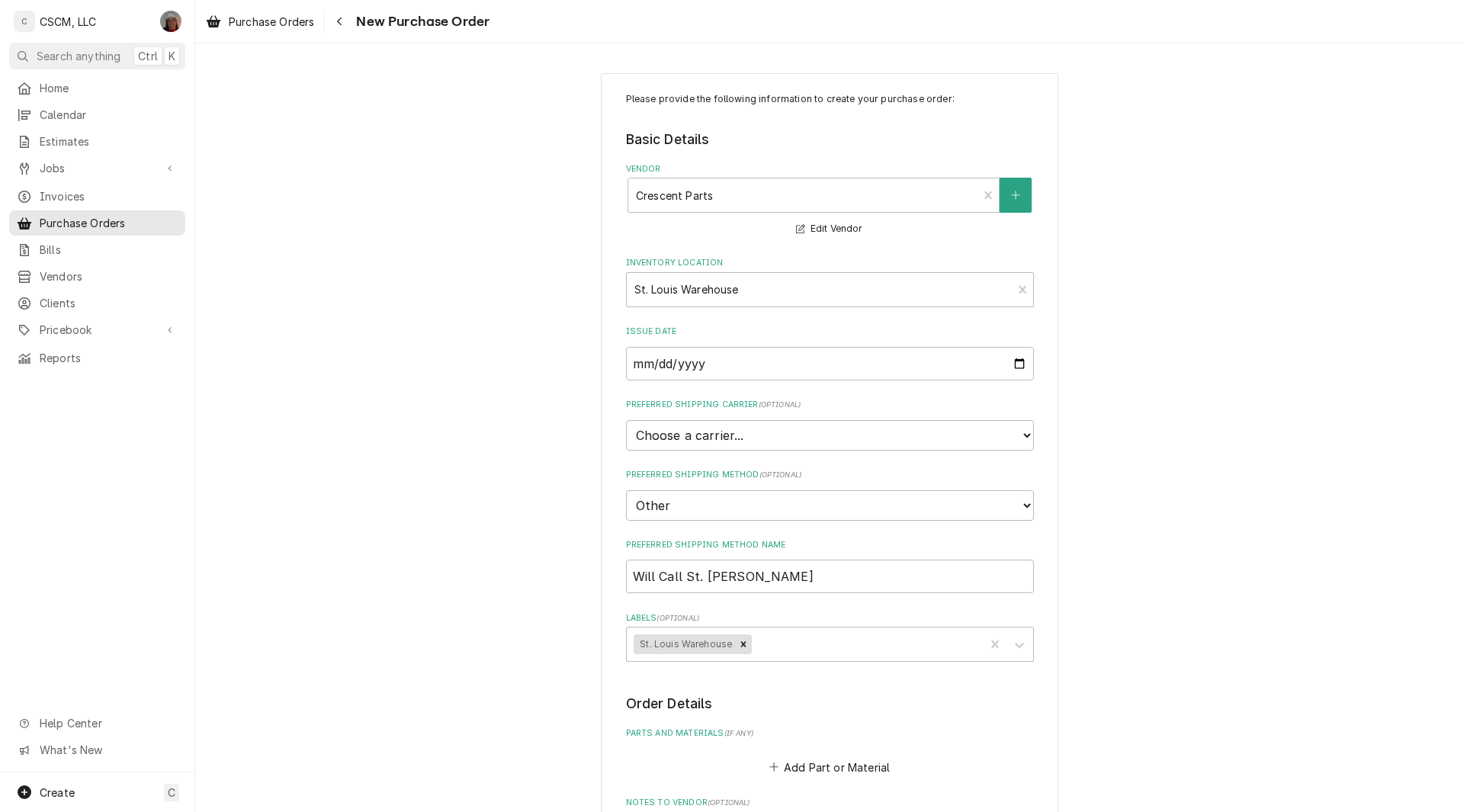
click at [1452, 761] on div "Please provide the following information to create your purchase order: Basic D…" at bounding box center [829, 614] width 1269 height 1109
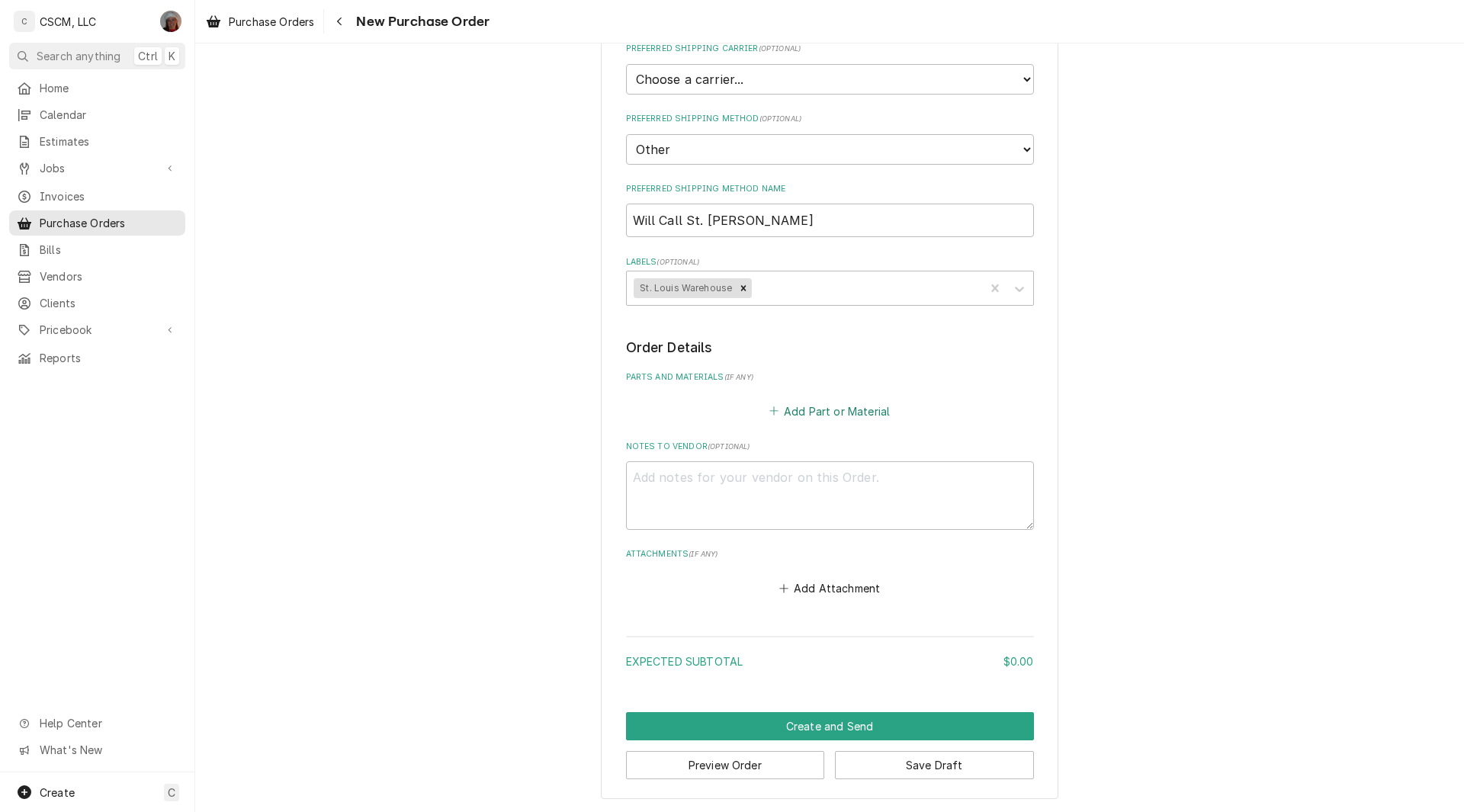
click at [803, 410] on button "Add Part or Material" at bounding box center [829, 411] width 126 height 21
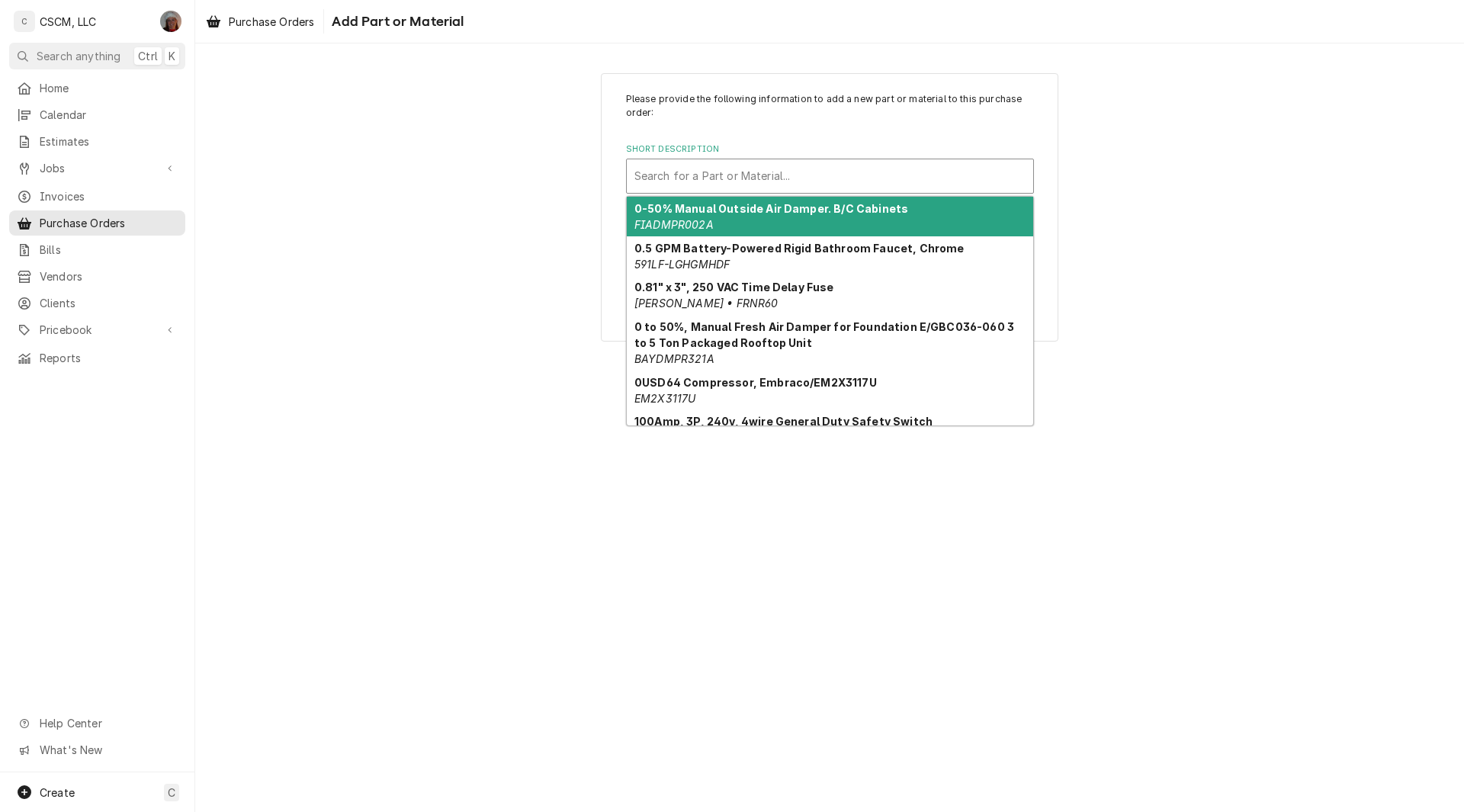
click at [747, 178] on div "Short Description" at bounding box center [830, 175] width 391 height 27
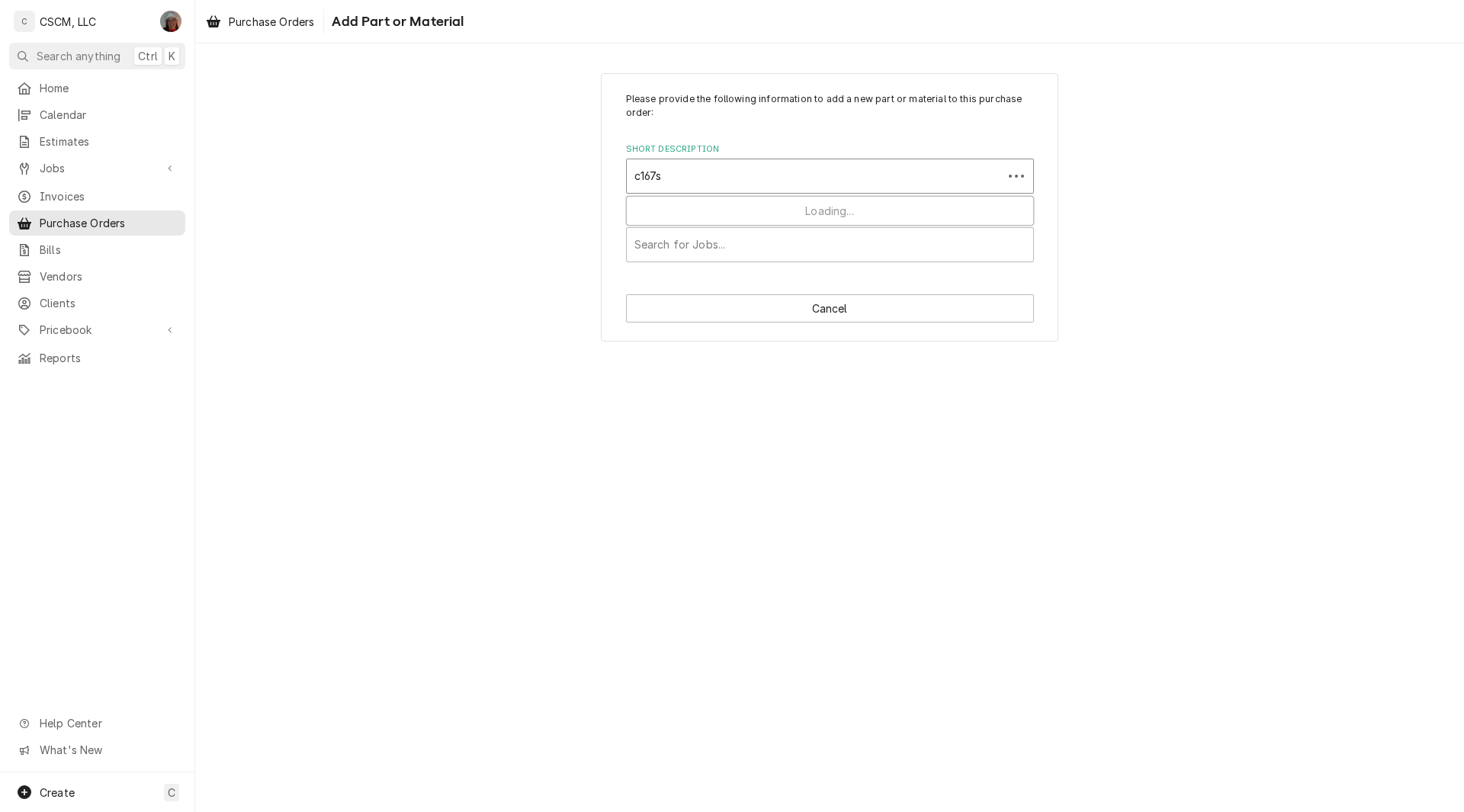
type input "c167st"
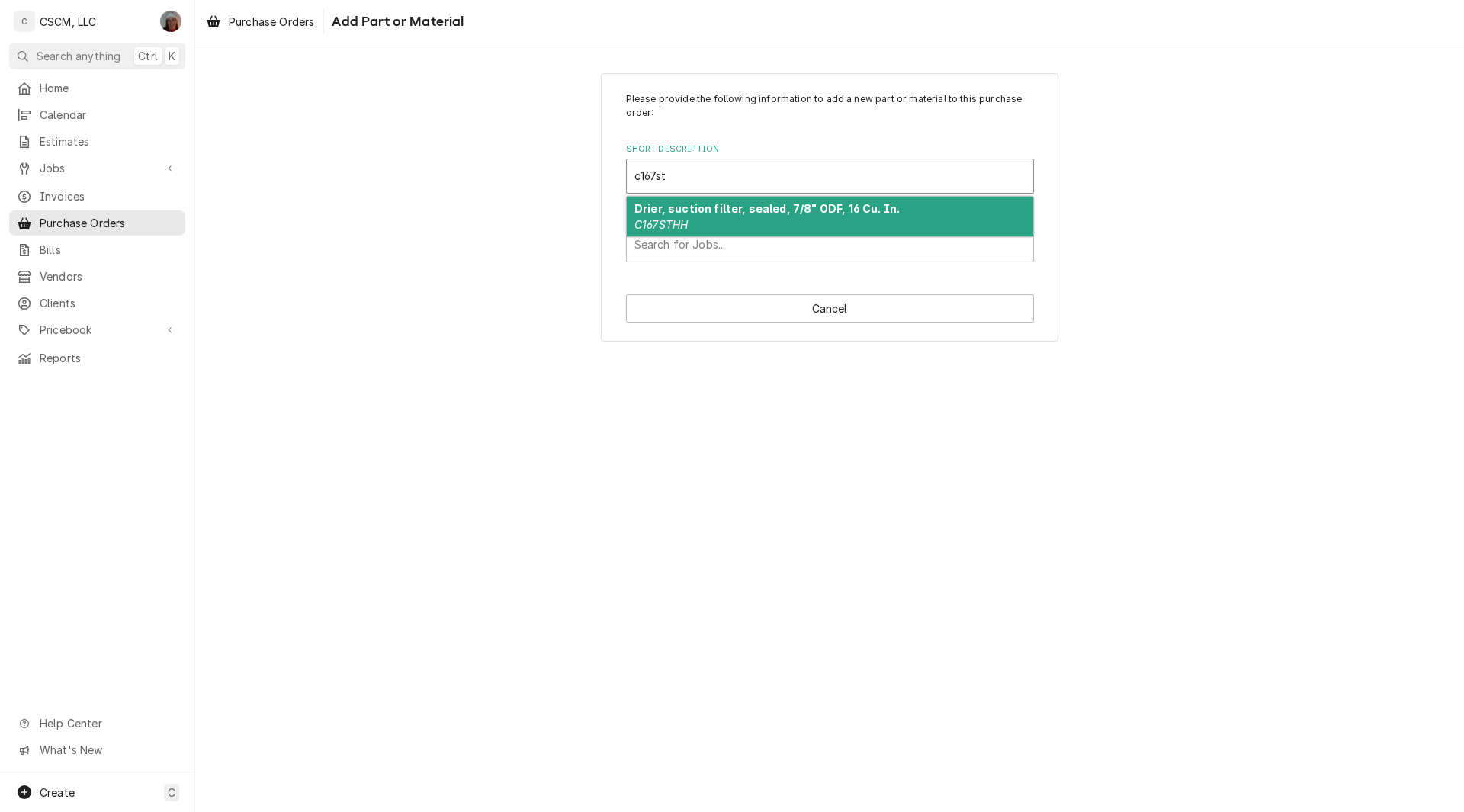
click at [725, 210] on strong "Drier, suction filter, sealed, 7/8" ODF, 16 Cu. In." at bounding box center [767, 208] width 266 height 13
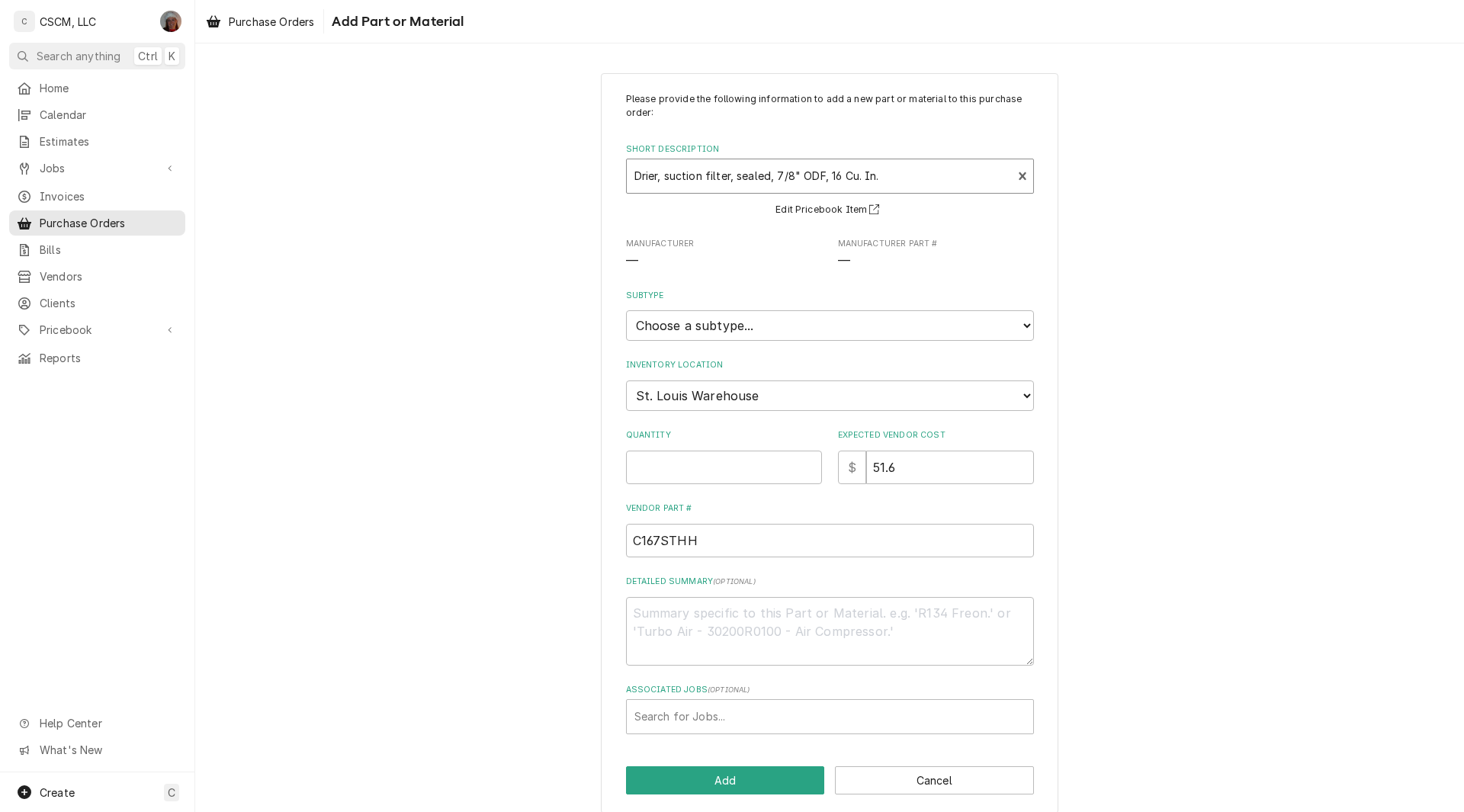
type textarea "x"
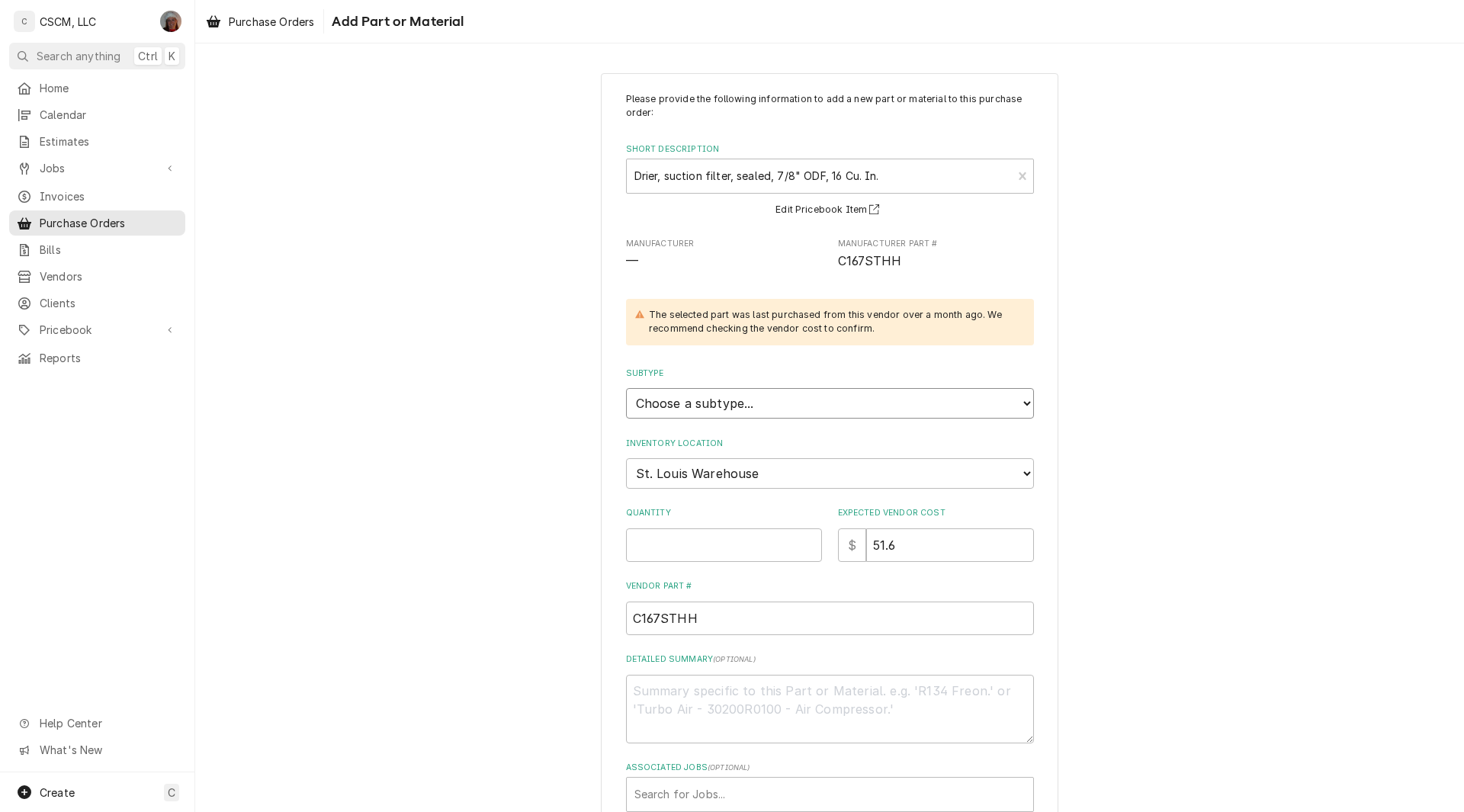
click at [747, 406] on select "Choose a subtype... Equipment Part Refrigerant Supply or Material Tool" at bounding box center [830, 403] width 408 height 30
select select "148"
click at [626, 388] on select "Choose a subtype... Equipment Part Refrigerant Supply or Material Tool" at bounding box center [830, 403] width 408 height 30
type textarea "x"
click at [707, 479] on select "Choose a location... [PERSON_NAME]'s Truck [US_STATE] Main Warehouse [PERSON_NA…" at bounding box center [830, 474] width 408 height 30
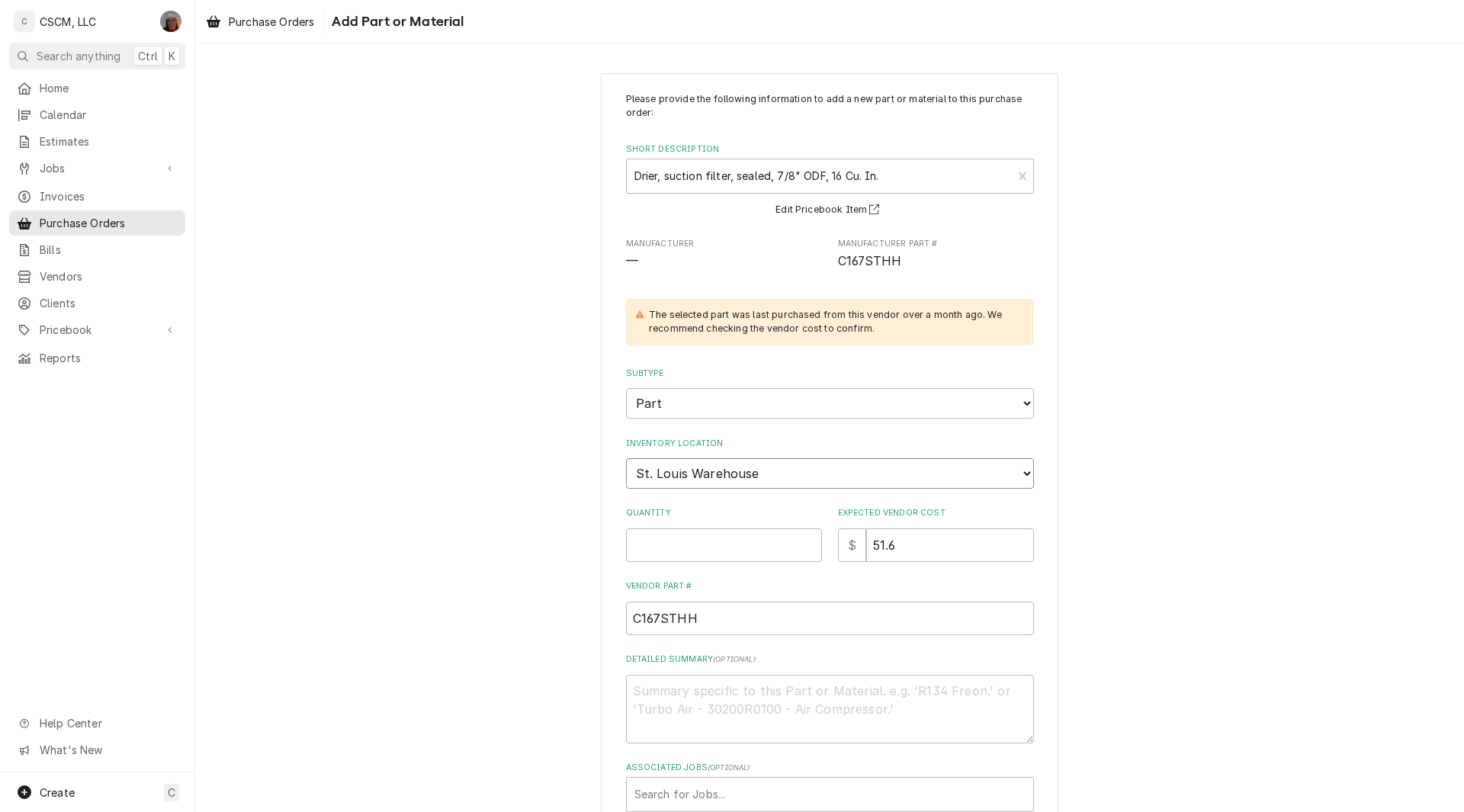
select select "424"
click at [626, 459] on select "Choose a location... [PERSON_NAME]'s Truck [US_STATE] Main Warehouse [PERSON_NA…" at bounding box center [830, 474] width 408 height 30
click at [655, 547] on input "Quantity" at bounding box center [724, 545] width 196 height 34
type textarea "x"
type input "1"
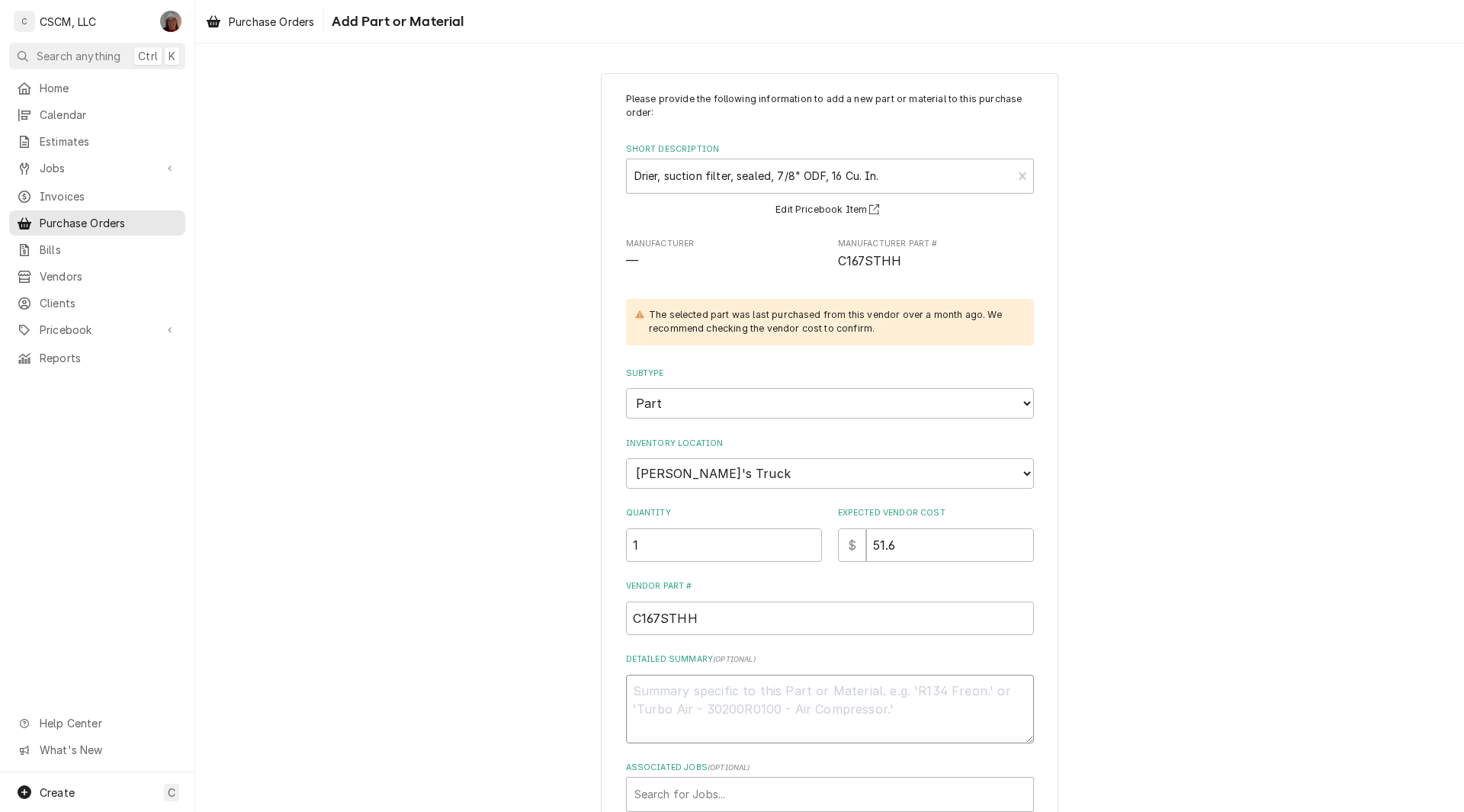
click at [665, 699] on textarea "Detailed Summary ( optional )" at bounding box center [830, 709] width 408 height 69
paste textarea "C167STHH"
type textarea "x"
type textarea "C167STHH"
type textarea "x"
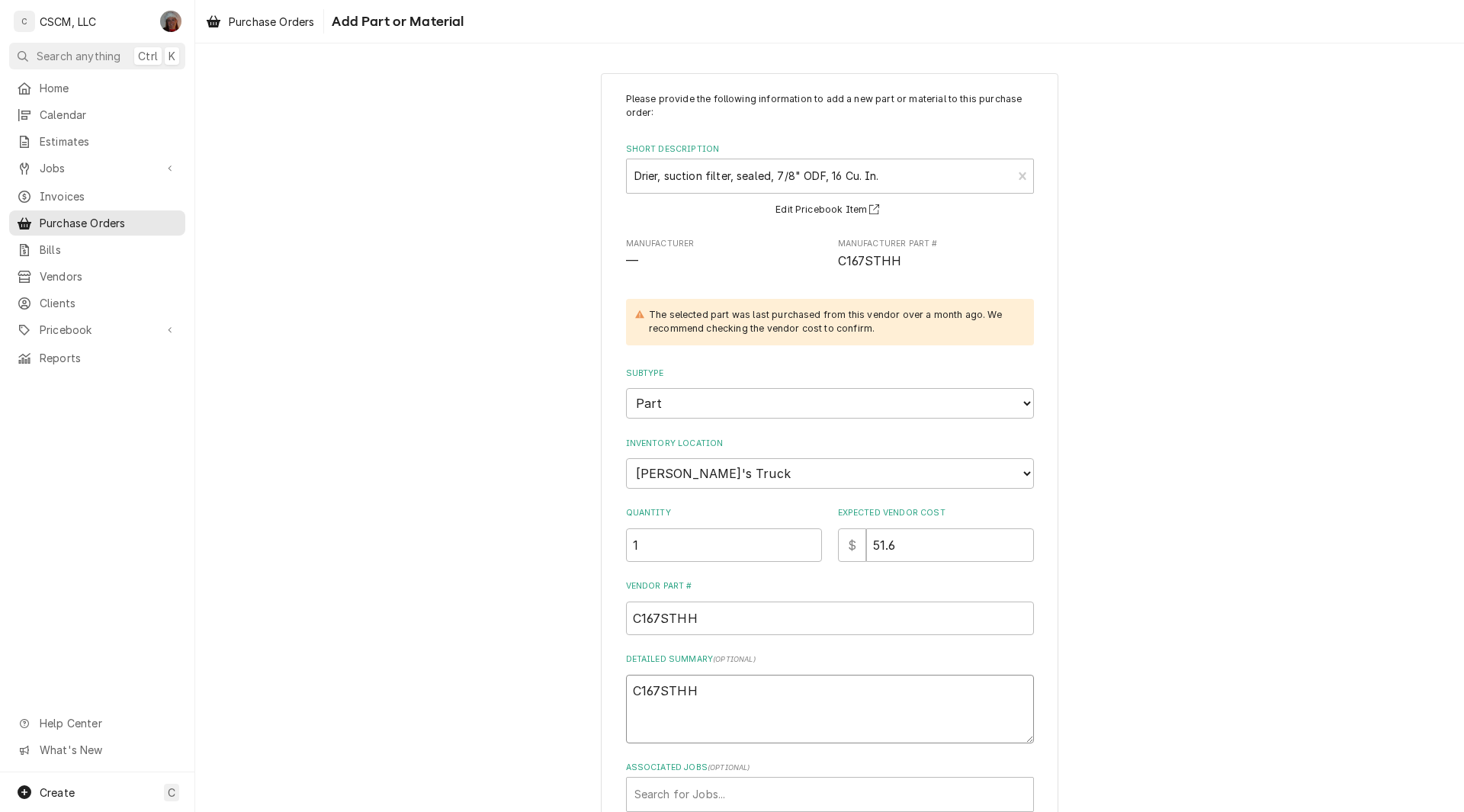
type textarea "C167STHH"
paste textarea "3" Diameter x 6.92" L, 7/8" ODF Soldered x 7/8" ODF Soldered, 16 Cu Inch Desicc…"
type textarea "x"
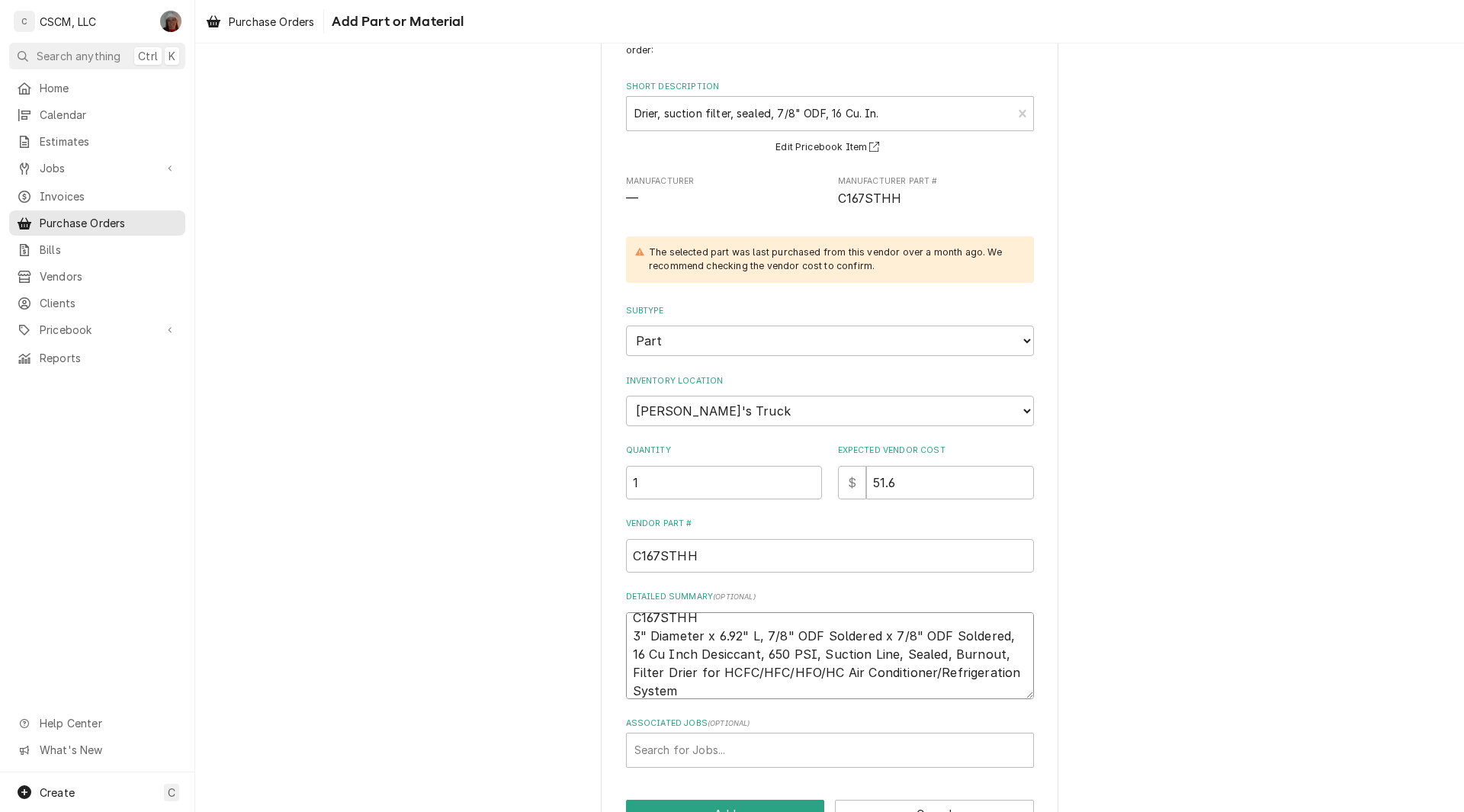
scroll to position [112, 0]
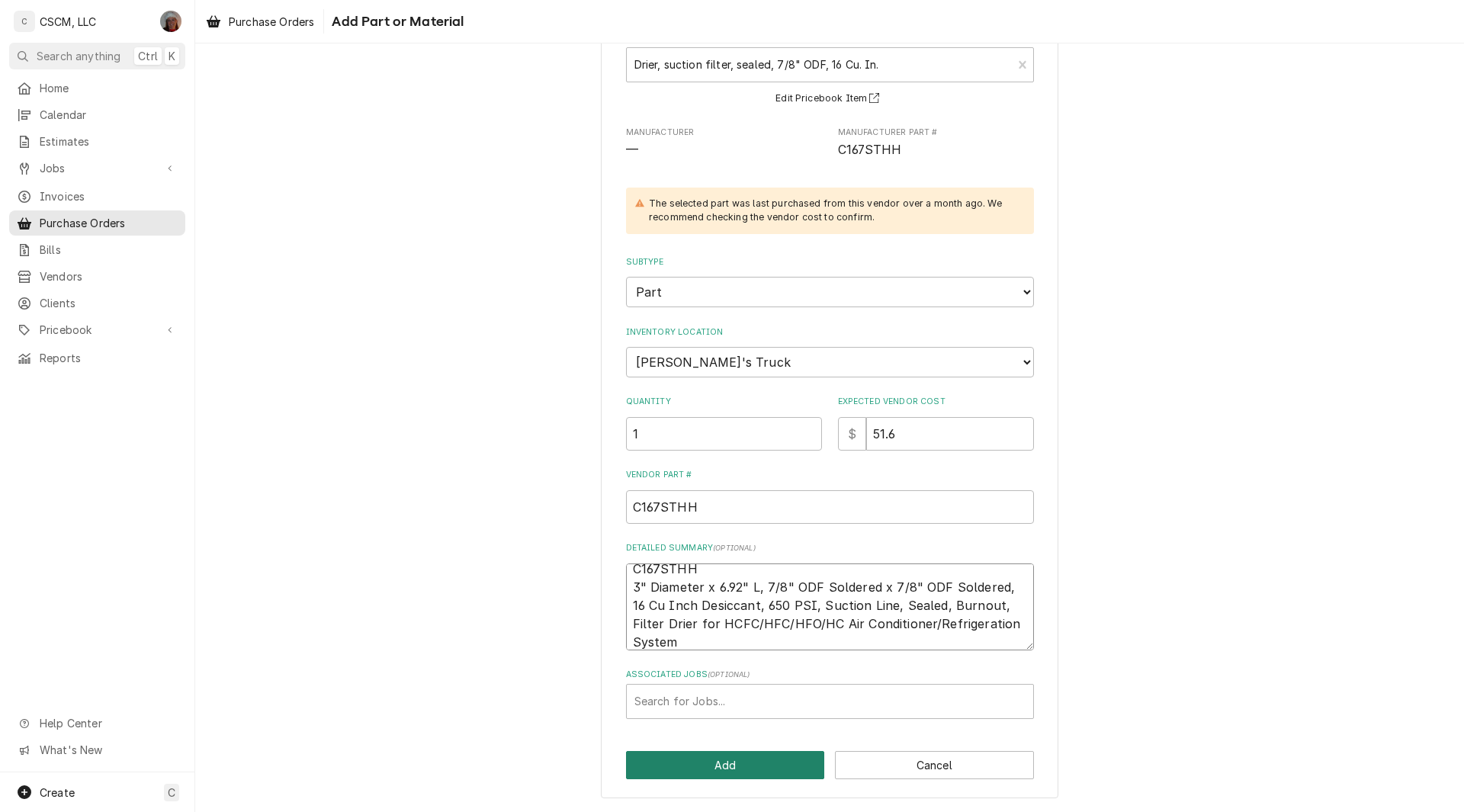
type textarea "C167STHH 3" Diameter x 6.92" L, 7/8" ODF Soldered x 7/8" ODF Soldered, 16 Cu In…"
click at [689, 761] on button "Add" at bounding box center [725, 765] width 199 height 28
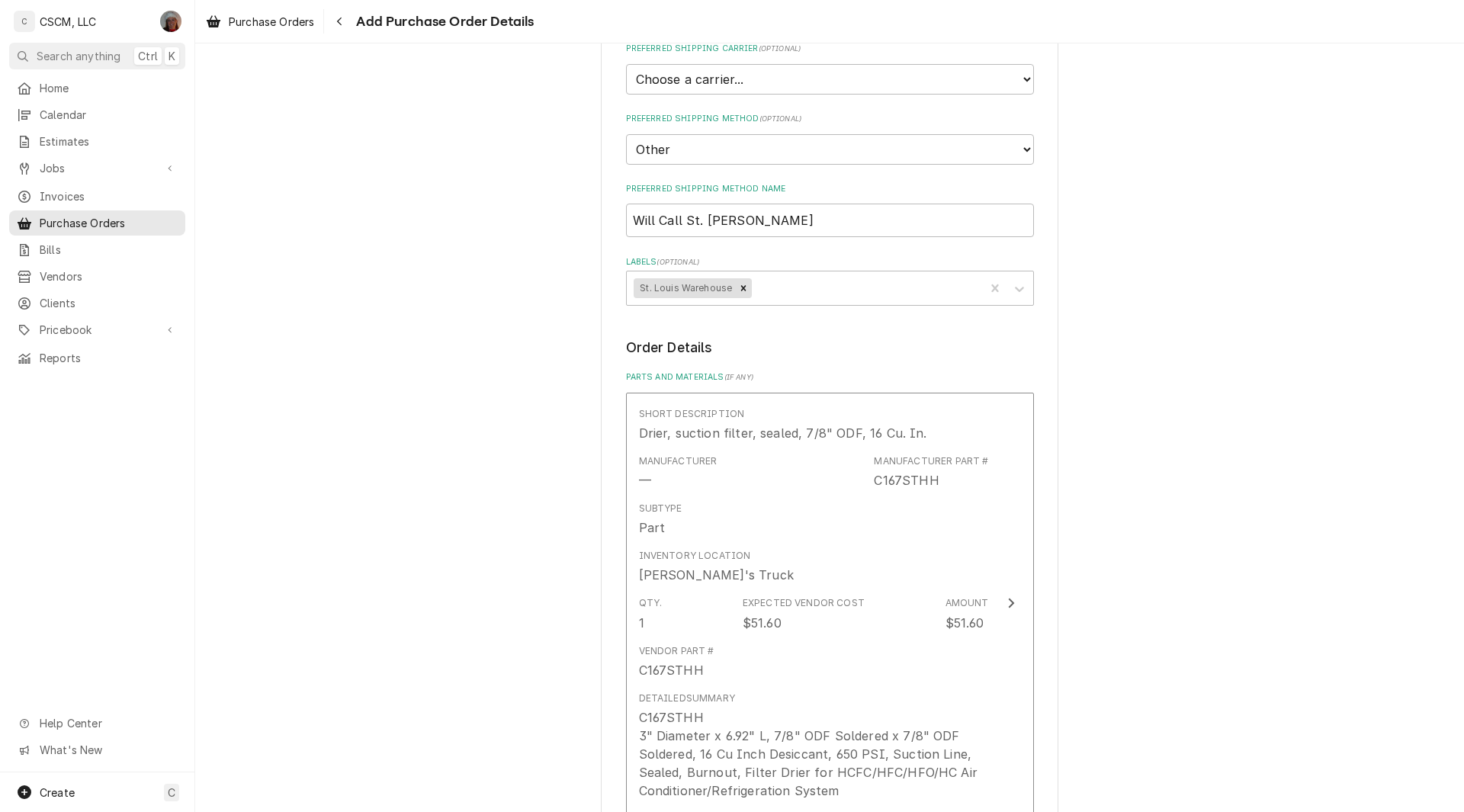
scroll to position [786, 0]
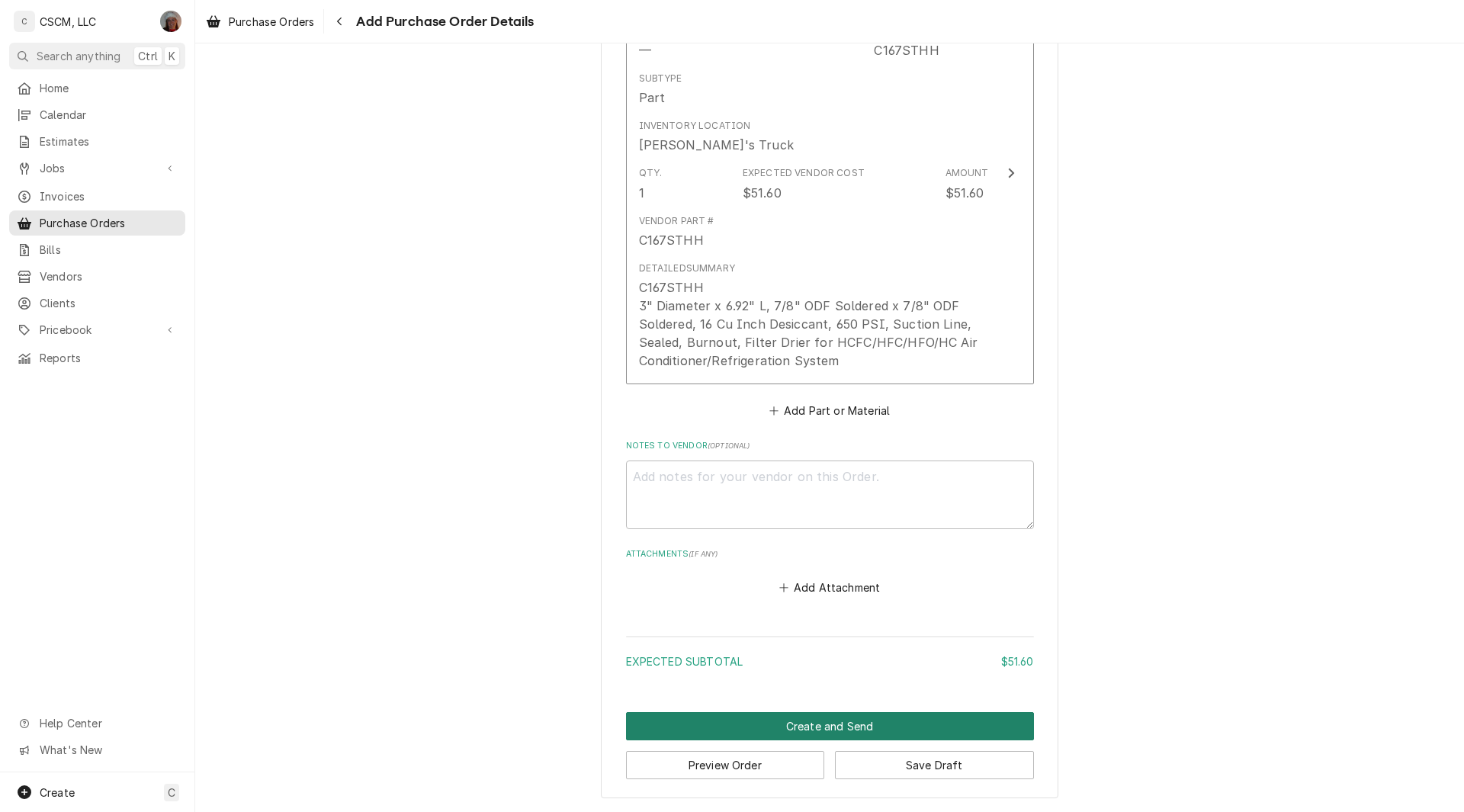
click at [828, 712] on button "Create and Send" at bounding box center [830, 726] width 408 height 28
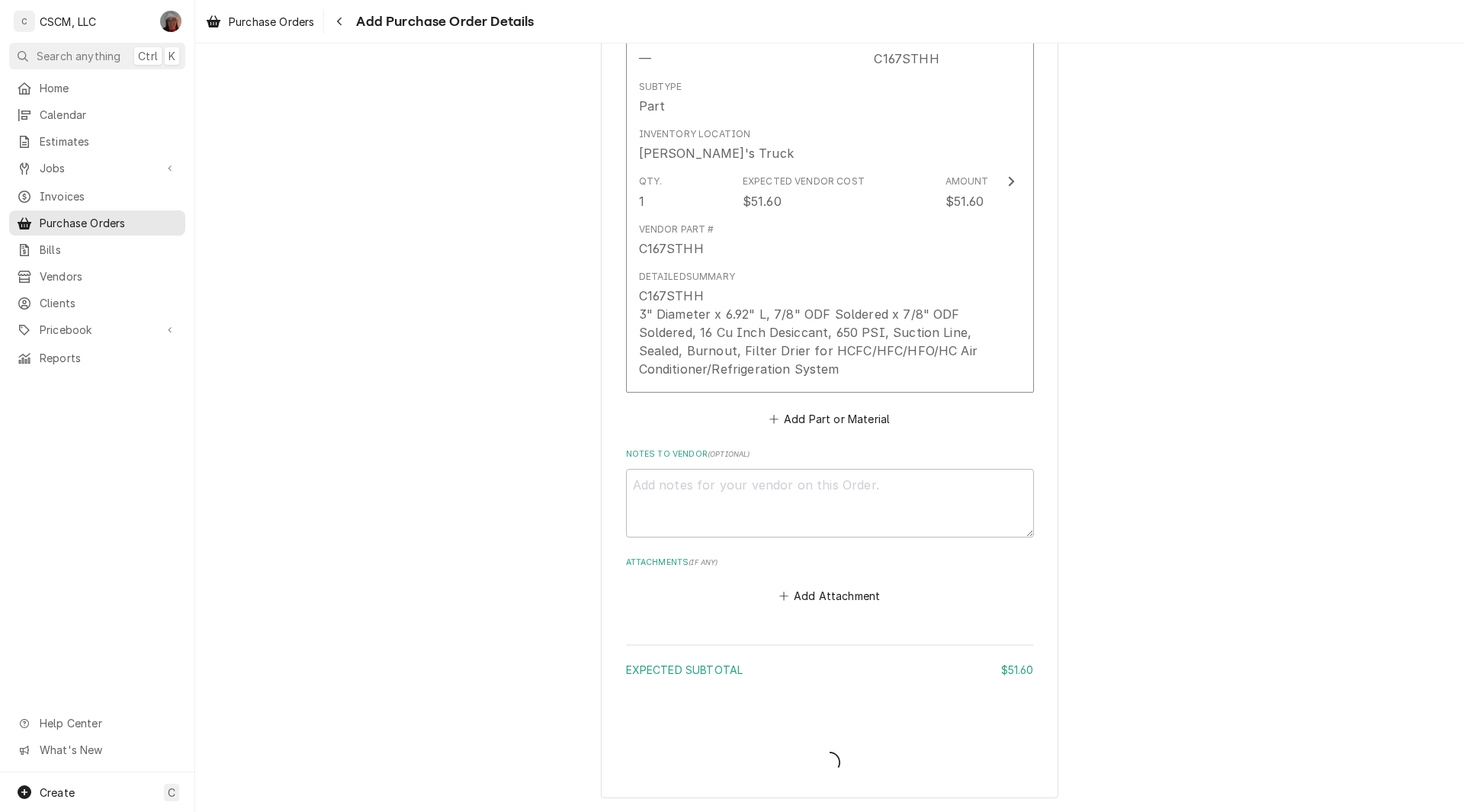
scroll to position [777, 0]
type textarea "x"
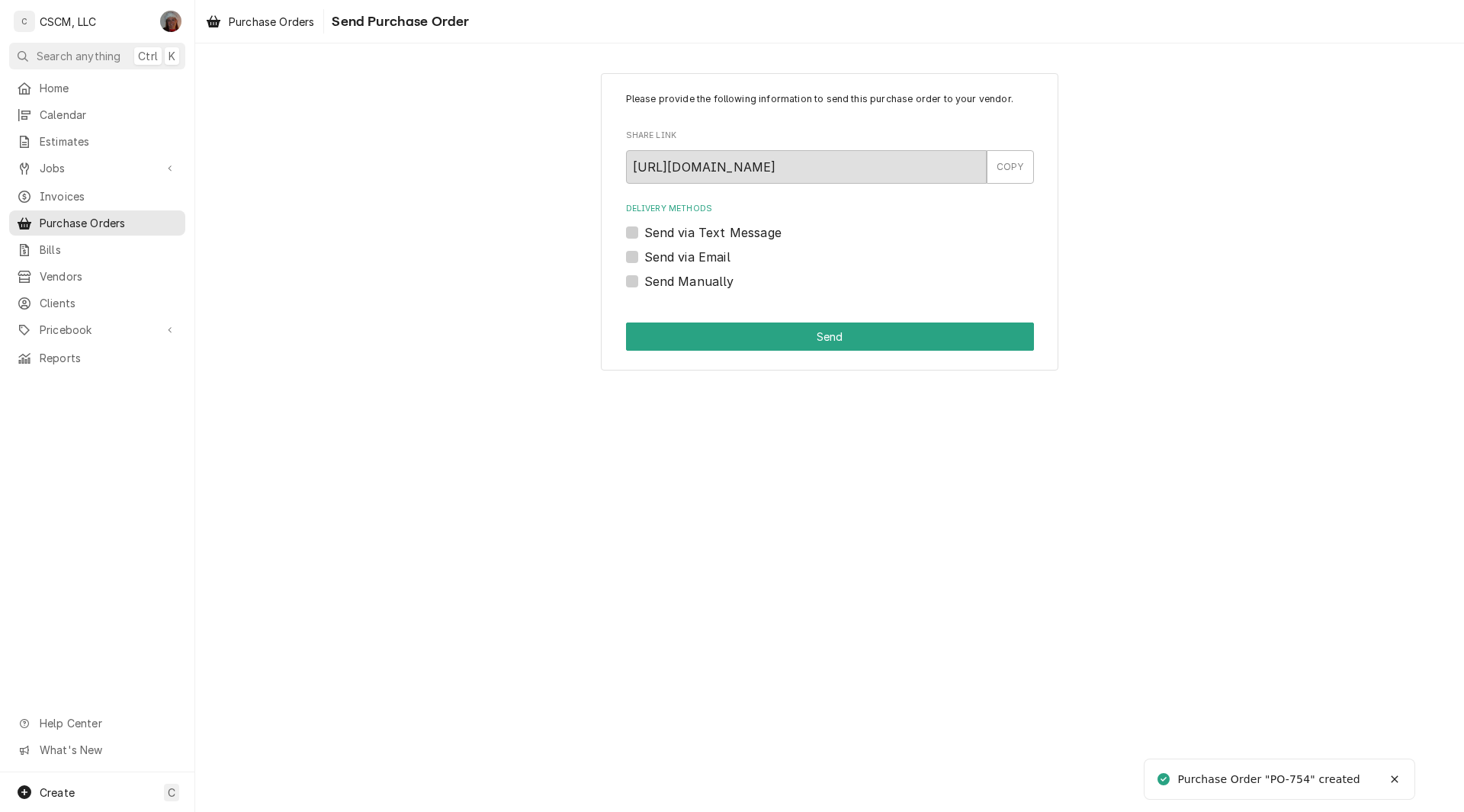
click at [645, 282] on label "Send Manually" at bounding box center [690, 281] width 90 height 19
click at [645, 282] on input "Send Manually" at bounding box center [848, 289] width 408 height 34
checkbox input "true"
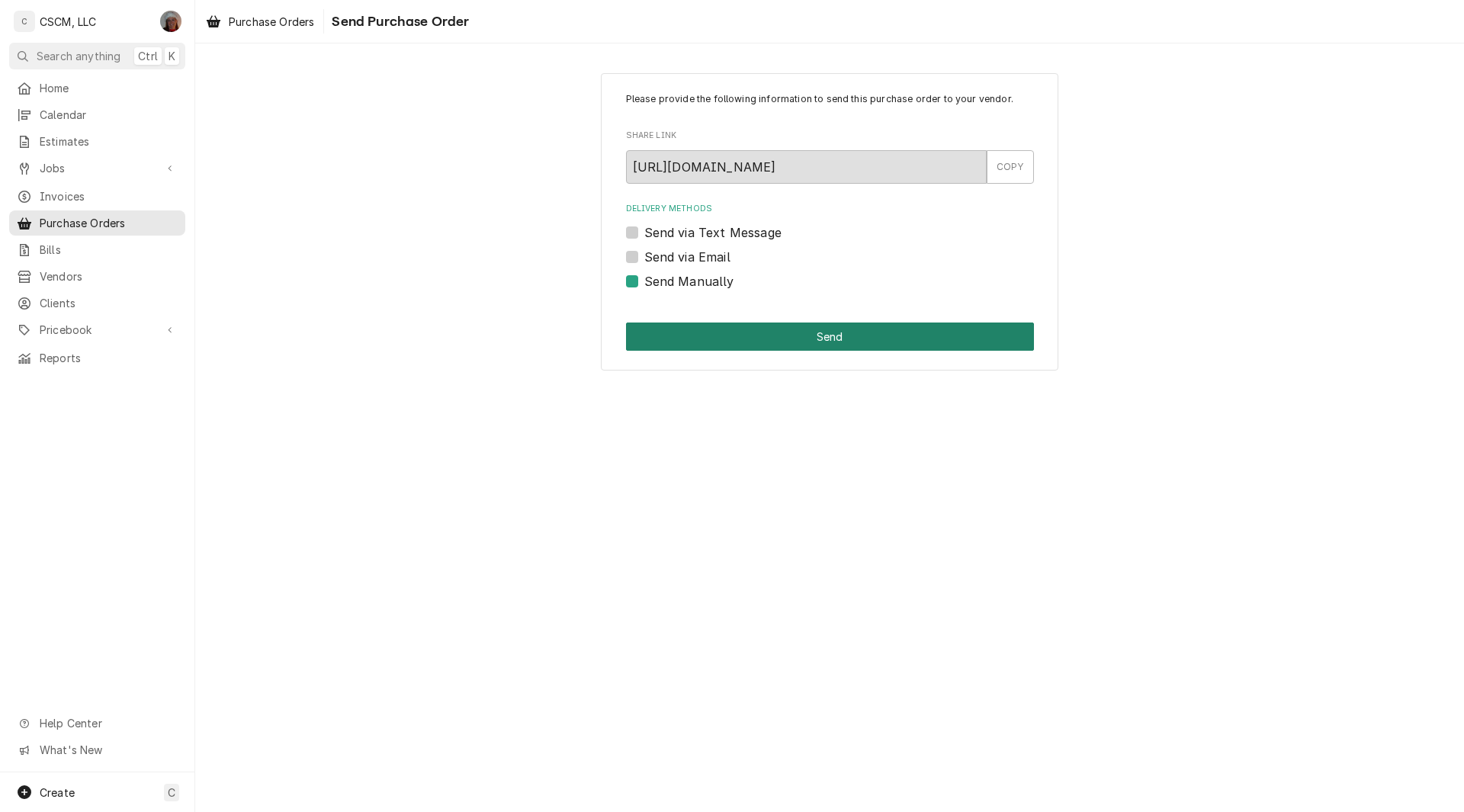
click at [724, 328] on button "Send" at bounding box center [830, 336] width 408 height 28
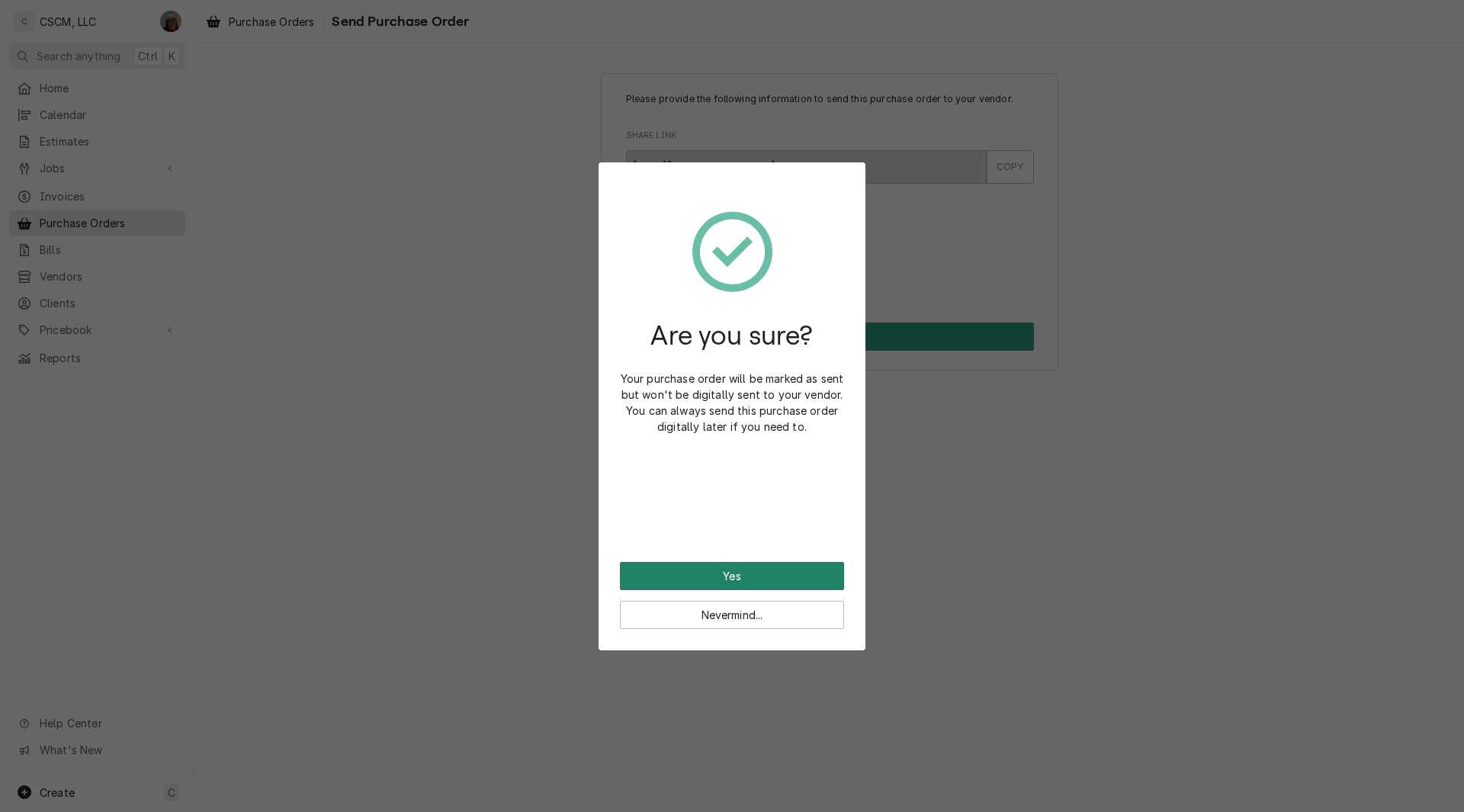
click at [686, 568] on button "Yes" at bounding box center [732, 576] width 224 height 28
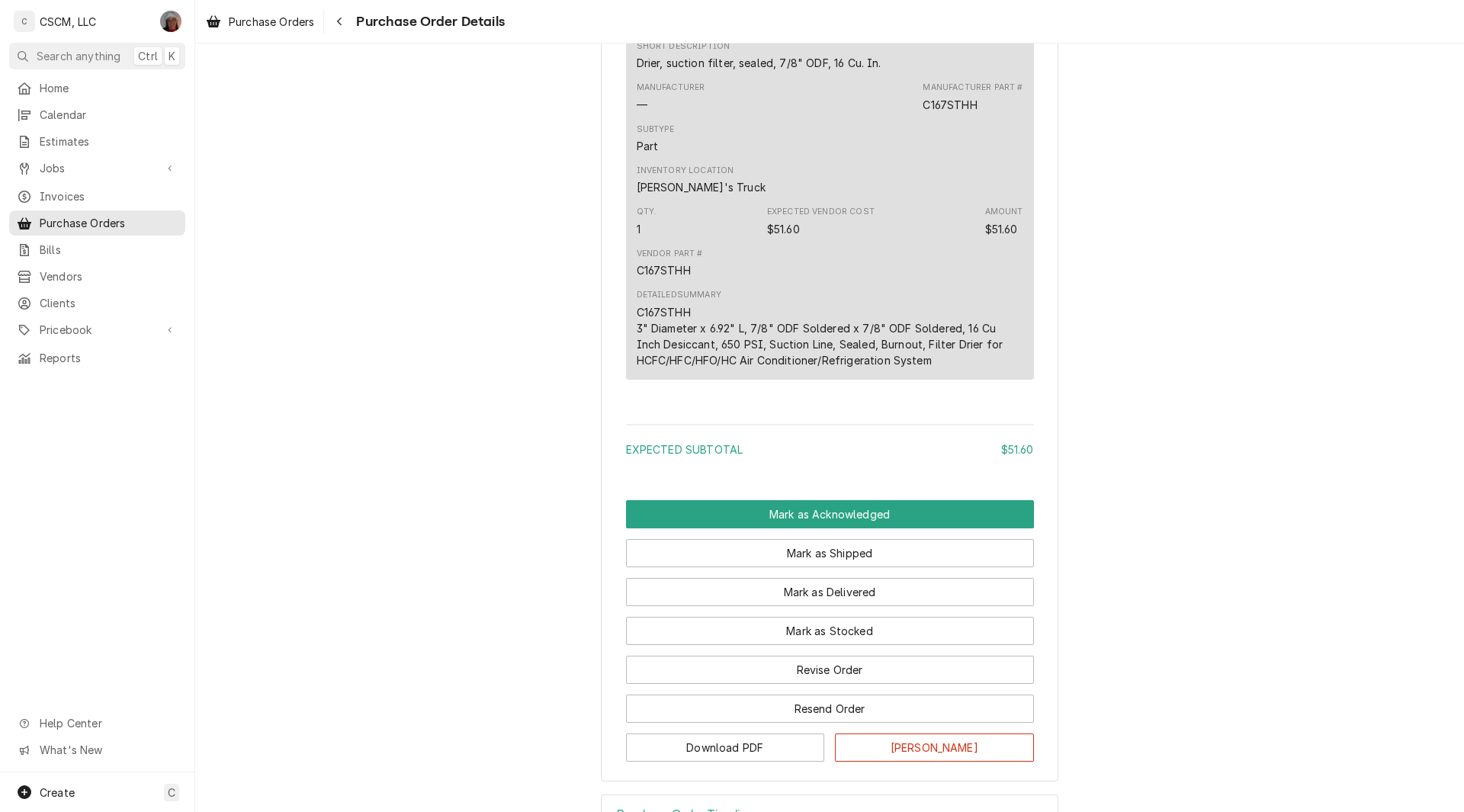
scroll to position [928, 0]
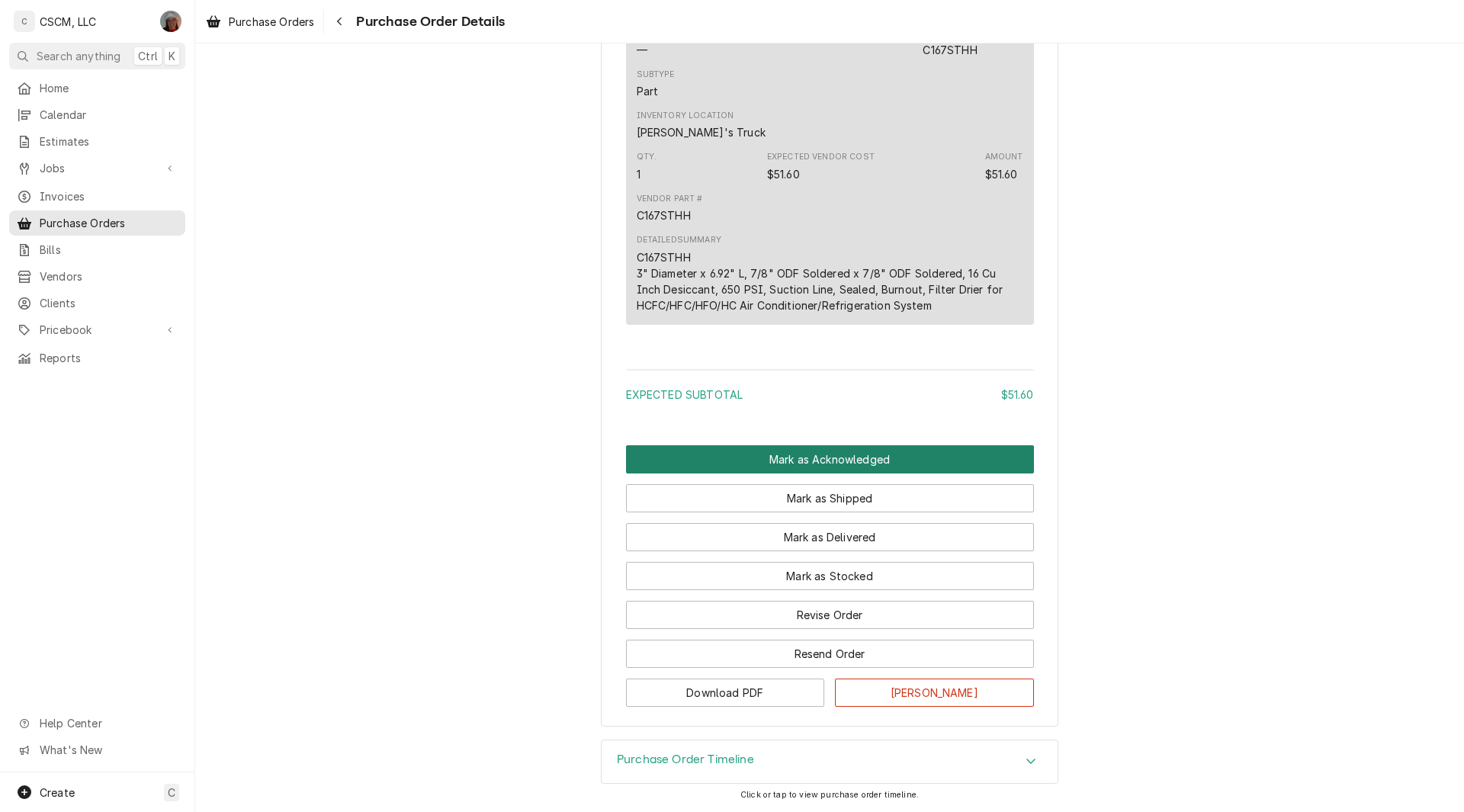
click at [863, 465] on button "Mark as Acknowledged" at bounding box center [830, 460] width 408 height 28
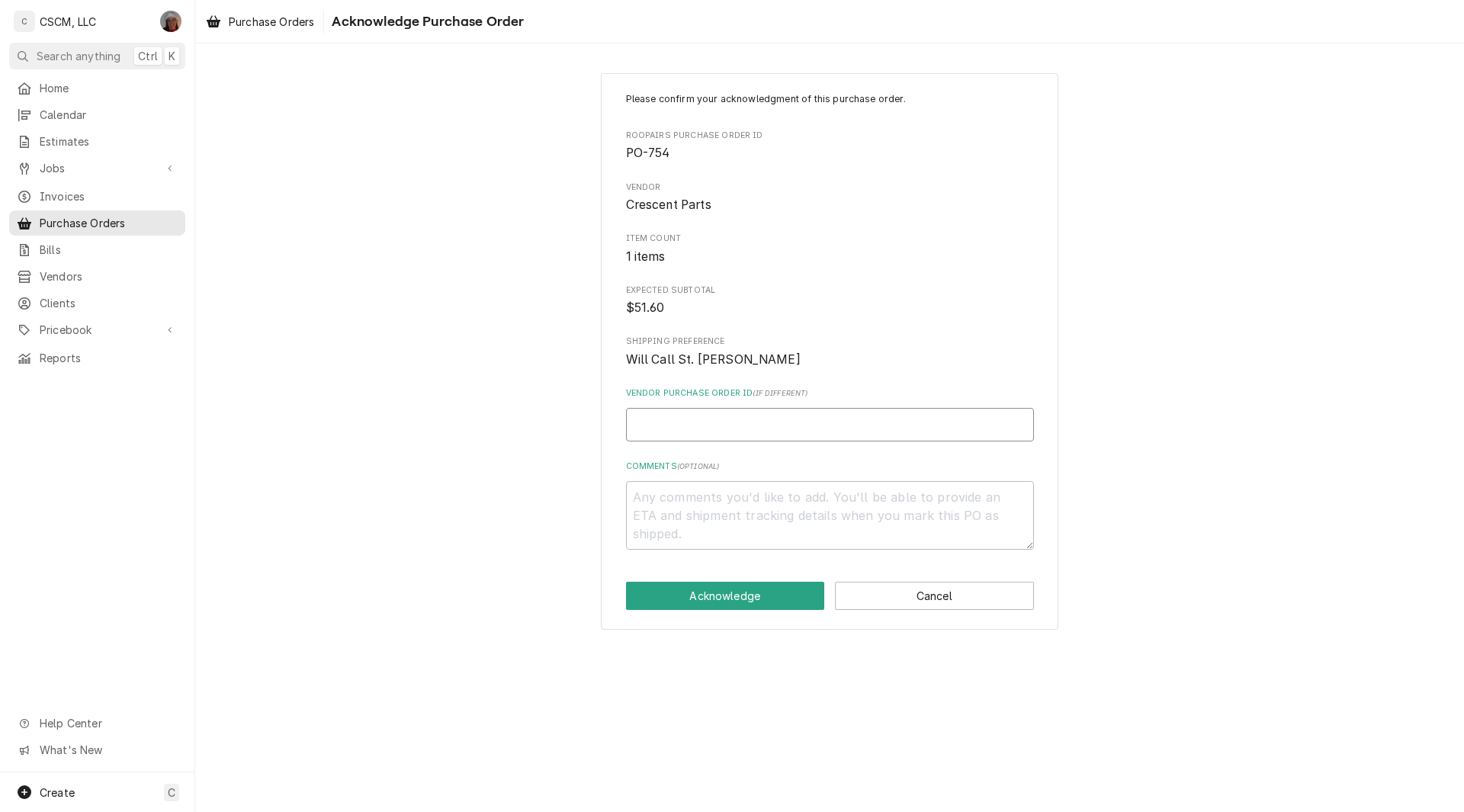
click at [645, 414] on input "Vendor Purchase Order ID ( if different )" at bounding box center [830, 425] width 408 height 34
type textarea "x"
type input "3"
type textarea "x"
type input "37"
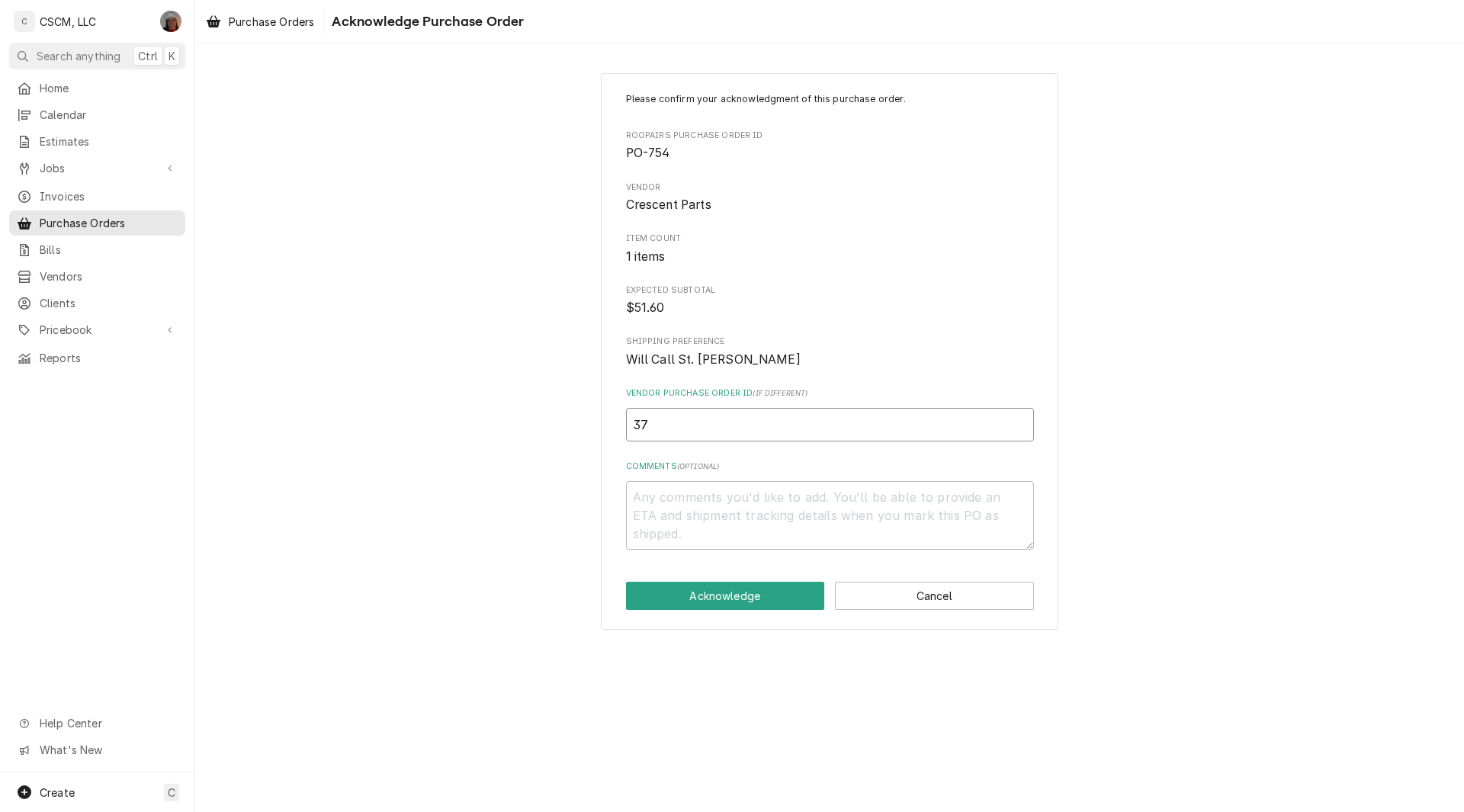
type textarea "x"
type input "371"
type textarea "x"
type input "3717"
type textarea "x"
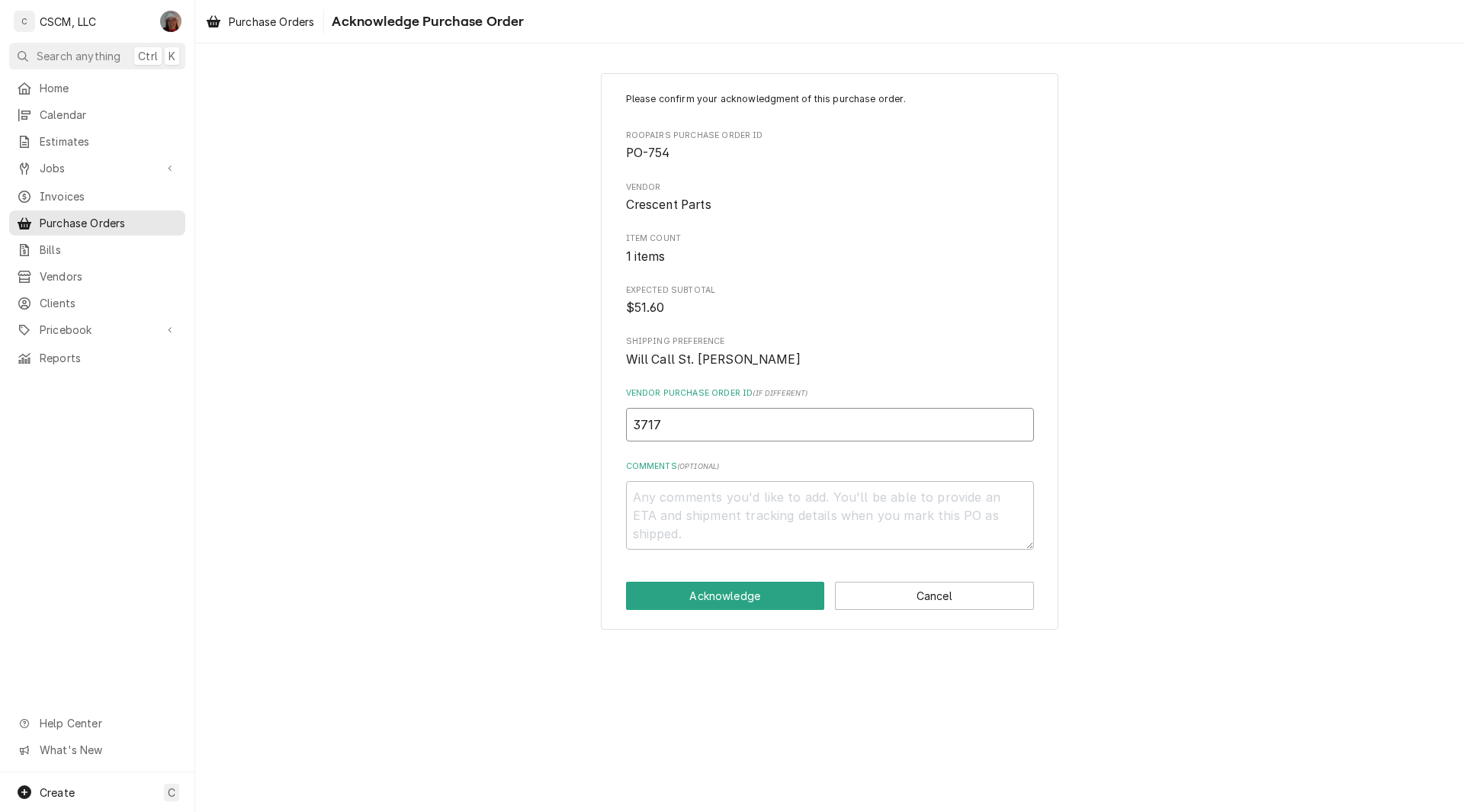
type input "37170"
type textarea "x"
type input "371706"
type textarea "x"
type input "3717067"
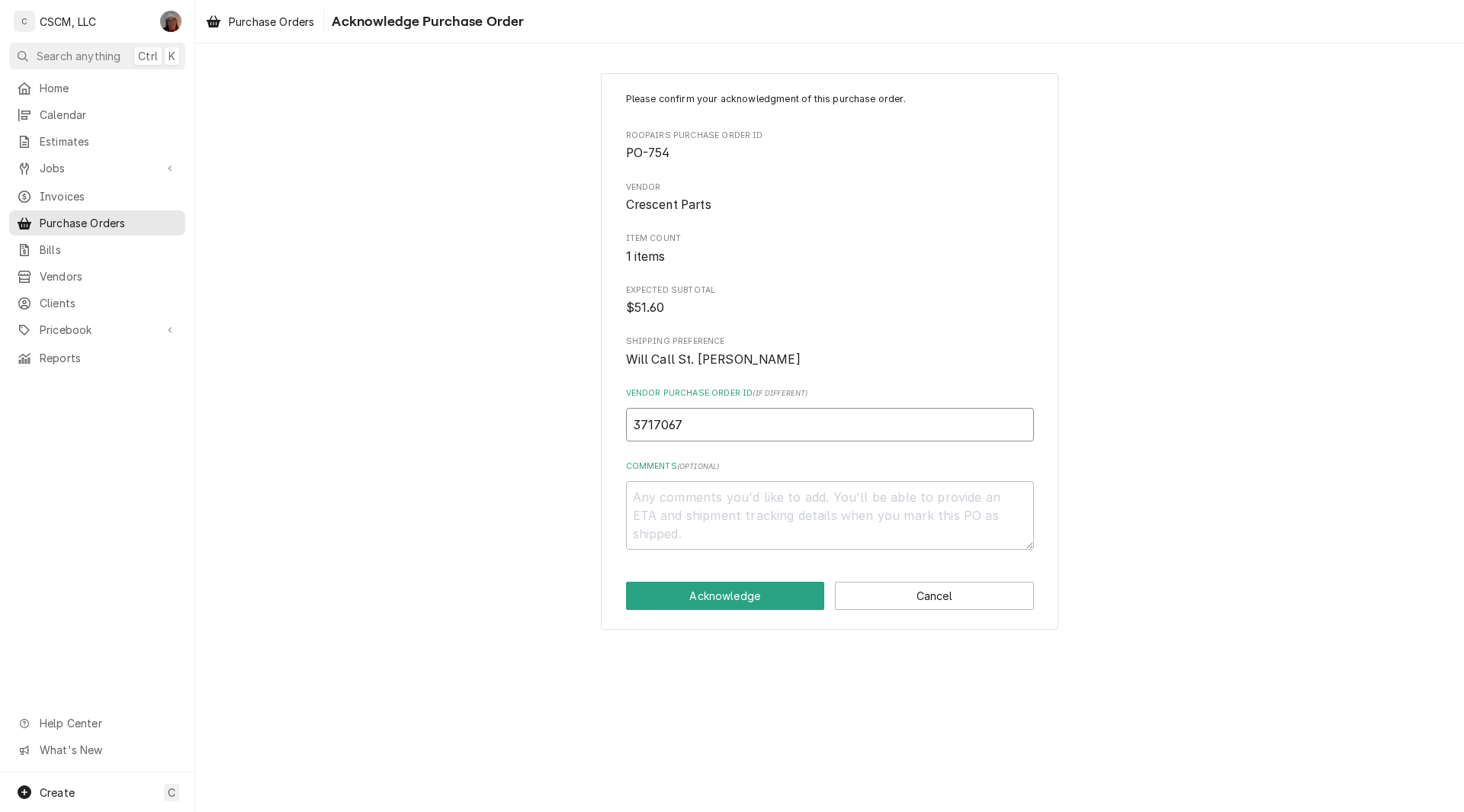
type textarea "x"
type input "37170670"
type textarea "x"
type input "37170670-"
type textarea "x"
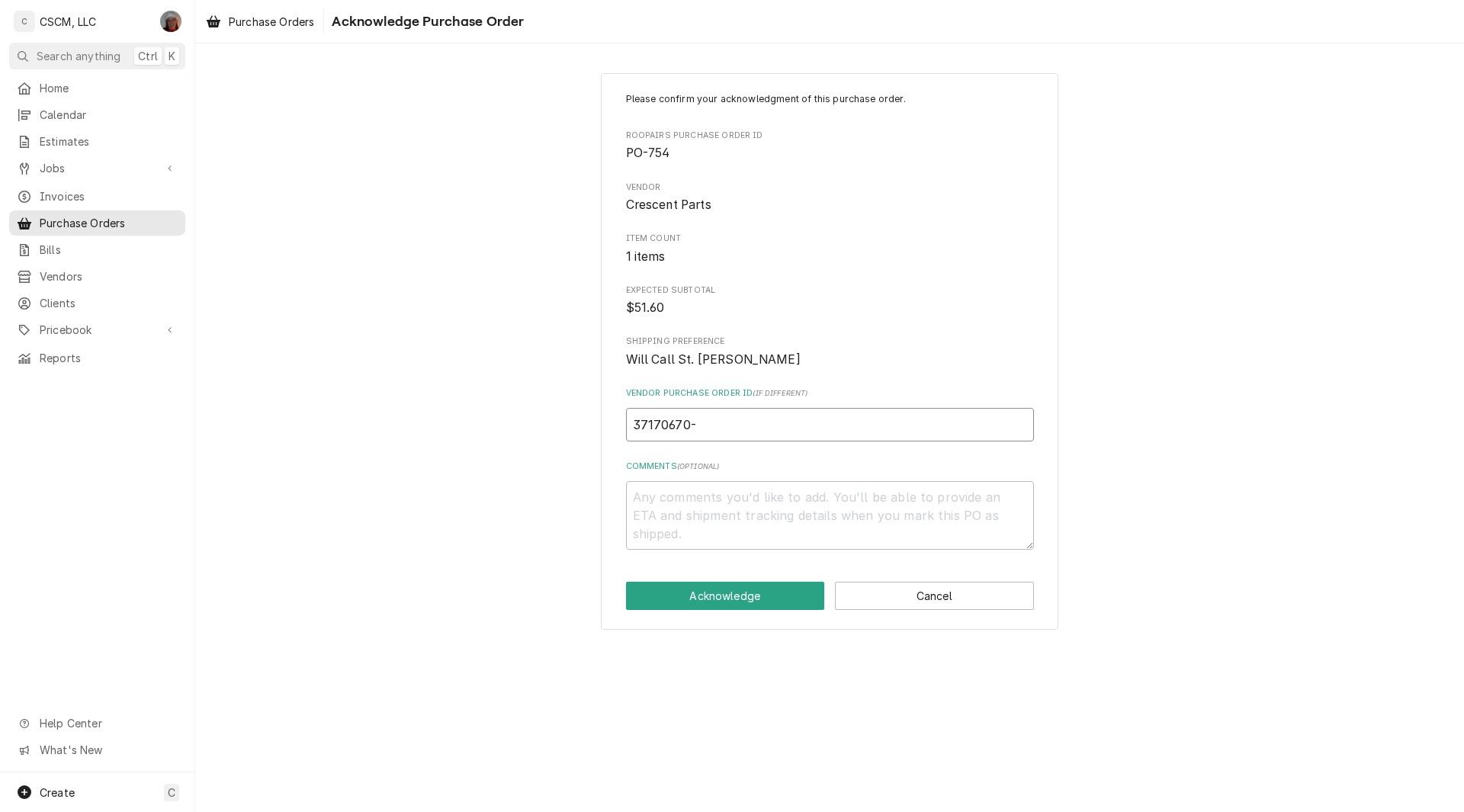
type input "37170670-0"
type textarea "x"
type input "37170670-00"
click at [698, 601] on button "Acknowledge" at bounding box center [725, 596] width 199 height 28
type textarea "x"
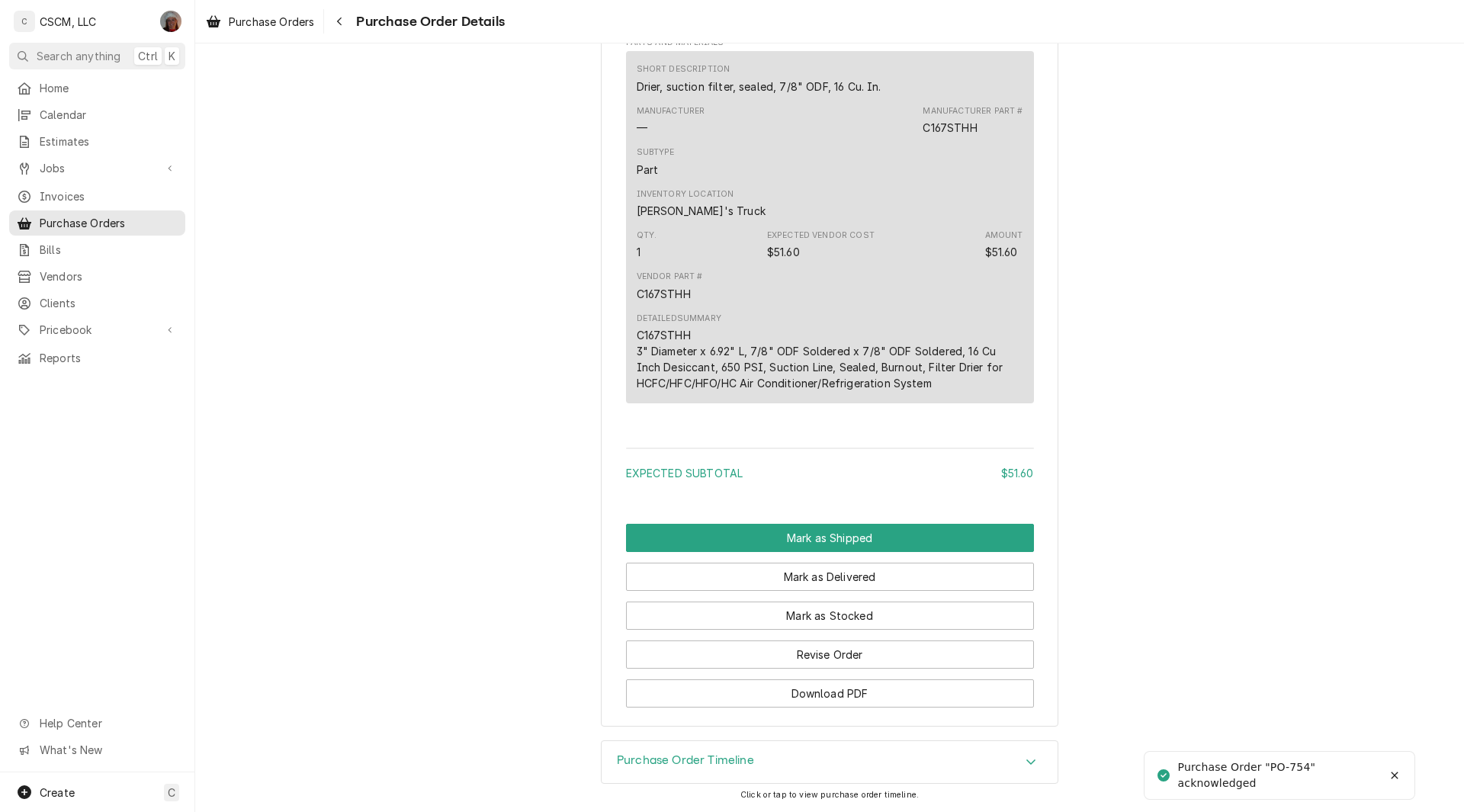
scroll to position [901, 0]
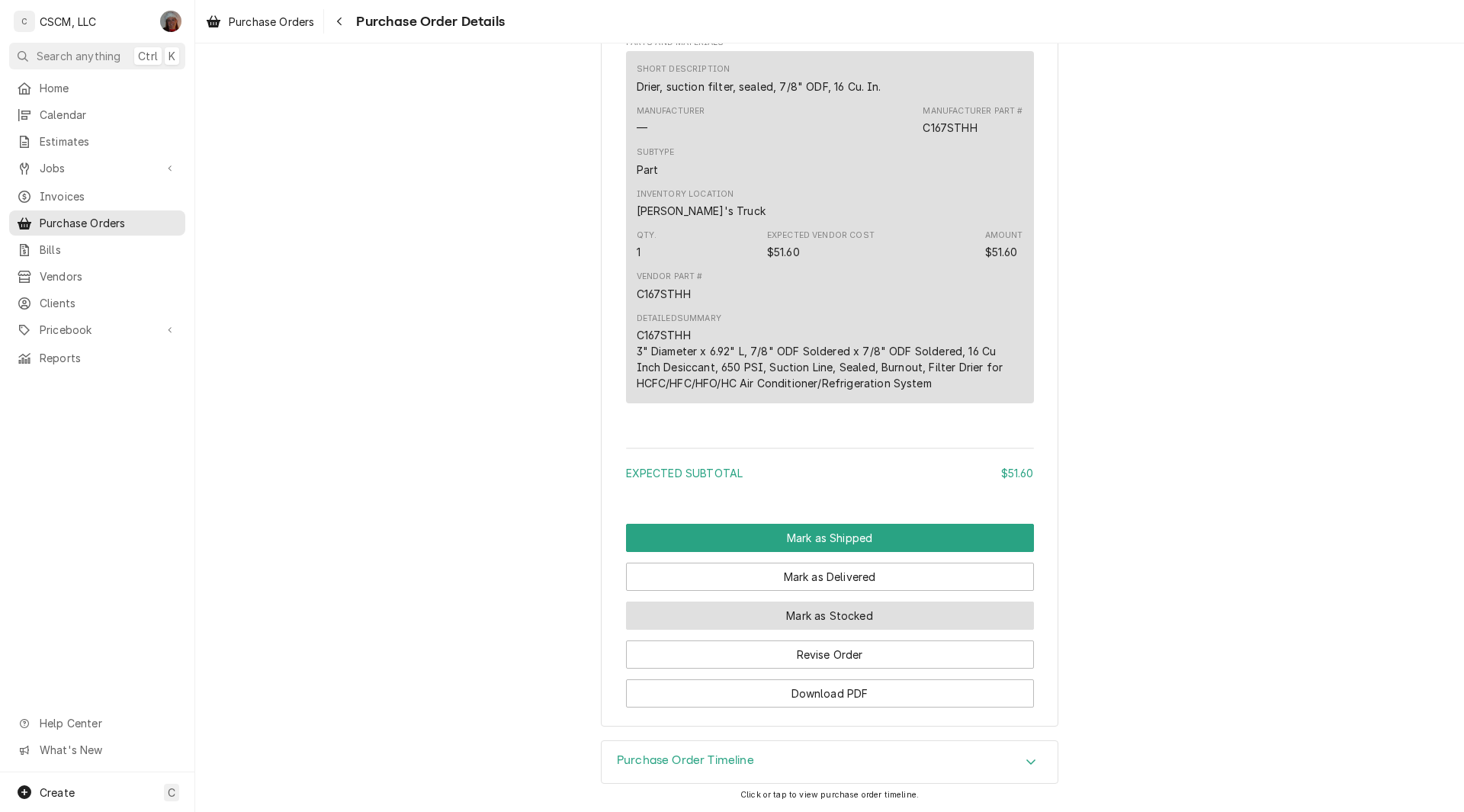
click at [817, 623] on button "Mark as Stocked" at bounding box center [830, 615] width 408 height 28
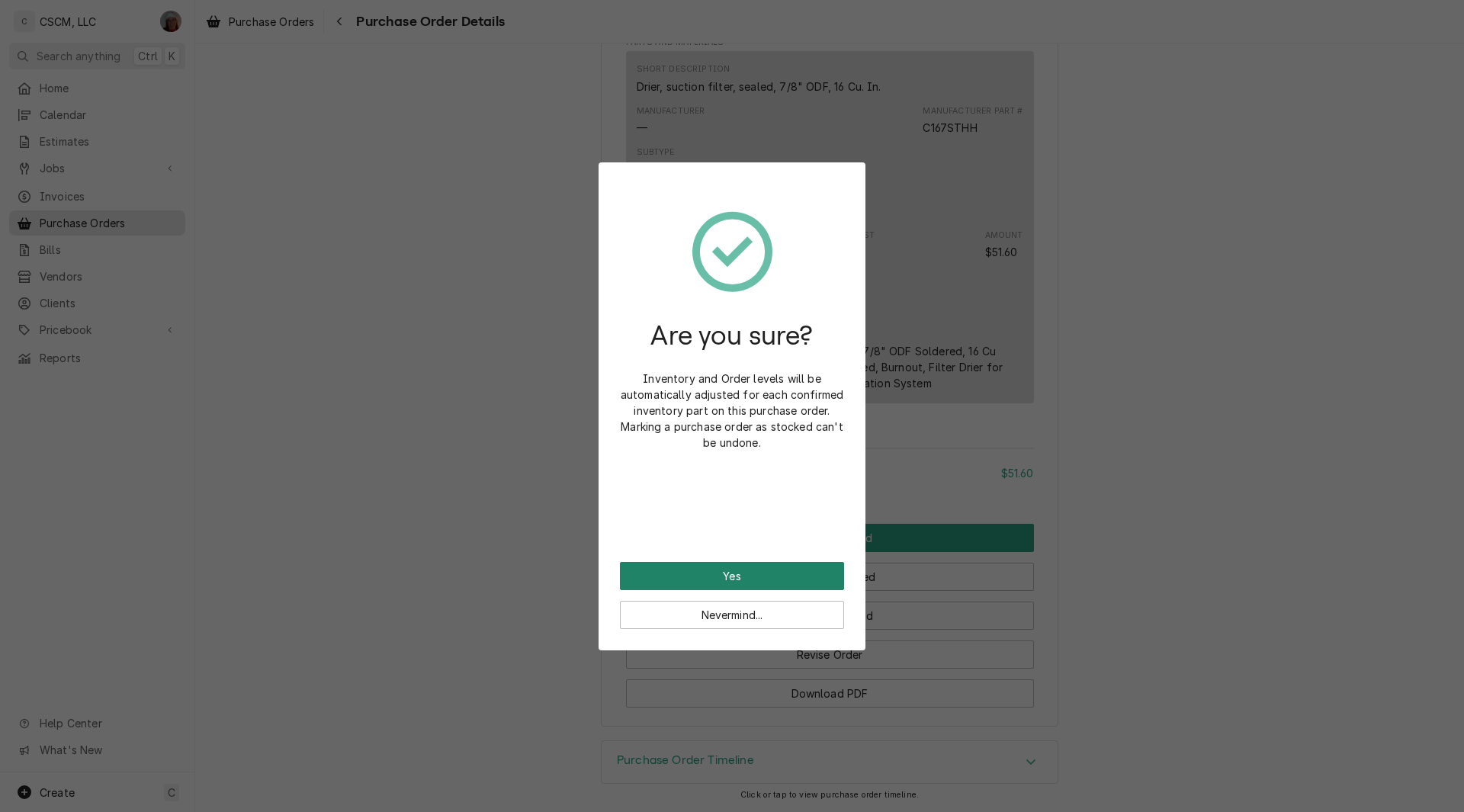
click at [717, 562] on button "Yes" at bounding box center [732, 576] width 224 height 28
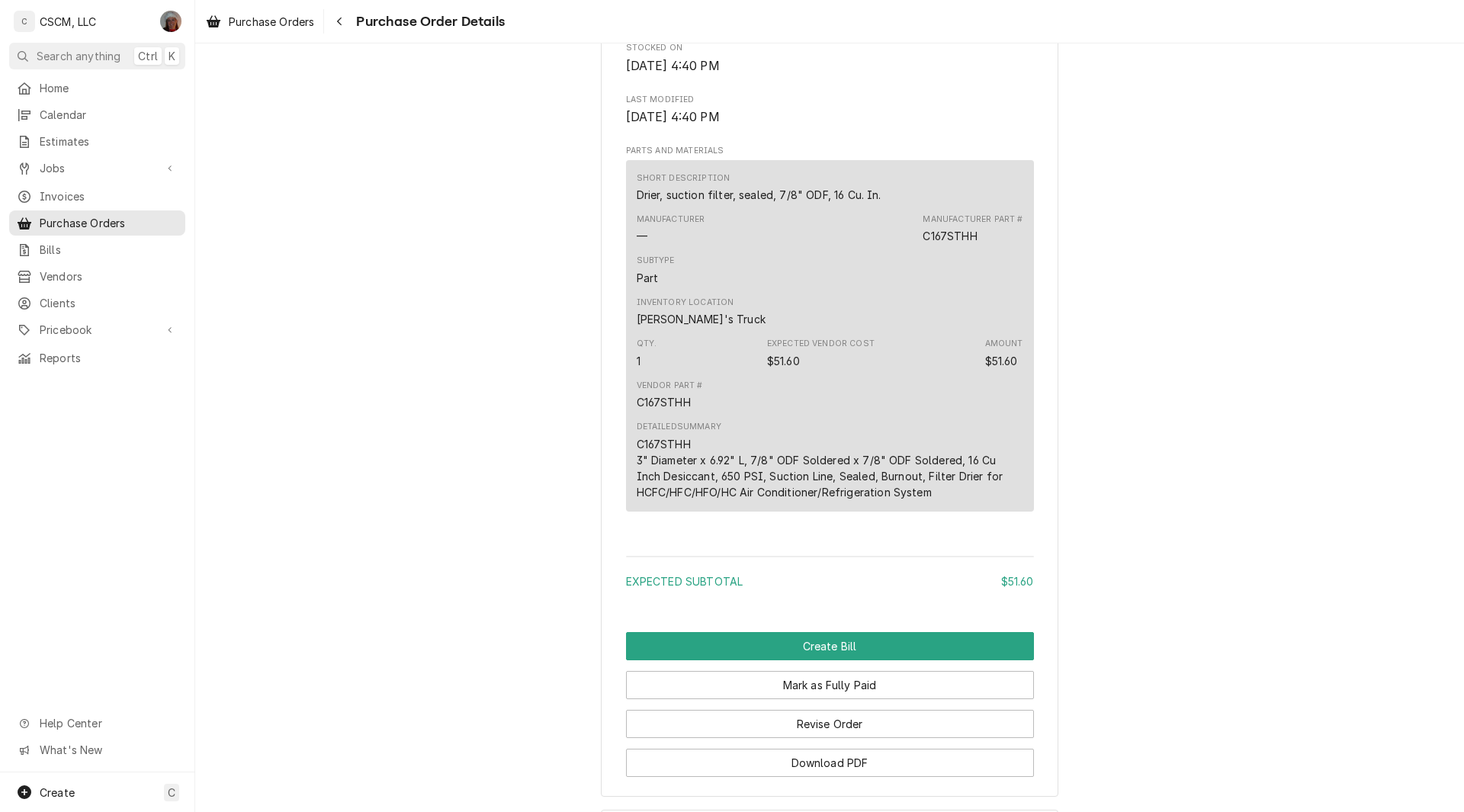
scroll to position [1056, 0]
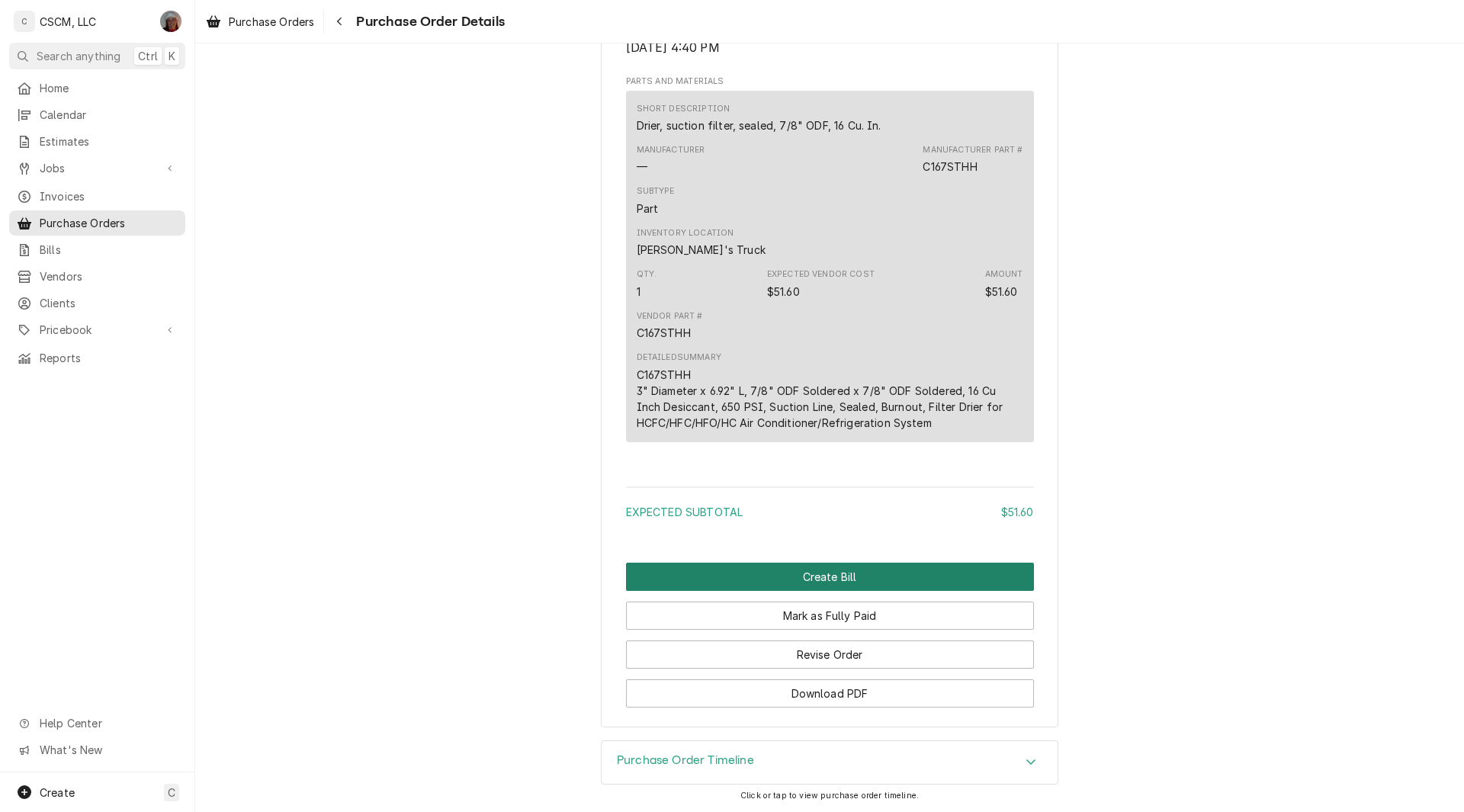
click at [806, 570] on button "Create Bill" at bounding box center [830, 577] width 408 height 28
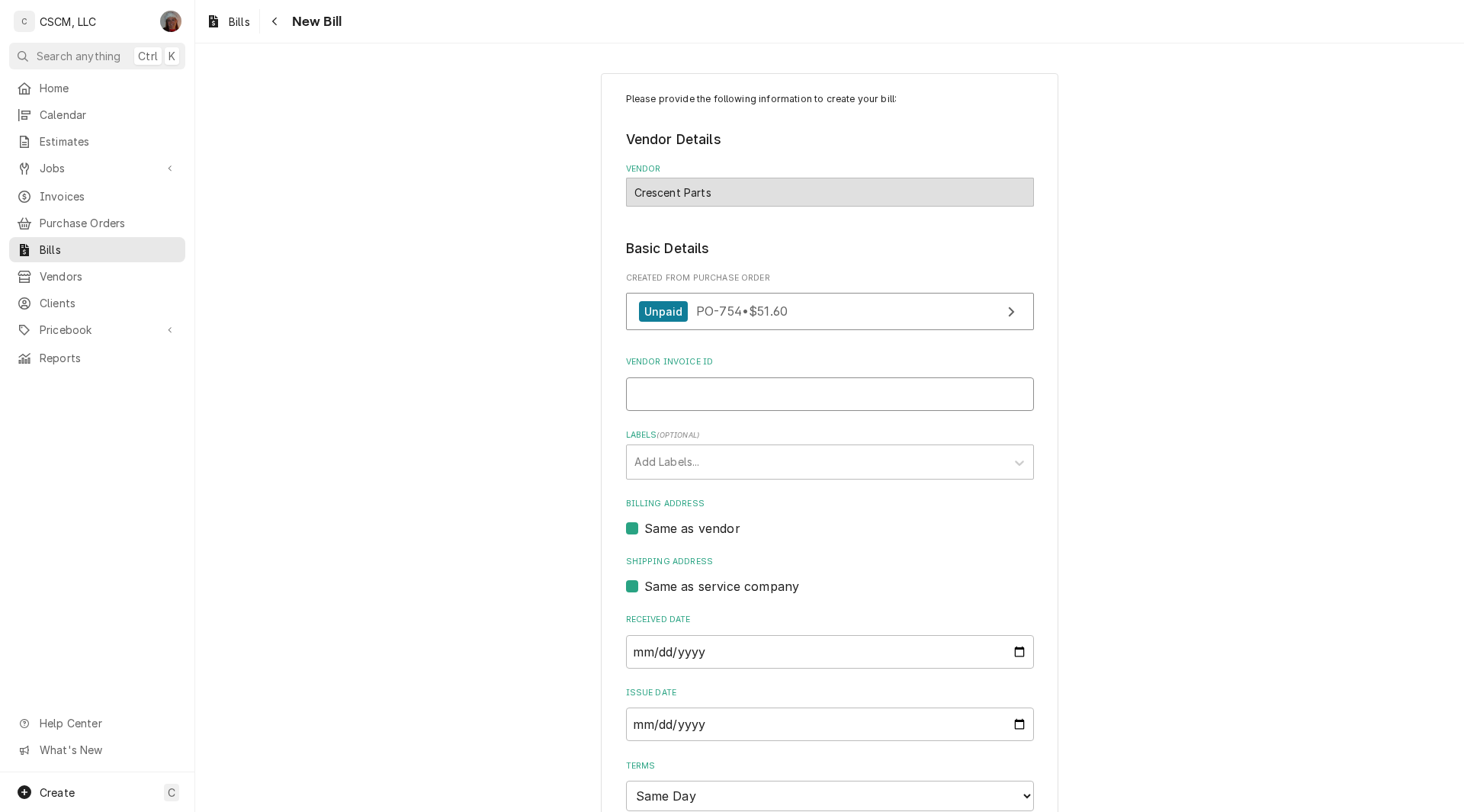
click at [691, 399] on input "Vendor Invoice ID" at bounding box center [830, 394] width 408 height 34
type input "37170670-00"
click at [718, 459] on div "Labels" at bounding box center [816, 461] width 364 height 27
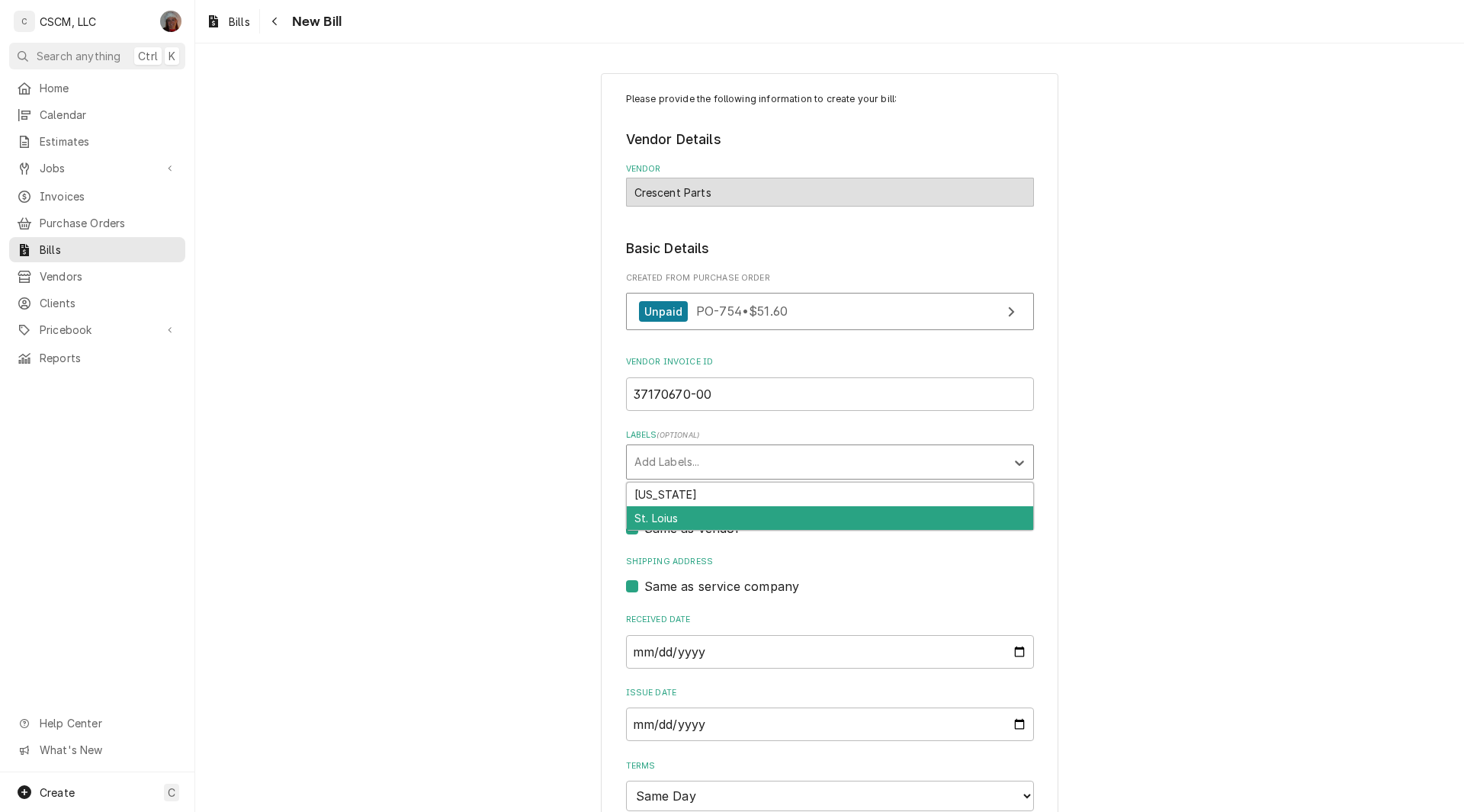
click at [690, 524] on div "St. Loius" at bounding box center [830, 518] width 407 height 24
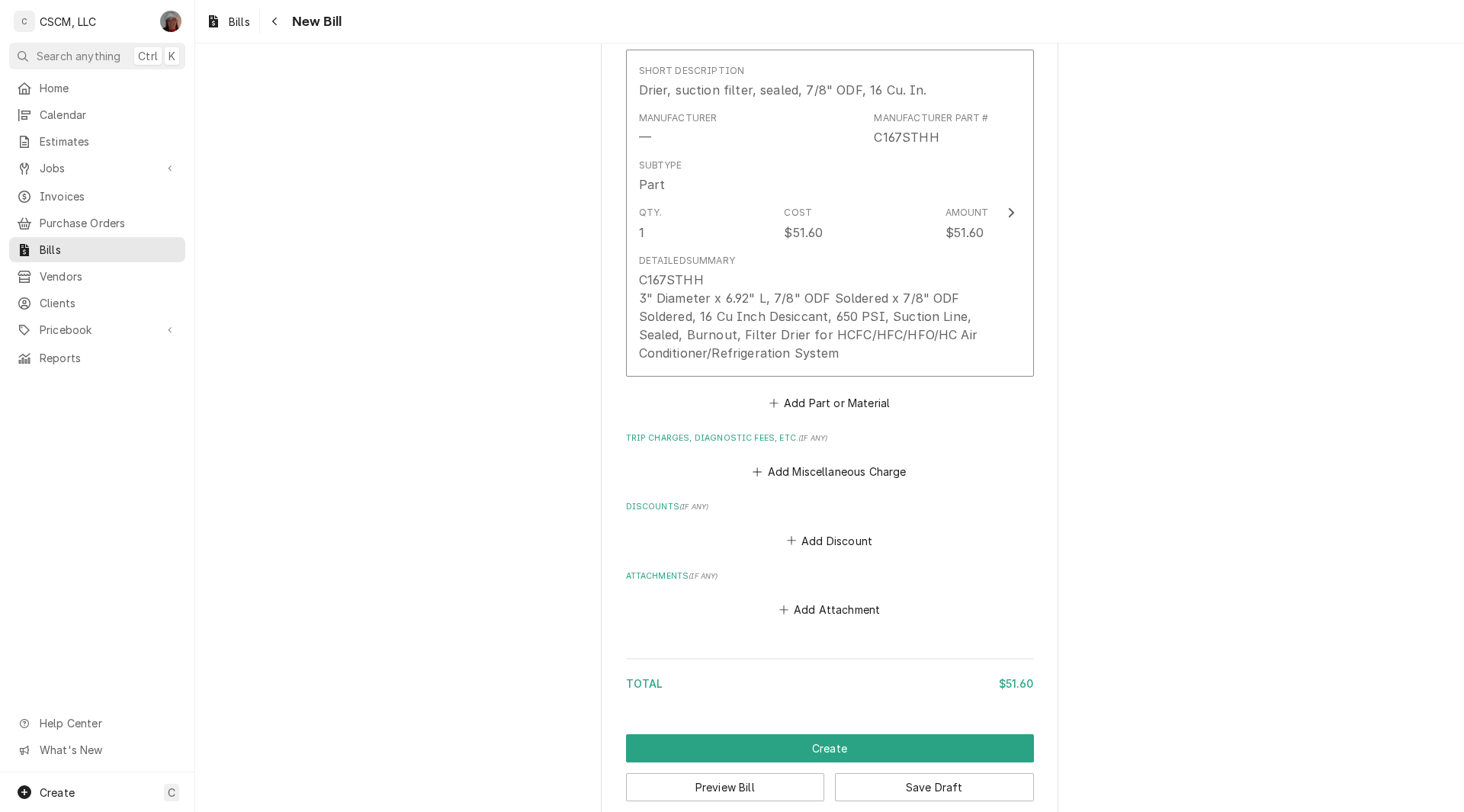
scroll to position [1013, 0]
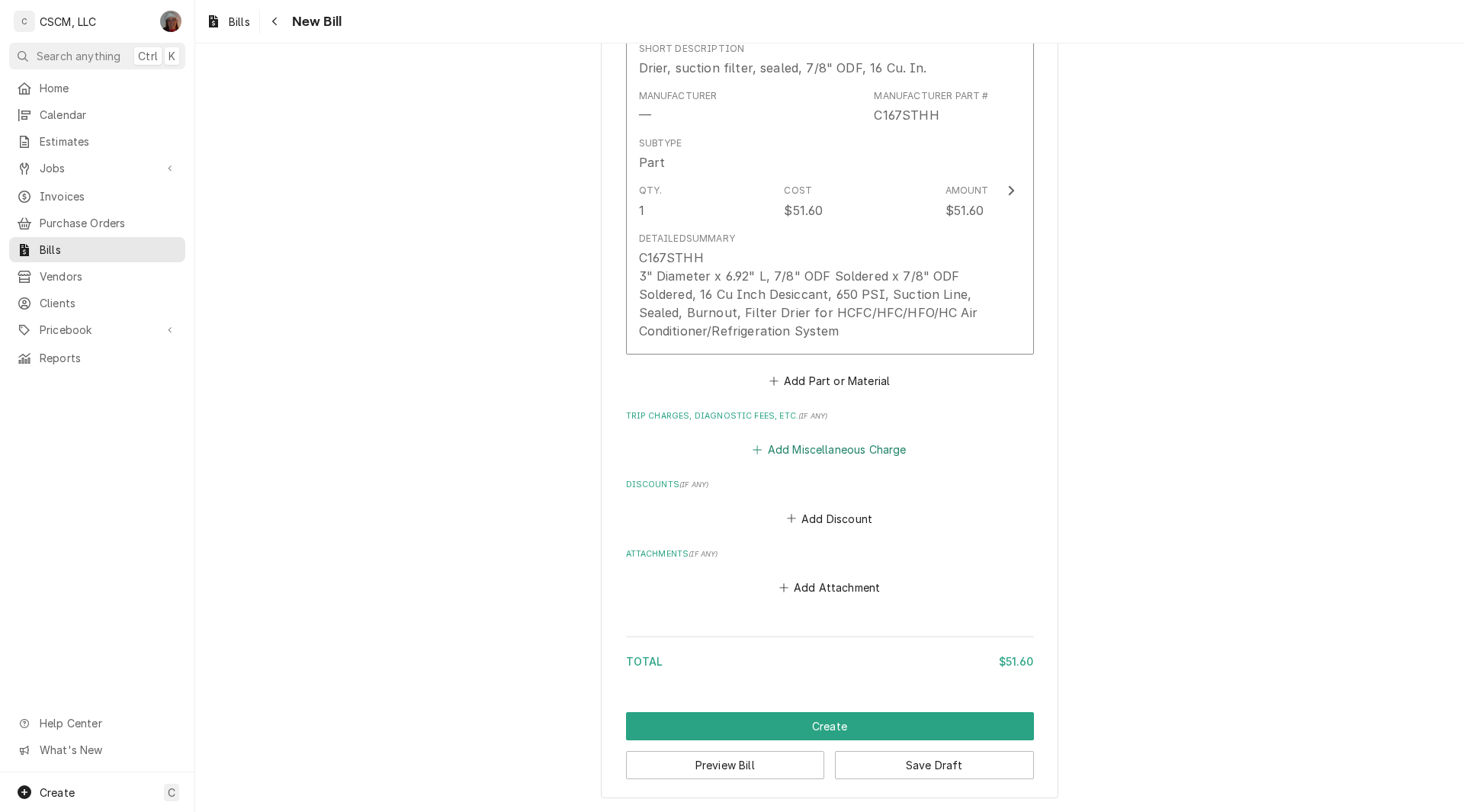
click at [830, 445] on button "Add Miscellaneous Charge" at bounding box center [829, 450] width 159 height 21
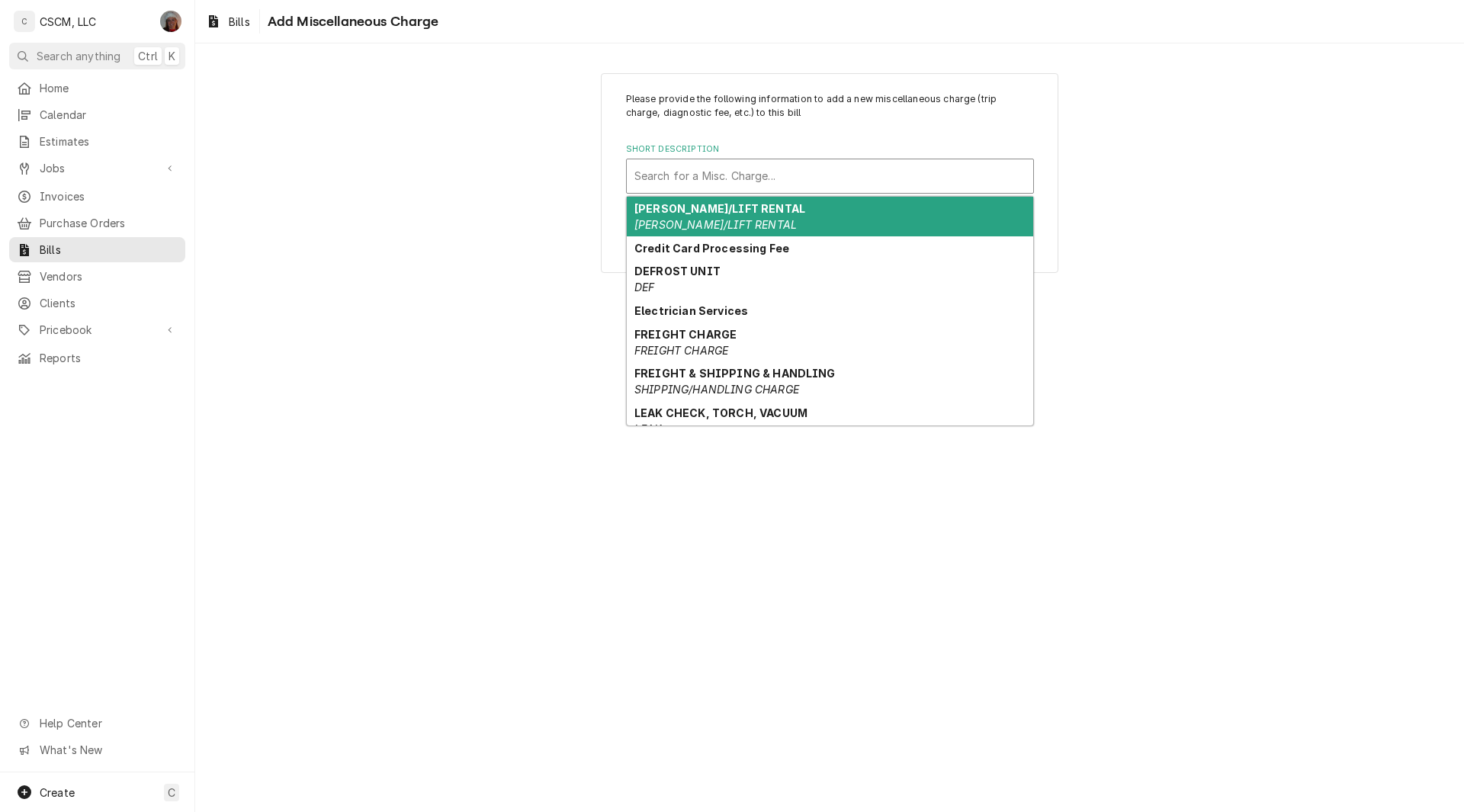
click at [783, 167] on div "Short Description" at bounding box center [830, 175] width 391 height 27
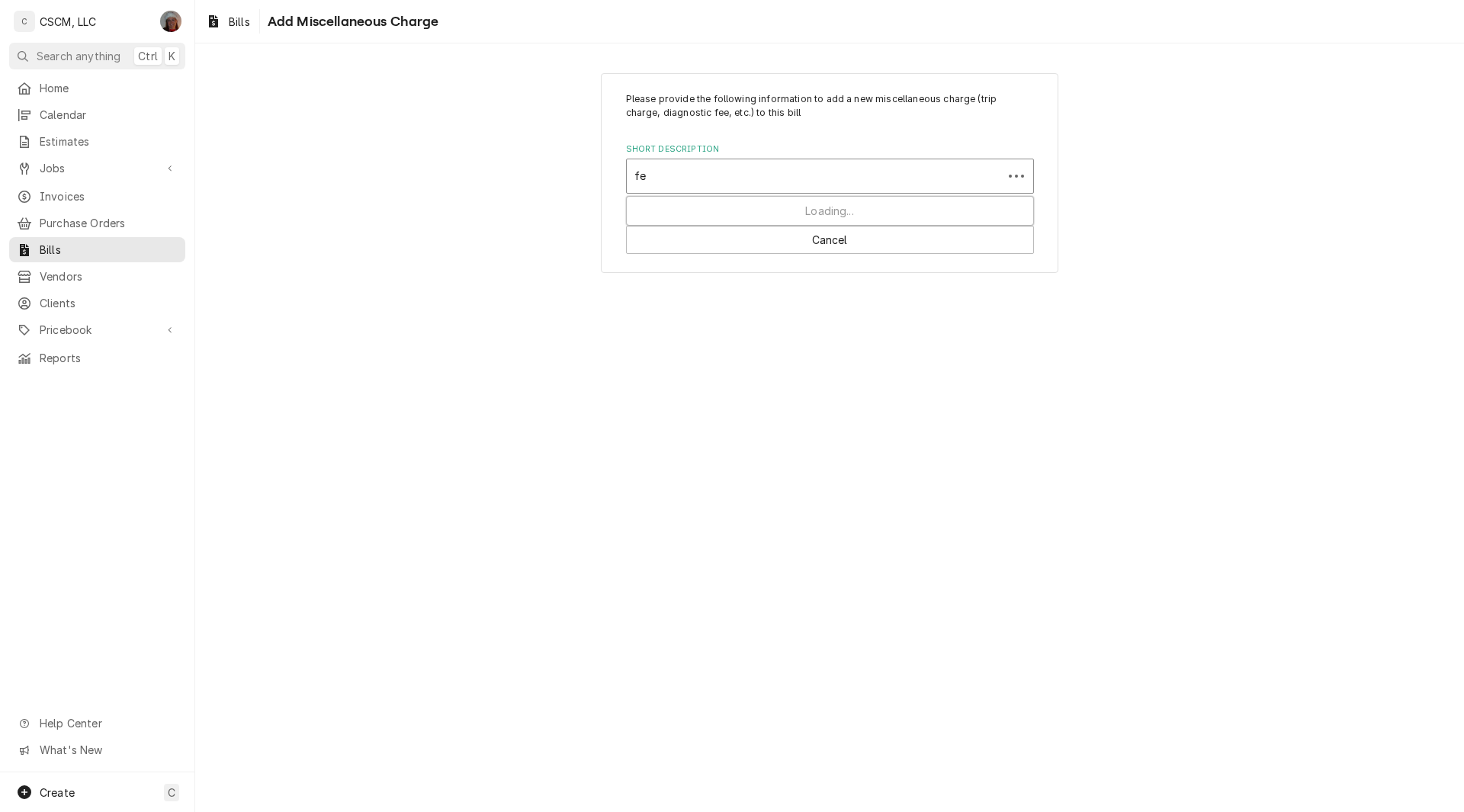
type input "fee"
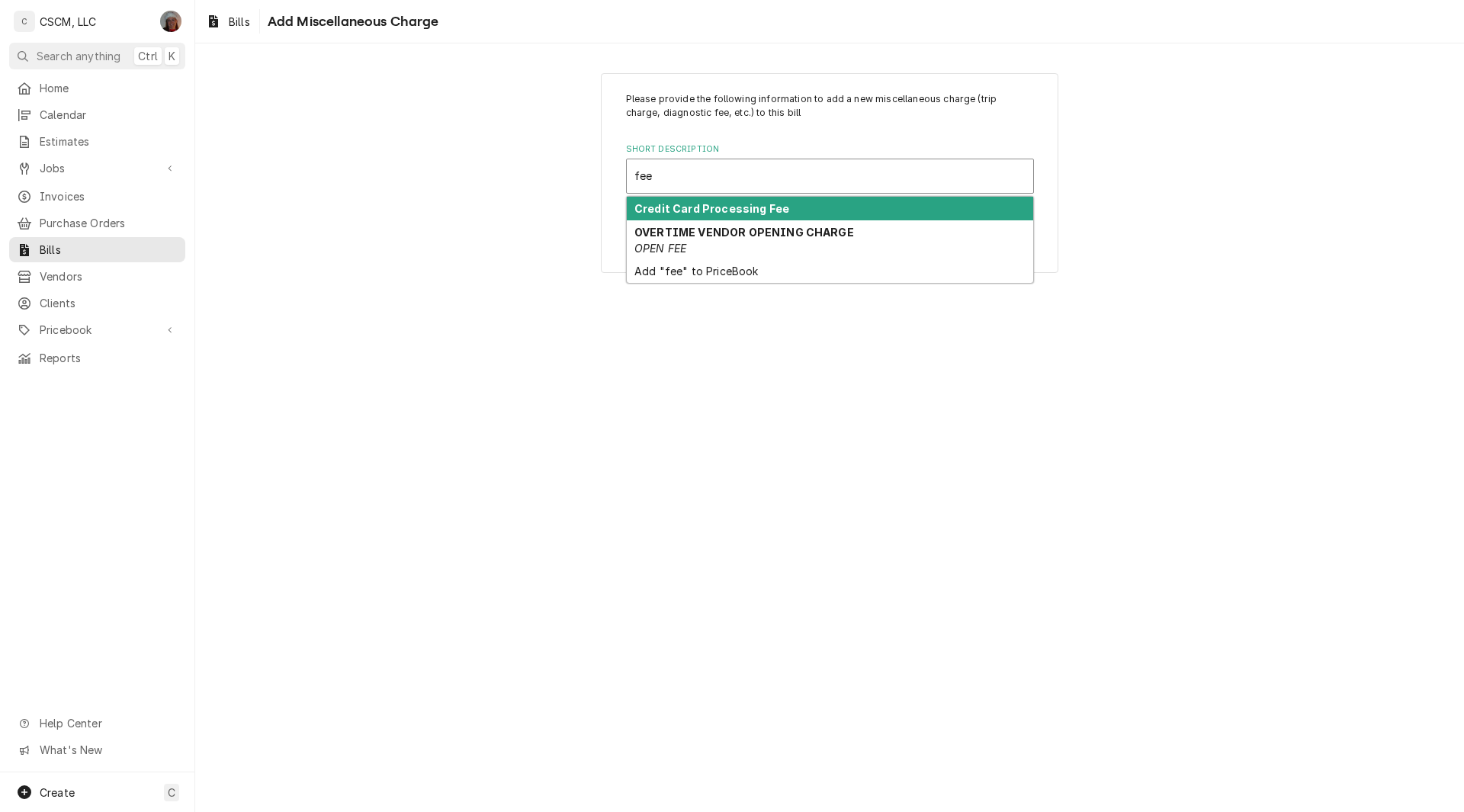
click at [725, 201] on div "Credit Card Processing Fee" at bounding box center [830, 208] width 407 height 24
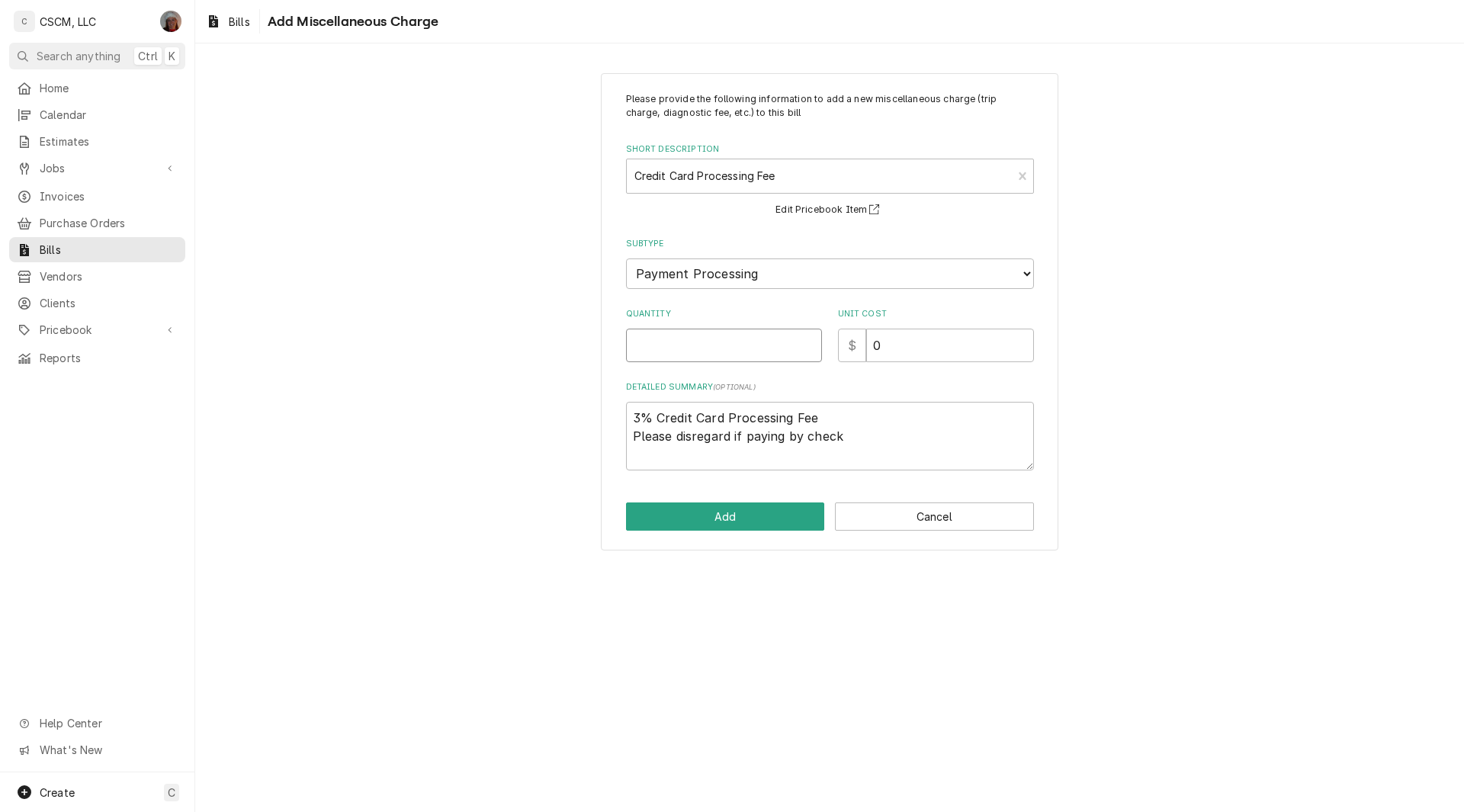
click at [656, 344] on input "Quantity" at bounding box center [724, 345] width 196 height 34
type textarea "x"
type input "1"
type textarea "x"
type input "4"
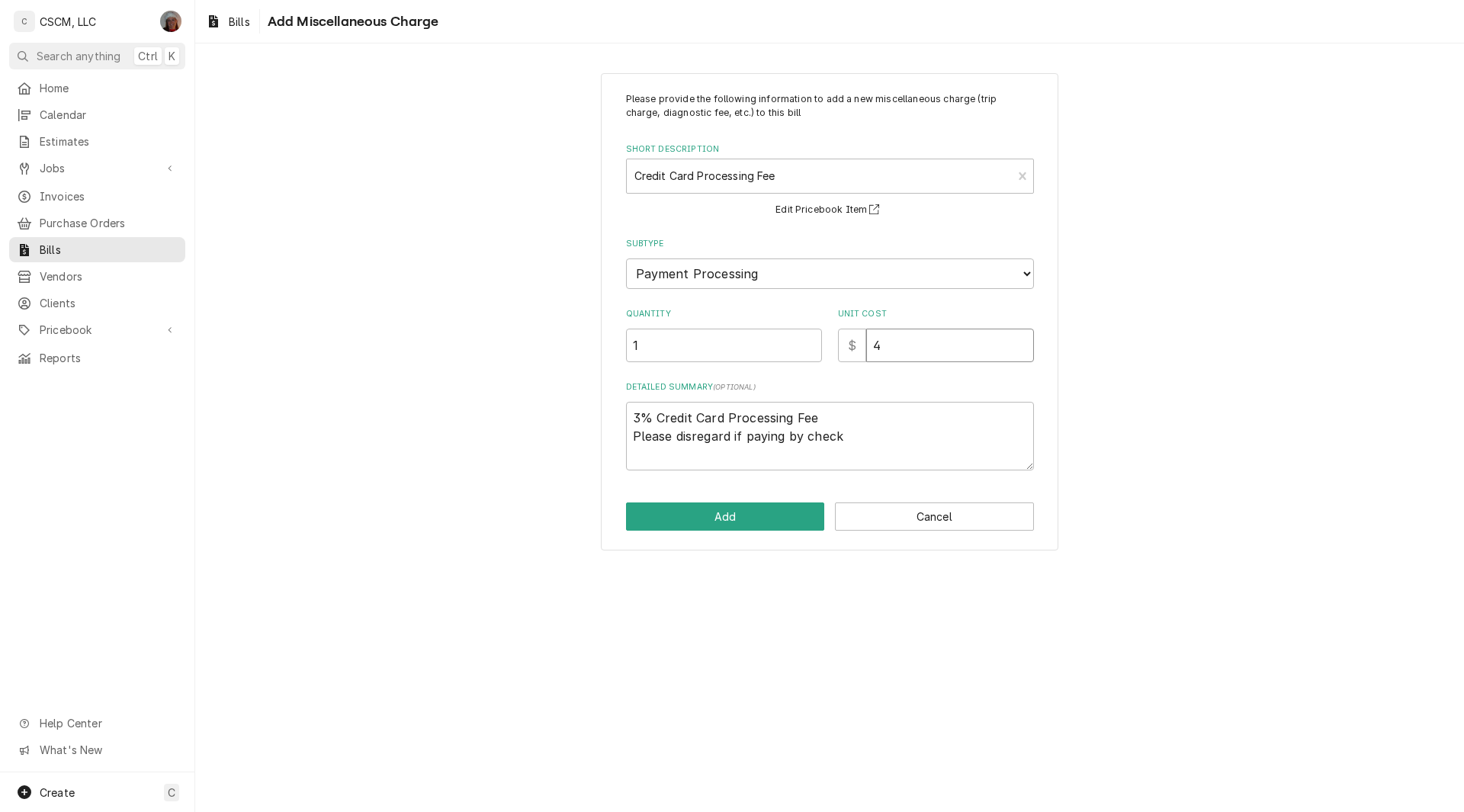
type textarea "x"
type input "4.5"
type textarea "x"
type input "4.55"
click at [733, 514] on button "Add" at bounding box center [725, 516] width 199 height 28
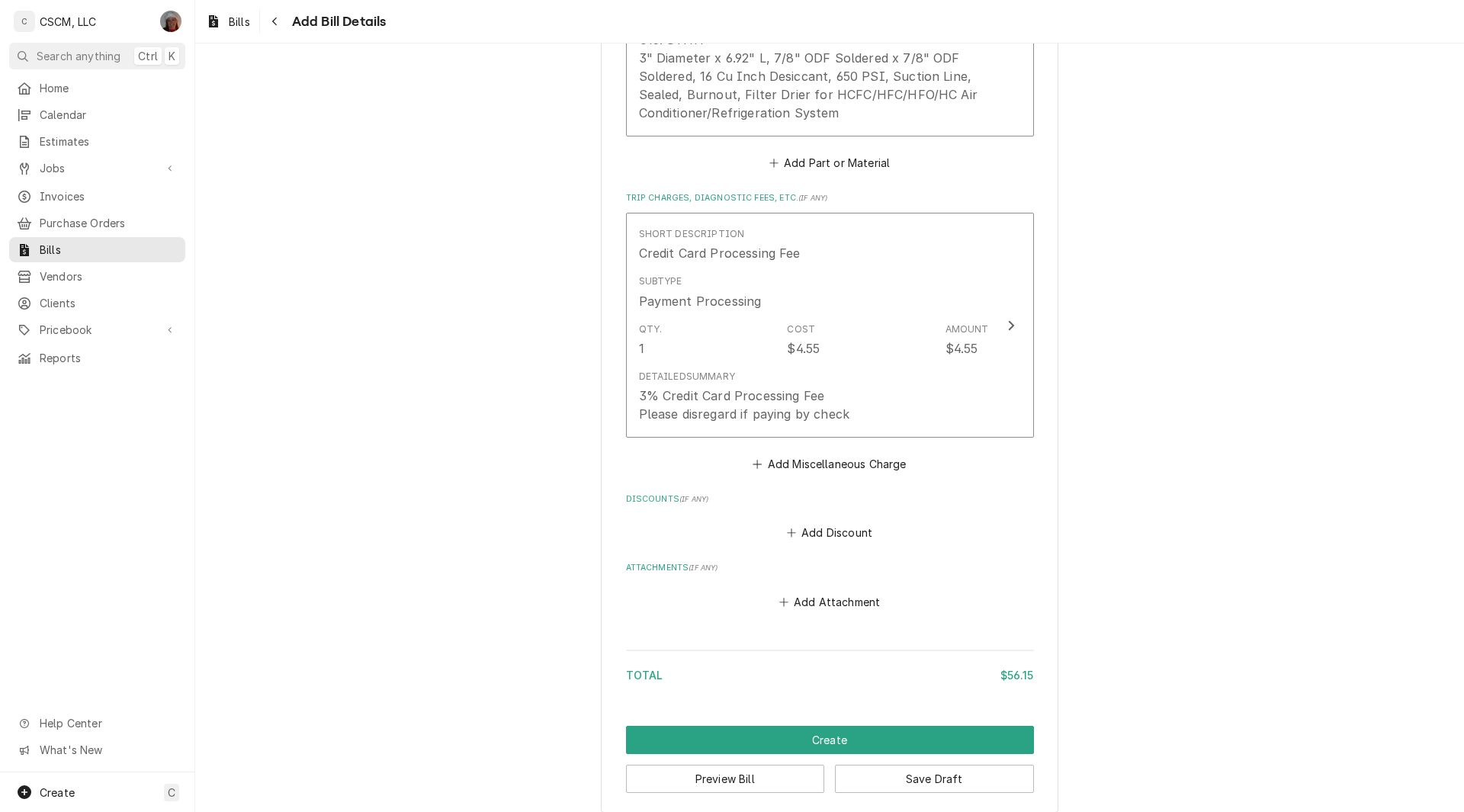
scroll to position [1244, 0]
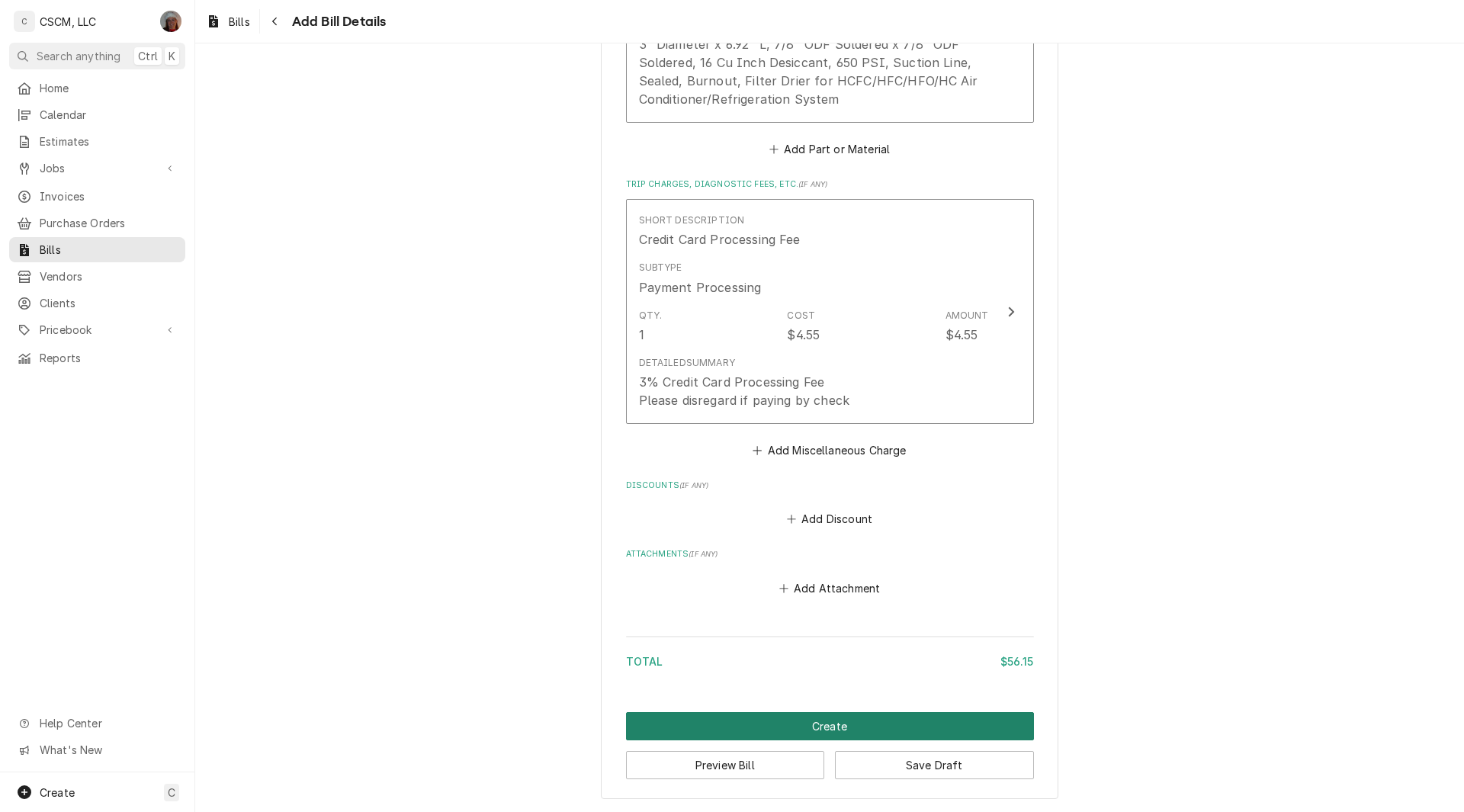
click at [837, 719] on button "Create" at bounding box center [830, 726] width 408 height 28
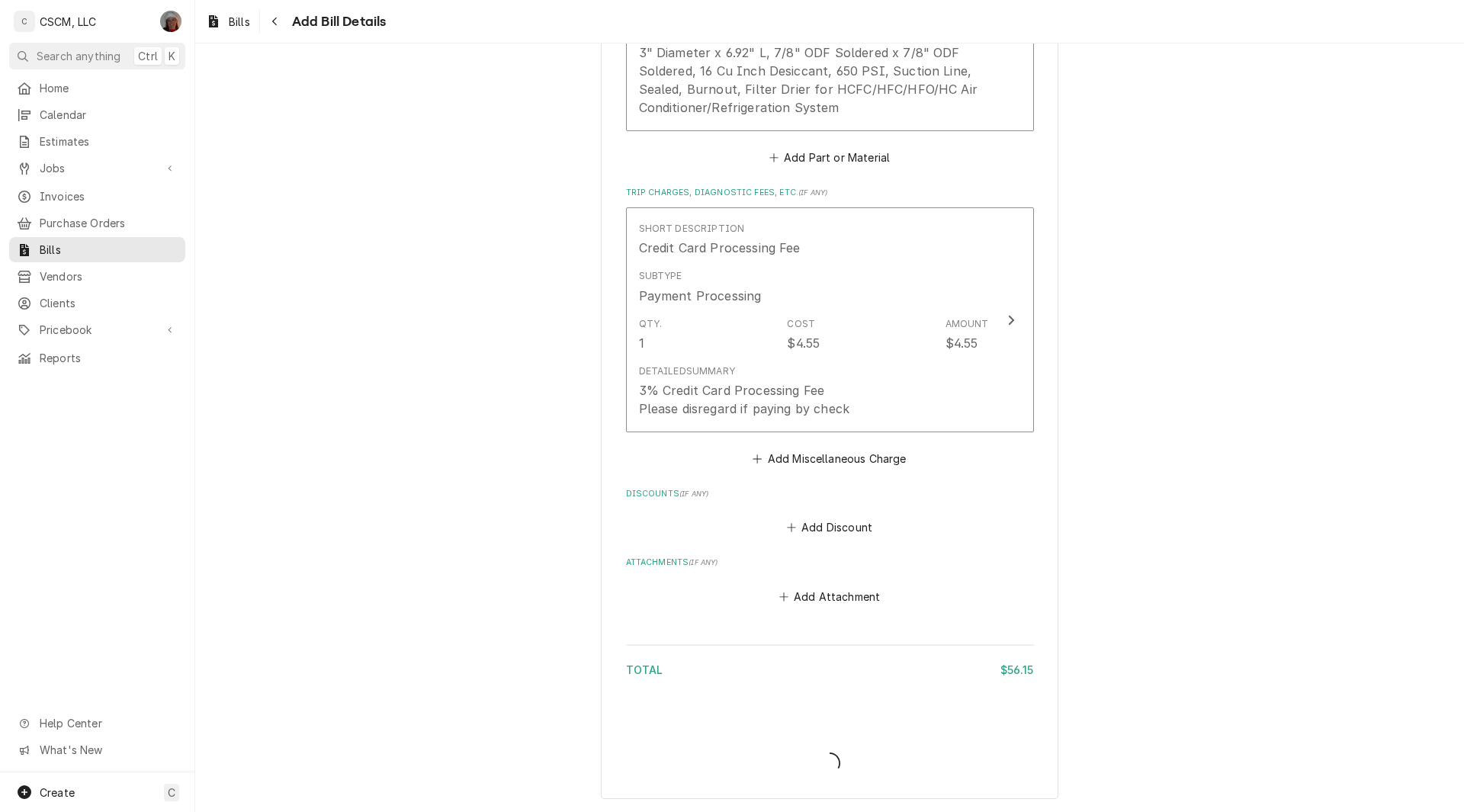
scroll to position [1236, 0]
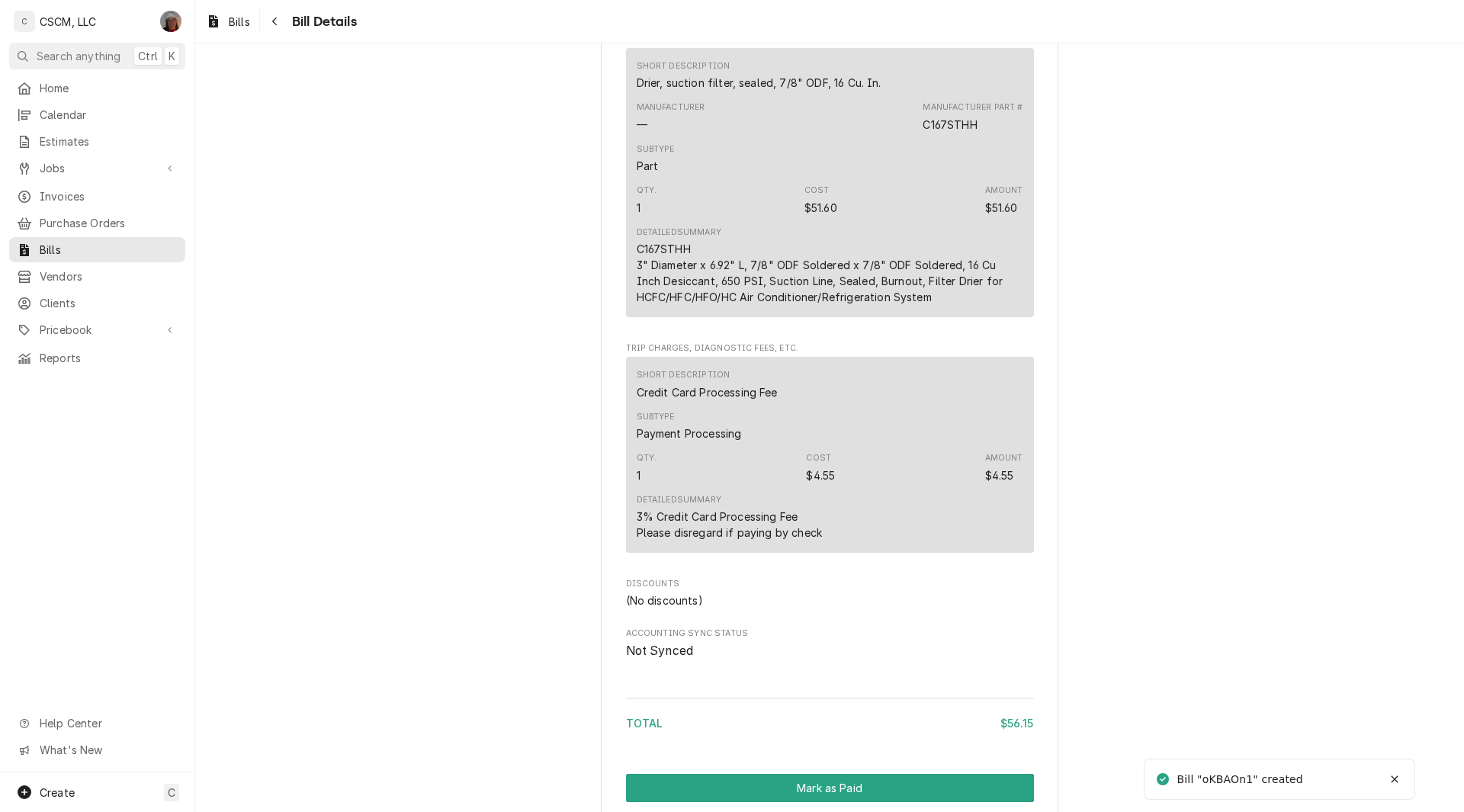
scroll to position [994, 0]
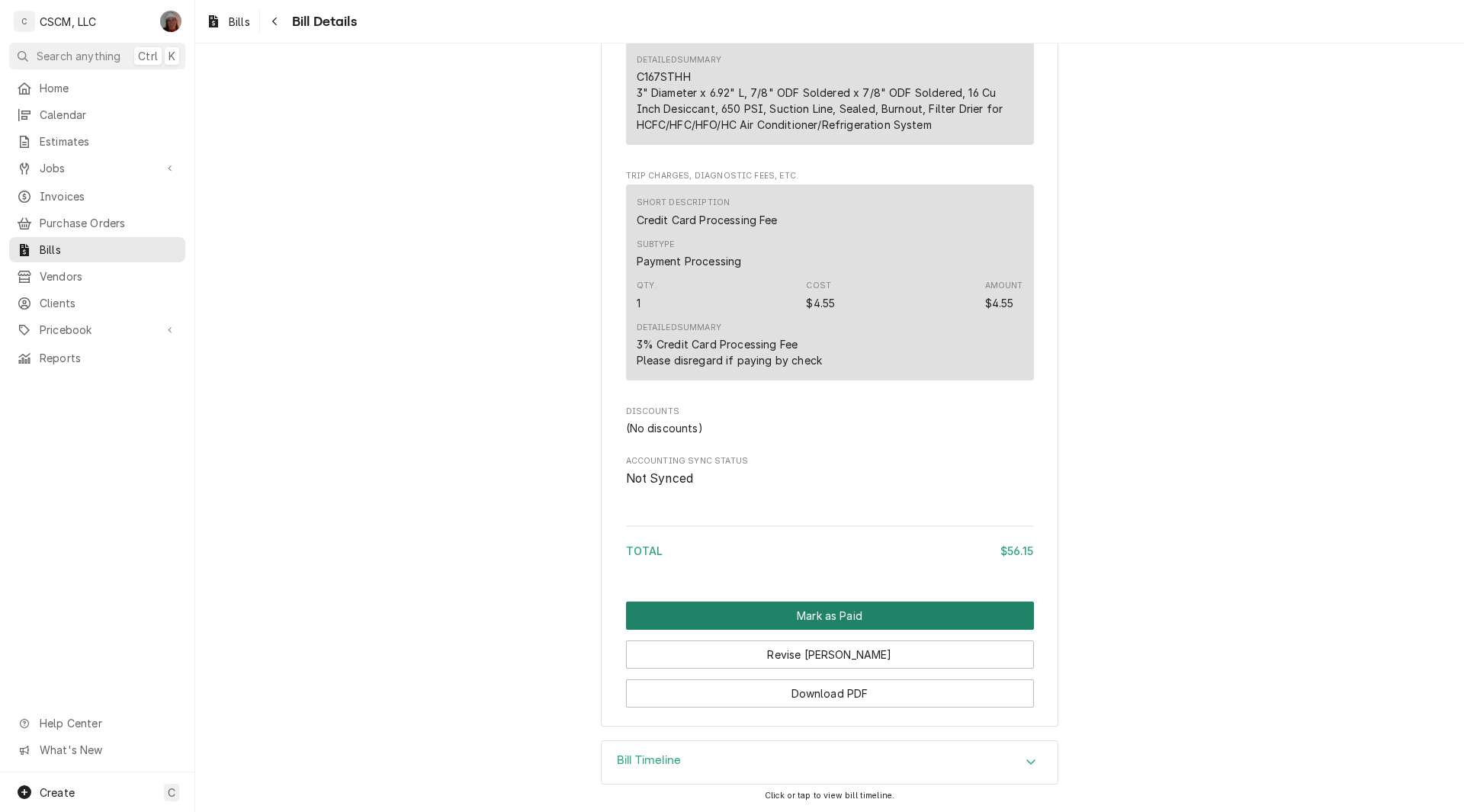
click at [839, 611] on button "Mark as Paid" at bounding box center [830, 615] width 408 height 28
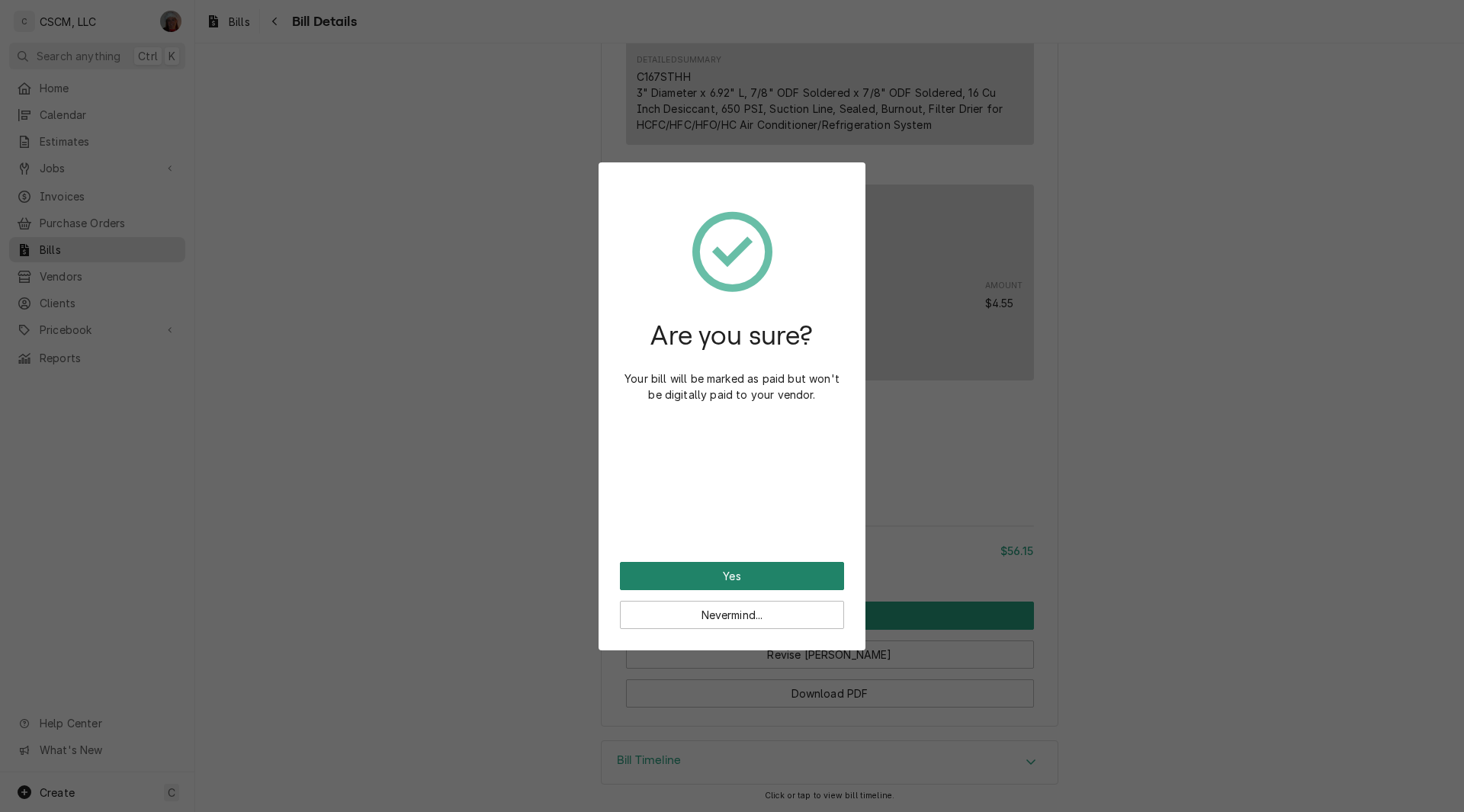
click at [758, 568] on button "Yes" at bounding box center [732, 576] width 224 height 28
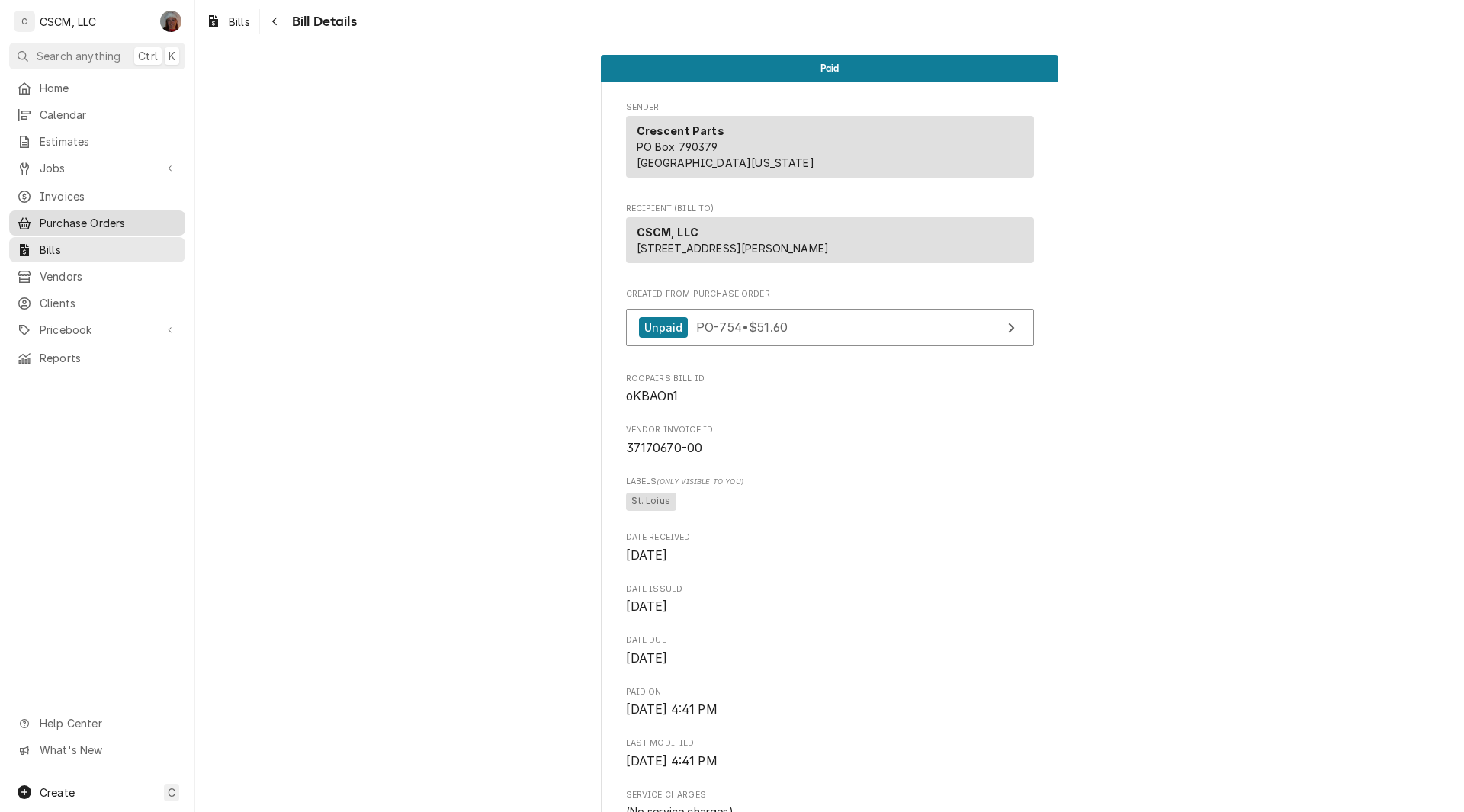
click at [93, 215] on span "Purchase Orders" at bounding box center [109, 223] width 138 height 16
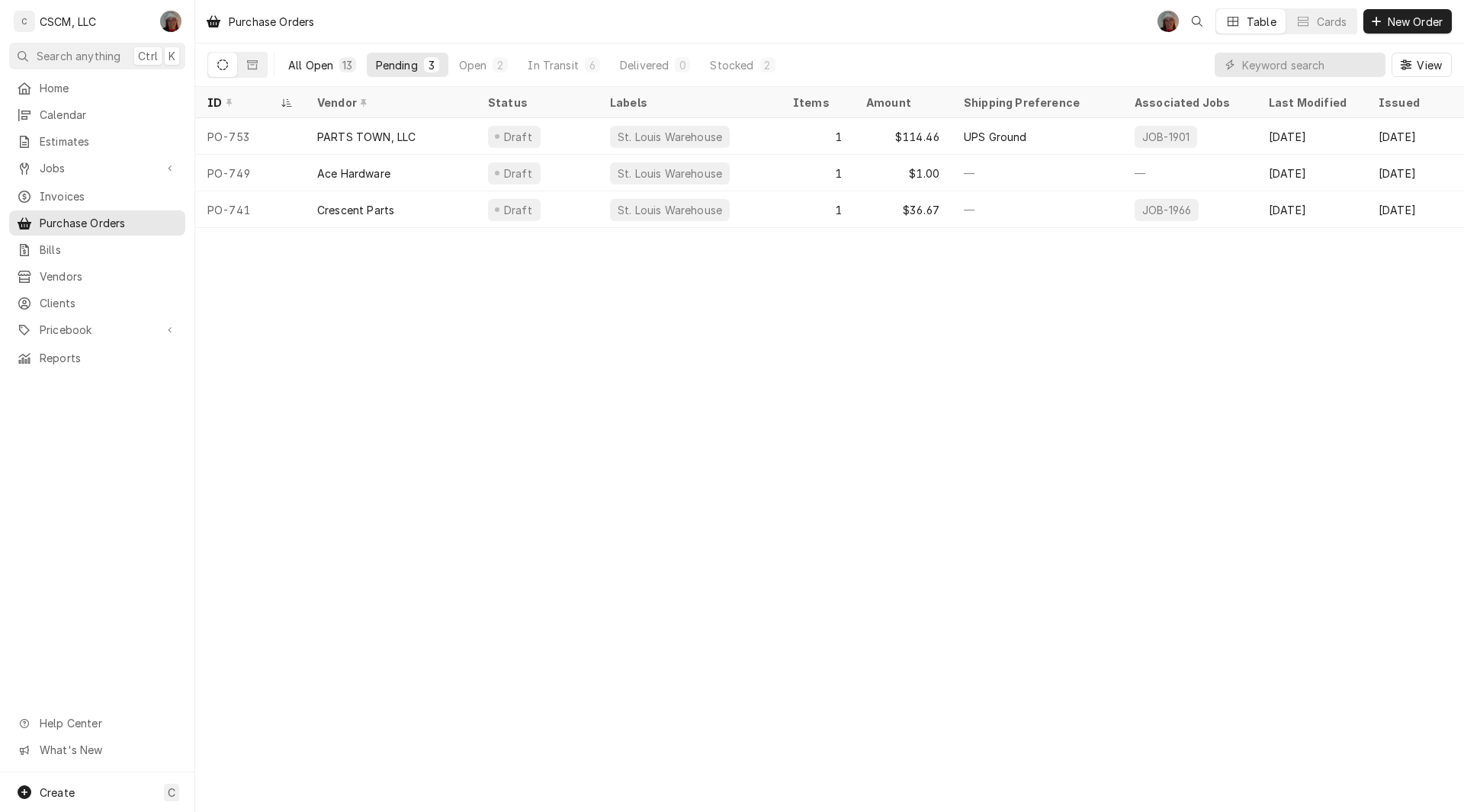
click at [306, 60] on div "All Open" at bounding box center [311, 66] width 45 height 16
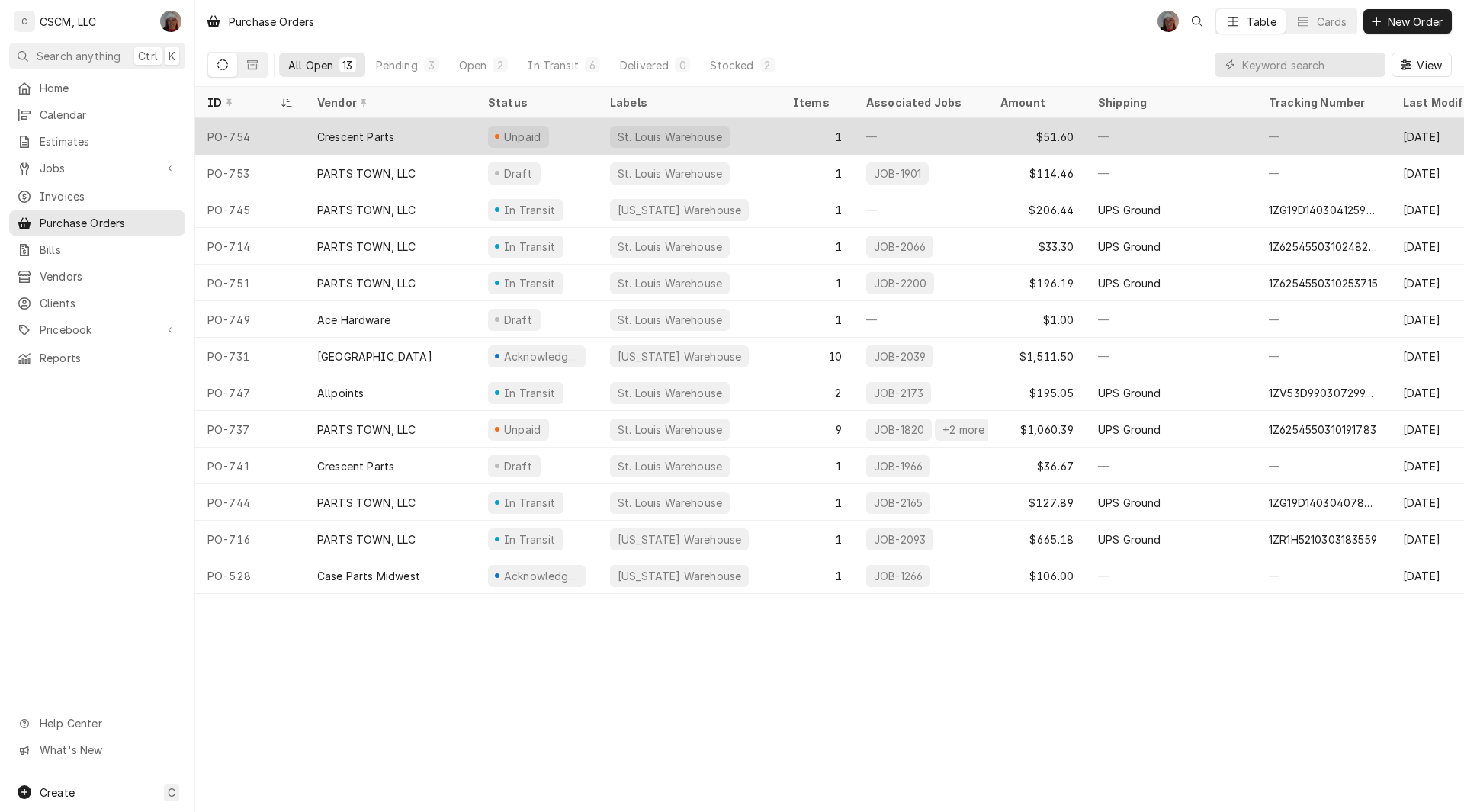
click at [337, 129] on div "Crescent Parts" at bounding box center [355, 137] width 77 height 16
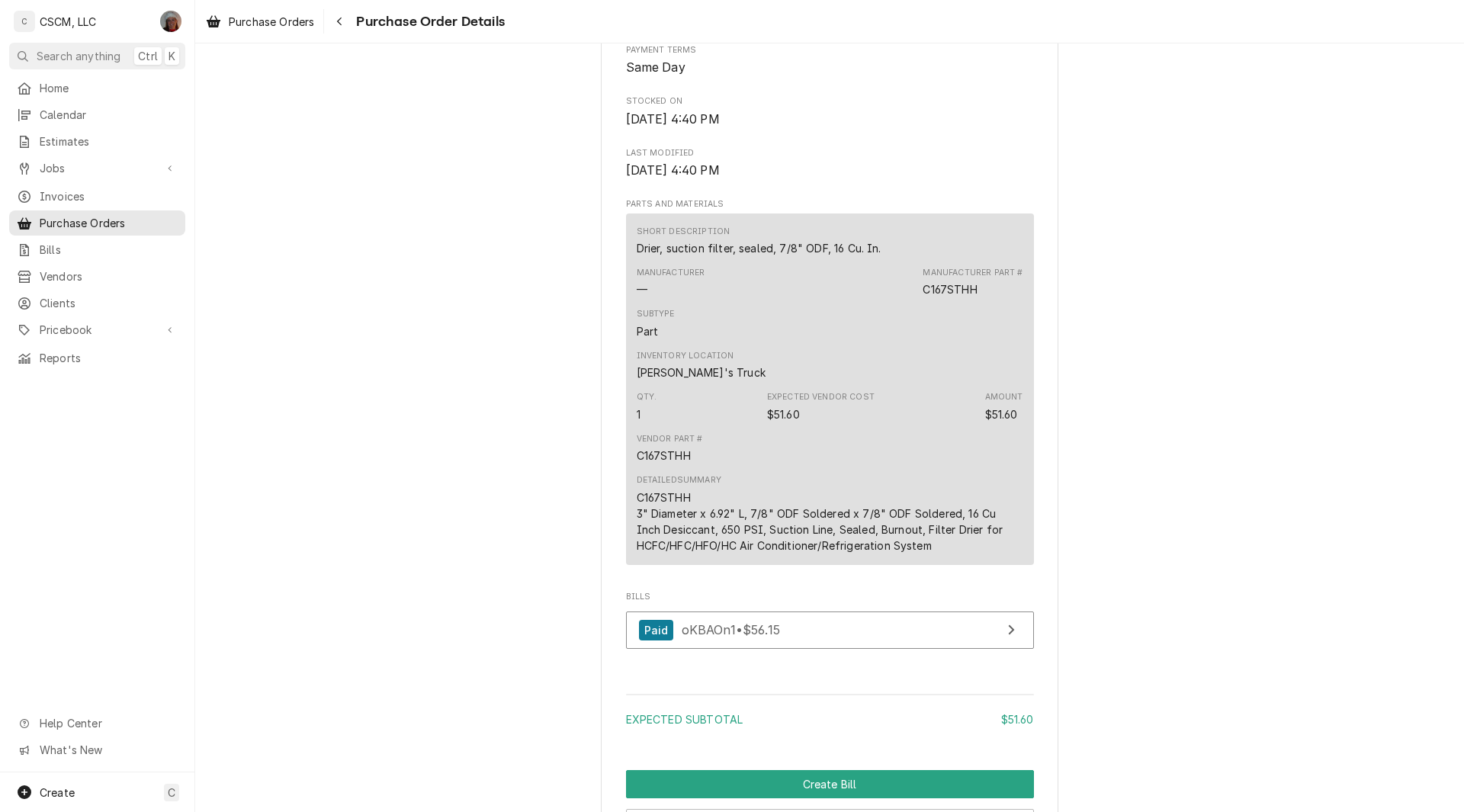
scroll to position [1109, 0]
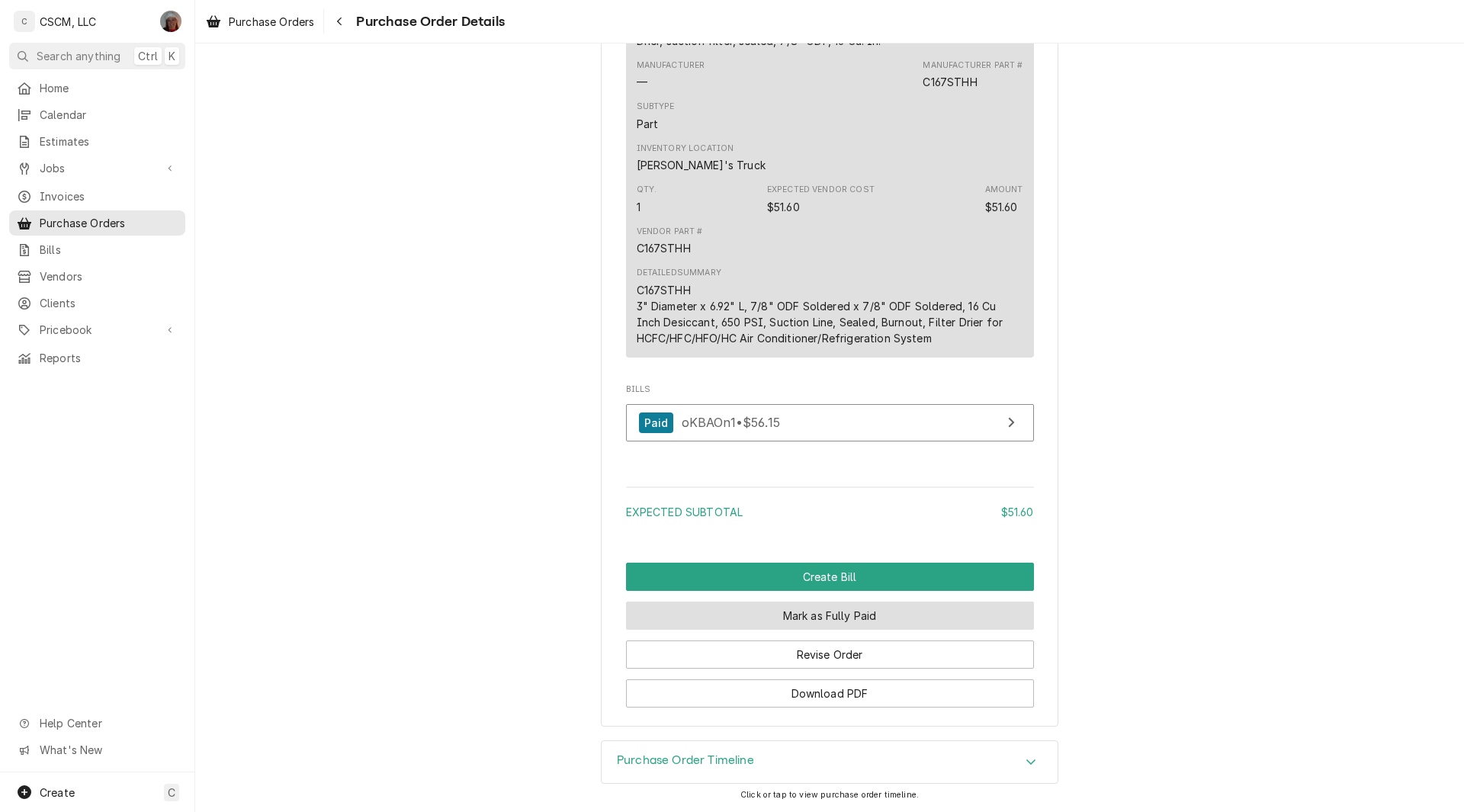
click at [821, 630] on button "Mark as Fully Paid" at bounding box center [830, 615] width 408 height 28
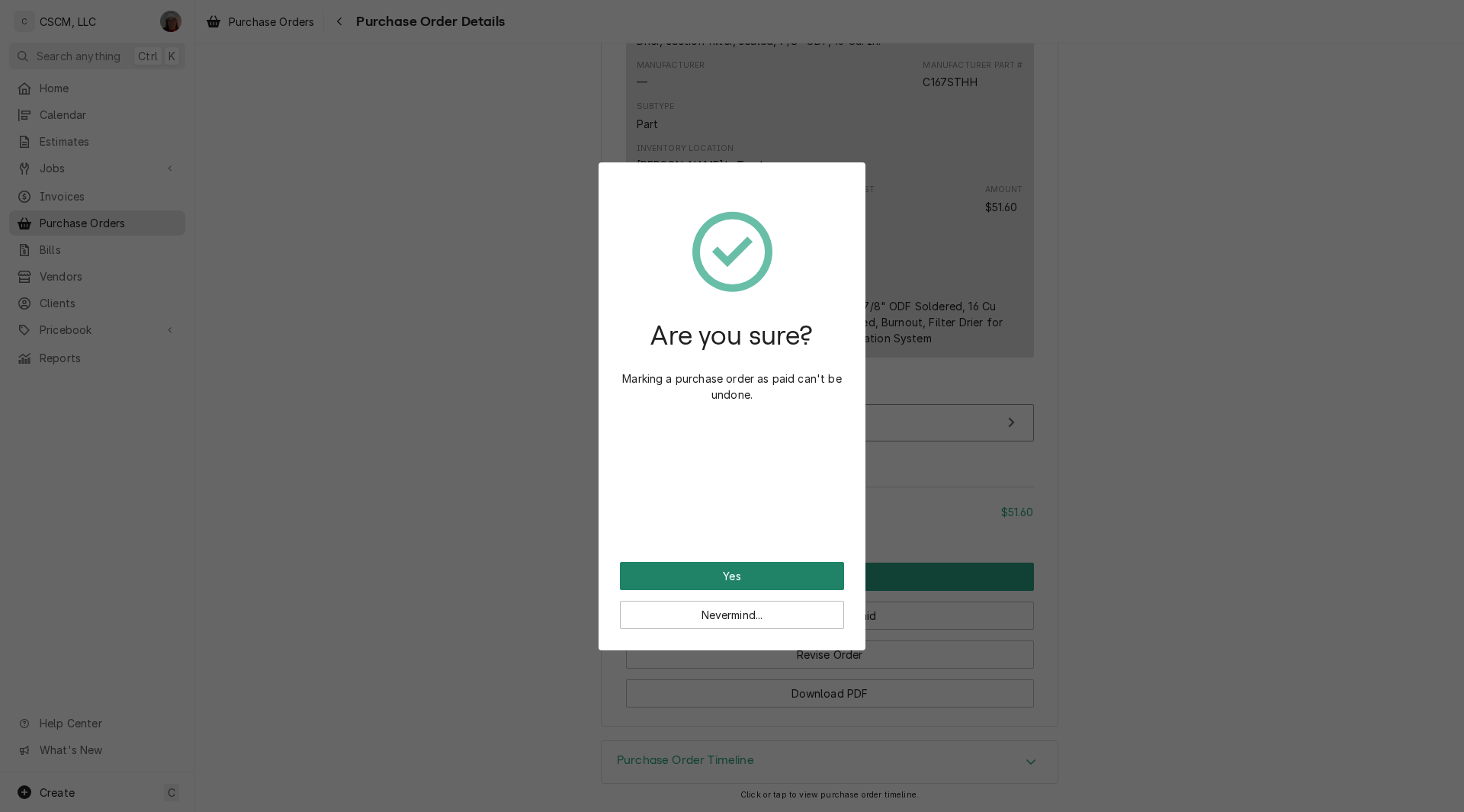
click at [724, 575] on button "Yes" at bounding box center [732, 576] width 224 height 28
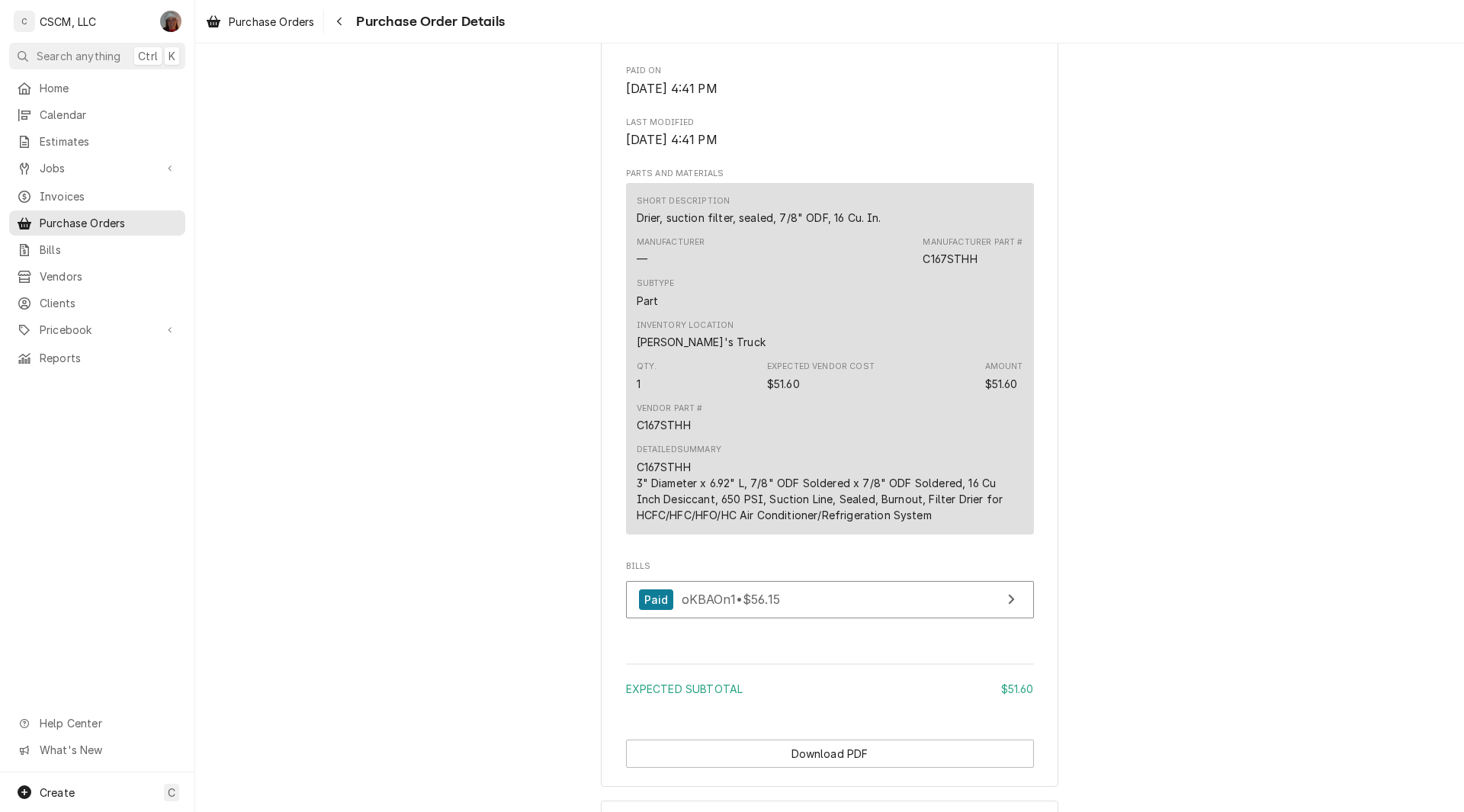
scroll to position [1024, 0]
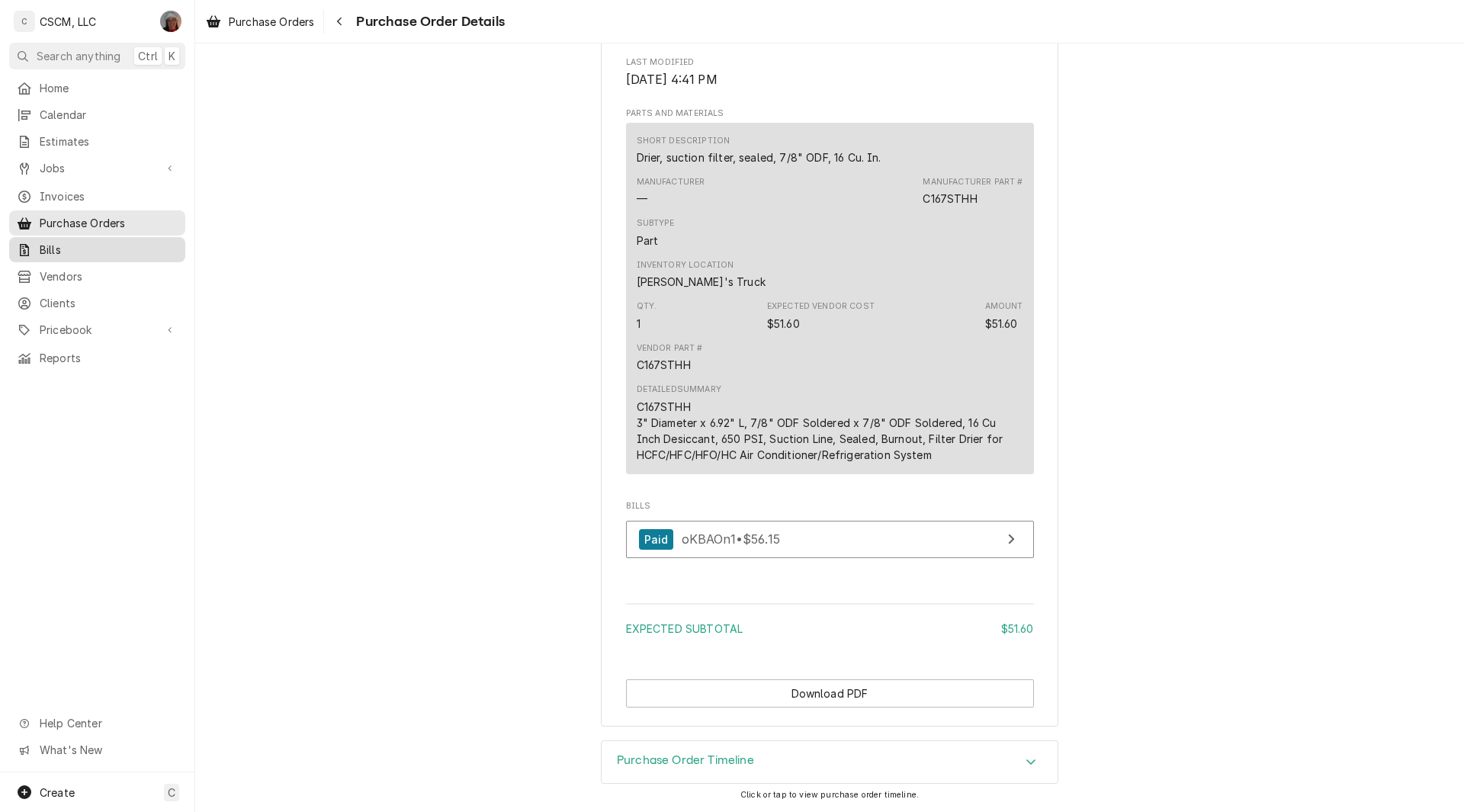
click at [53, 242] on span "Bills" at bounding box center [109, 250] width 138 height 16
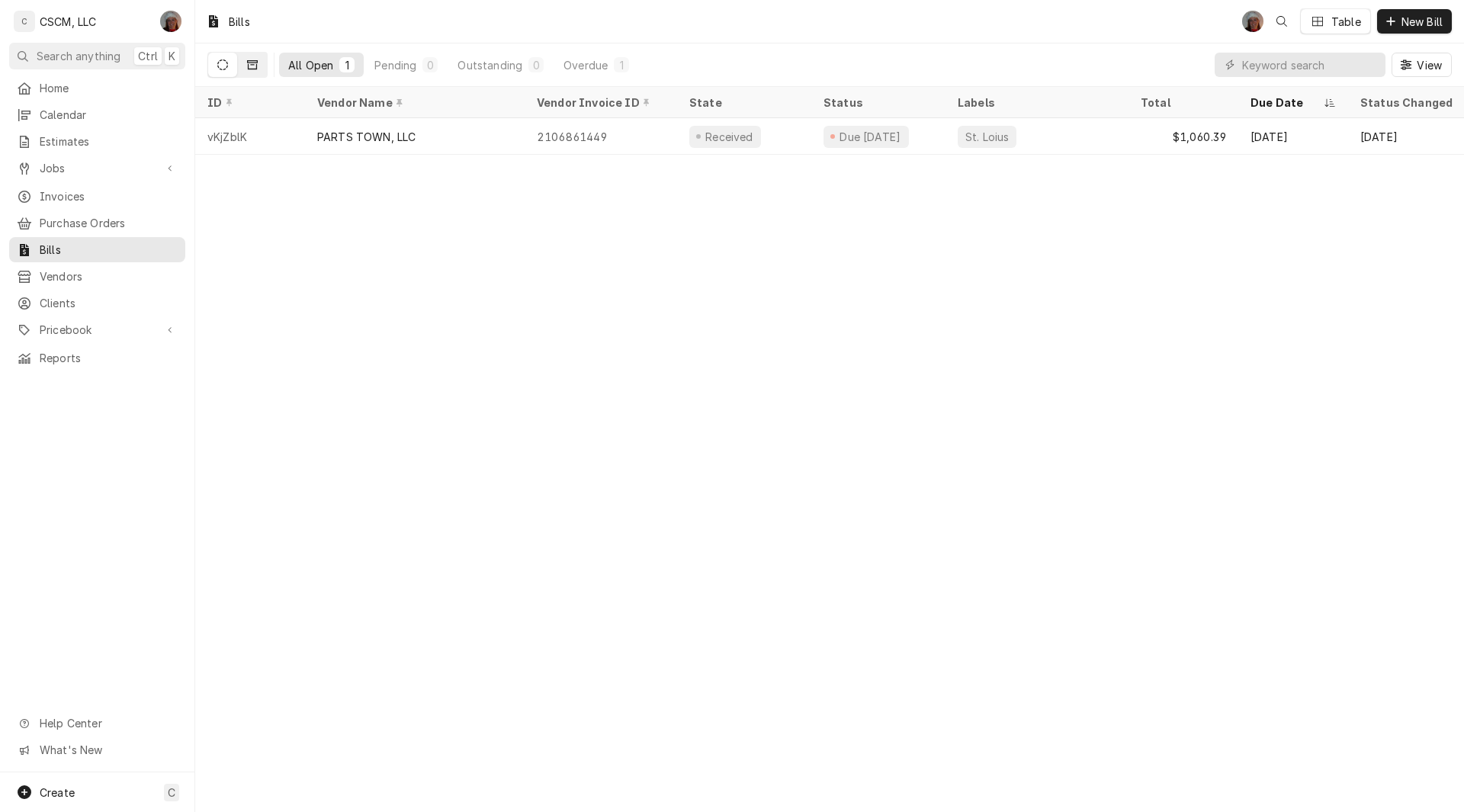
click at [255, 61] on icon "Dynamic Content Wrapper" at bounding box center [252, 65] width 11 height 9
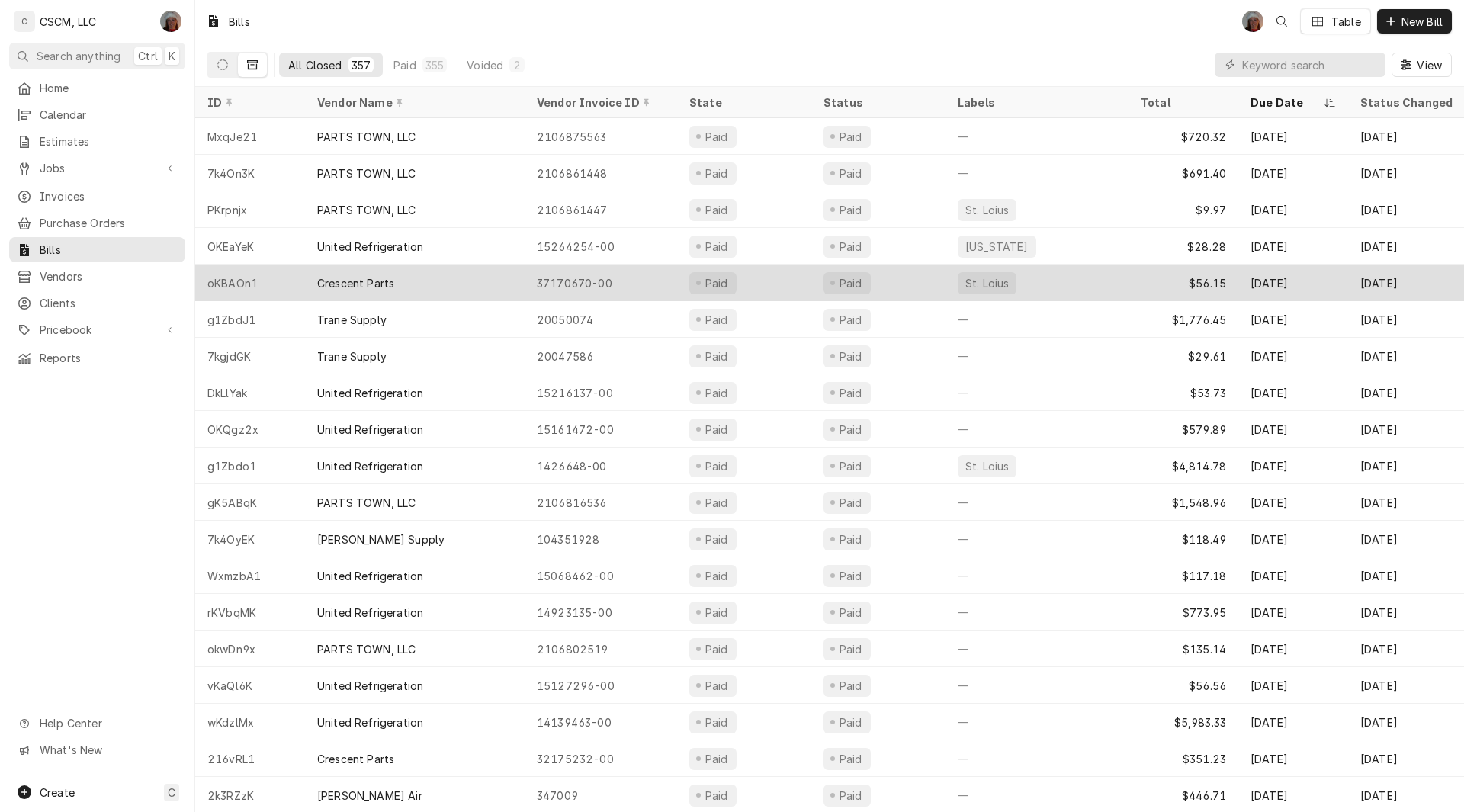
click at [474, 281] on div "Crescent Parts" at bounding box center [414, 282] width 220 height 36
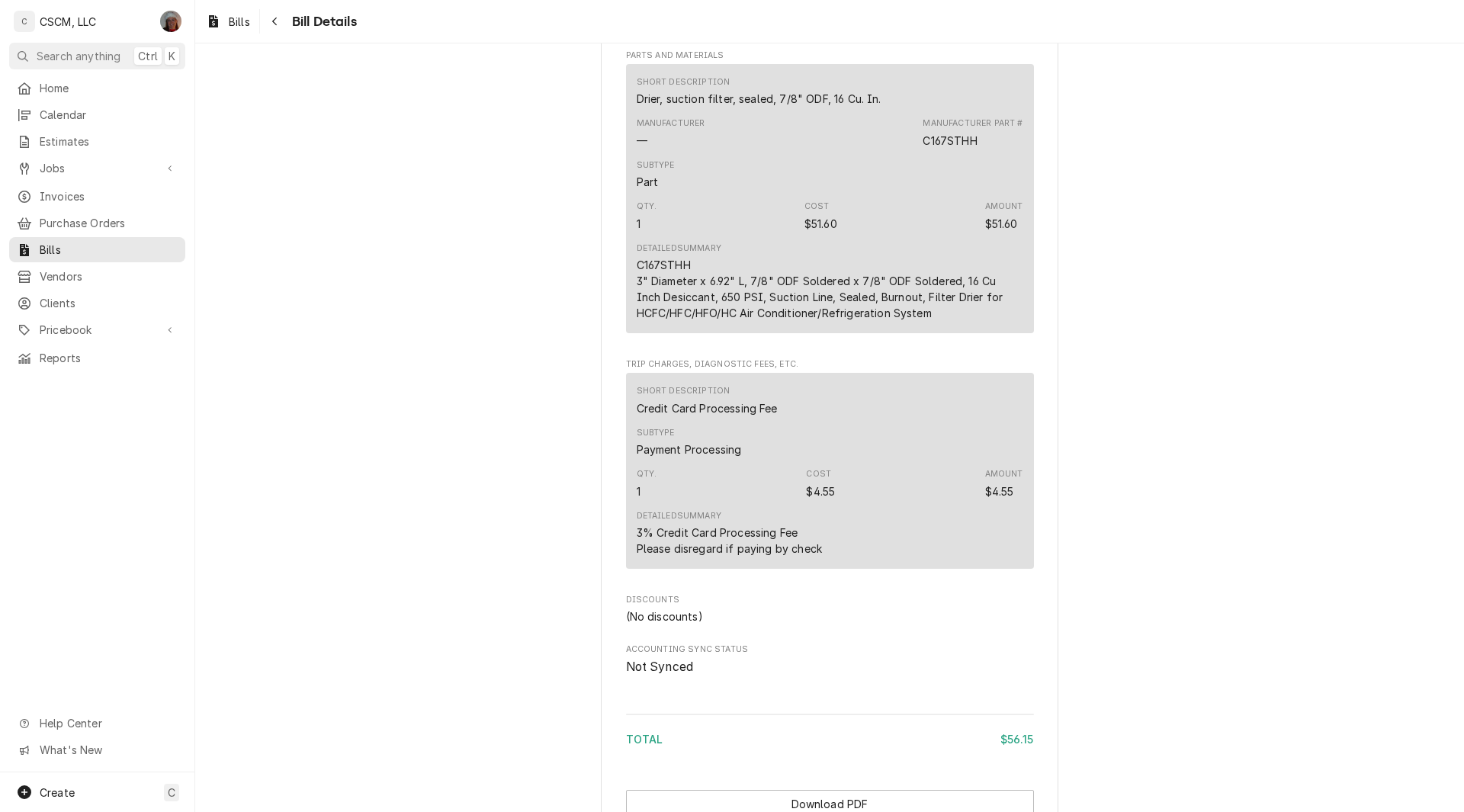
scroll to position [916, 0]
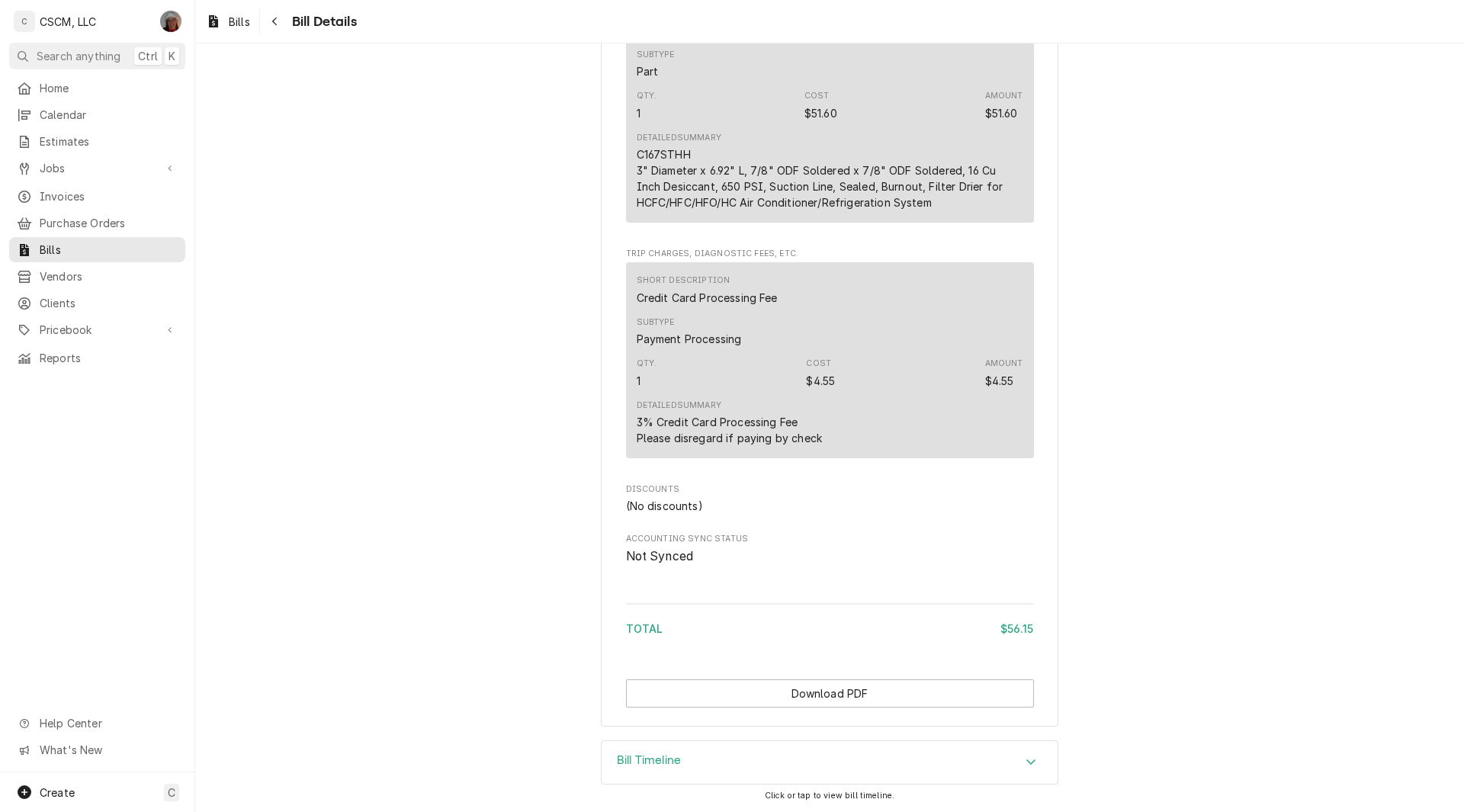
click at [1029, 762] on icon "Accordion Header" at bounding box center [1031, 762] width 11 height 12
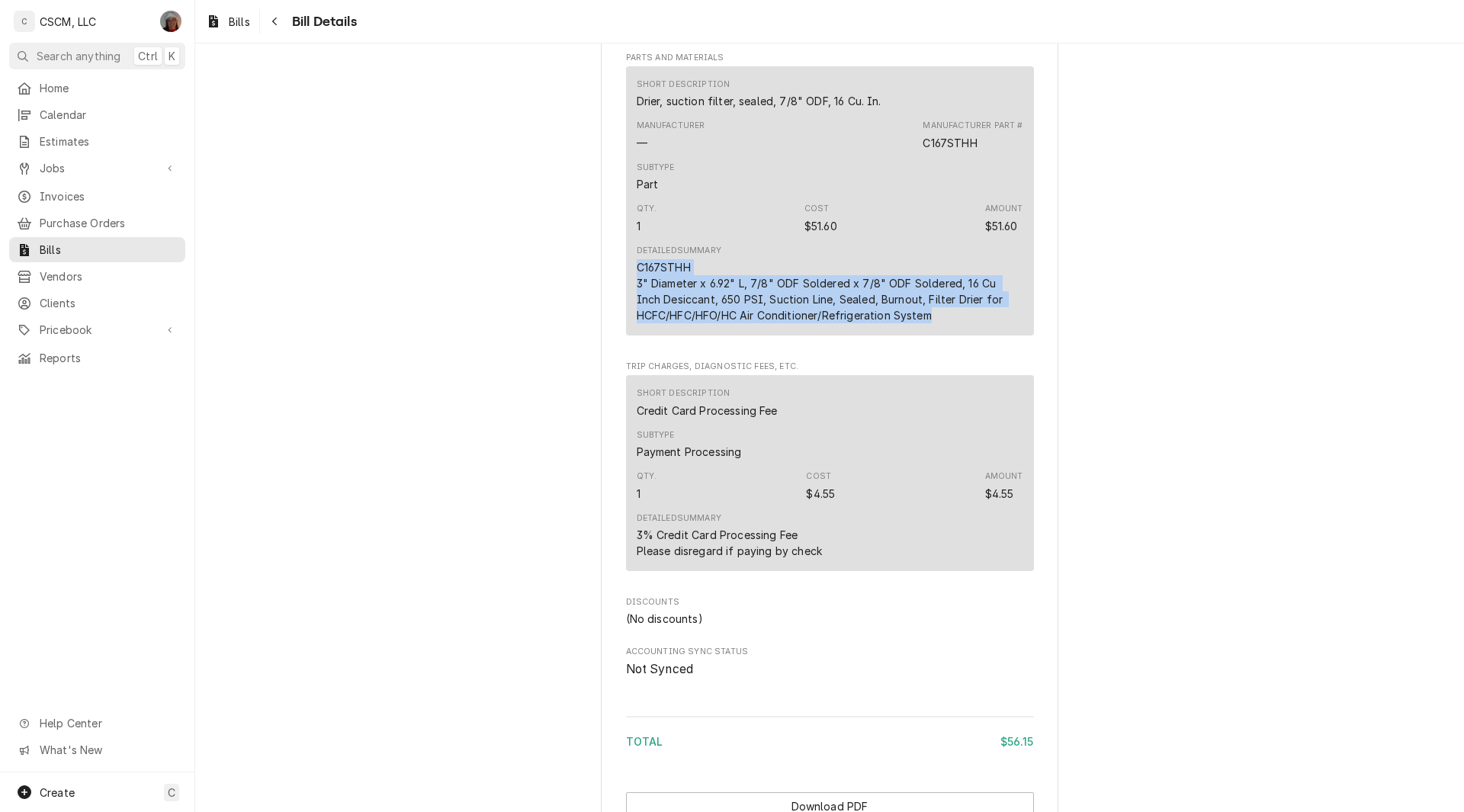
drag, startPoint x: 631, startPoint y: 281, endPoint x: 958, endPoint y: 336, distance: 331.6
click at [958, 323] on div "C167STHH 3" Diameter x 6.92" L, 7/8" ODF Soldered x 7/8" ODF Soldered, 16 Cu In…" at bounding box center [830, 291] width 387 height 64
copy div "C167STHH 3" Diameter x 6.92" L, 7/8" ODF Soldered x 7/8" ODF Soldered, 16 Cu In…"
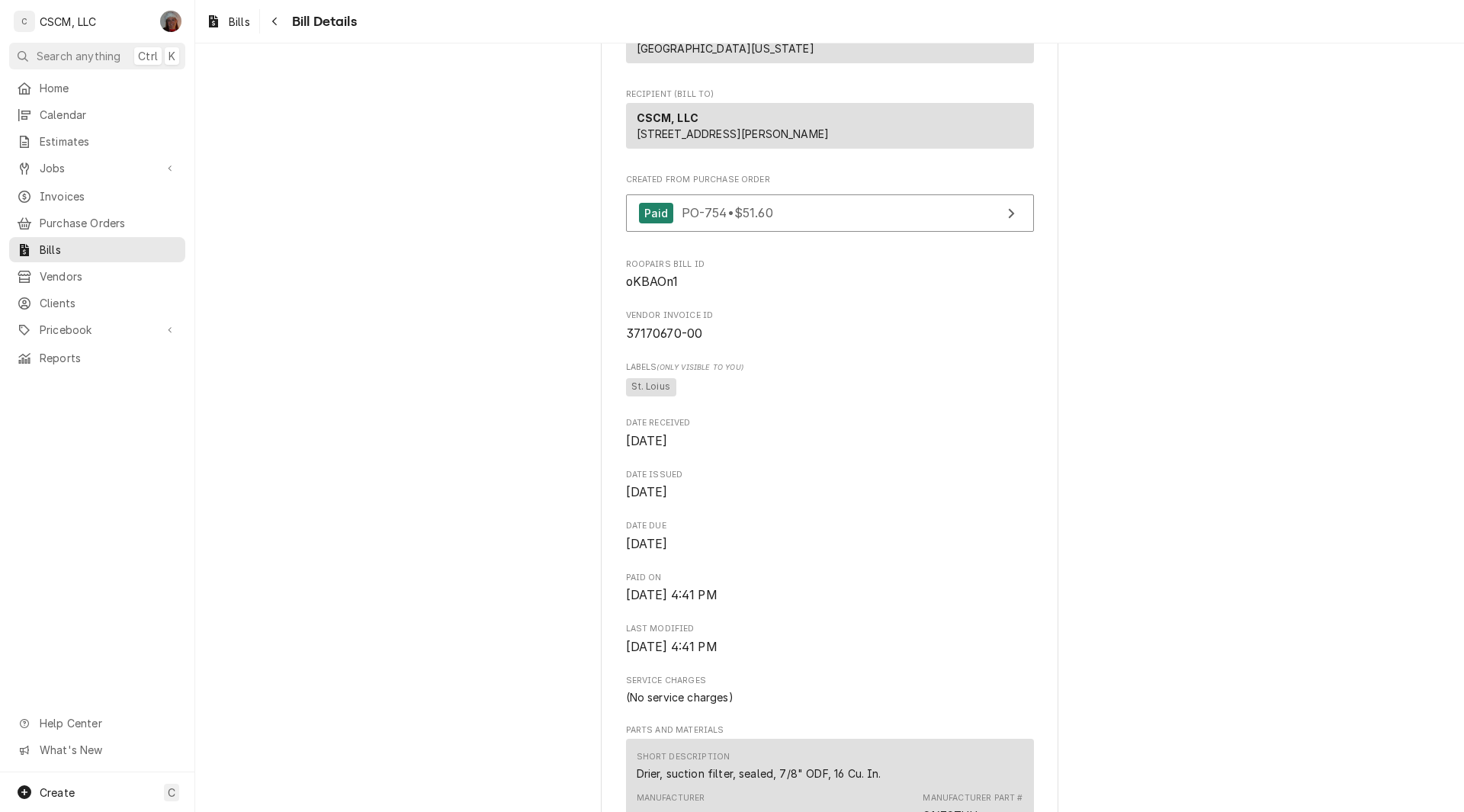
scroll to position [0, 0]
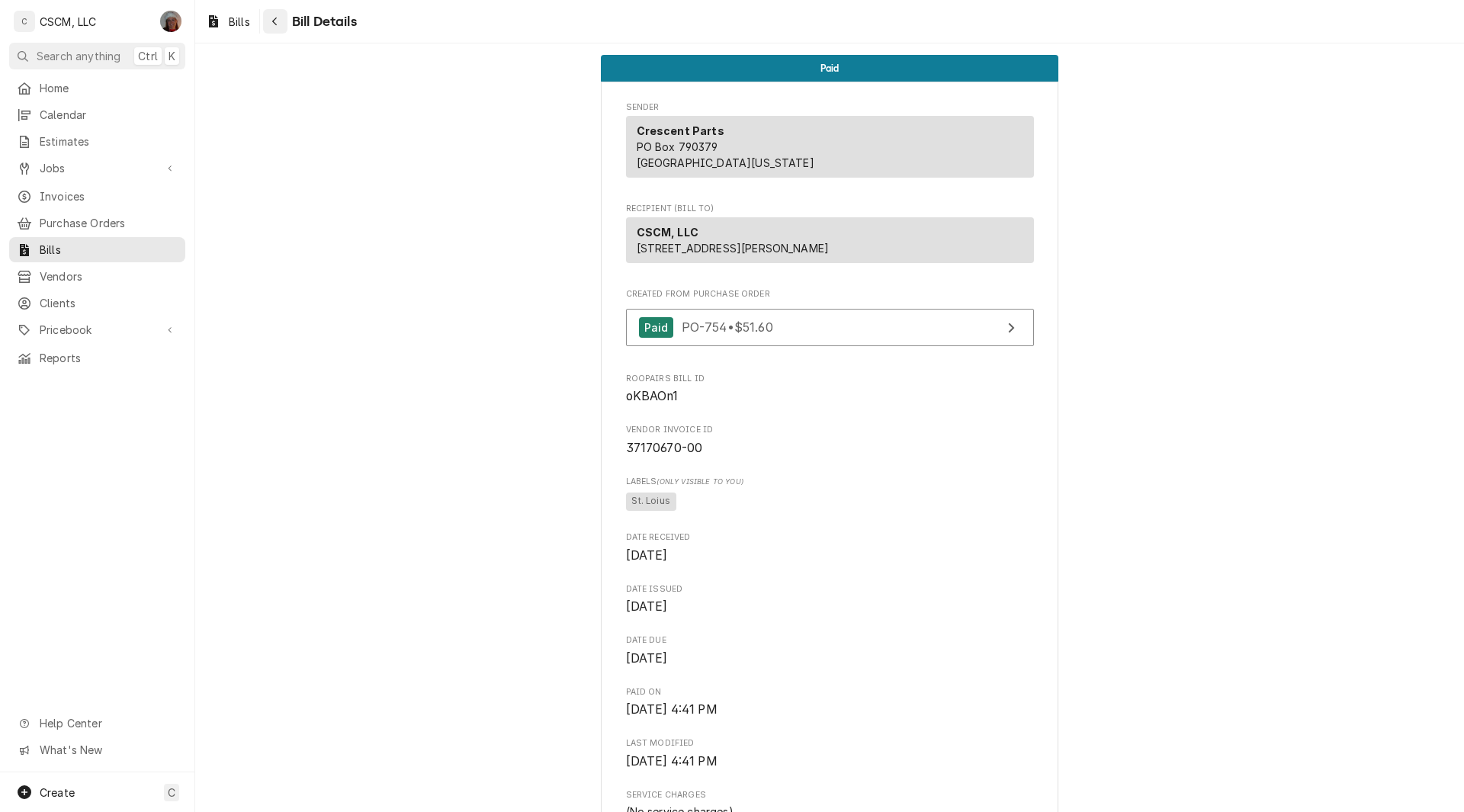
click at [281, 15] on div "Navigate back" at bounding box center [275, 21] width 15 height 15
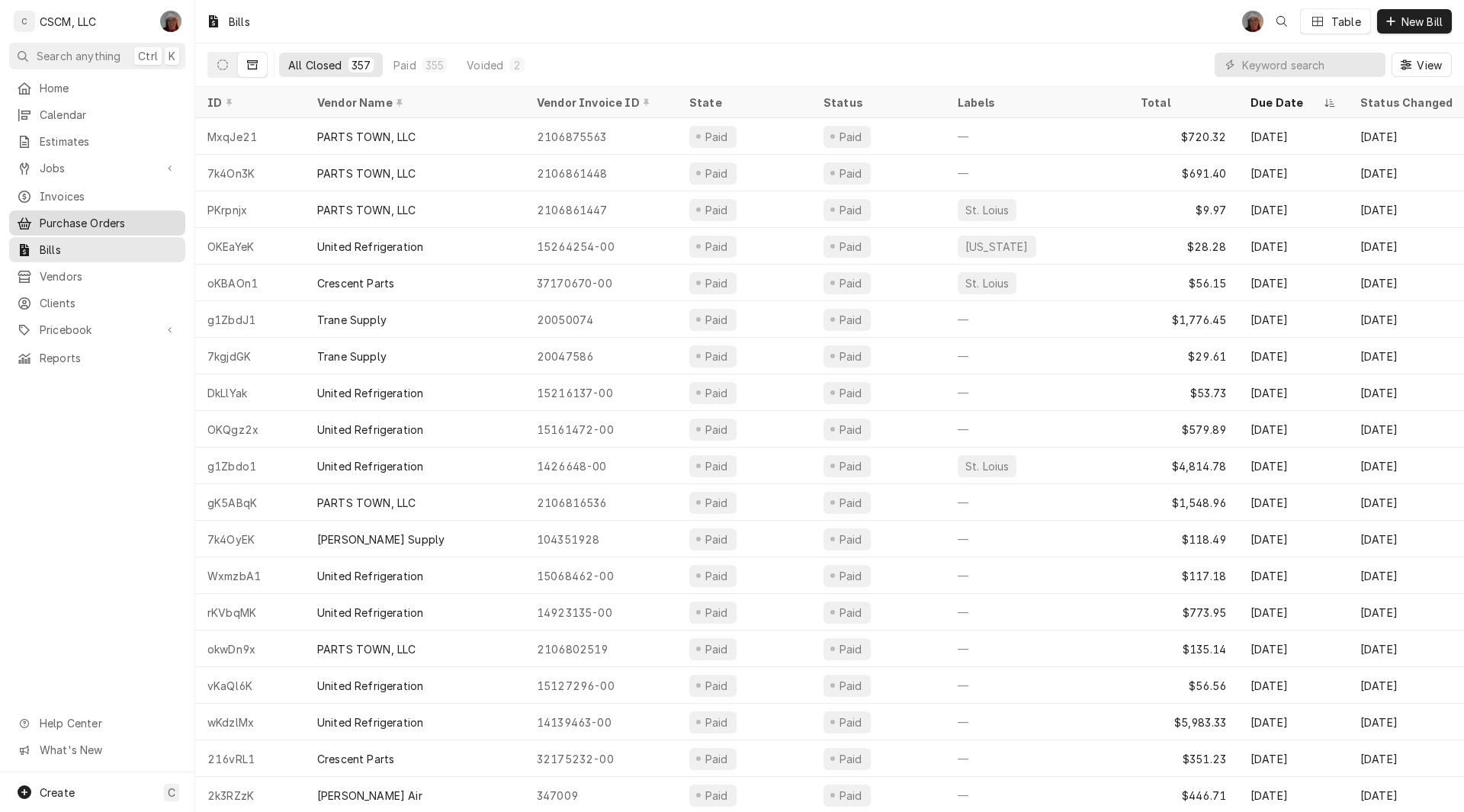
click at [96, 213] on div "Purchase Orders" at bounding box center [97, 223] width 170 height 19
